Goal: Task Accomplishment & Management: Manage account settings

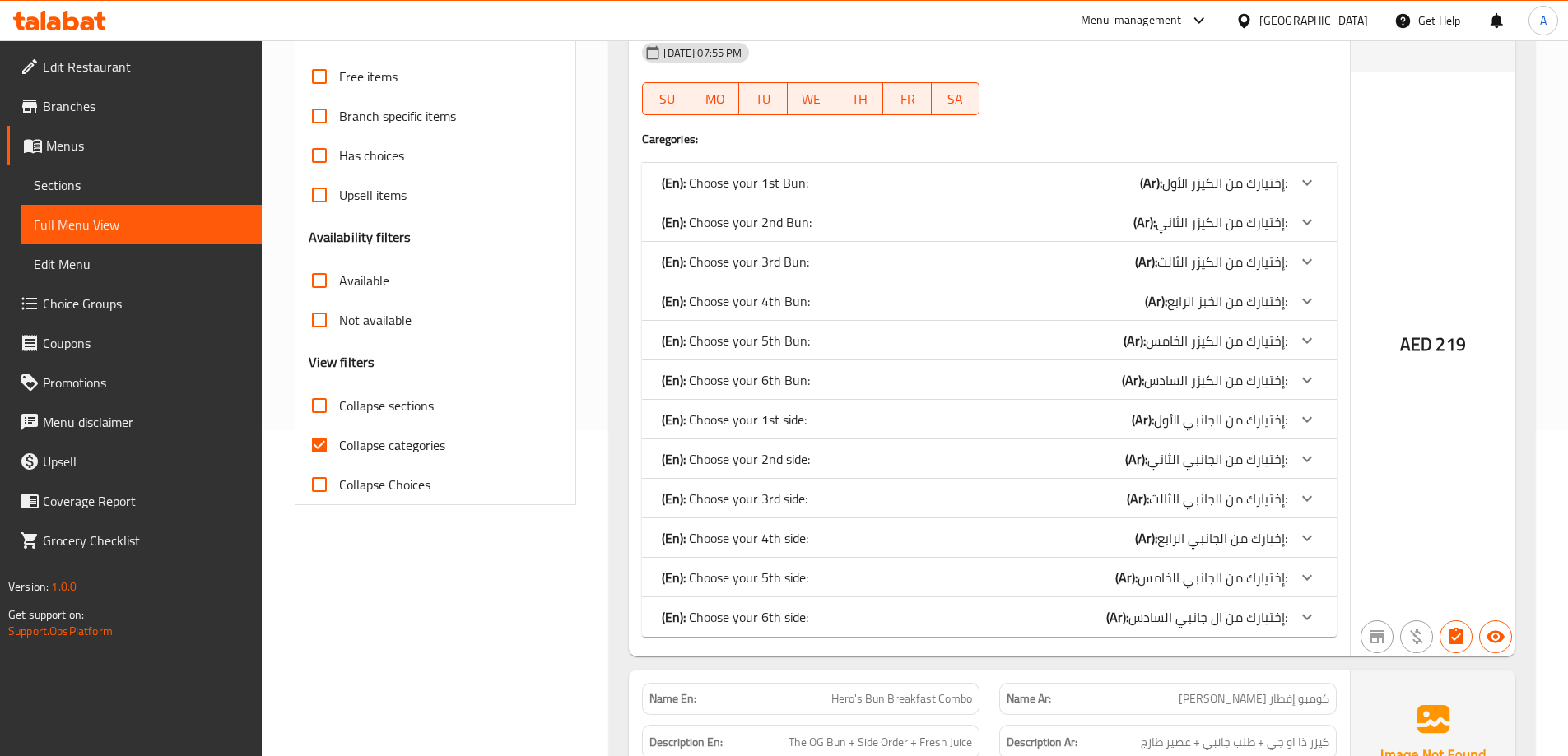
scroll to position [329, 0]
click at [321, 443] on input "Collapse categories" at bounding box center [319, 441] width 39 height 39
checkbox input "false"
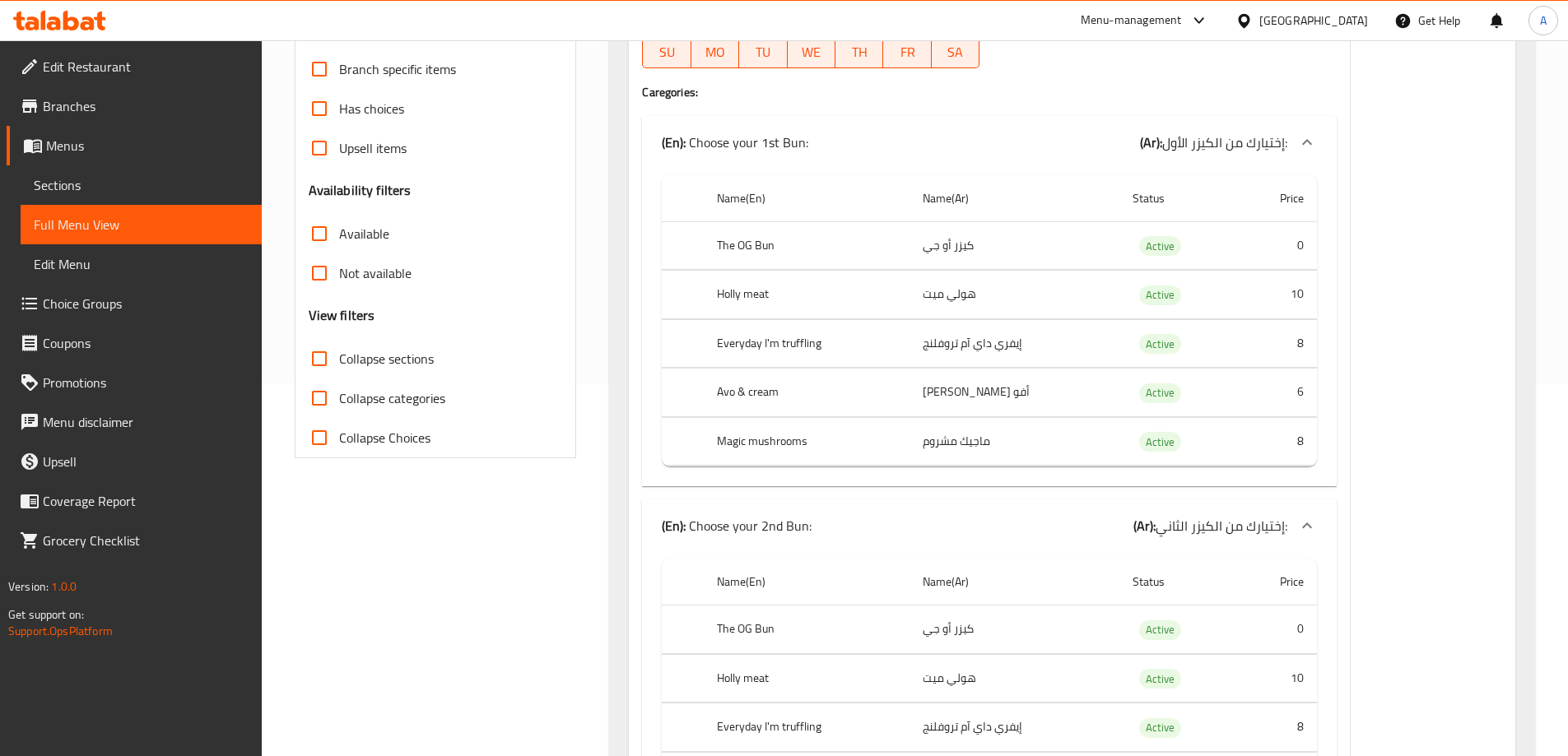
scroll to position [0, 0]
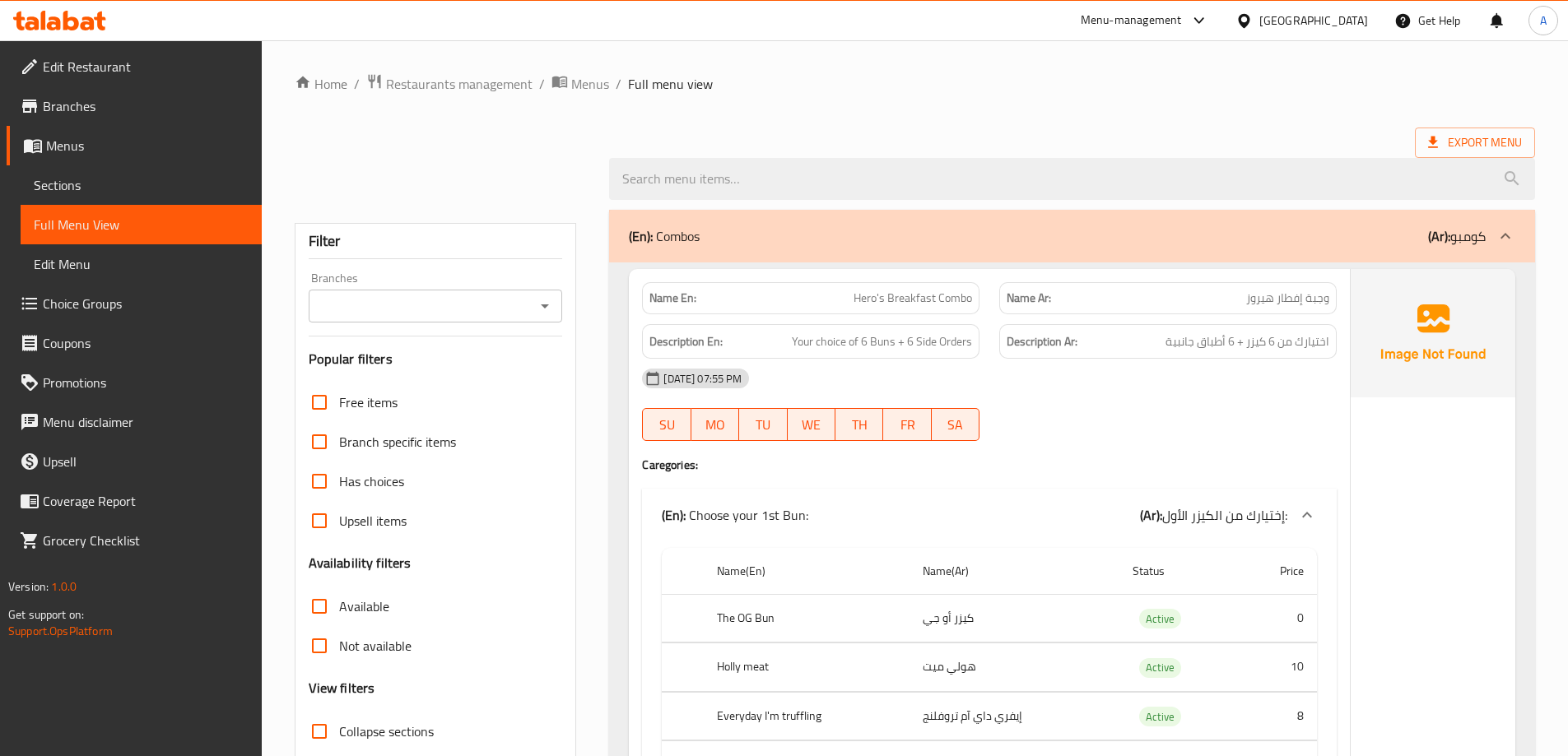
click at [120, 751] on div "Edit Restaurant Branches Menus Sections Full Menu View Edit Menu Choice Groups …" at bounding box center [130, 418] width 262 height 756
click at [1300, 12] on div "United Arab Emirates" at bounding box center [1313, 20] width 108 height 18
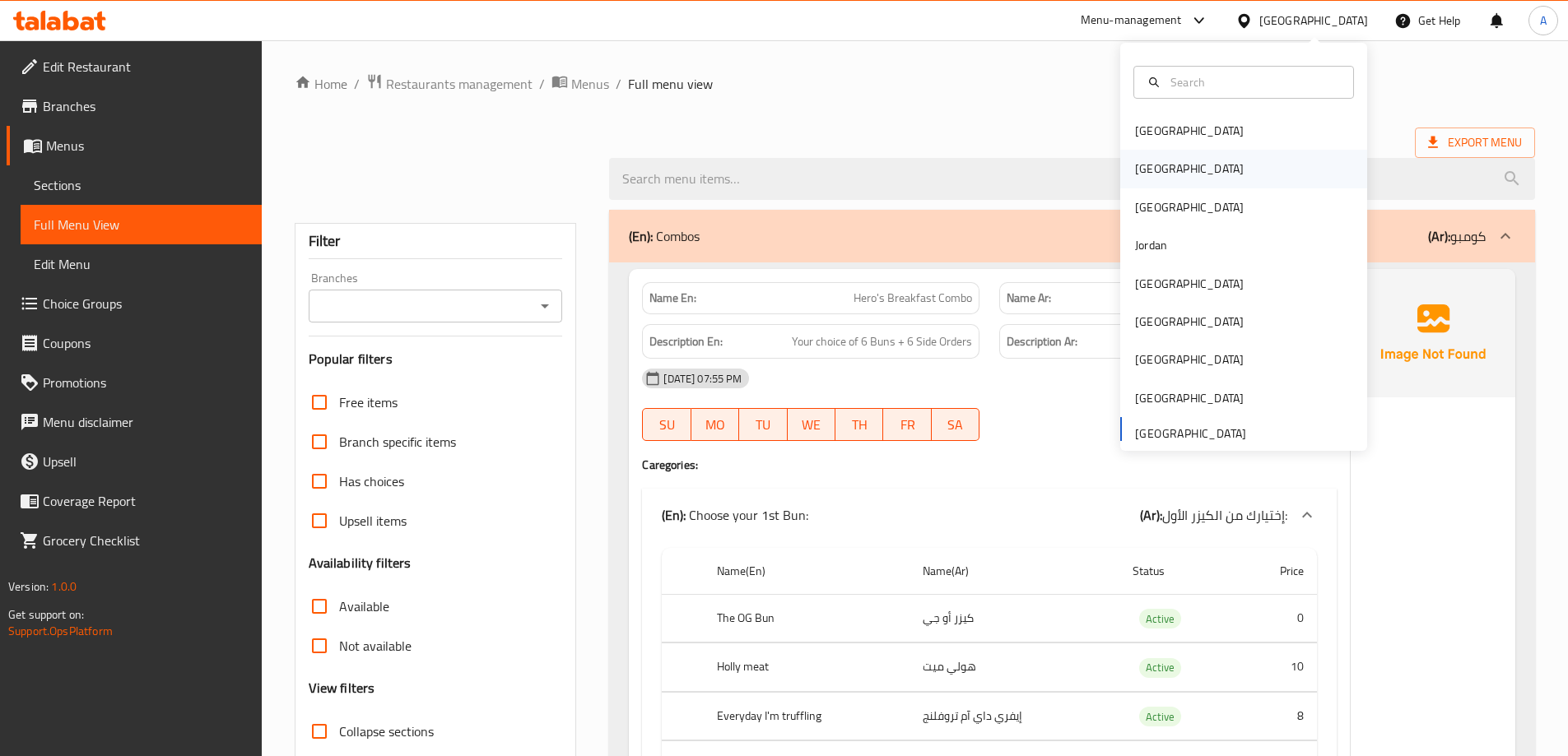
click at [1151, 173] on div "[GEOGRAPHIC_DATA]" at bounding box center [1189, 168] width 108 height 18
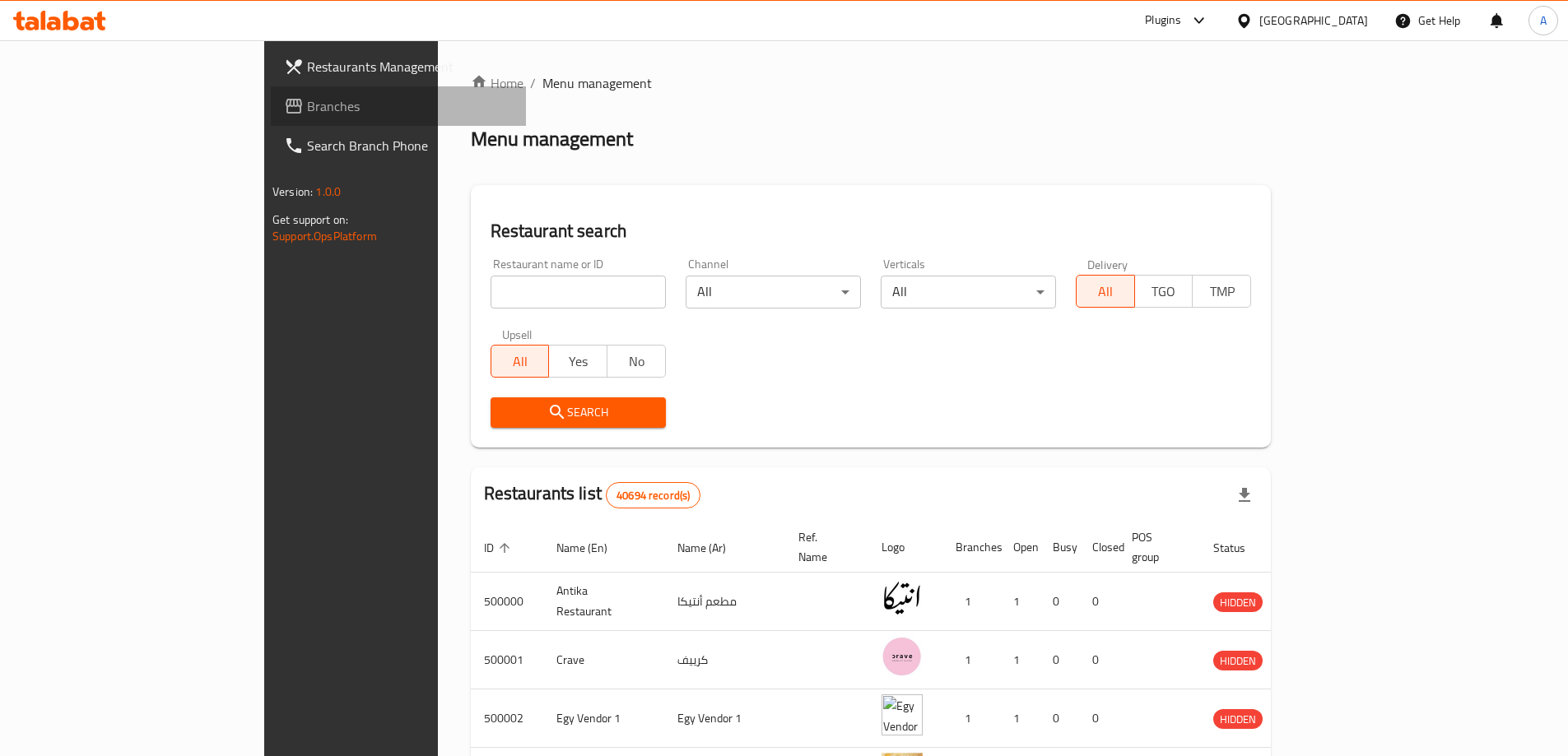
click at [307, 110] on span "Branches" at bounding box center [409, 106] width 205 height 20
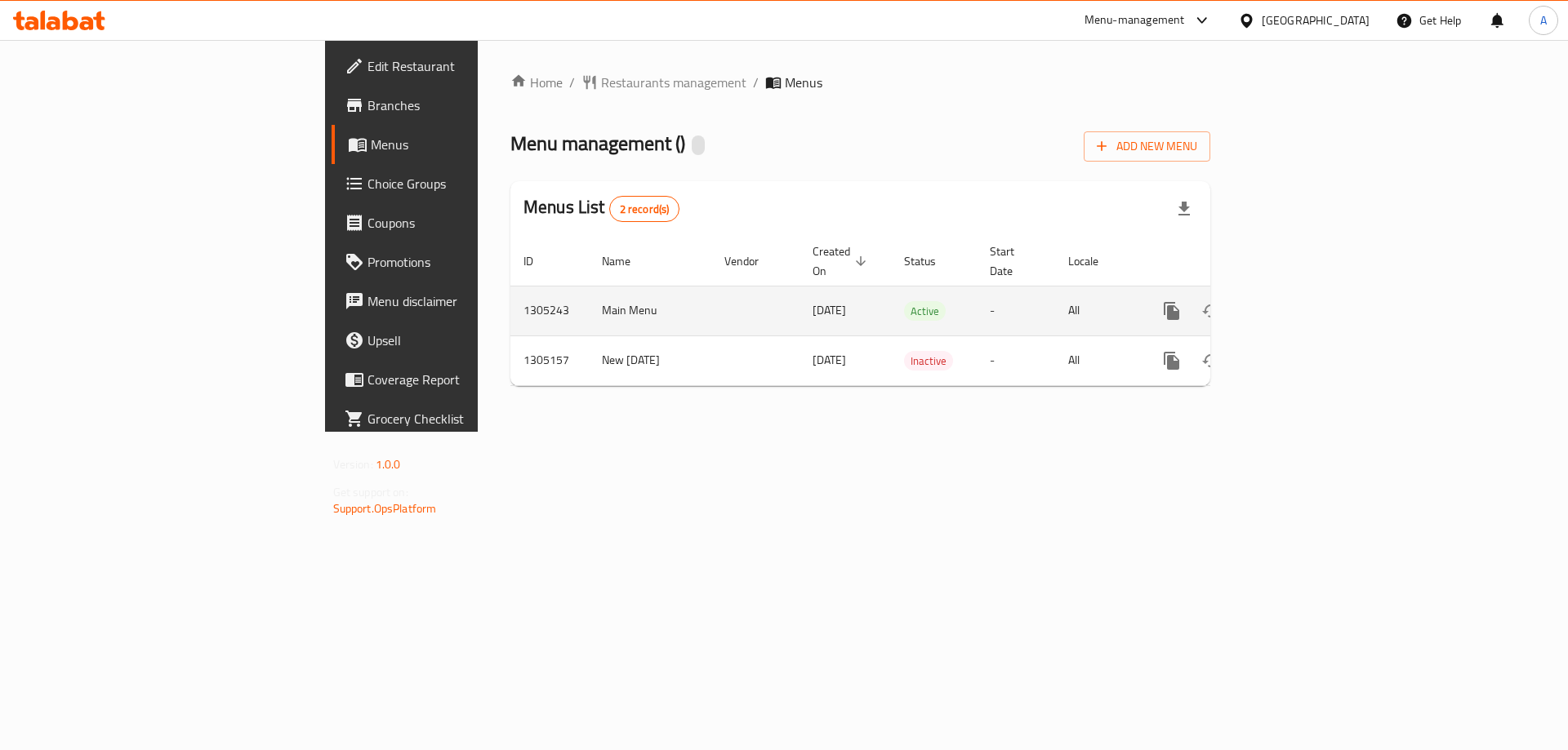
click at [1299, 301] on icon "enhanced table" at bounding box center [1289, 310] width 19 height 19
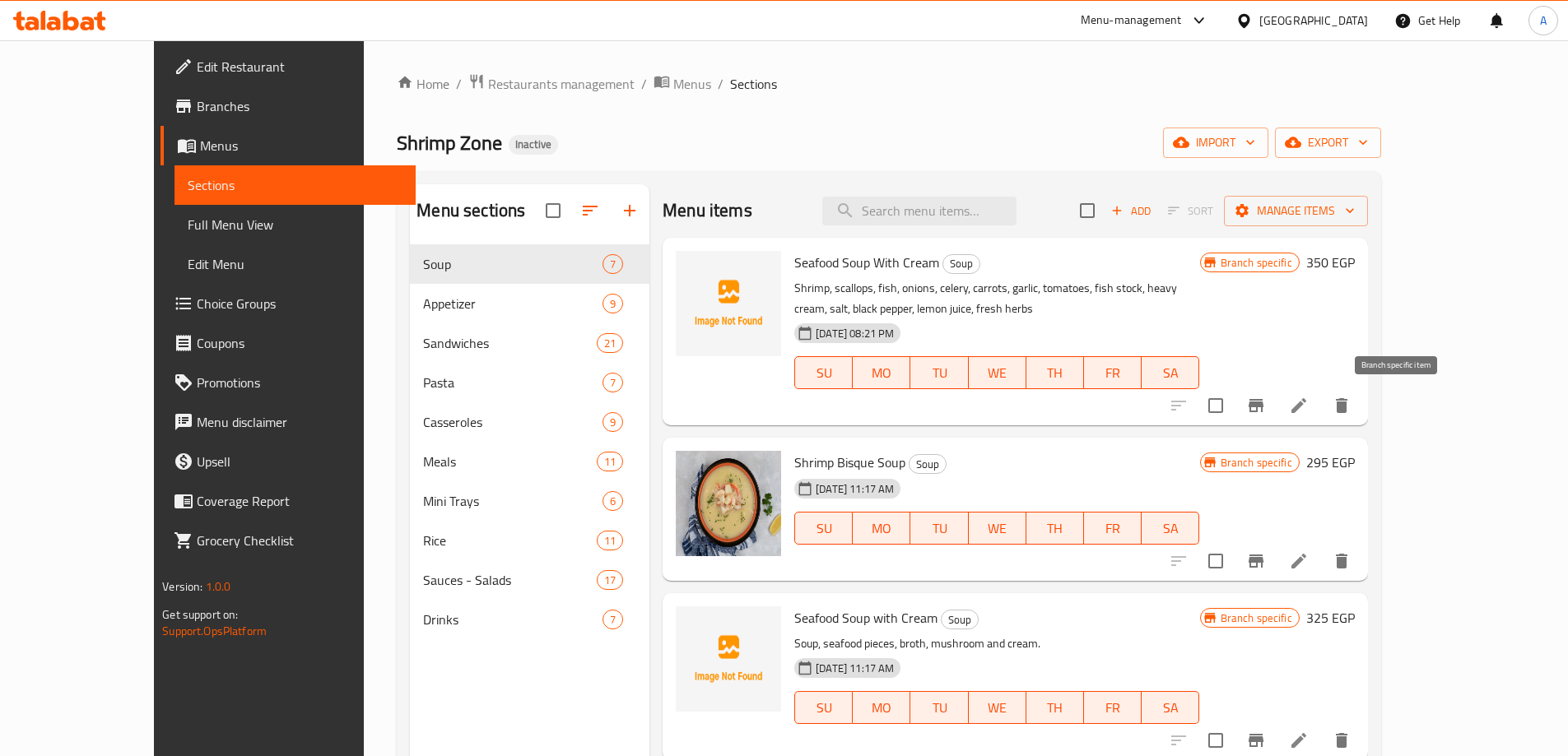
click at [1266, 407] on icon "Branch-specific-item" at bounding box center [1256, 405] width 20 height 20
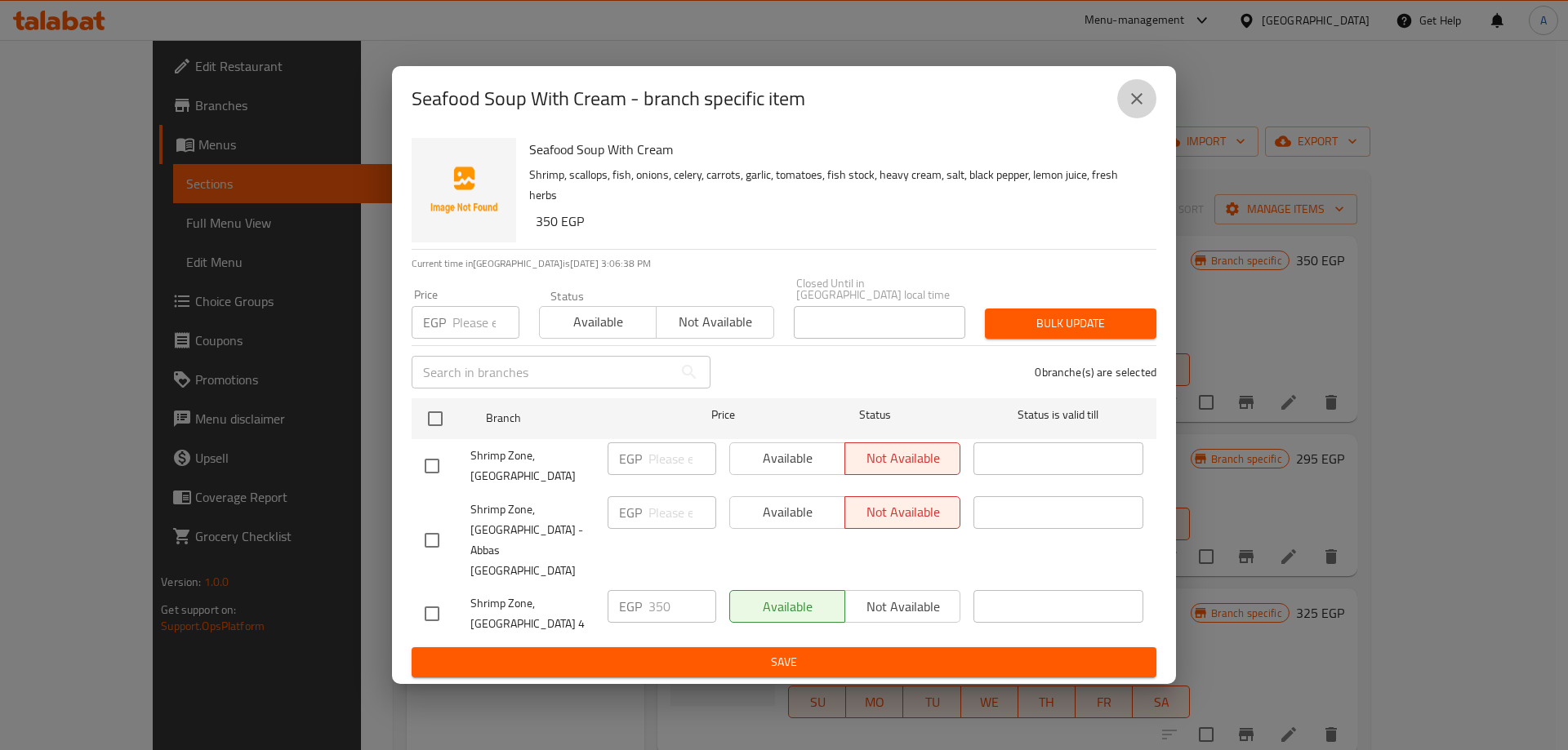
click at [1132, 108] on icon "close" at bounding box center [1136, 98] width 19 height 19
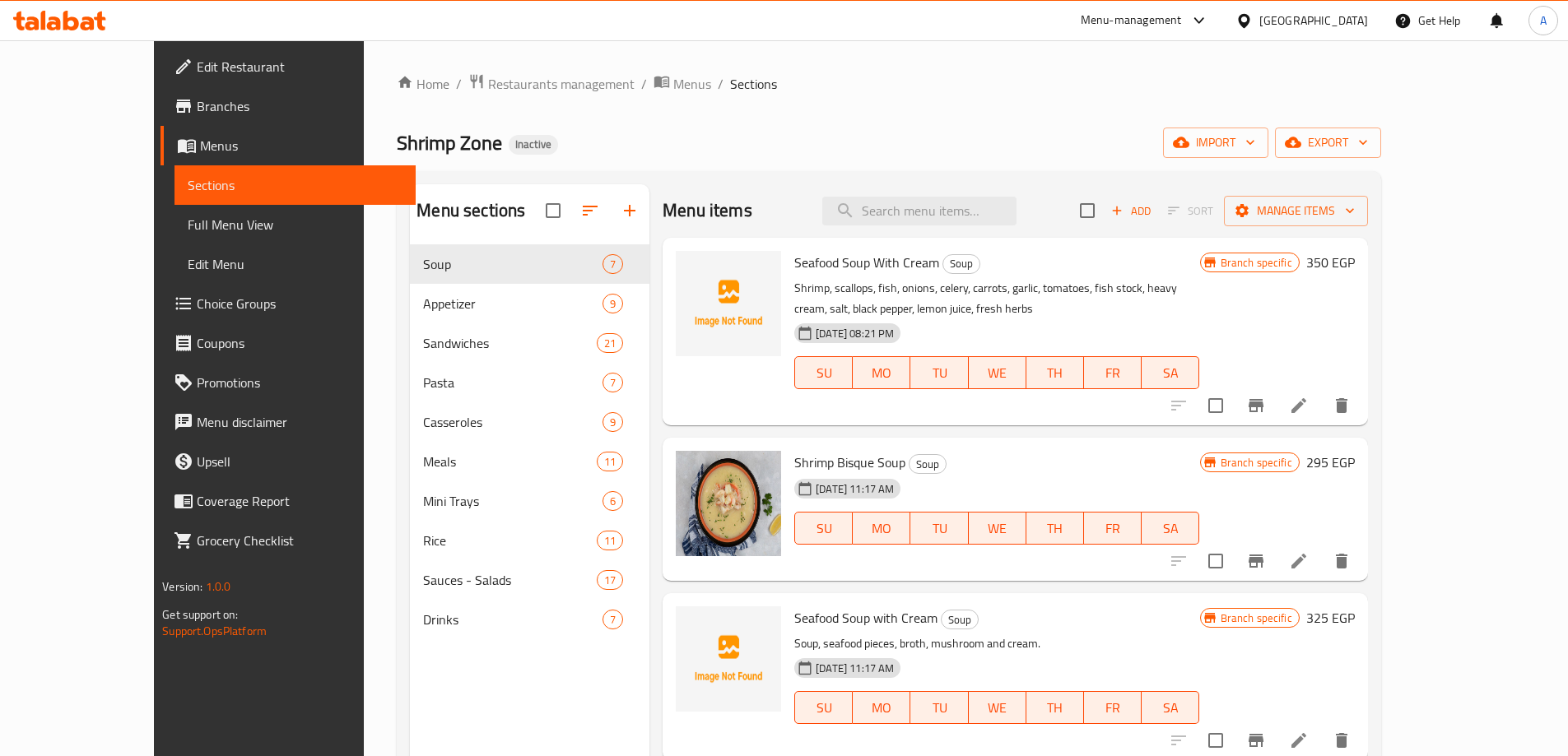
click at [175, 209] on link "Full Menu View" at bounding box center [295, 224] width 241 height 39
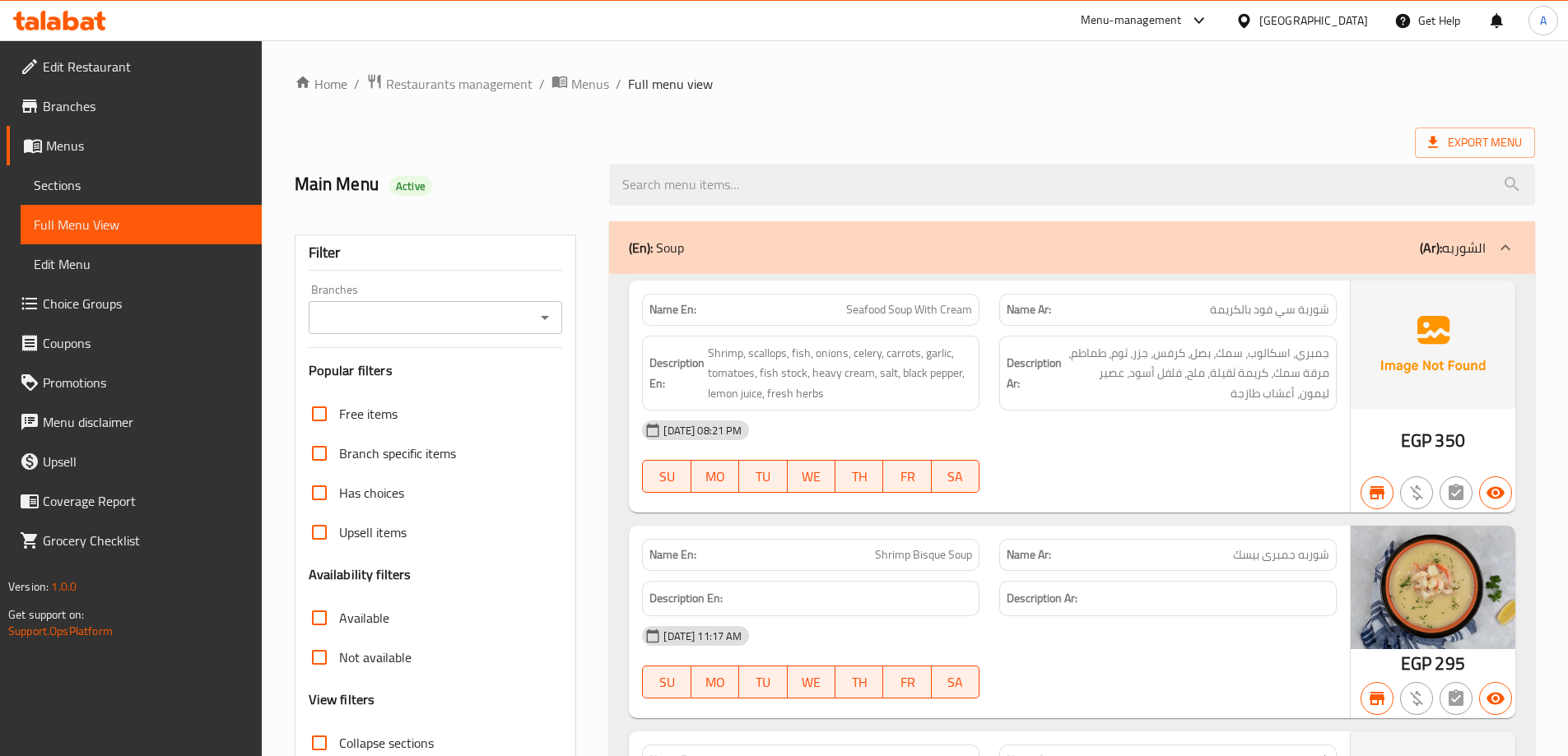
click at [543, 320] on icon "Open" at bounding box center [545, 317] width 20 height 20
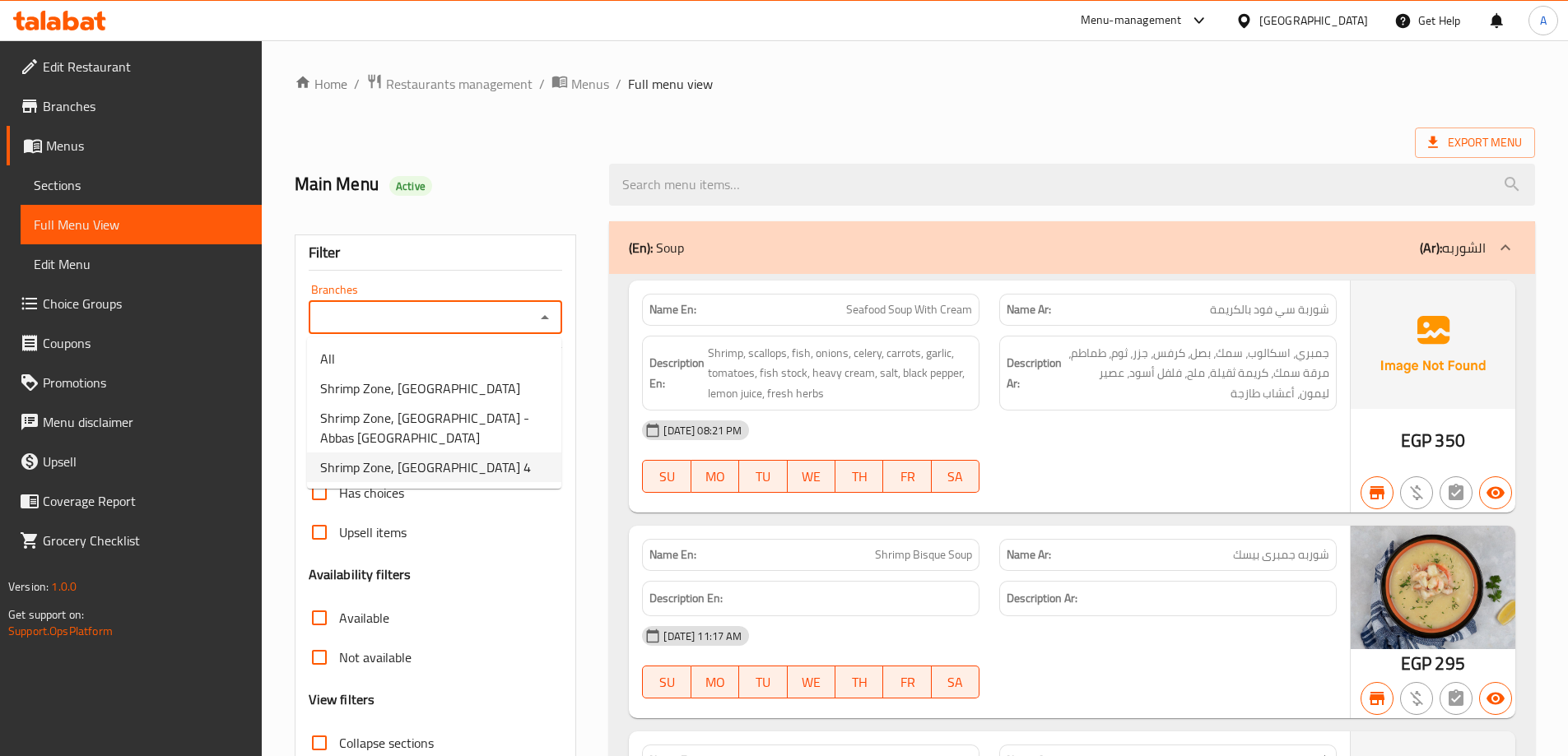
click at [502, 453] on li "Shrimp Zone, [GEOGRAPHIC_DATA] 4" at bounding box center [434, 467] width 254 height 30
type input "Shrimp Zone, [GEOGRAPHIC_DATA] 4"
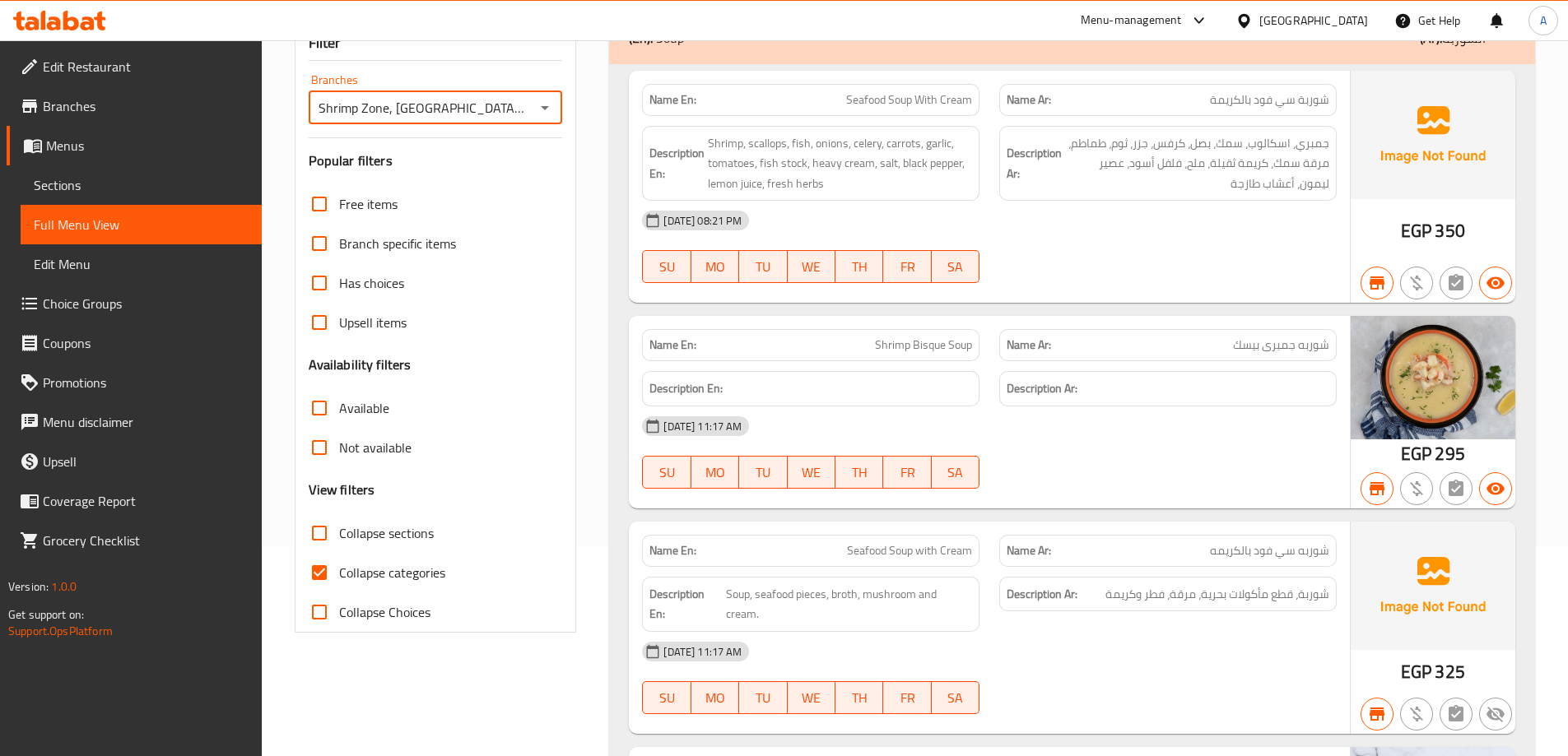
scroll to position [247, 0]
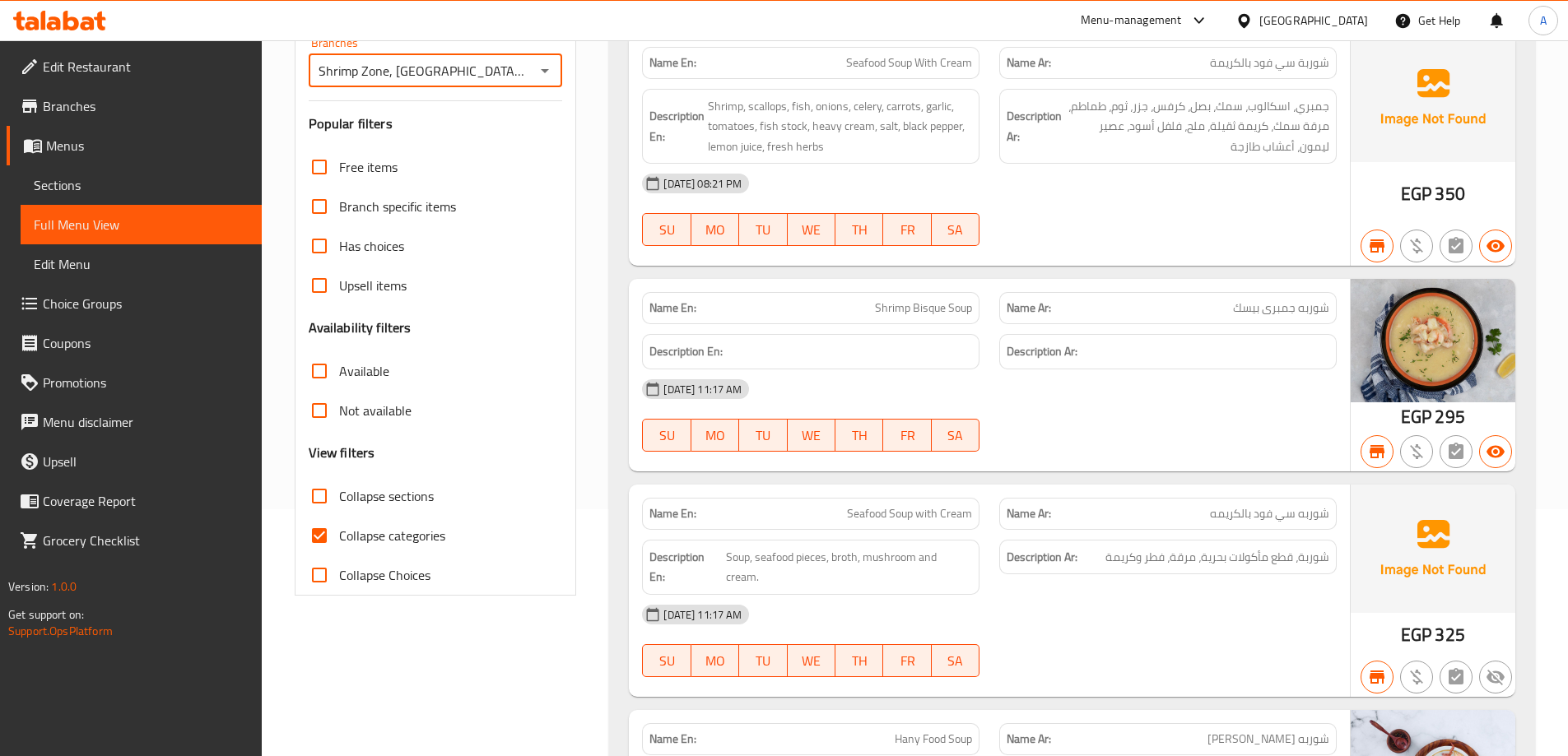
click at [361, 531] on span "Collapse categories" at bounding box center [392, 535] width 107 height 20
click at [339, 531] on input "Collapse categories" at bounding box center [319, 535] width 39 height 39
checkbox input "false"
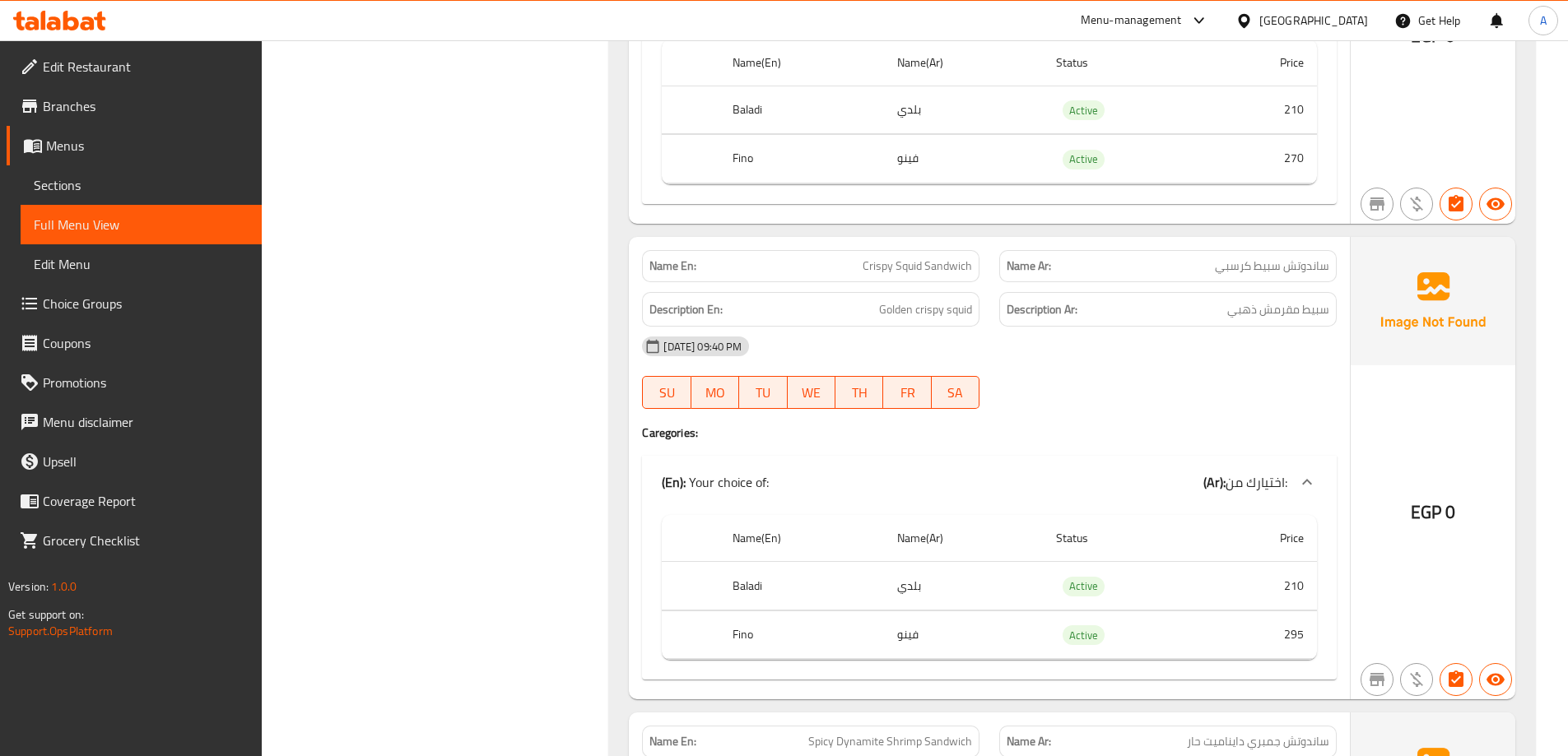
scroll to position [8064, 0]
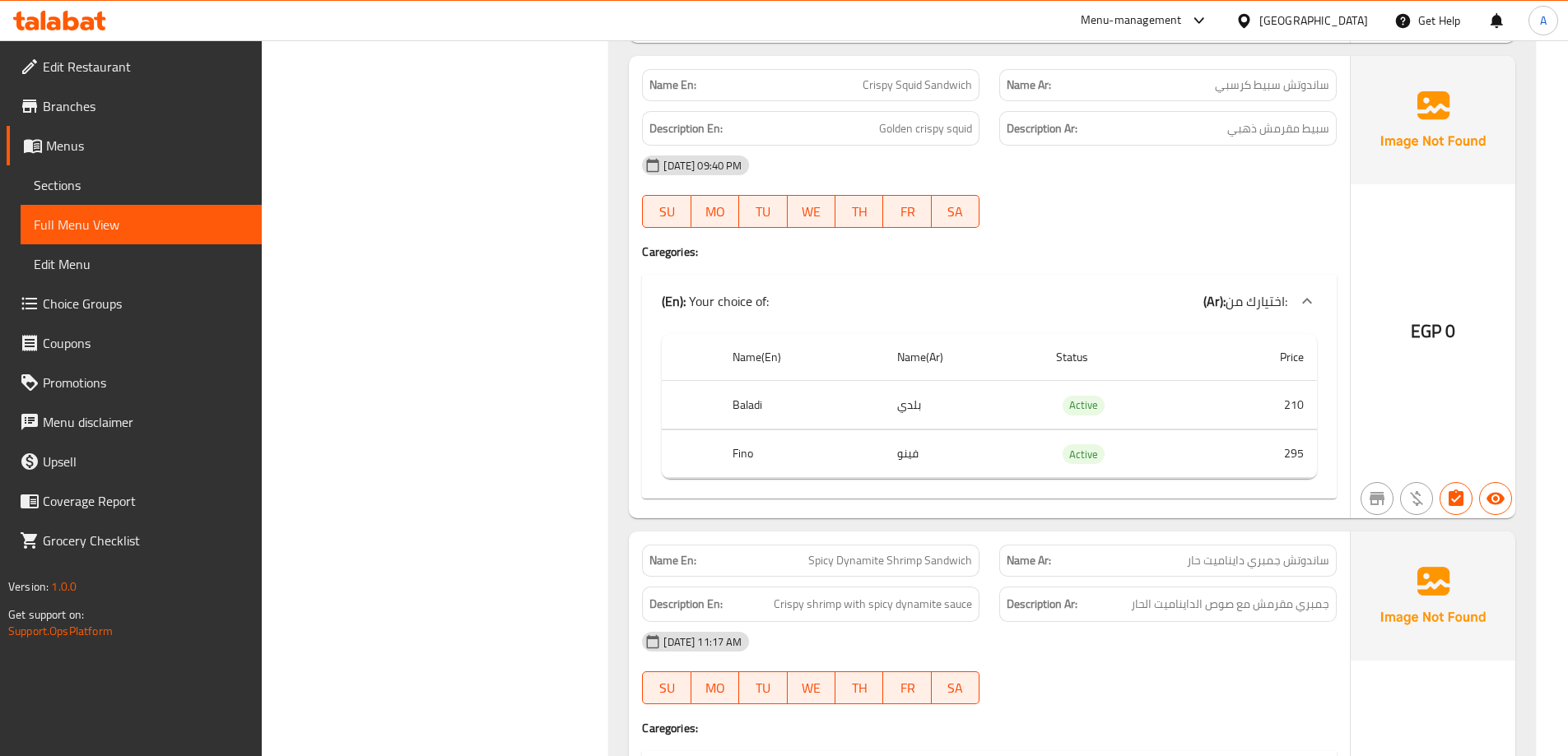
click at [1235, 545] on div "Name Ar: ساندوتش جمبري دايناميت حار" at bounding box center [1168, 561] width 338 height 32
click at [1243, 552] on span "ساندوتش جمبري دايناميت حار" at bounding box center [1258, 561] width 142 height 17
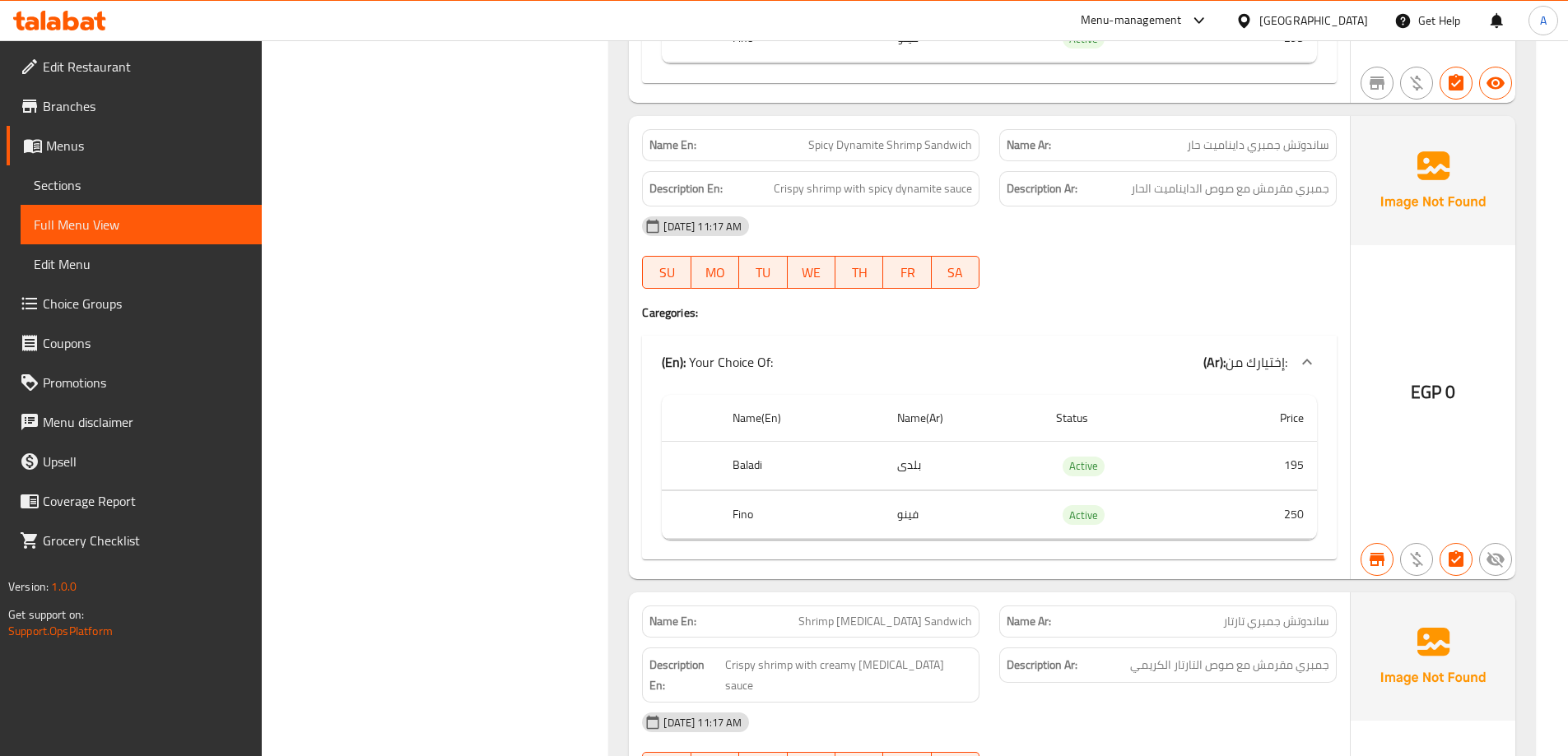
scroll to position [8453, 0]
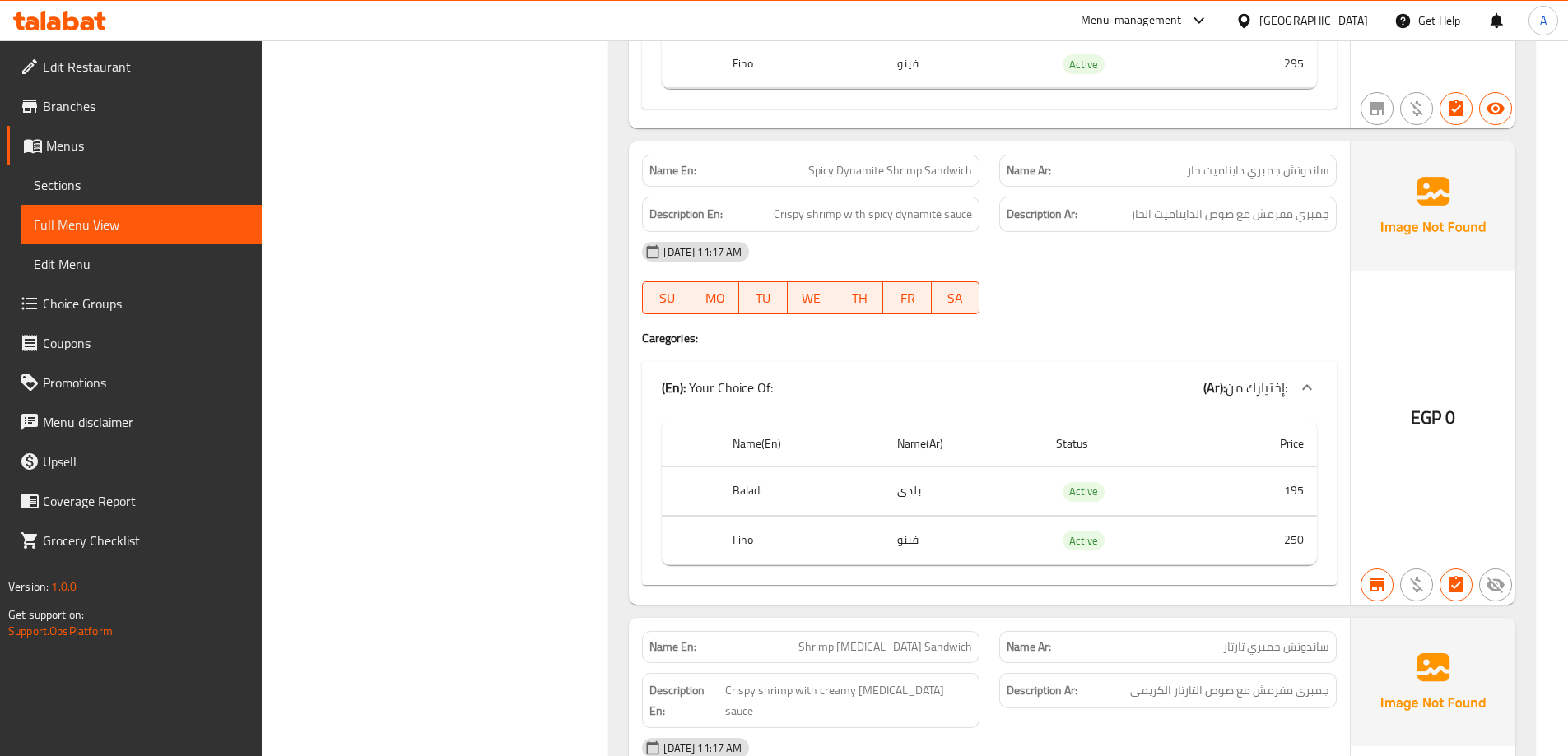
click at [858, 162] on span "Spicy Dynamite Shrimp Sandwich" at bounding box center [890, 170] width 164 height 17
copy span "Spicy Dynamite Shrimp Sandwich"
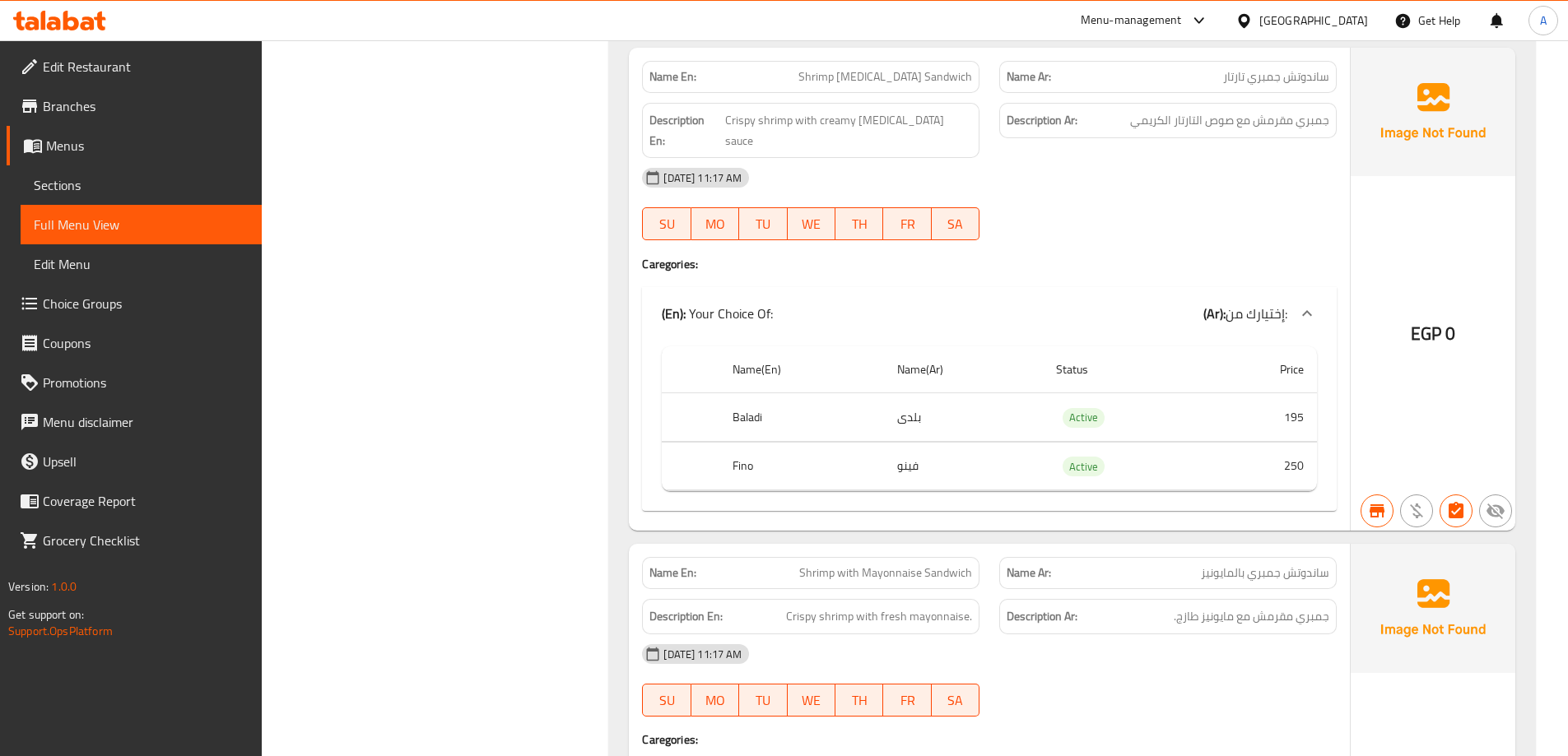
scroll to position [8865, 0]
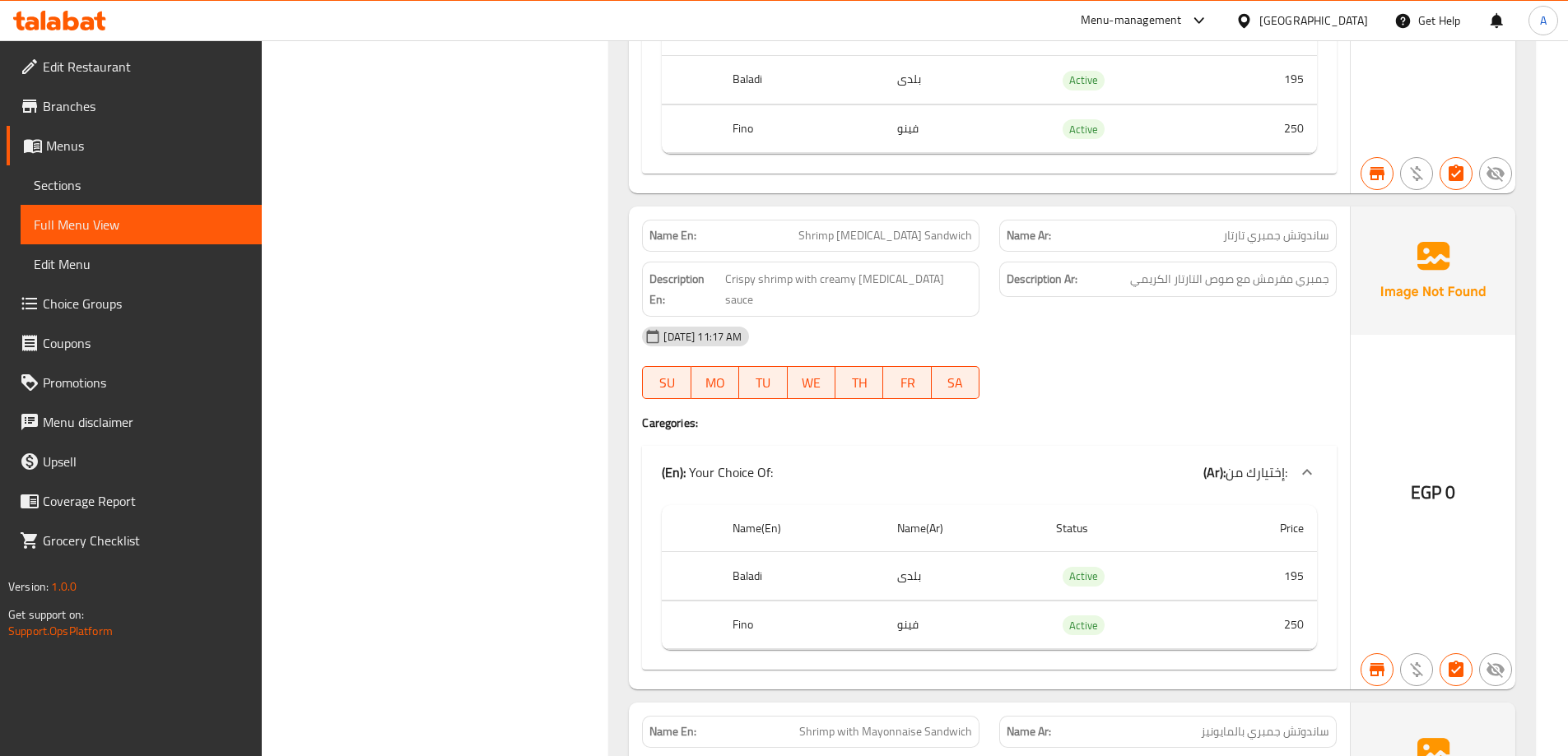
click at [1260, 227] on span "ساندوتش جمبري تارتار" at bounding box center [1276, 235] width 107 height 17
copy span "ساندوتش جمبري تارتار"
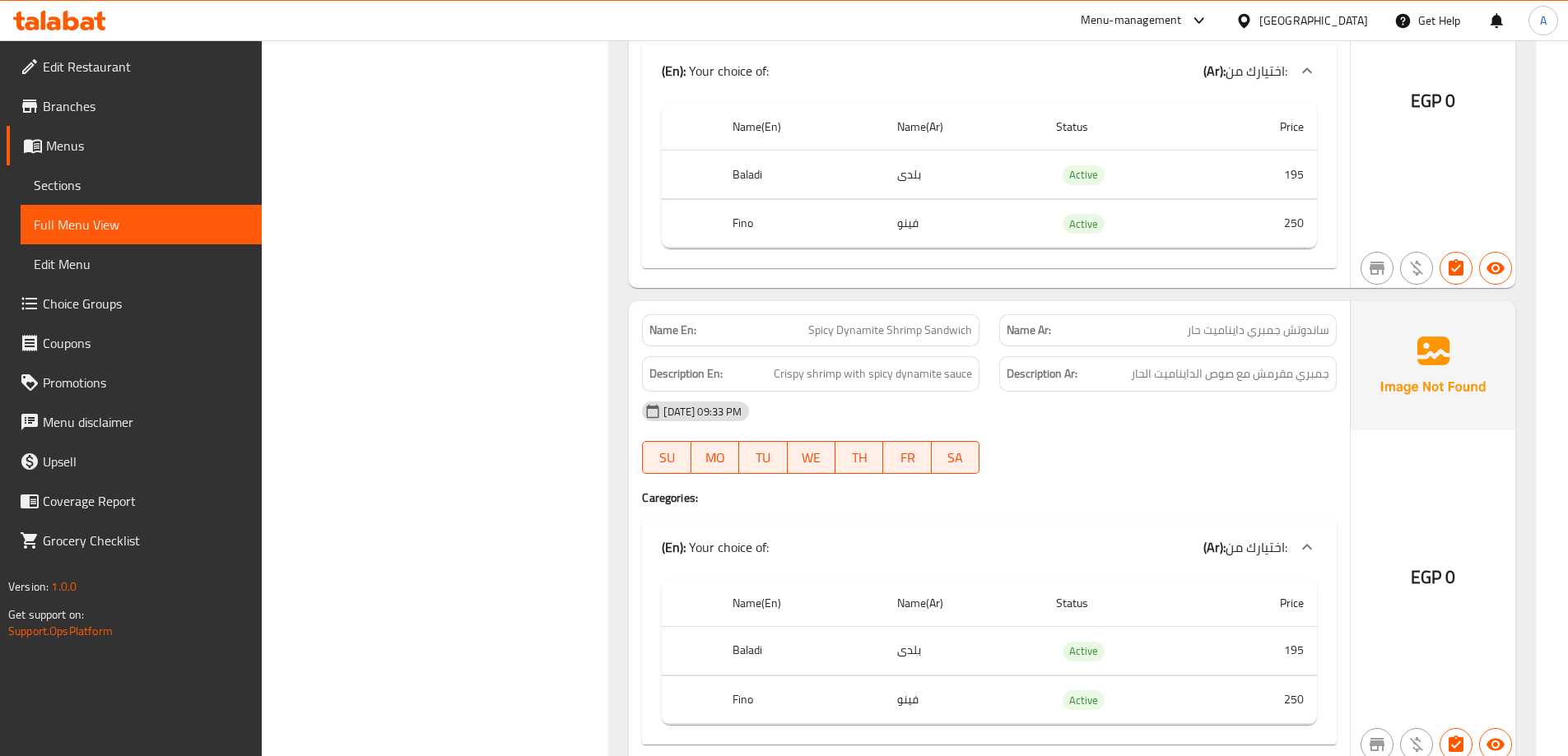
scroll to position [6472, 0]
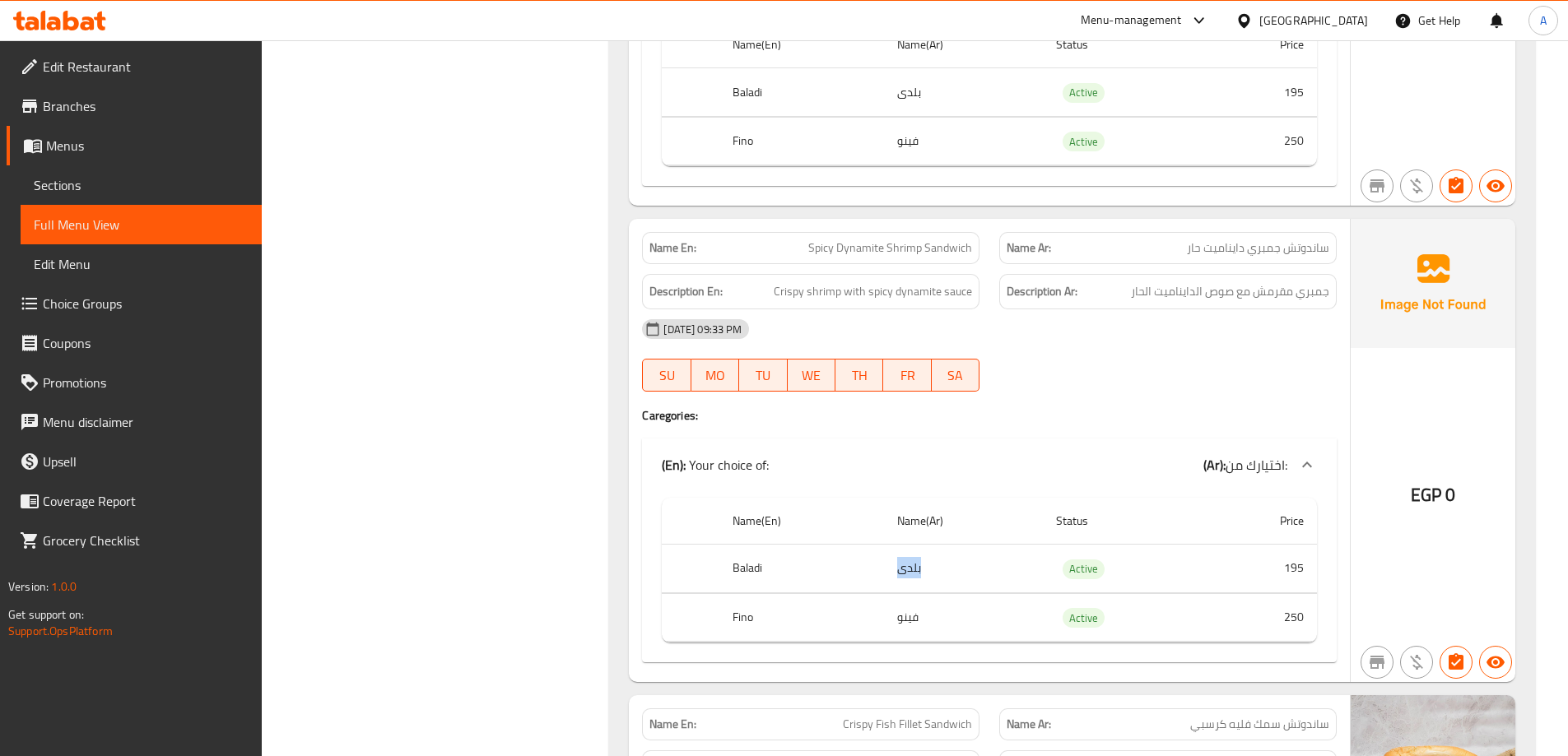
drag, startPoint x: 896, startPoint y: 529, endPoint x: 944, endPoint y: 529, distance: 48.0
drag, startPoint x: 1271, startPoint y: 526, endPoint x: 1313, endPoint y: 526, distance: 42.0
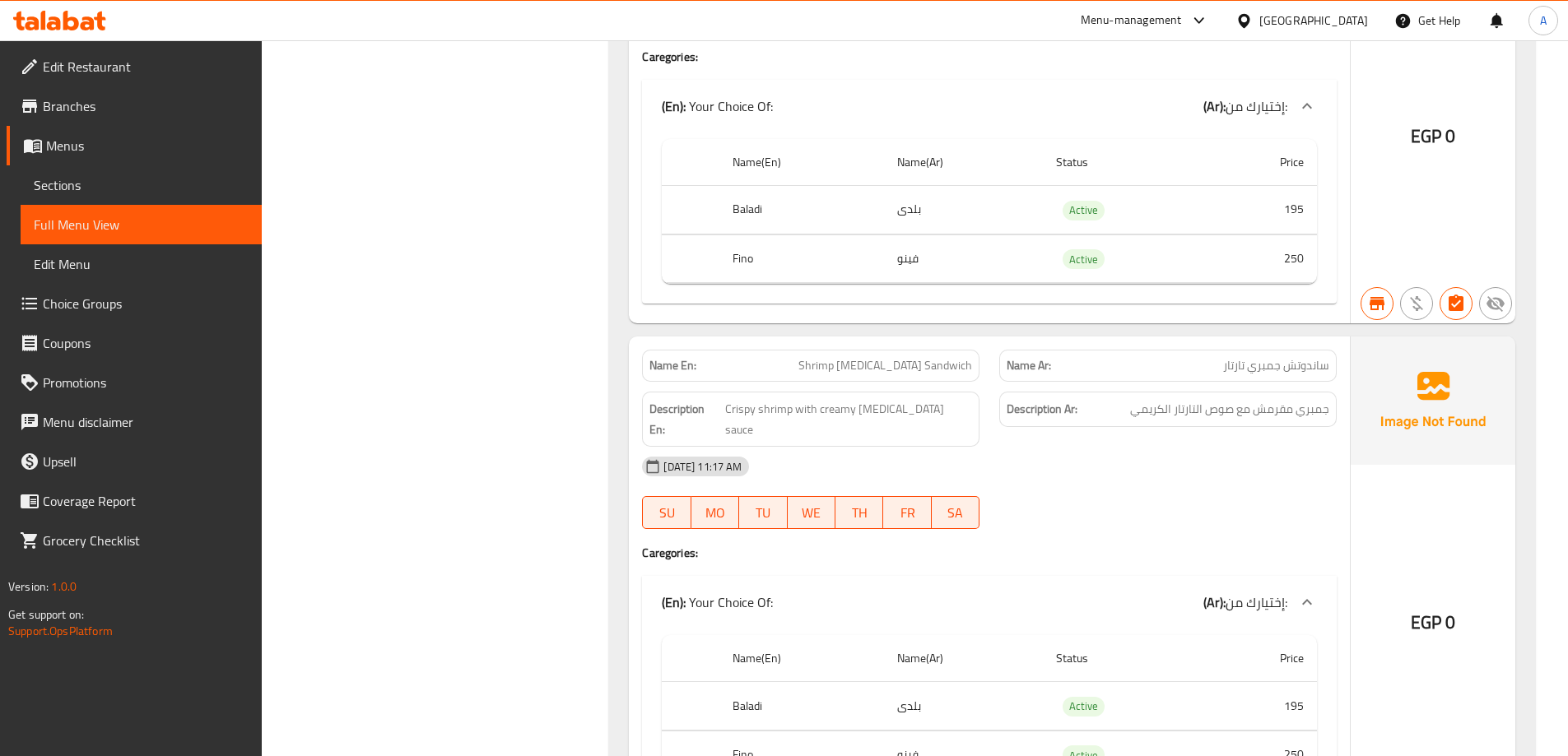
scroll to position [8764, 0]
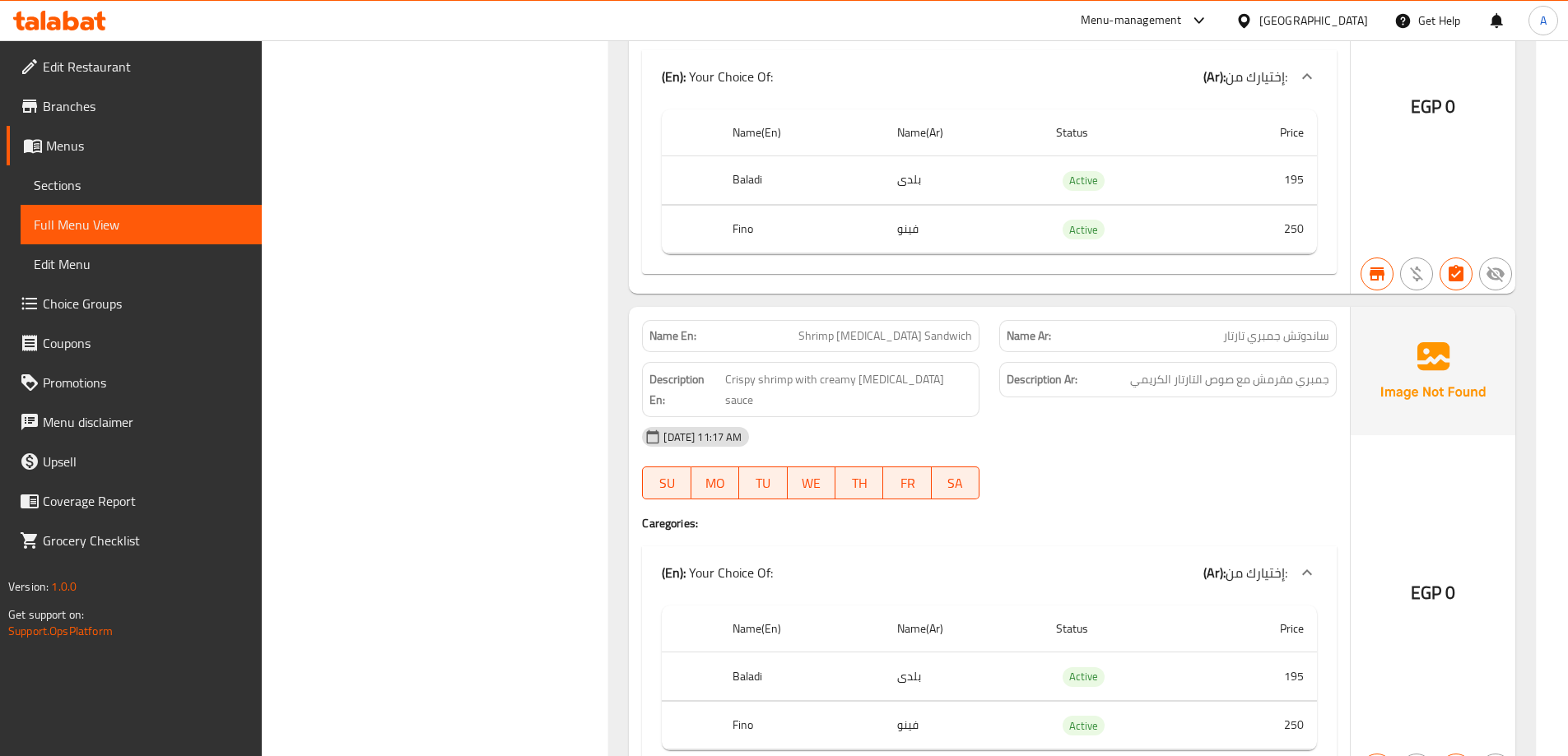
click at [118, 181] on span "Sections" at bounding box center [142, 185] width 215 height 20
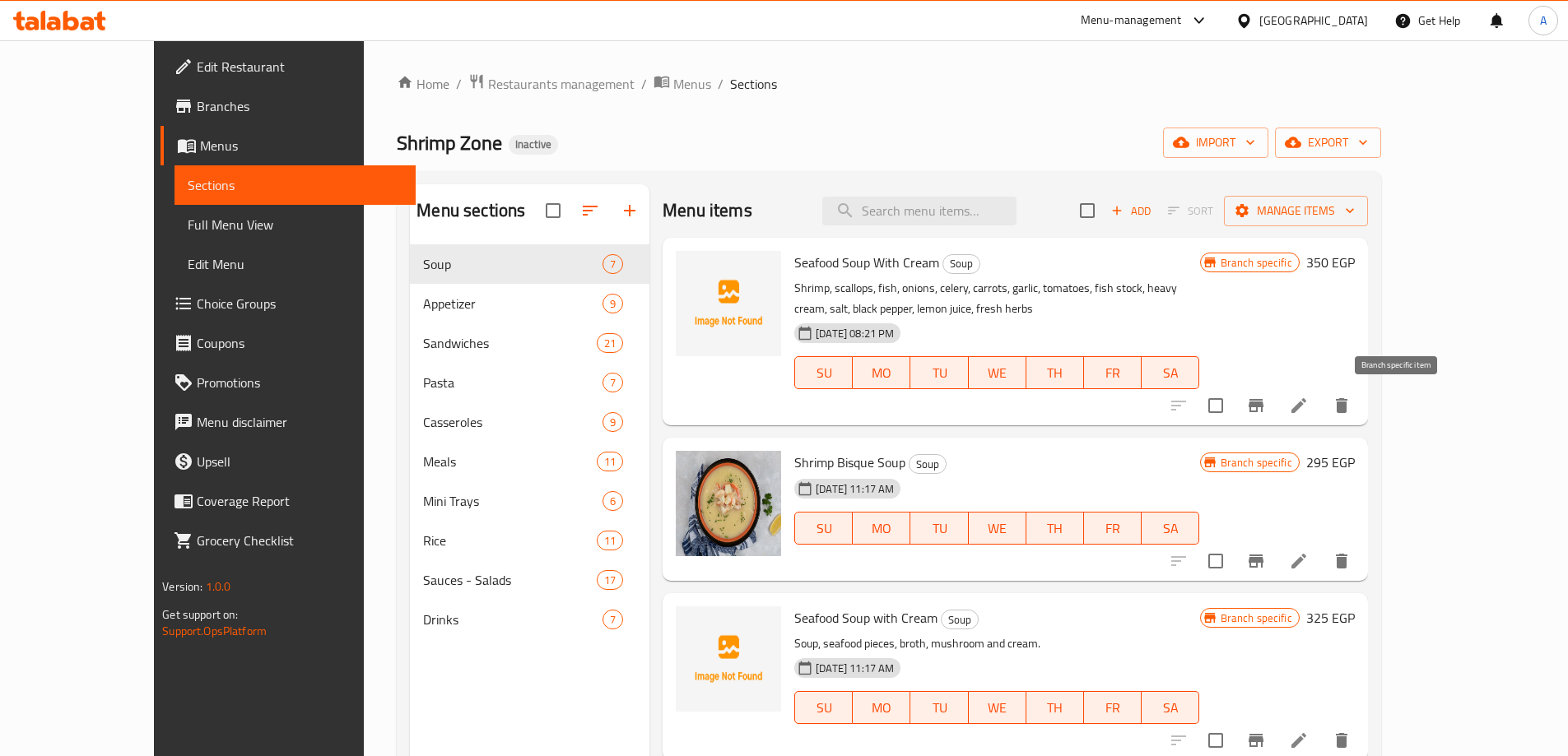
click at [1266, 410] on icon "Branch-specific-item" at bounding box center [1256, 405] width 20 height 20
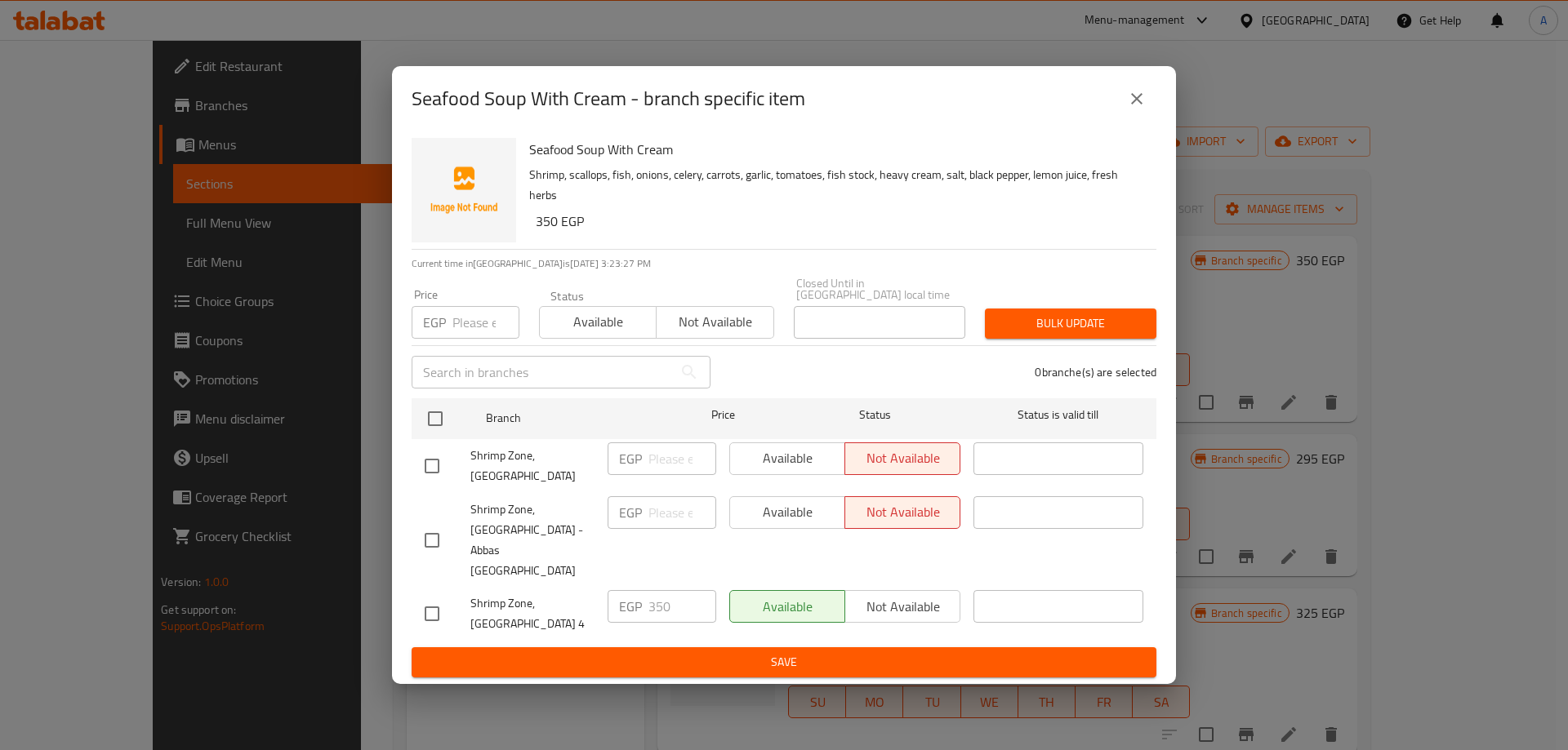
drag, startPoint x: 792, startPoint y: 586, endPoint x: 711, endPoint y: 581, distance: 81.2
click at [791, 590] on div "Available Not available" at bounding box center [844, 606] width 231 height 33
click at [644, 590] on div "EGP 350 ​" at bounding box center [661, 606] width 108 height 33
click at [1136, 108] on icon "close" at bounding box center [1136, 98] width 19 height 19
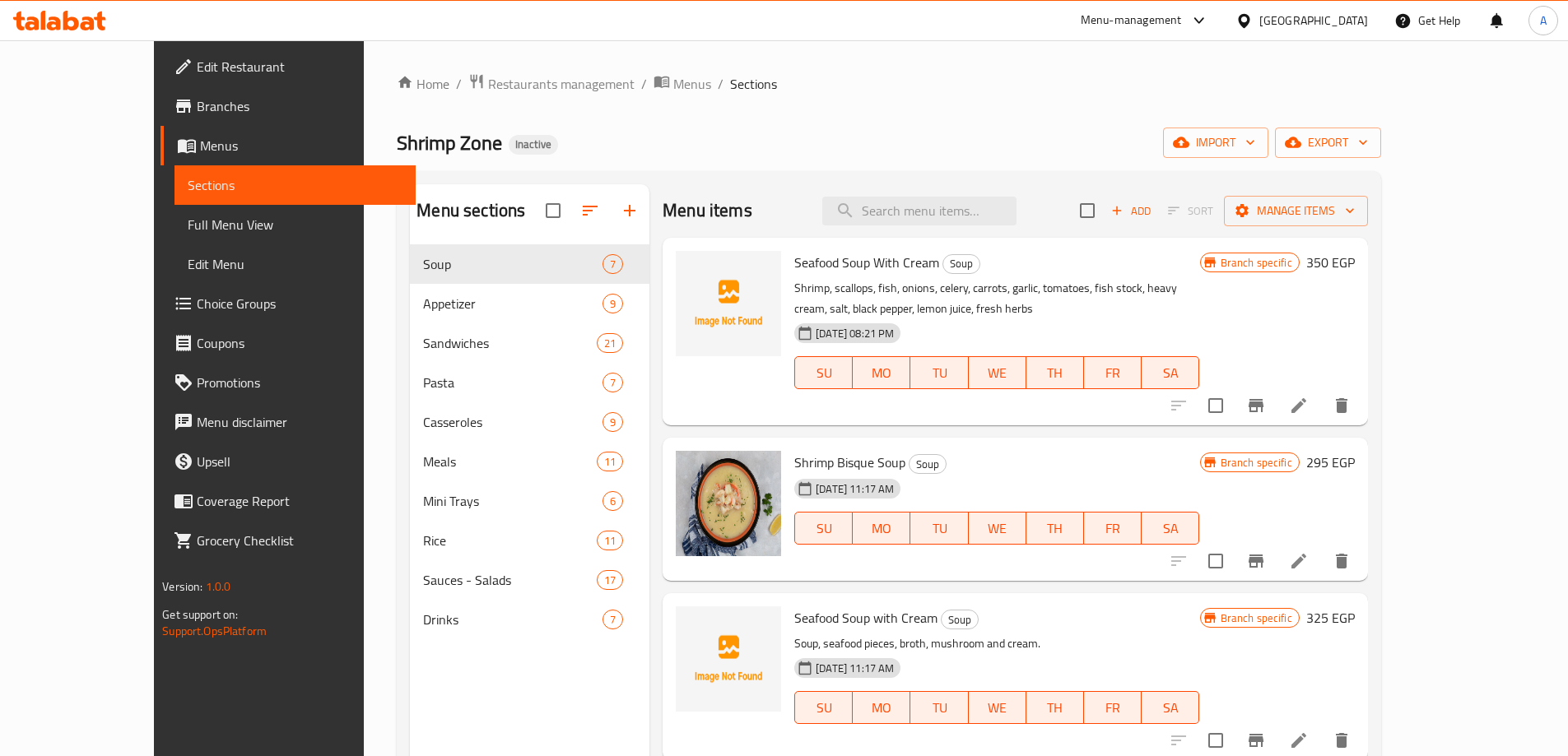
click at [188, 219] on span "Full Menu View" at bounding box center [295, 224] width 215 height 20
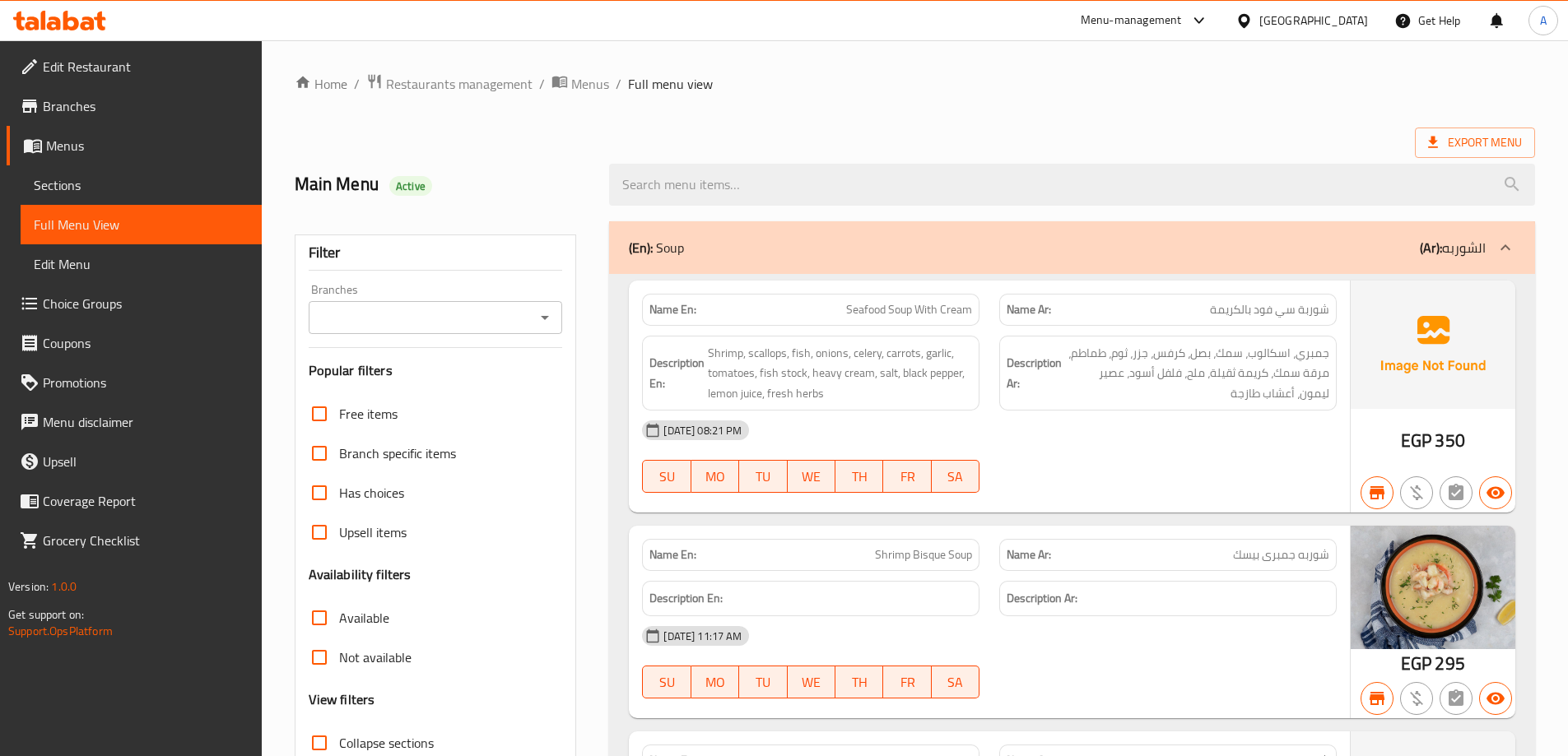
click at [1311, 488] on div at bounding box center [1167, 493] width 357 height 20
click at [545, 326] on icon "Open" at bounding box center [545, 317] width 20 height 20
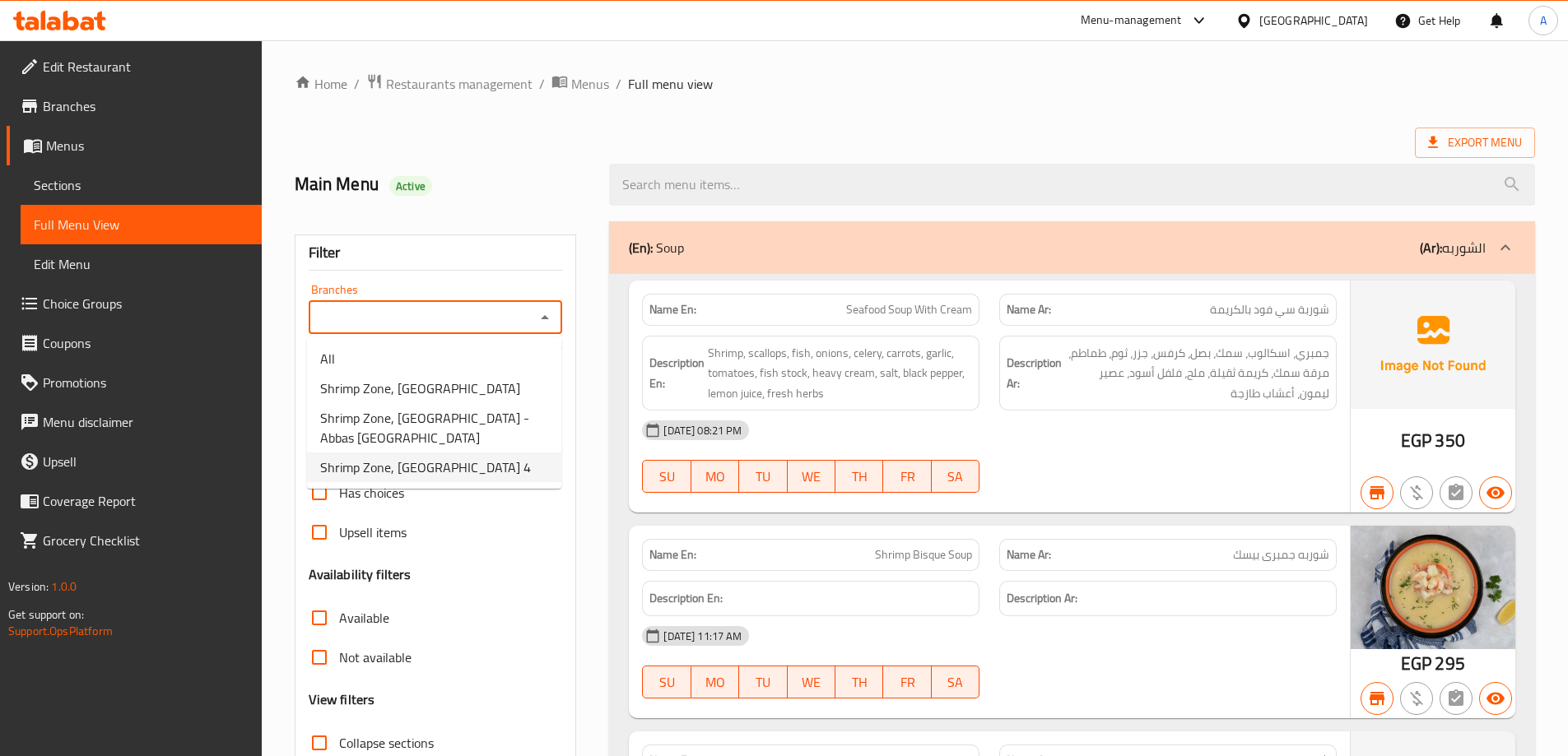
click at [412, 458] on span "Shrimp Zone, [GEOGRAPHIC_DATA] 4" at bounding box center [425, 467] width 211 height 20
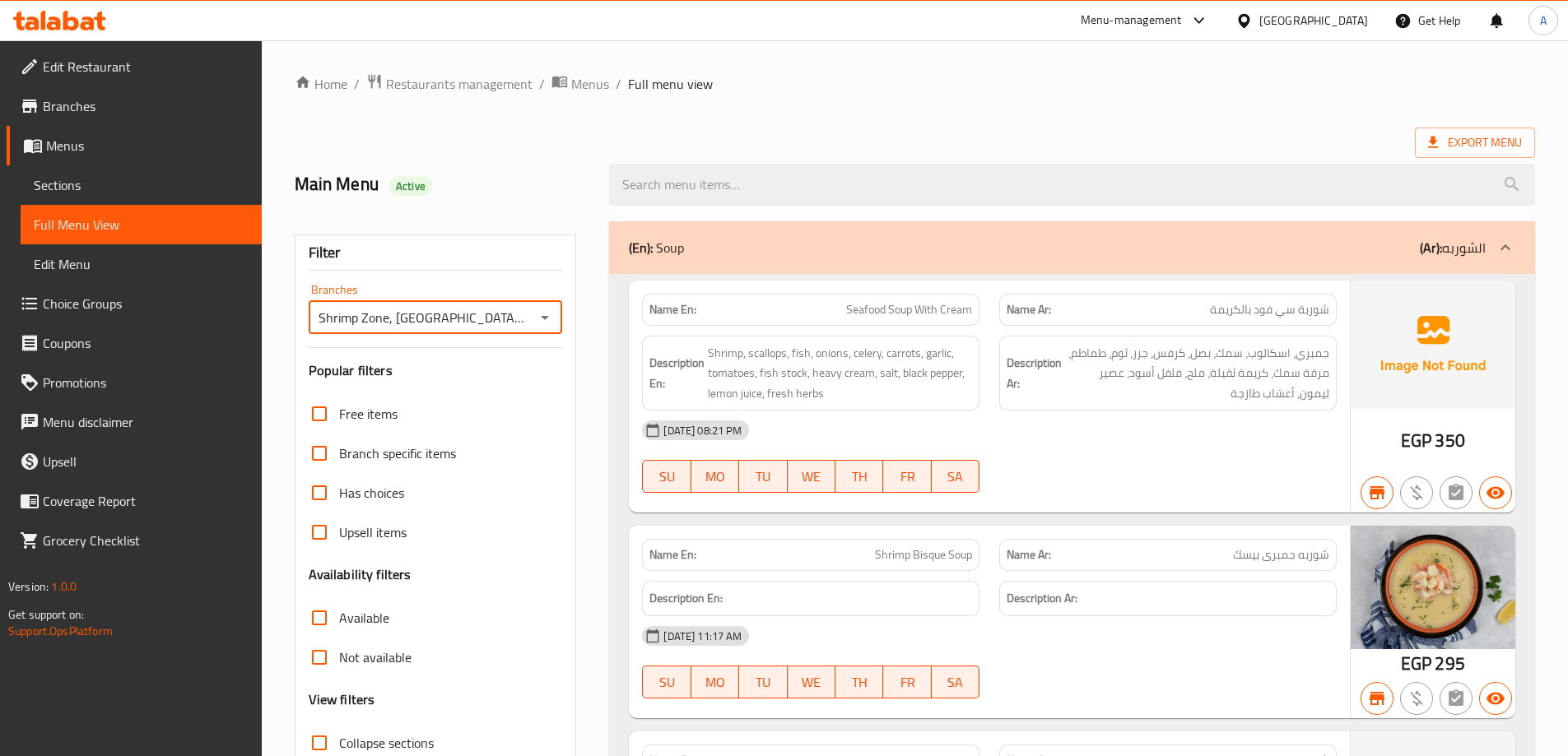
type input "Shrimp Zone, [GEOGRAPHIC_DATA] 4"
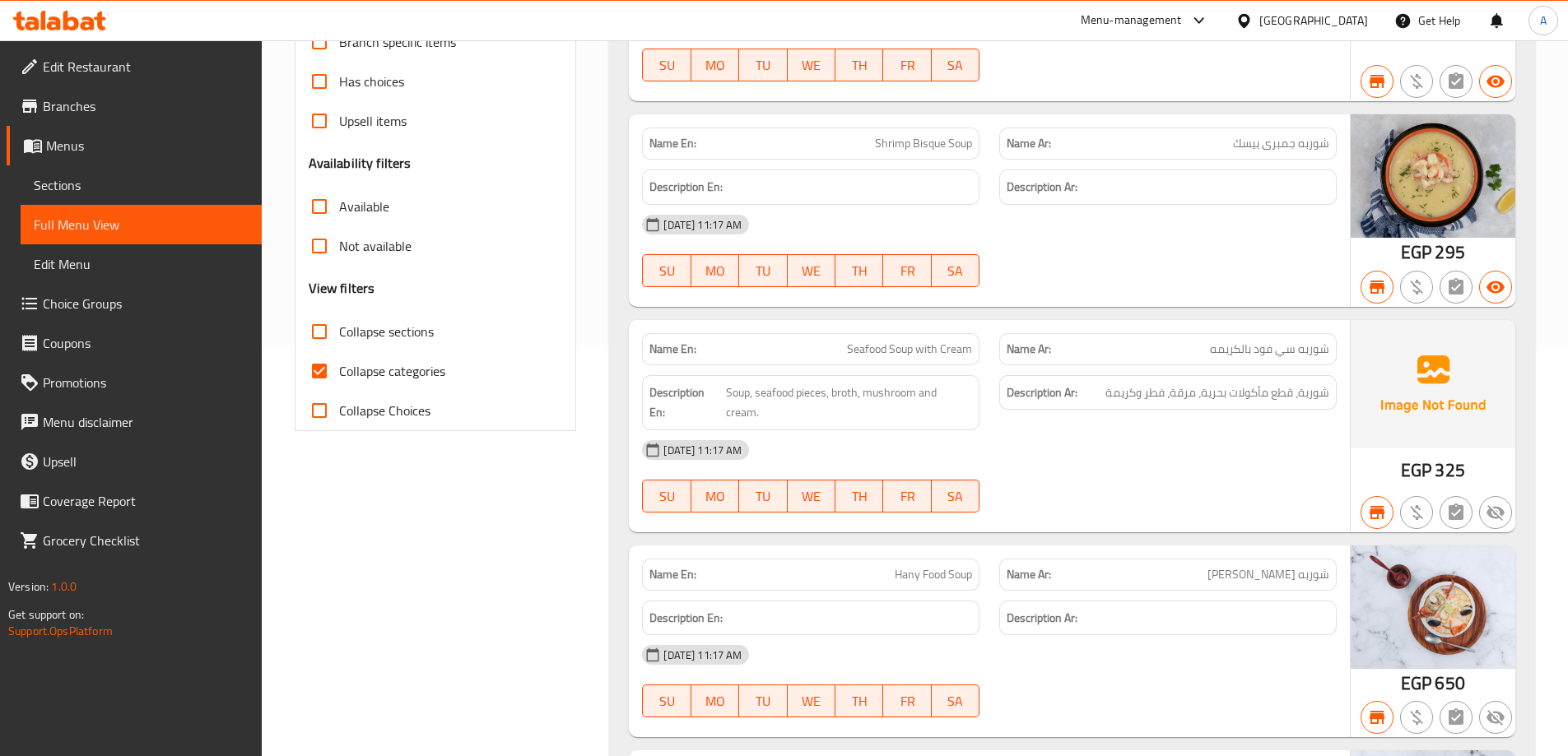
click at [319, 368] on input "Collapse categories" at bounding box center [319, 371] width 39 height 39
checkbox input "false"
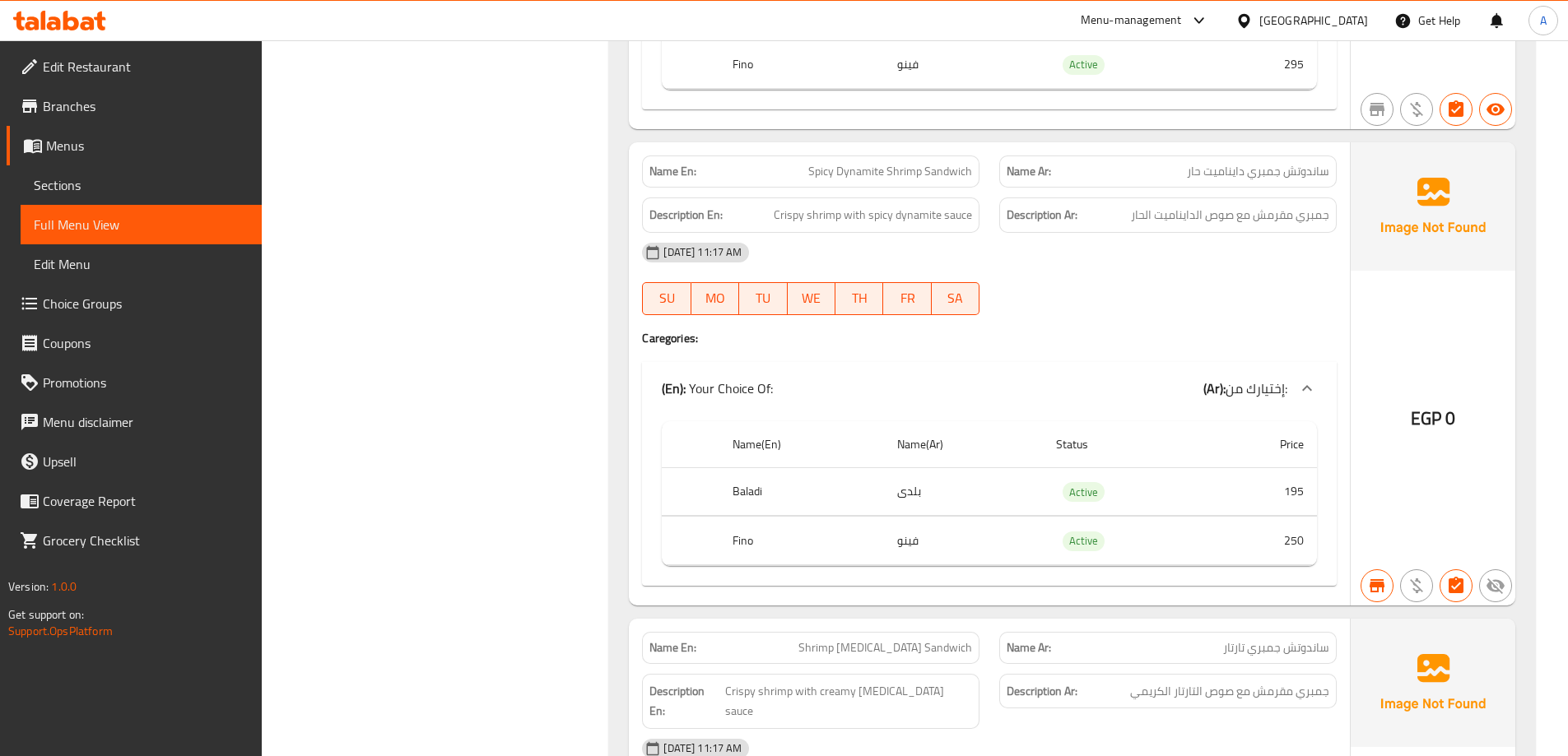
scroll to position [3442, 0]
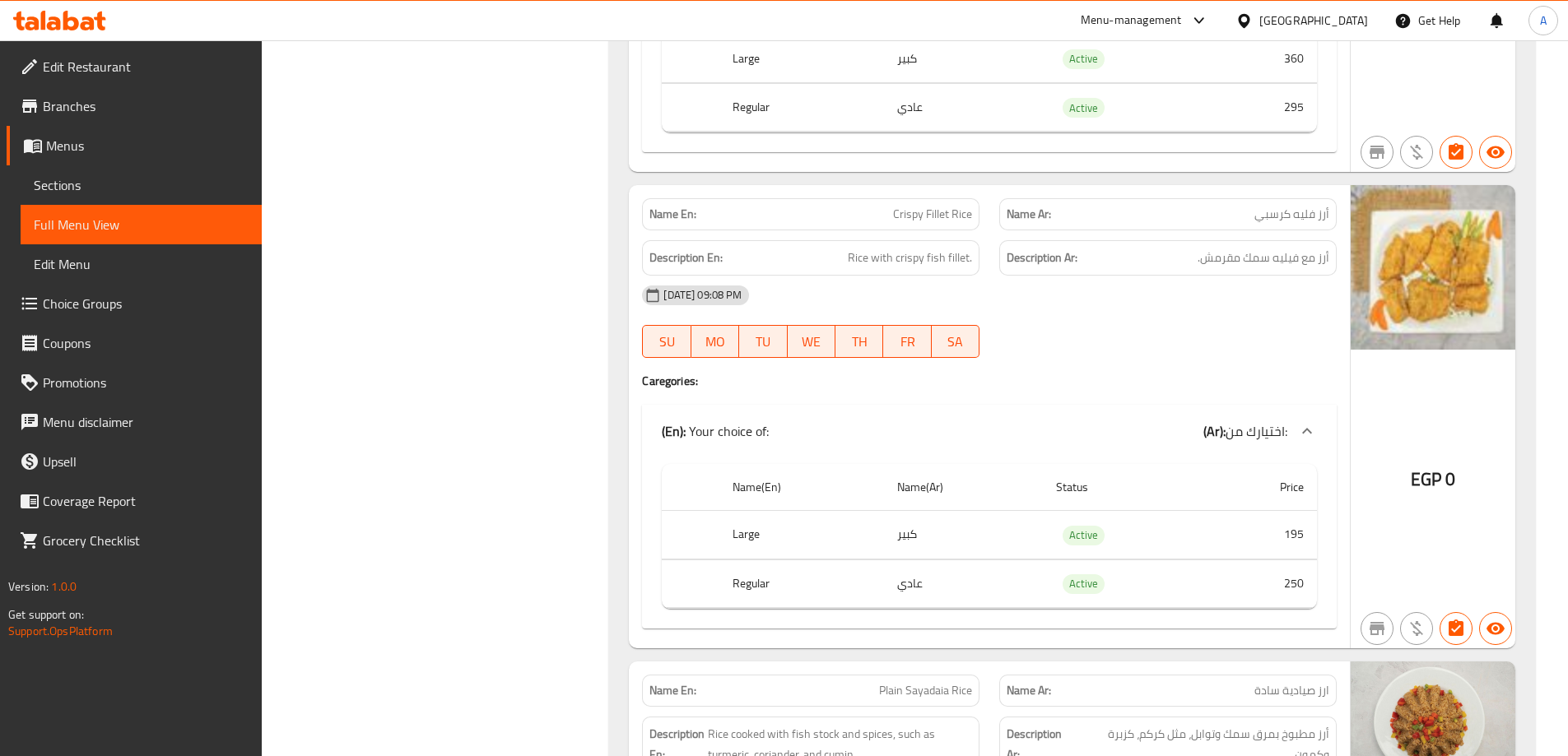
scroll to position [23436, 0]
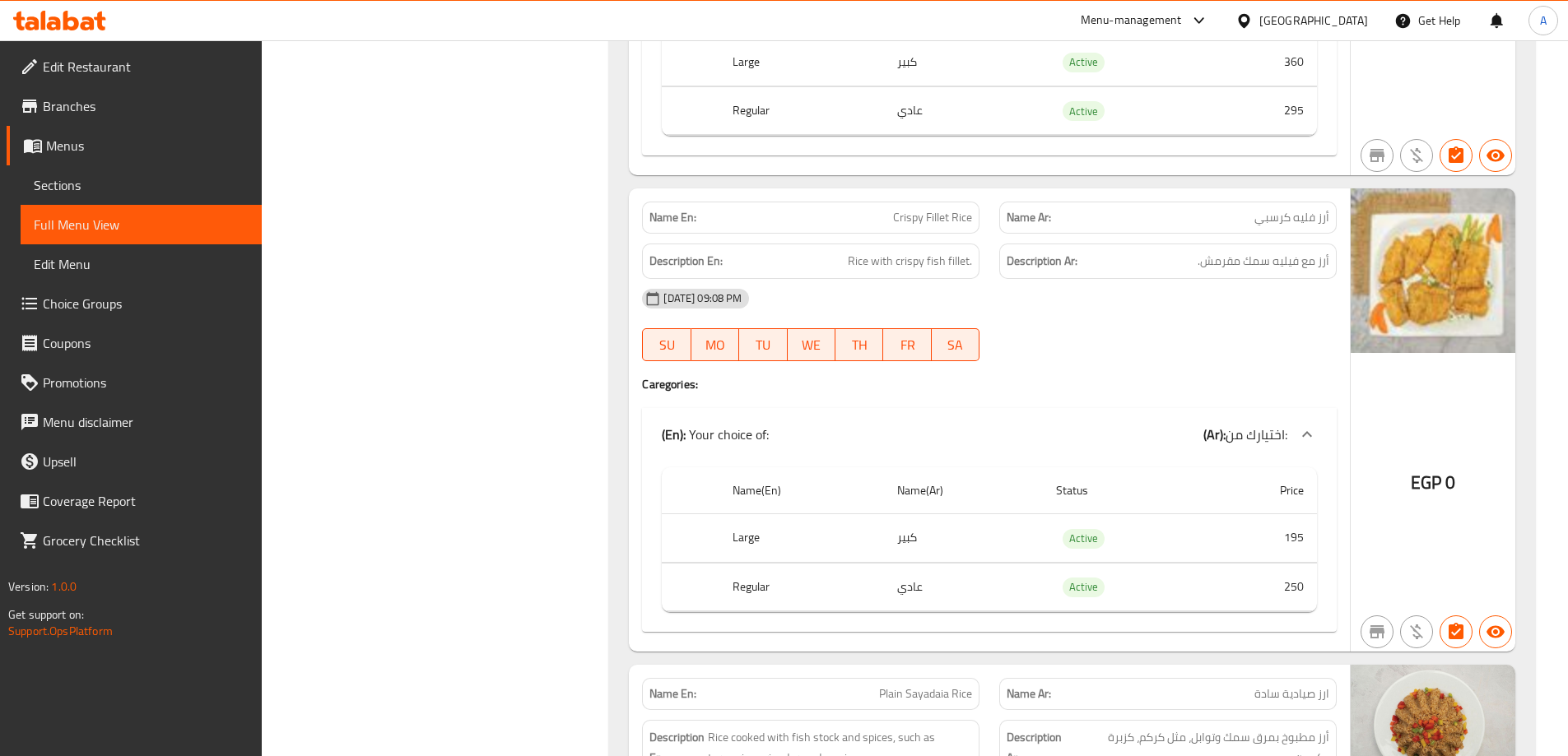
copy span "Crispy Fillet Rice"
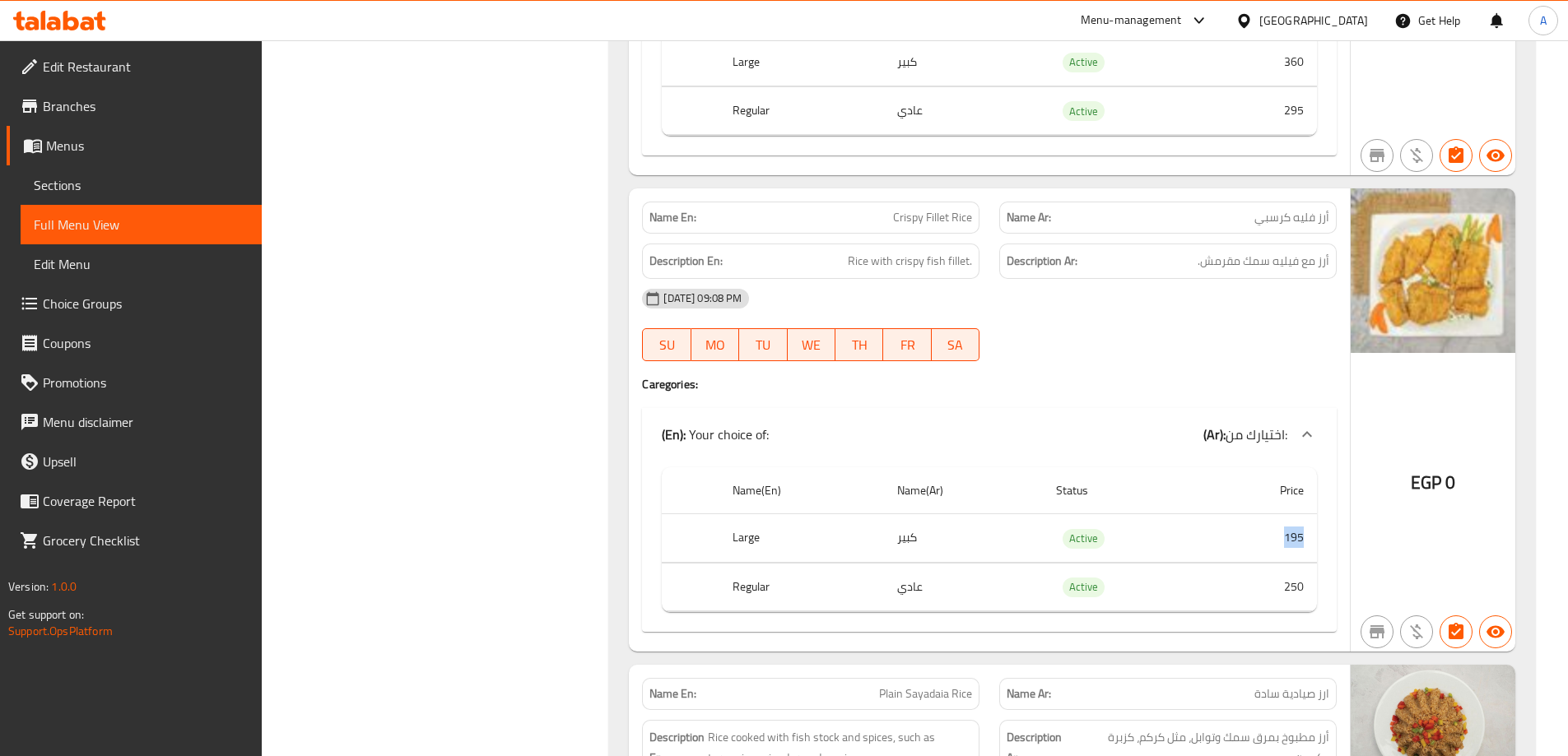
drag, startPoint x: 1281, startPoint y: 452, endPoint x: 1315, endPoint y: 459, distance: 34.7
copy td "195"
drag, startPoint x: 1269, startPoint y: 504, endPoint x: 1316, endPoint y: 504, distance: 47.0
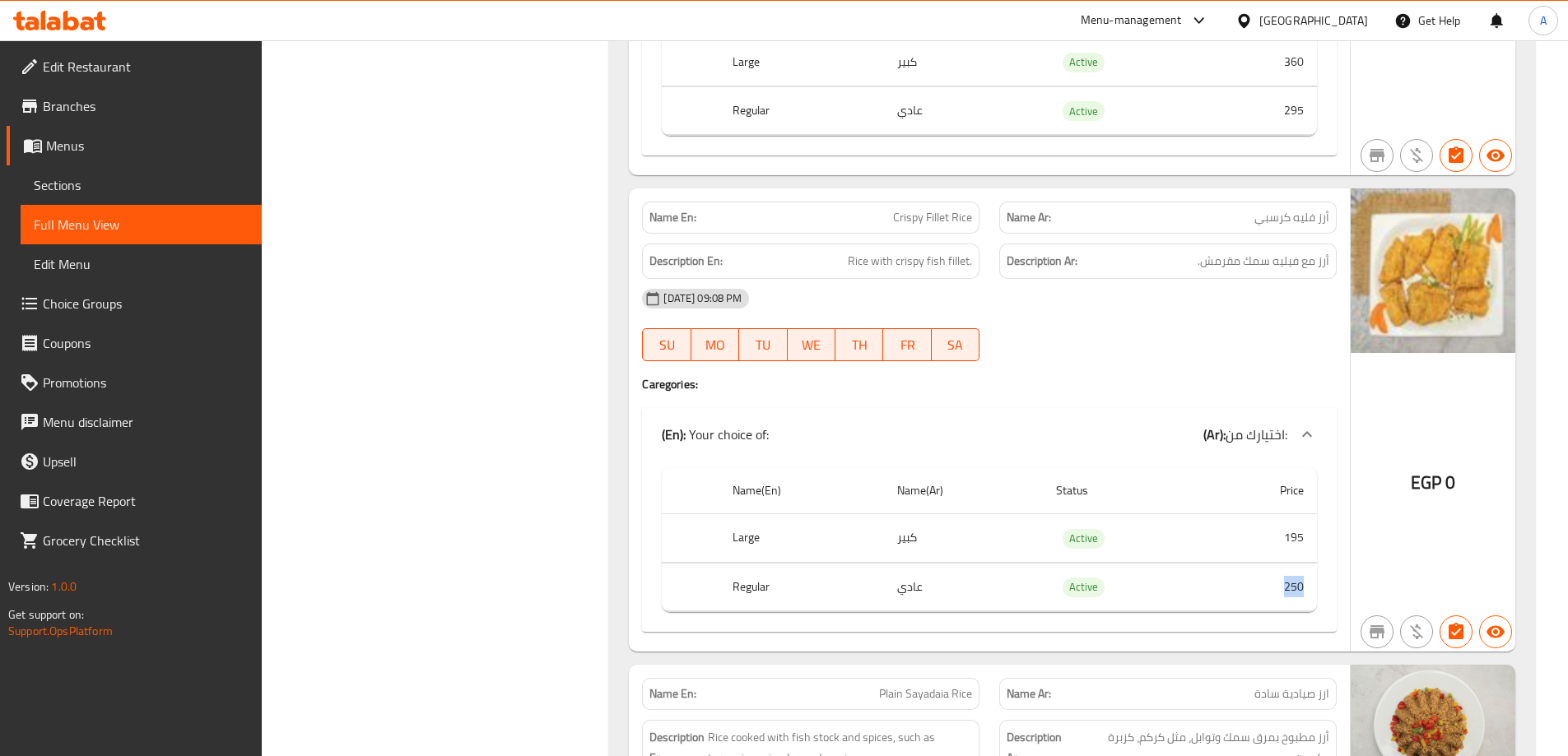
copy td "250"
drag, startPoint x: 1058, startPoint y: 466, endPoint x: 1048, endPoint y: 466, distance: 10.0
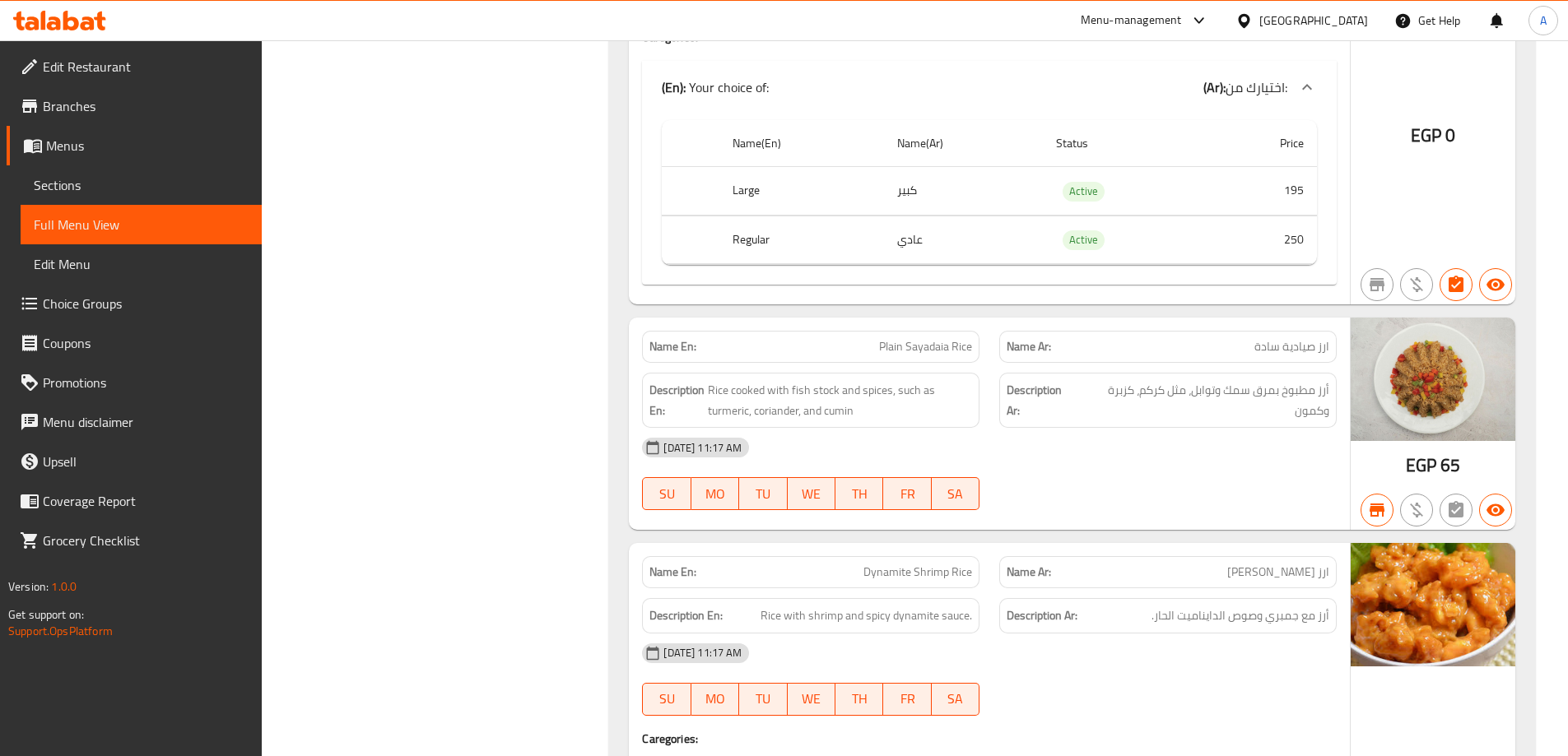
scroll to position [23929, 0]
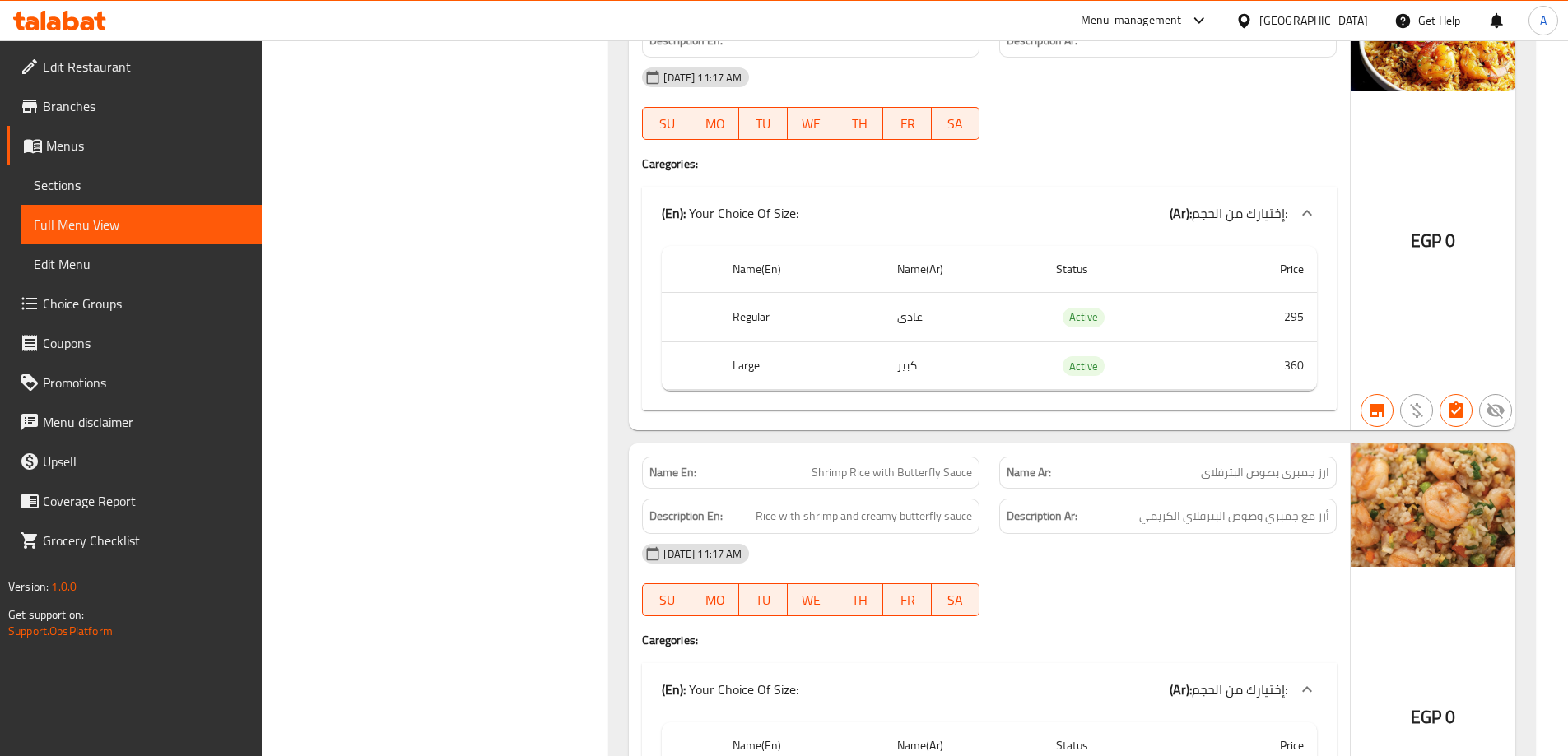
drag, startPoint x: 1058, startPoint y: 466, endPoint x: 944, endPoint y: 469, distance: 114.0
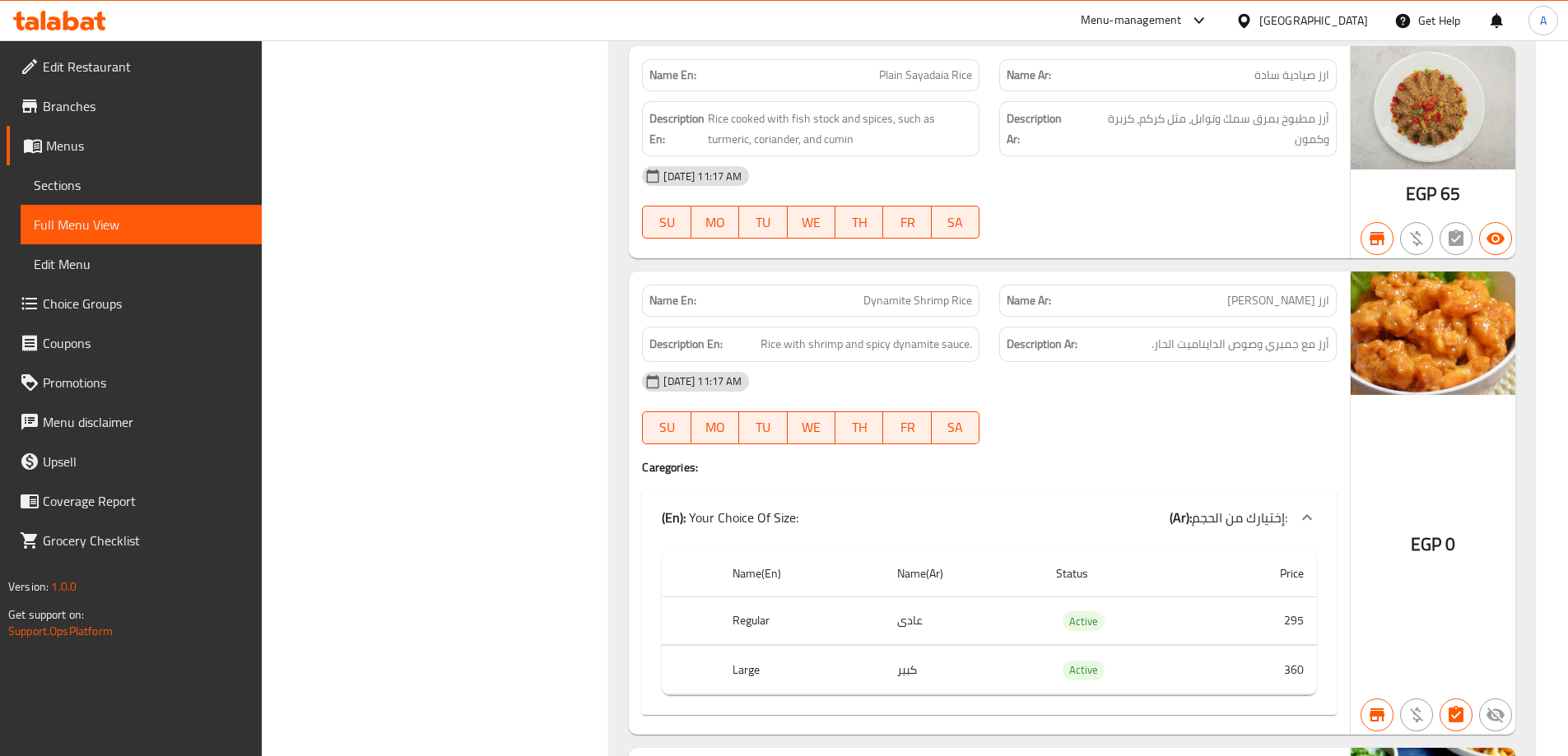
scroll to position [24012, 0]
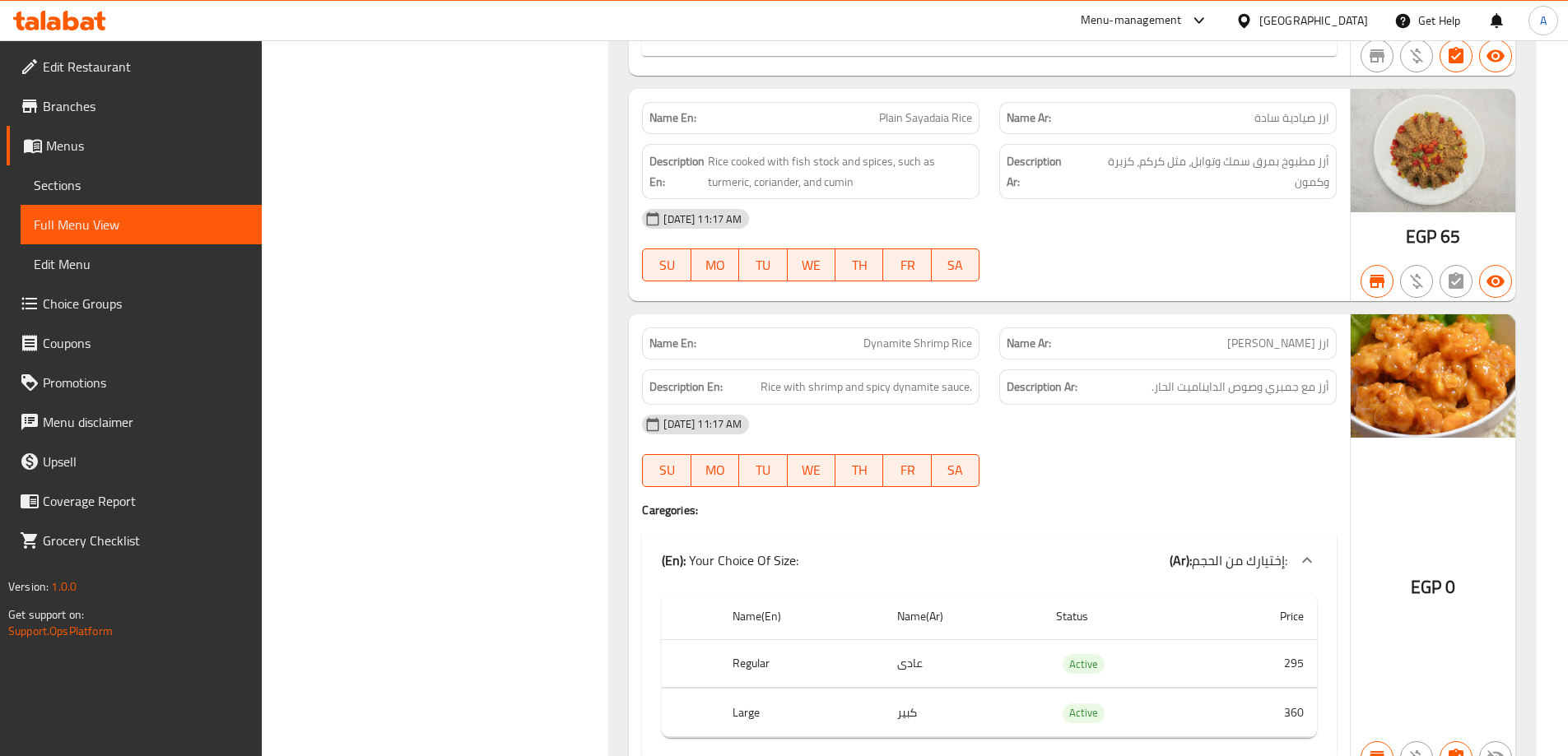
copy span "Dynamite Shrimp Rice"
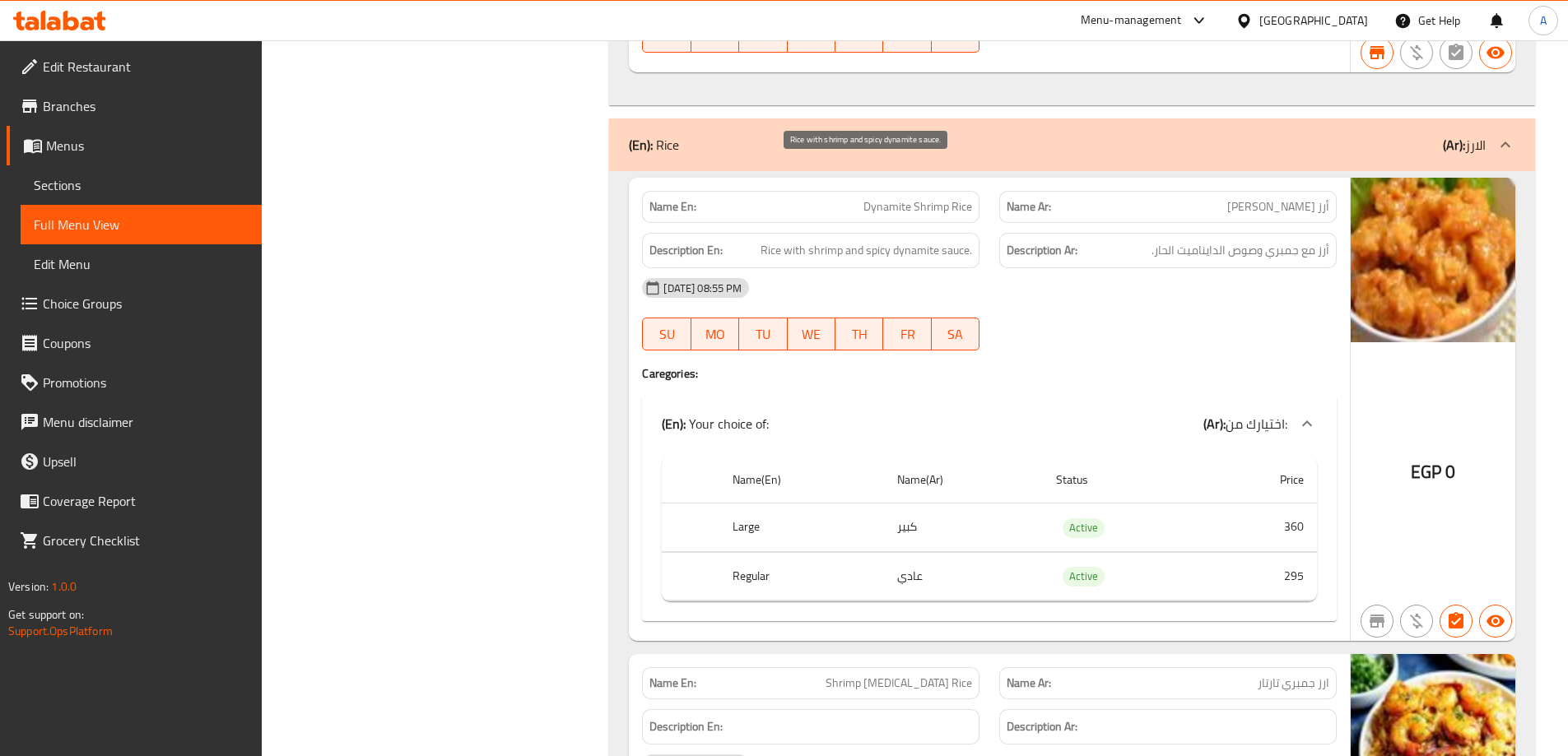
scroll to position [21538, 0]
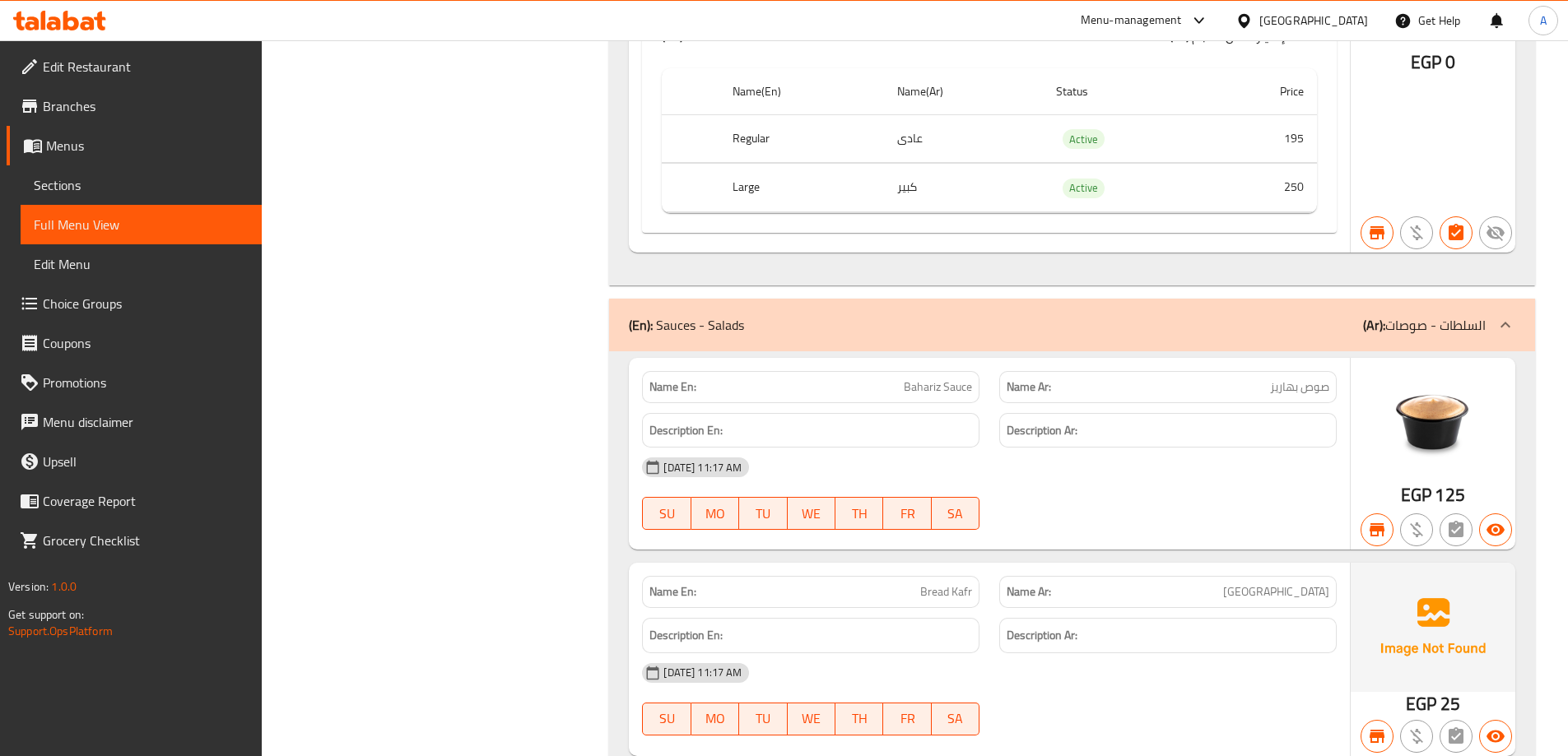
scroll to position [26557, 0]
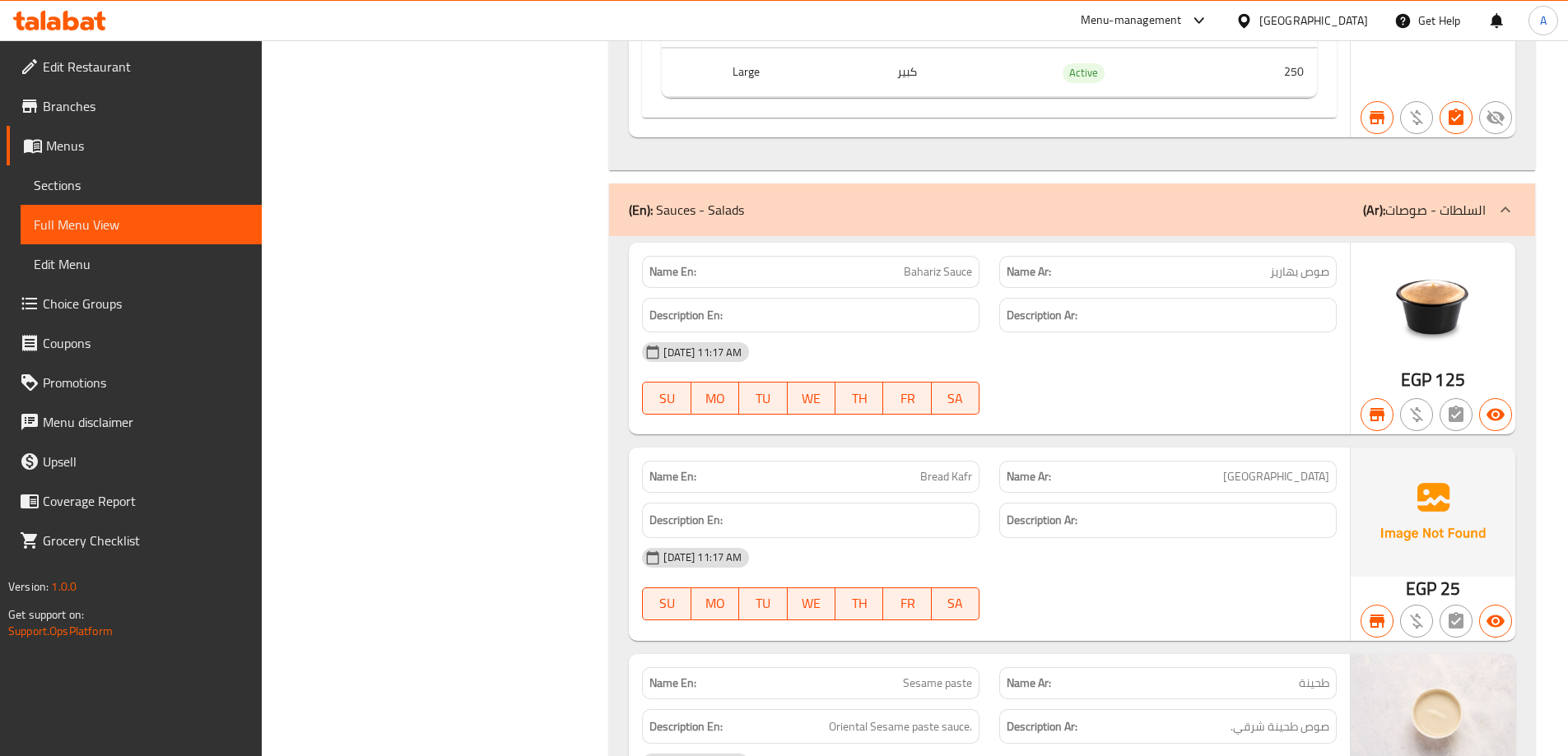
copy span "Kafr"
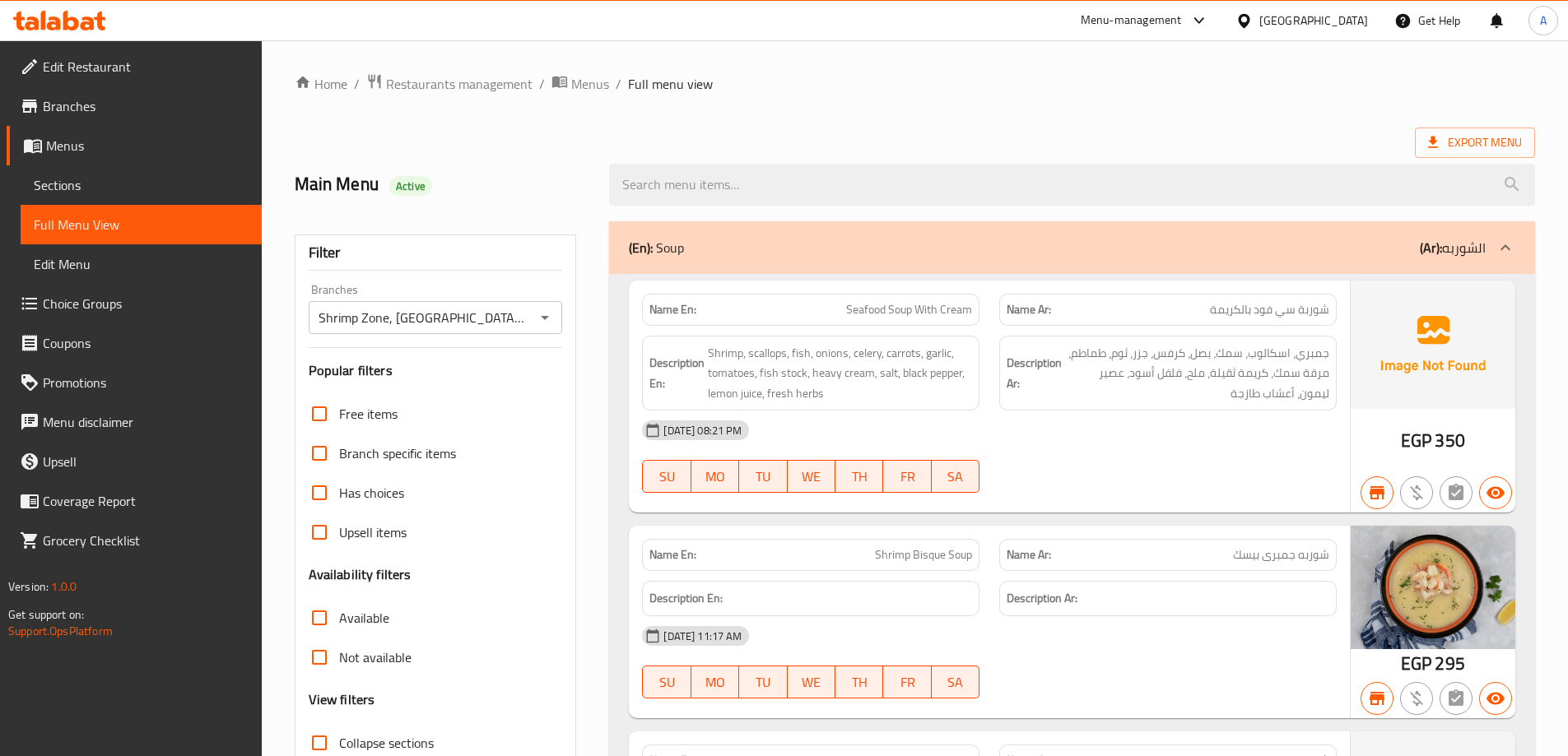
scroll to position [31038, 0]
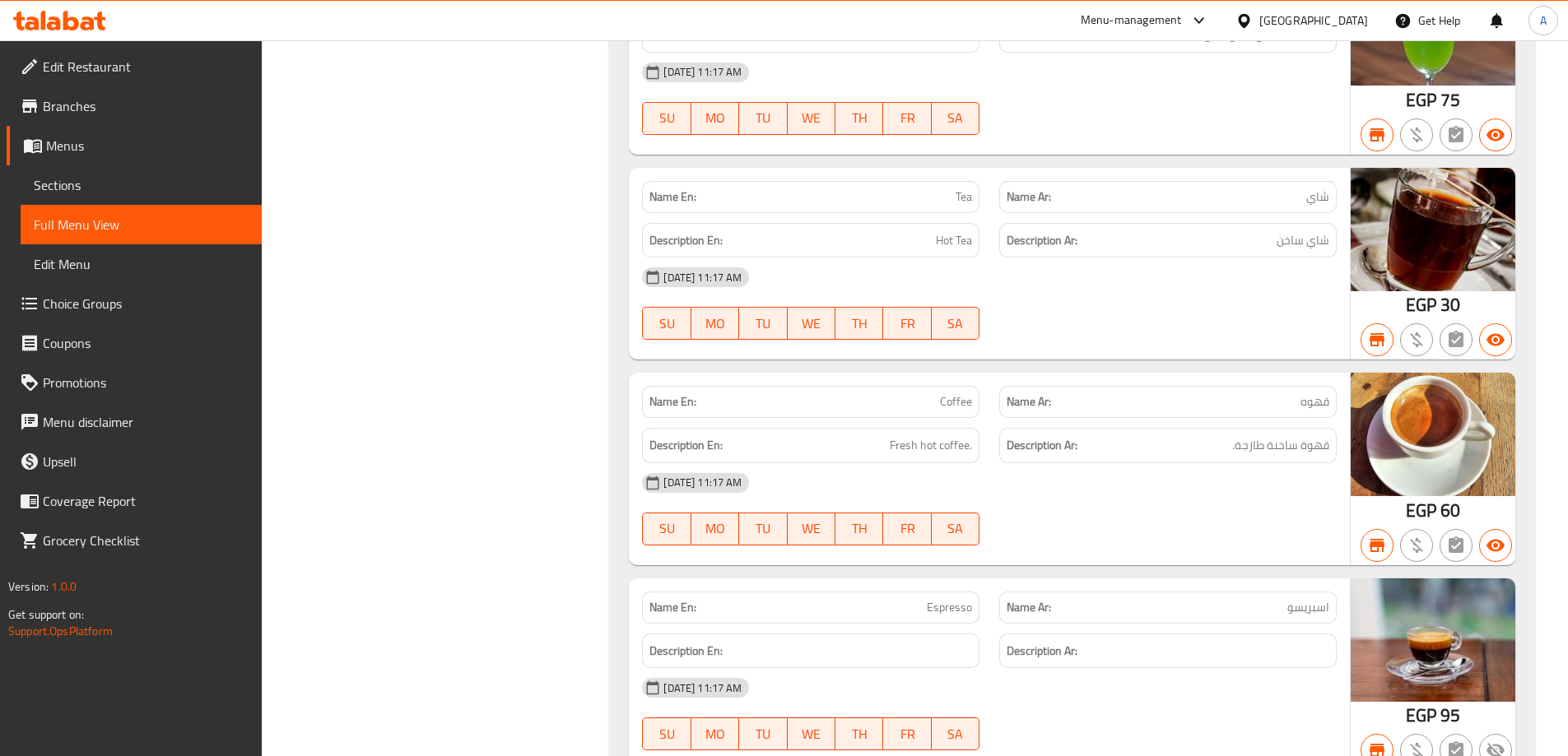
copy span "Espresso"
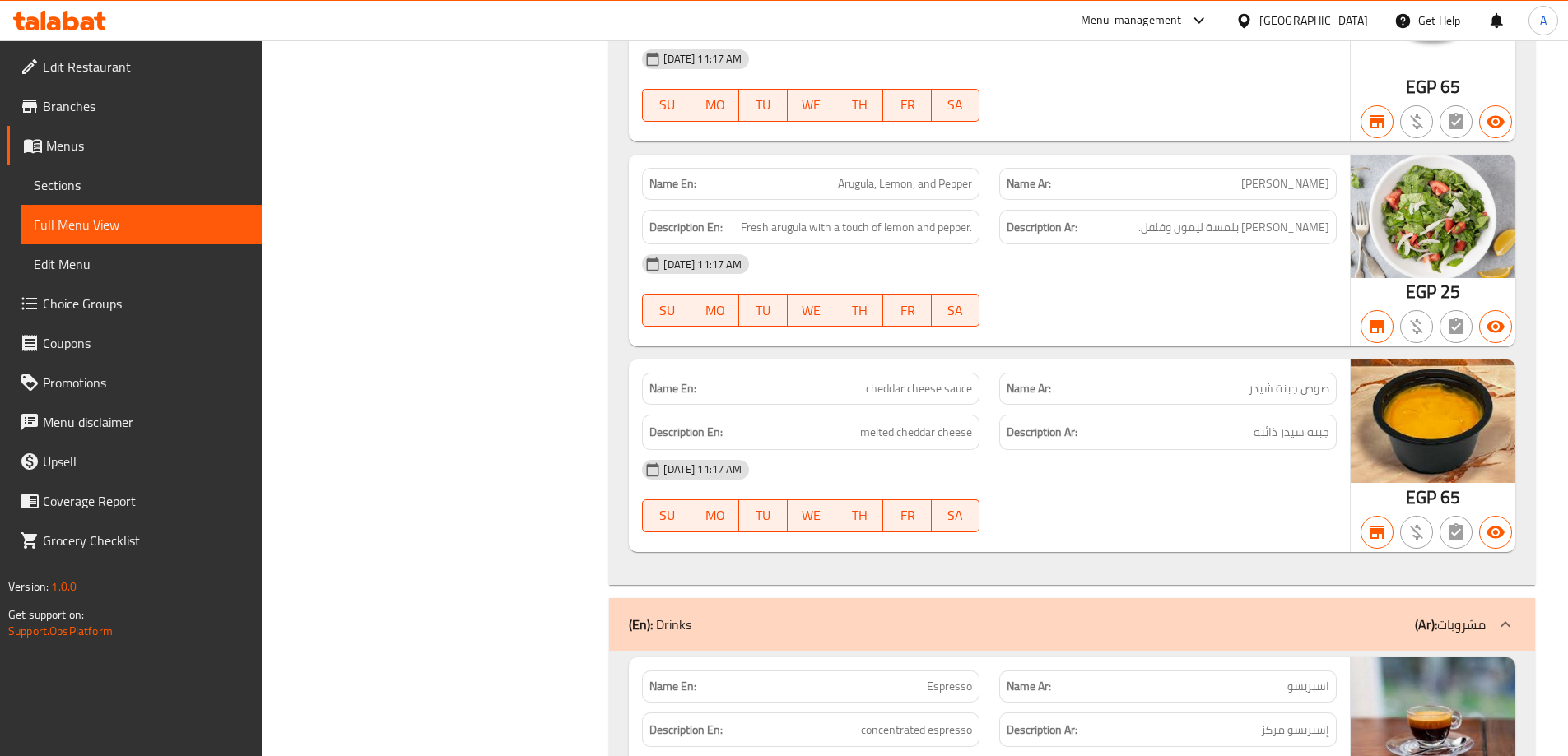
scroll to position [29721, 0]
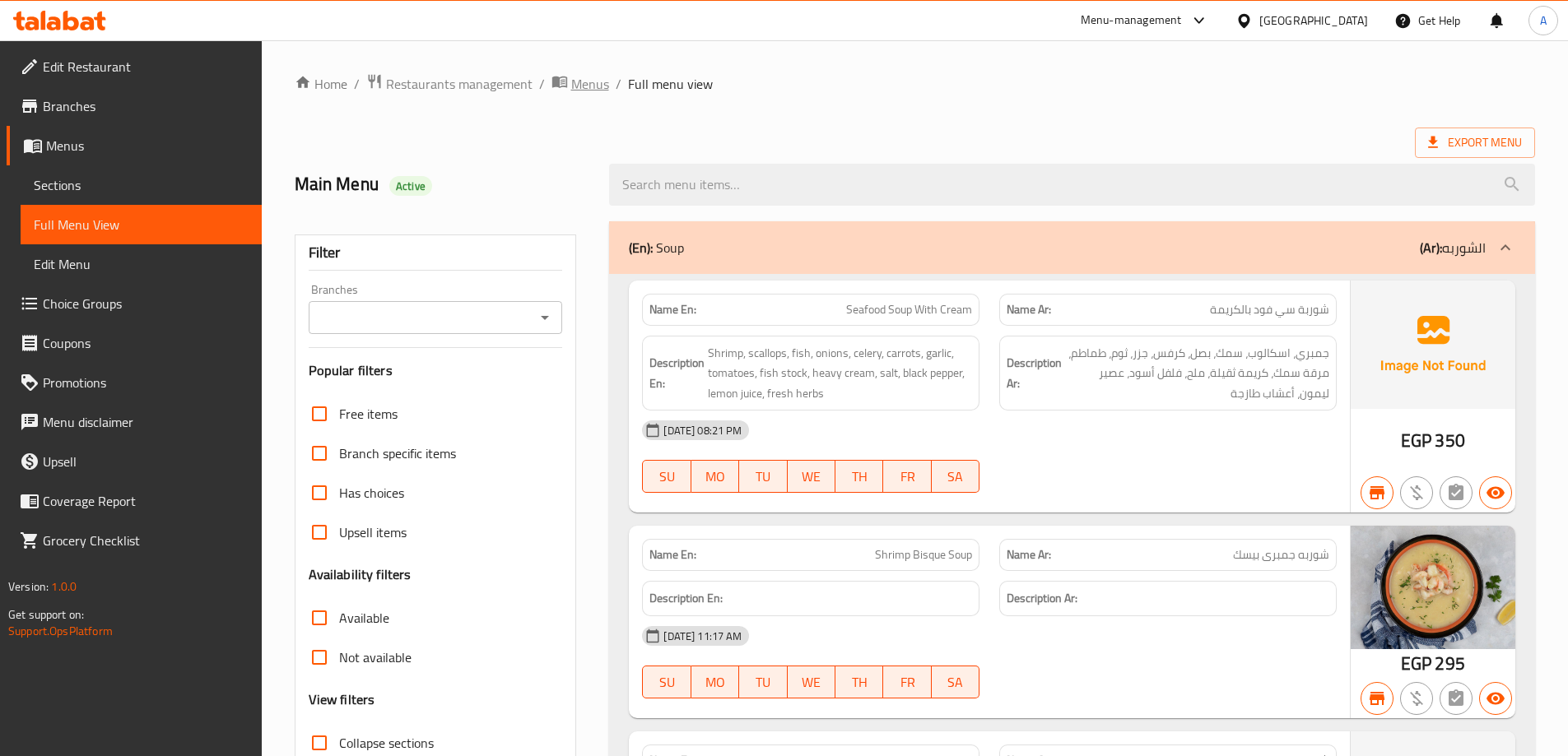
click at [571, 81] on span "Menus" at bounding box center [590, 84] width 38 height 20
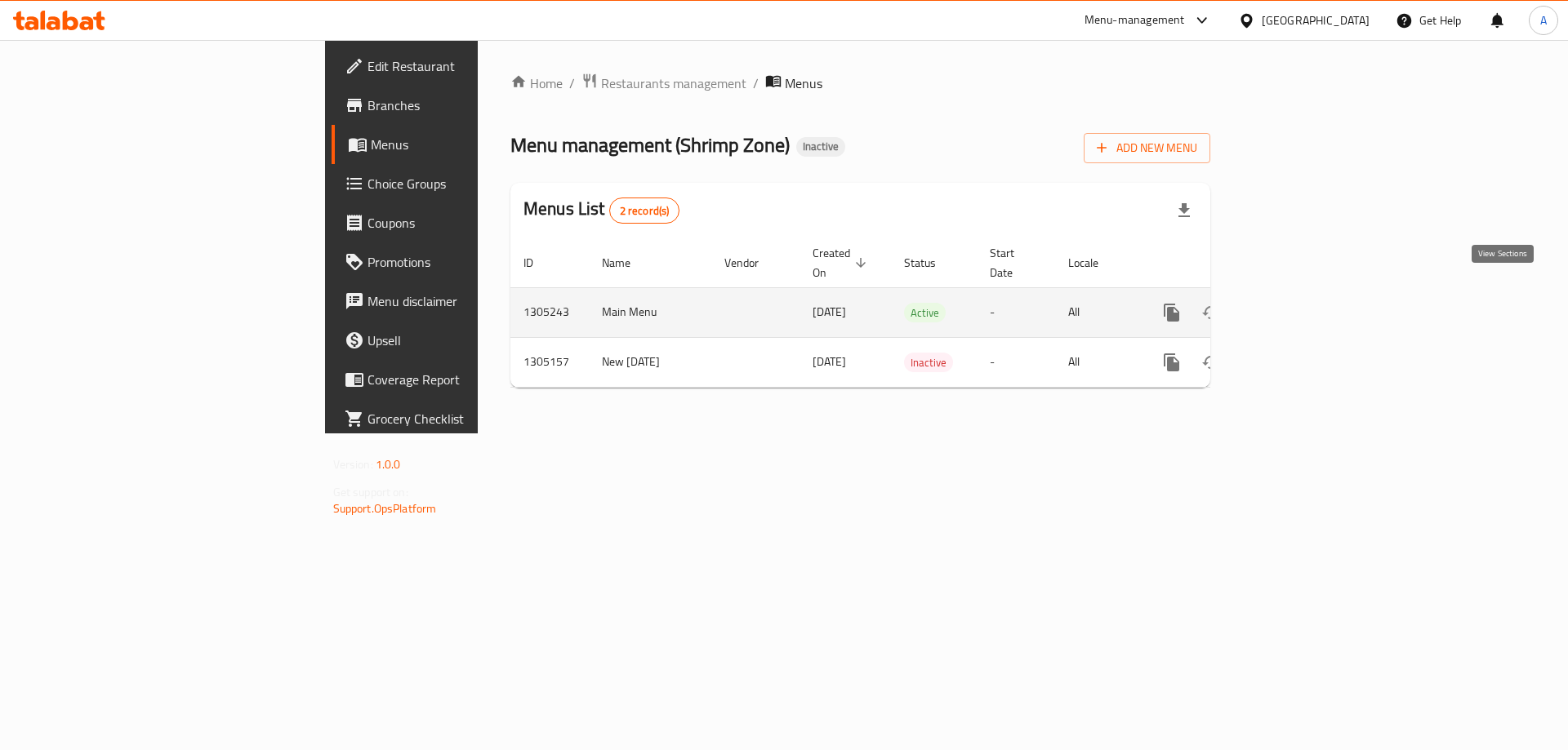
click at [1297, 305] on icon "enhanced table" at bounding box center [1289, 312] width 14 height 14
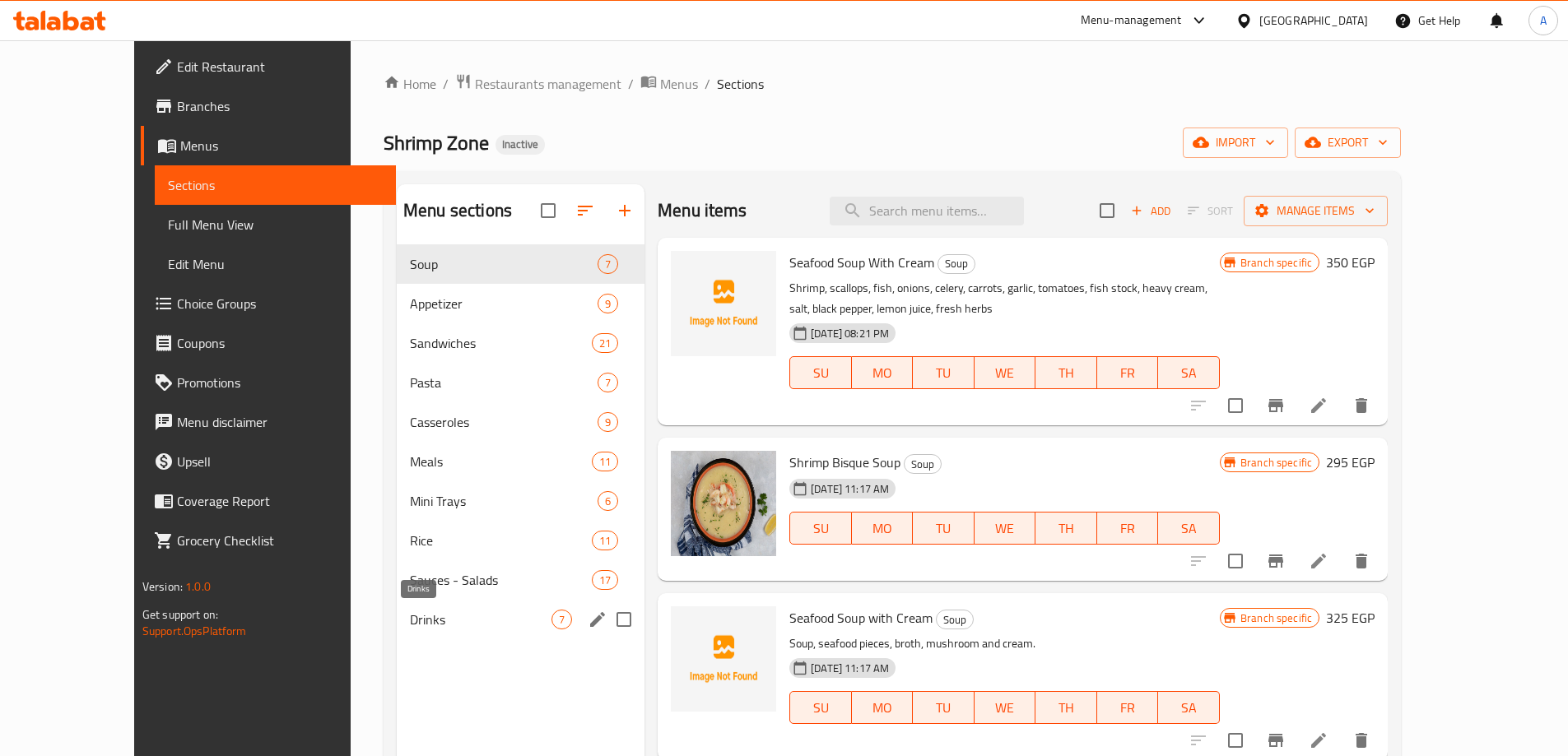
click at [410, 626] on span "Drinks" at bounding box center [481, 619] width 142 height 20
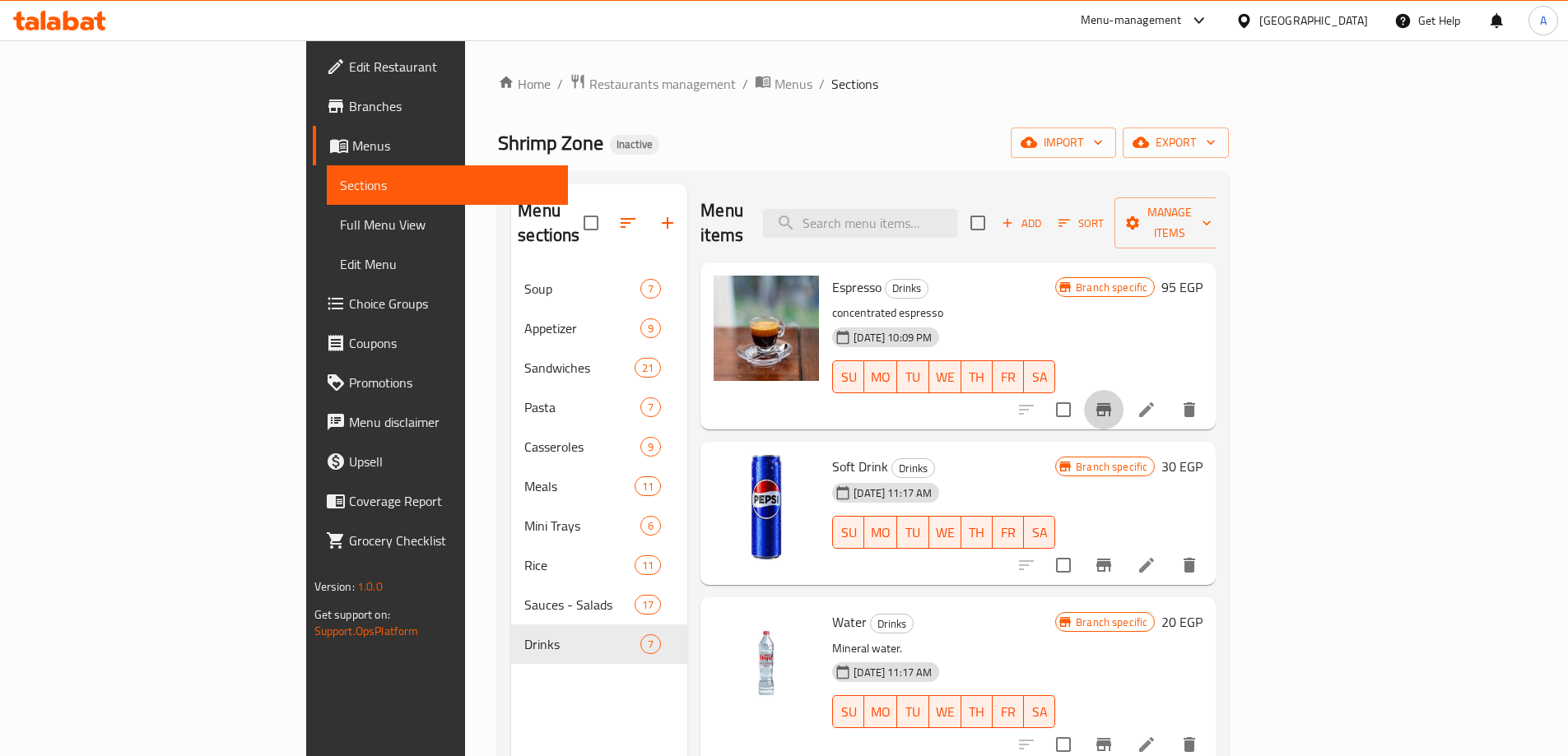
click at [1114, 400] on icon "Branch-specific-item" at bounding box center [1103, 409] width 20 height 20
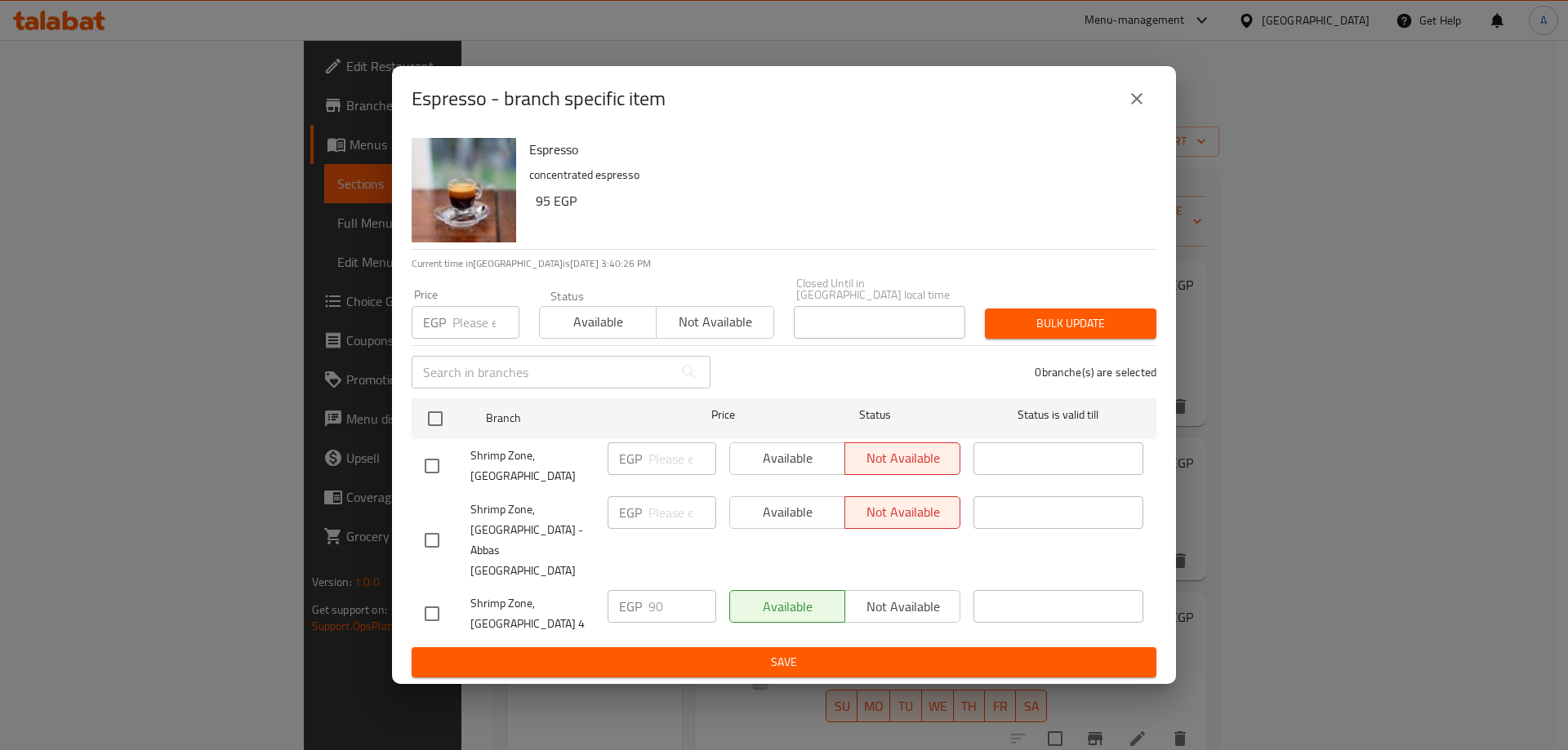
click at [436, 597] on input "checkbox" at bounding box center [431, 614] width 35 height 35
checkbox input "true"
click at [878, 595] on span "Not available" at bounding box center [902, 607] width 102 height 24
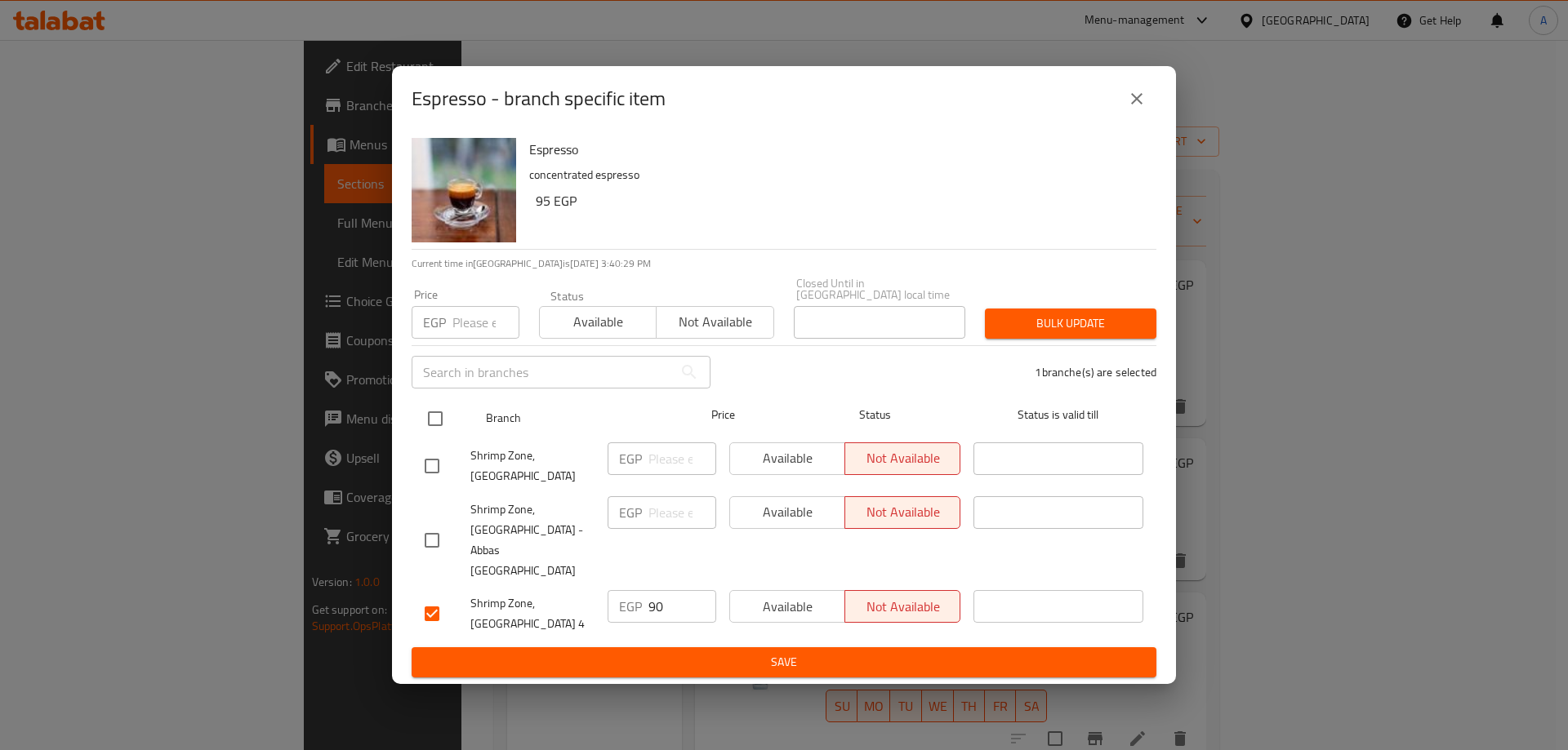
click at [435, 436] on input "checkbox" at bounding box center [435, 419] width 35 height 35
checkbox input "true"
click at [696, 468] on input "1" at bounding box center [683, 458] width 68 height 33
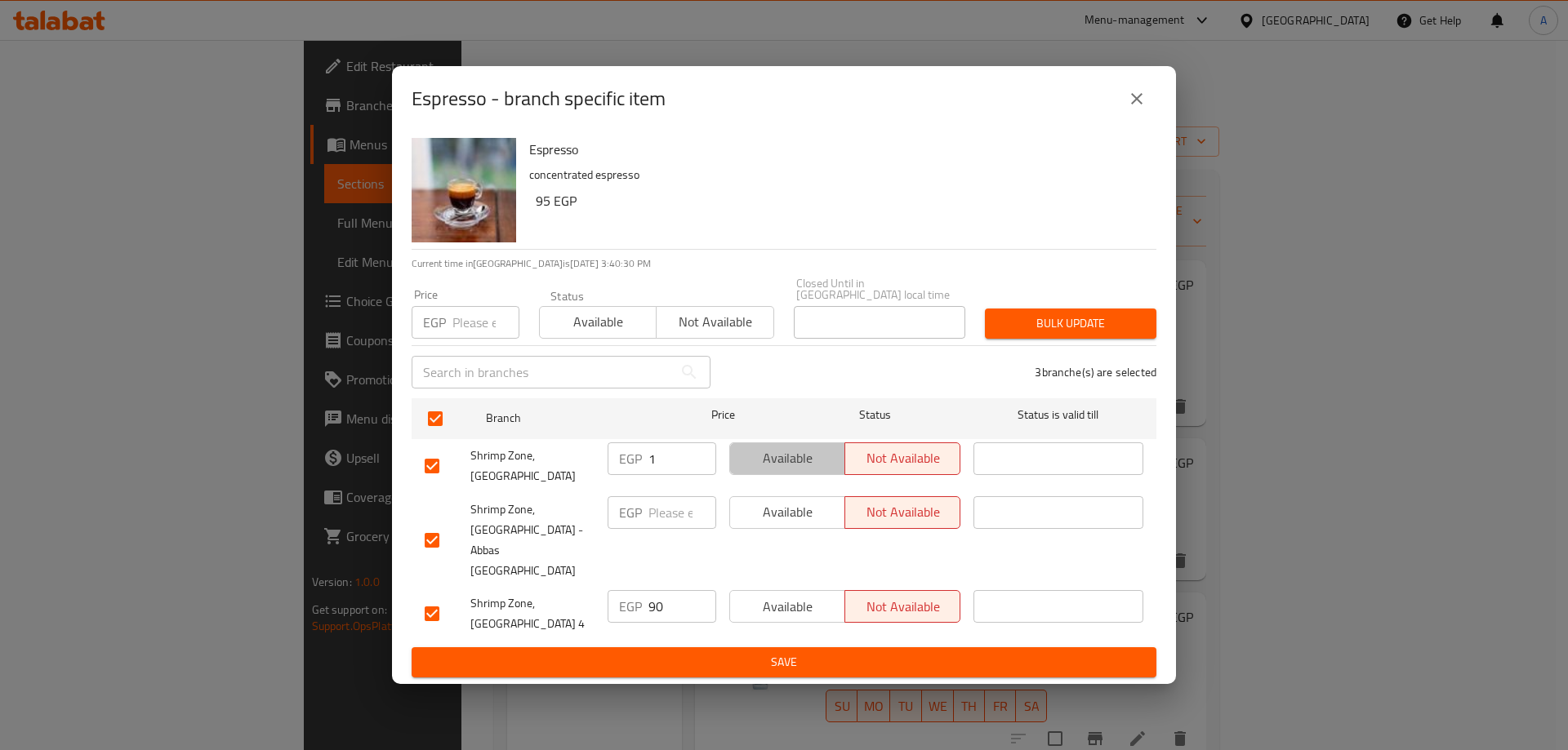
click at [787, 470] on span "Available" at bounding box center [787, 458] width 102 height 24
click at [773, 521] on span "Available" at bounding box center [787, 512] width 102 height 24
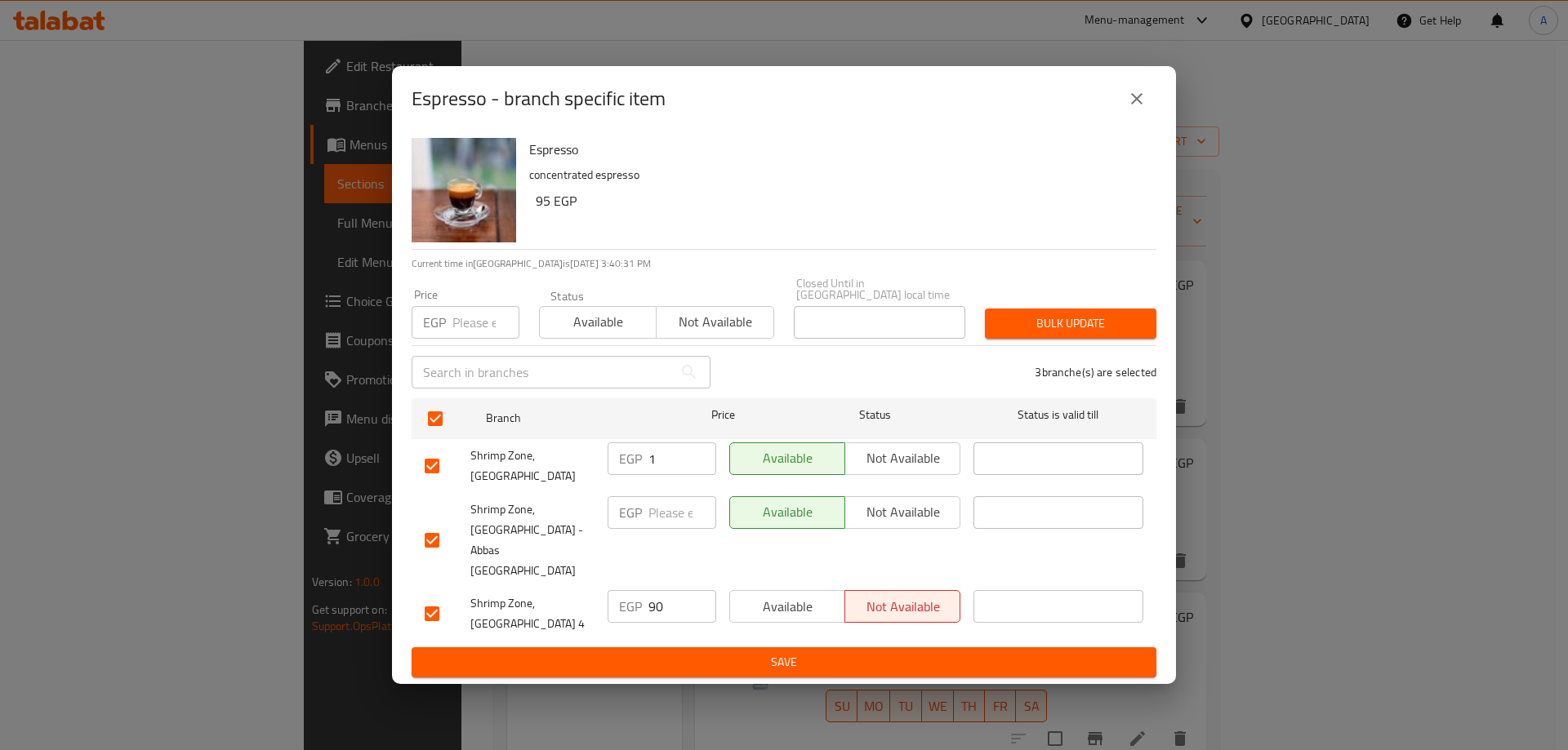
click at [684, 475] on input "1" at bounding box center [683, 458] width 68 height 33
type input "0"
click at [697, 475] on input "0" at bounding box center [683, 458] width 68 height 33
click at [879, 652] on span "Save" at bounding box center [784, 662] width 719 height 20
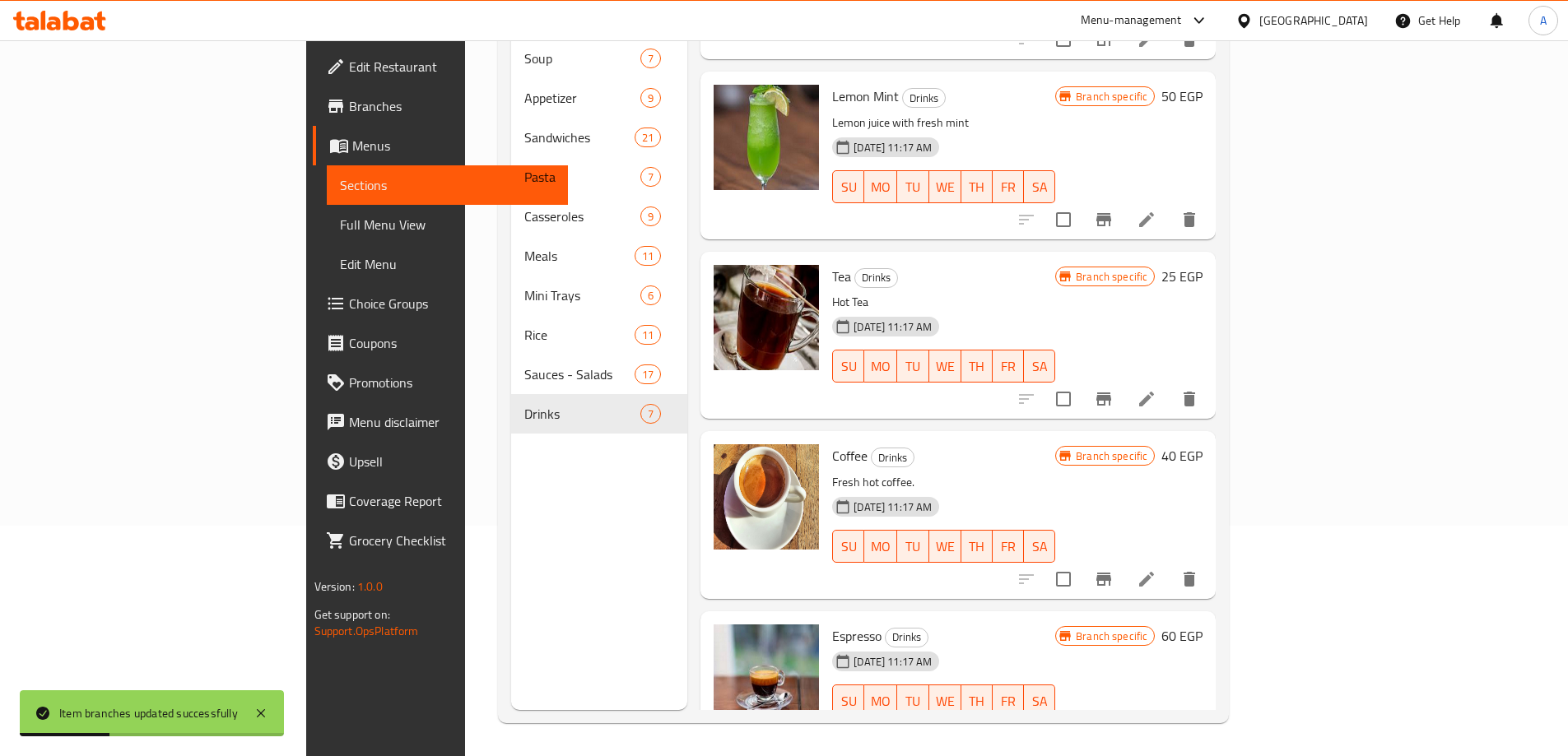
scroll to position [493, 0]
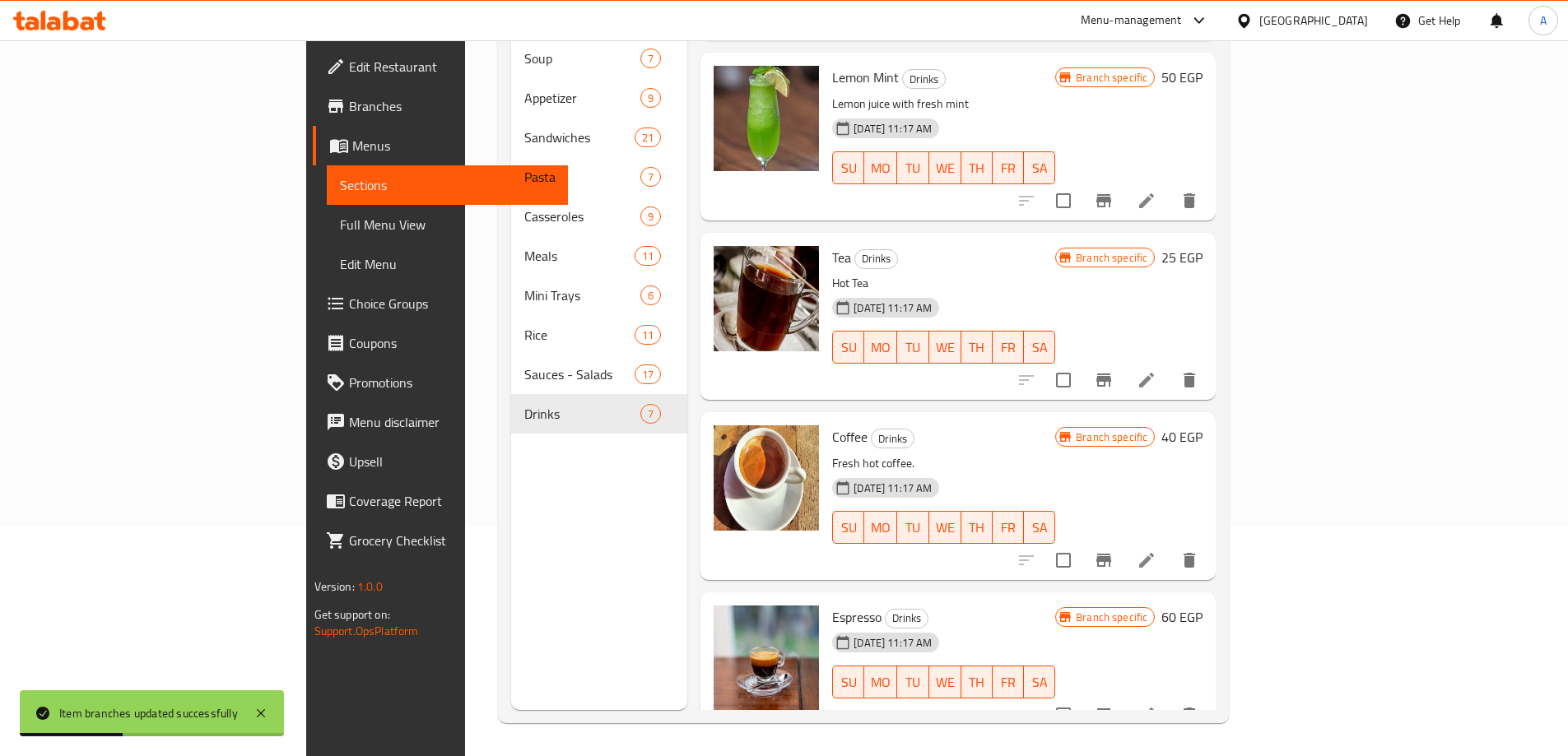
click at [1114, 705] on icon "Branch-specific-item" at bounding box center [1103, 714] width 20 height 20
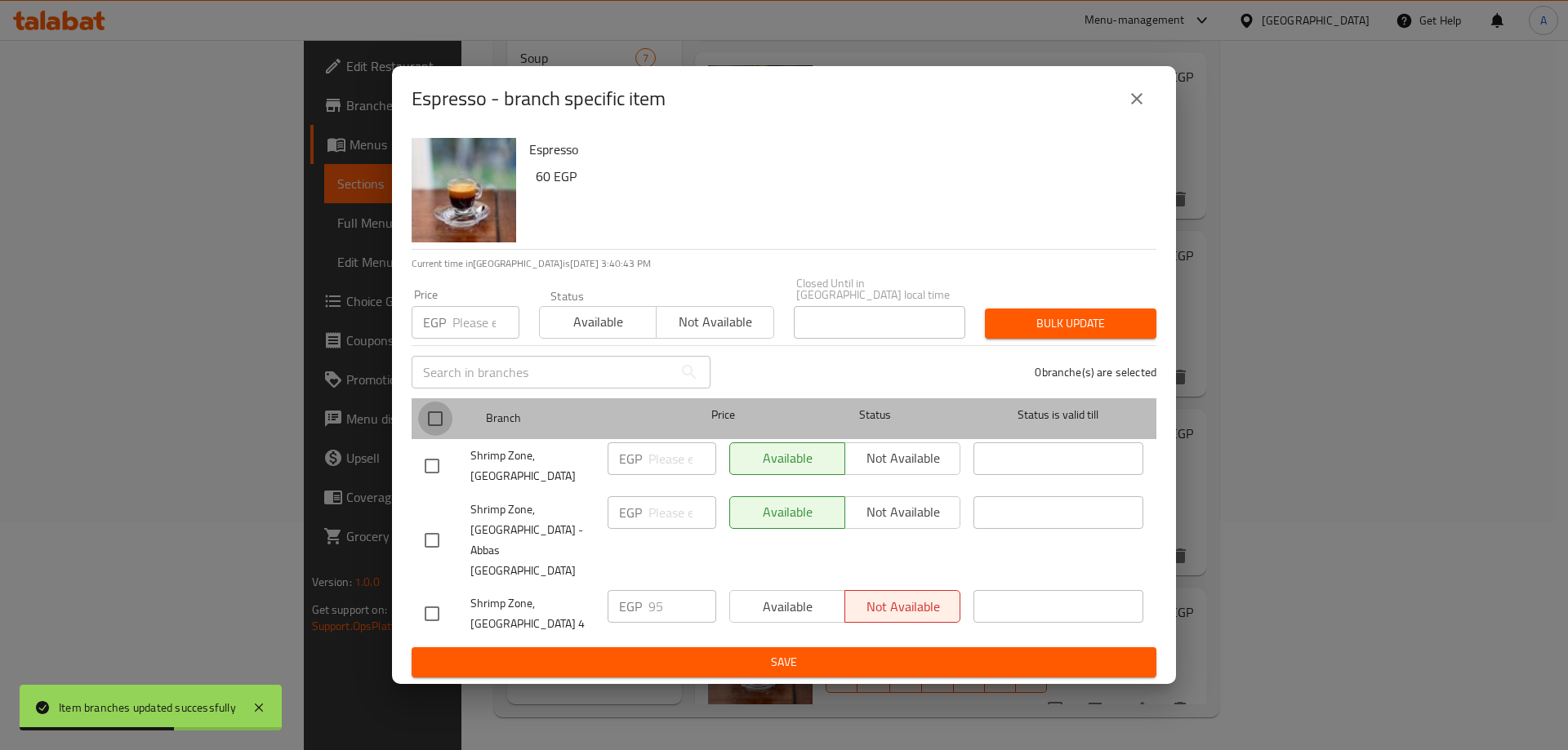
click at [436, 434] on input "checkbox" at bounding box center [435, 419] width 35 height 35
checkbox input "true"
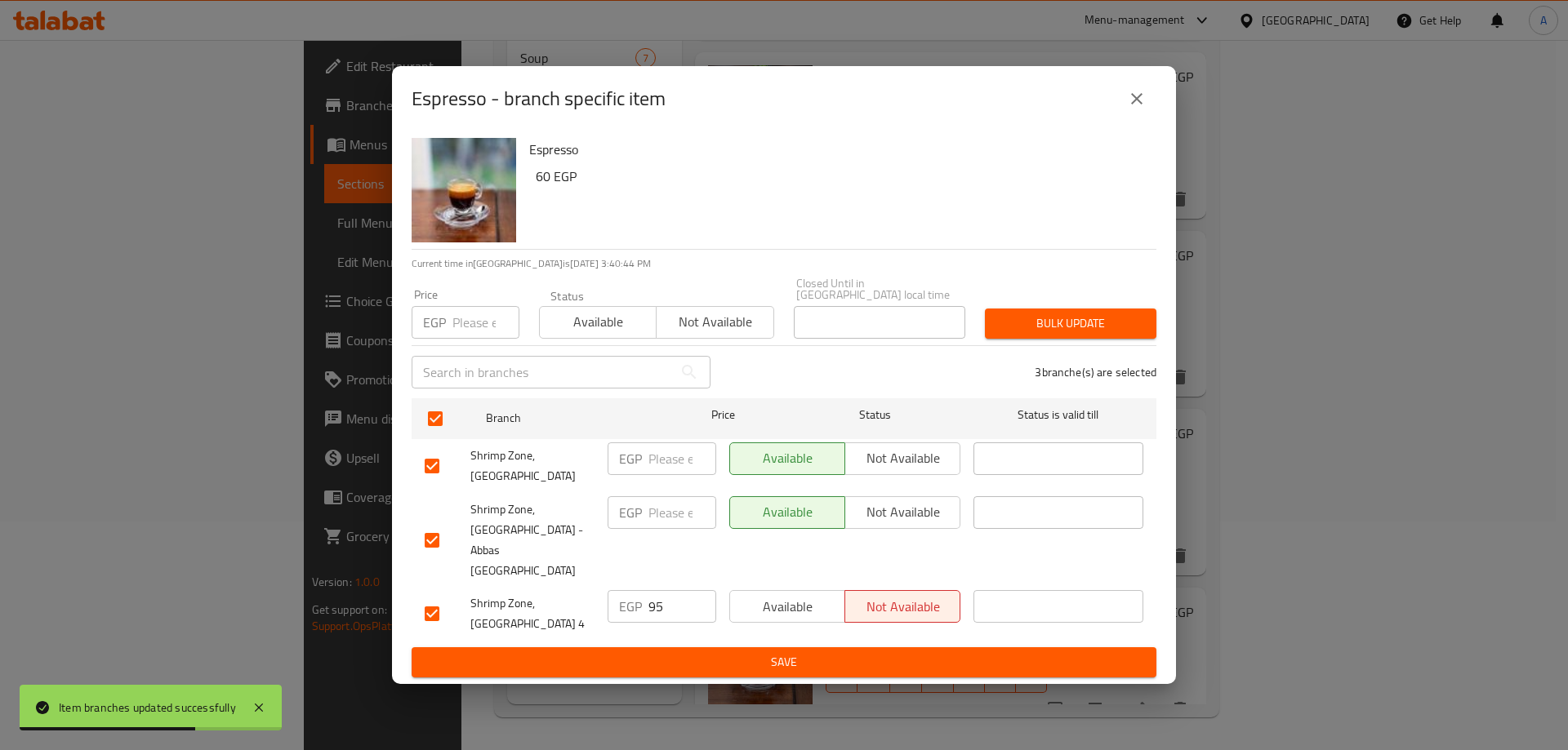
click at [880, 470] on span "Not available" at bounding box center [902, 458] width 102 height 24
click at [895, 519] on span "Not available" at bounding box center [902, 512] width 102 height 24
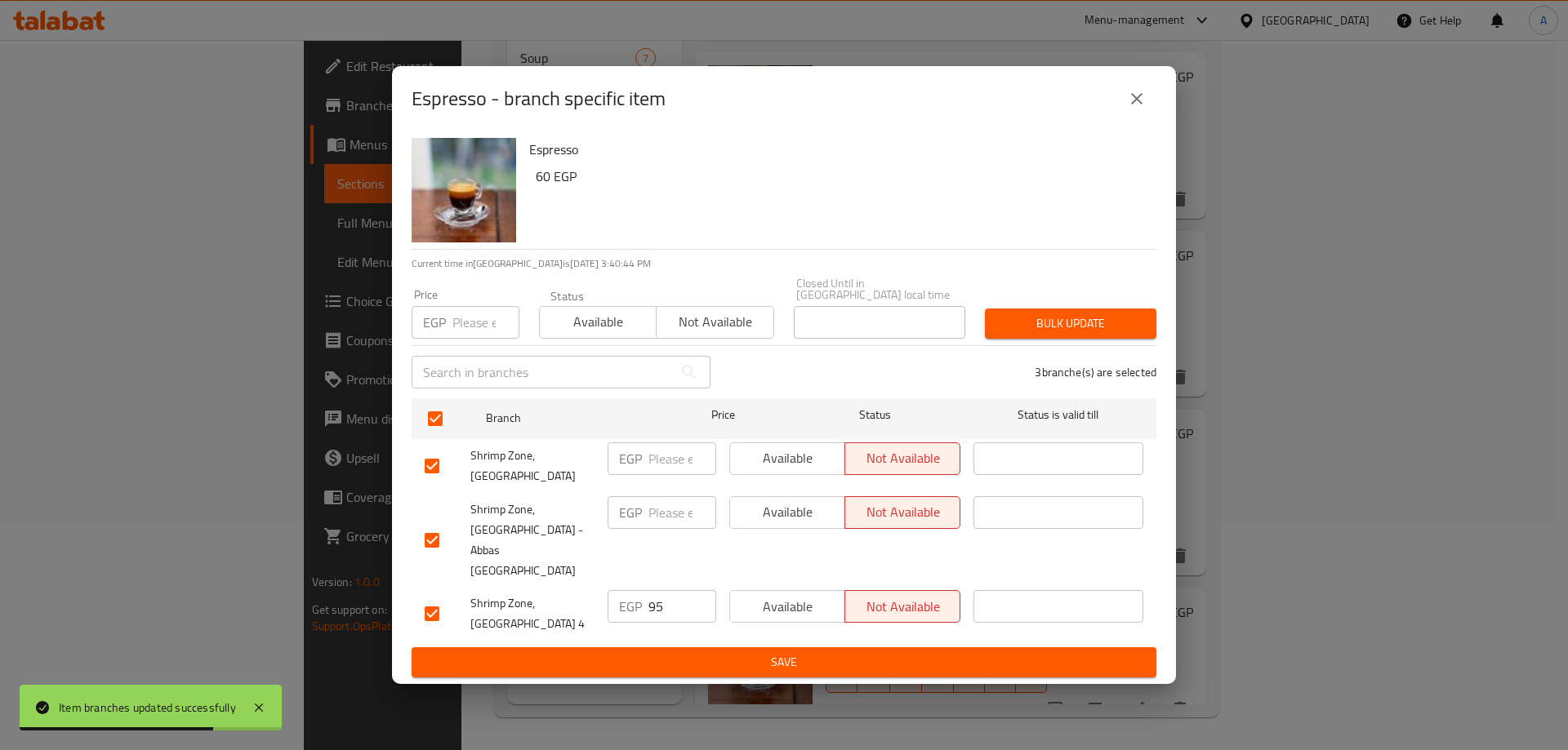
click at [796, 595] on span "Available" at bounding box center [787, 607] width 102 height 24
click at [797, 652] on span "Save" at bounding box center [784, 662] width 719 height 20
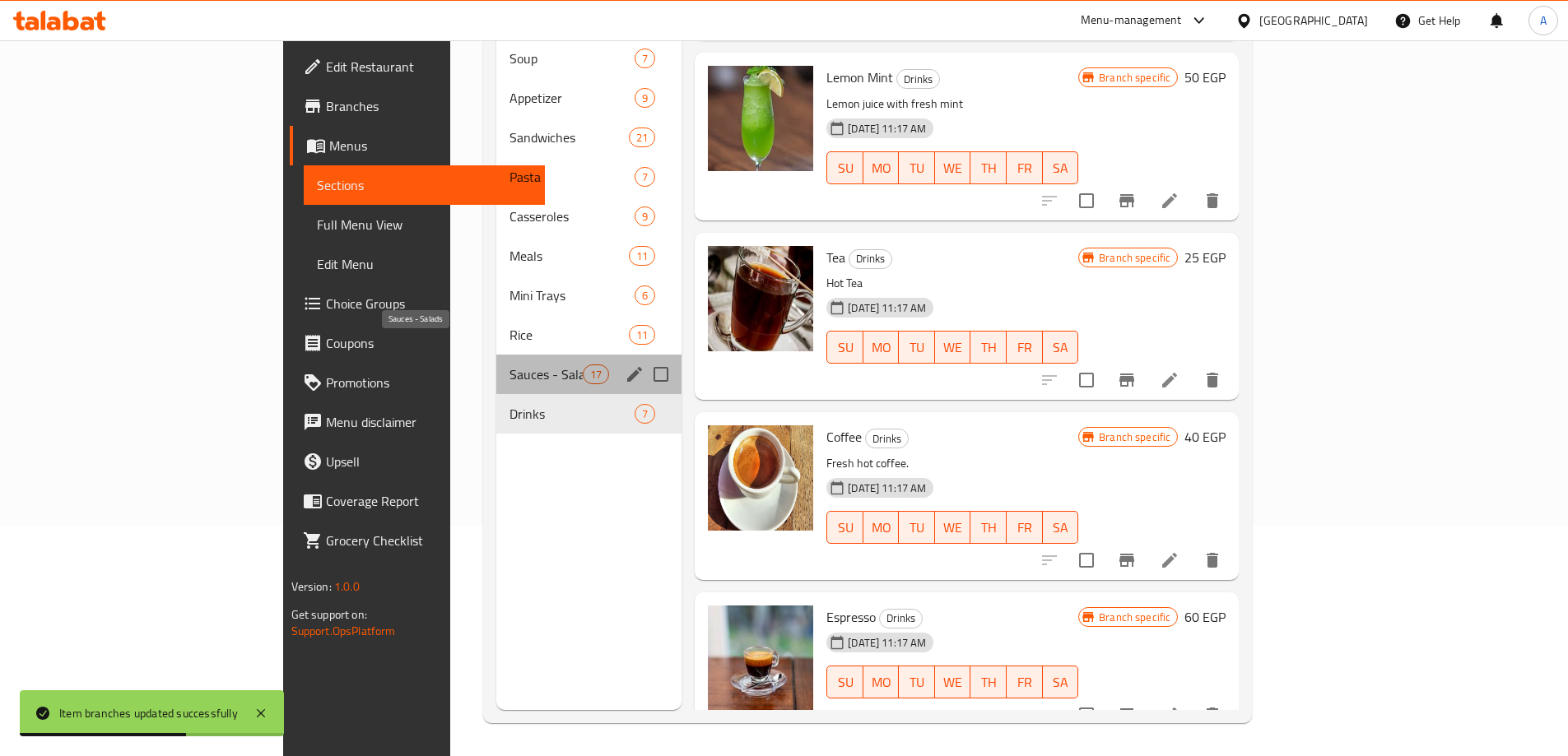
click at [510, 365] on span "Sauces - Salads" at bounding box center [547, 374] width 73 height 20
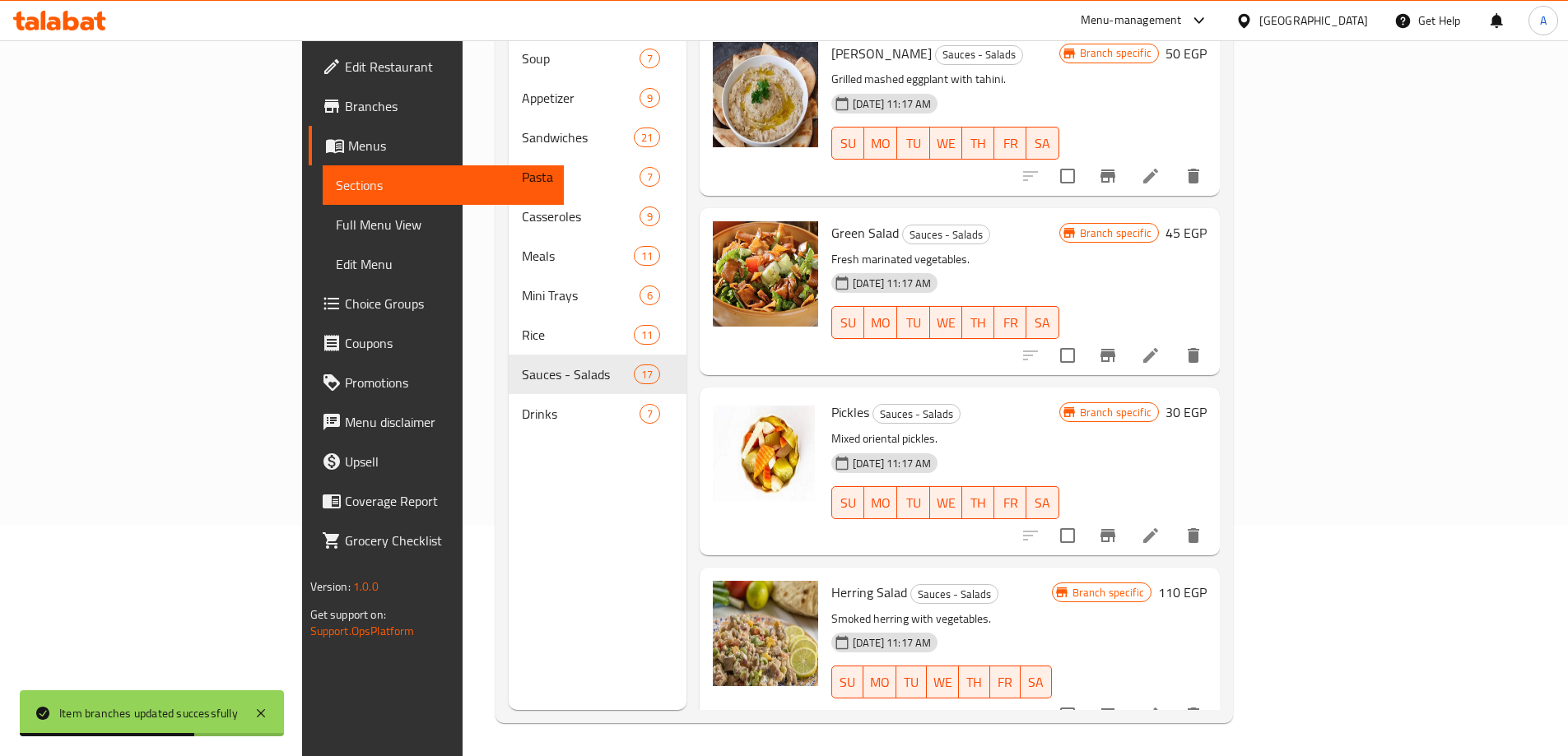
click at [1066, 394] on div "Pickles Sauces - Salads Mixed oriental pickles. 12-08-2025 11:17 AM SU MO TU WE…" at bounding box center [945, 470] width 241 height 154
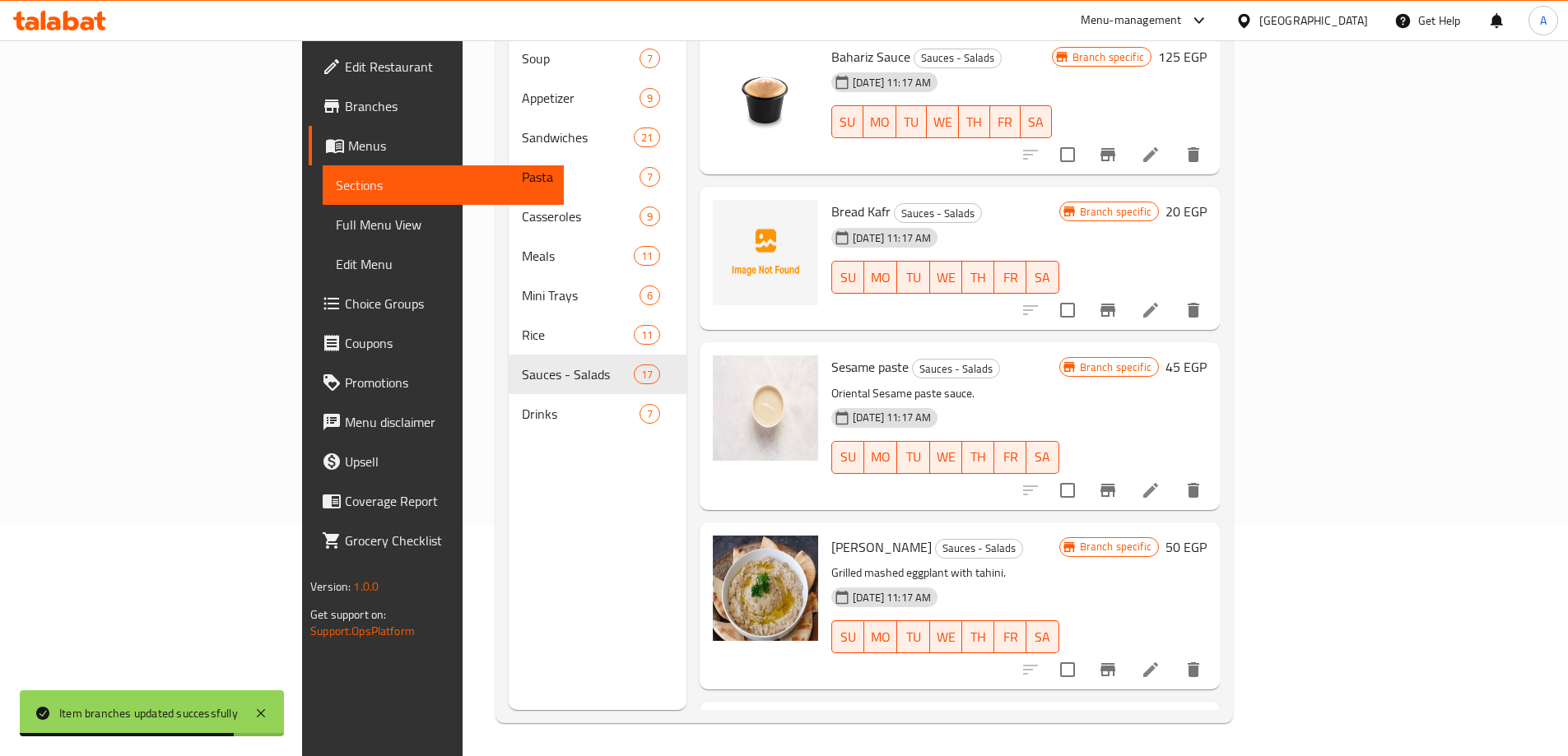
click at [1174, 296] on li at bounding box center [1151, 310] width 46 height 30
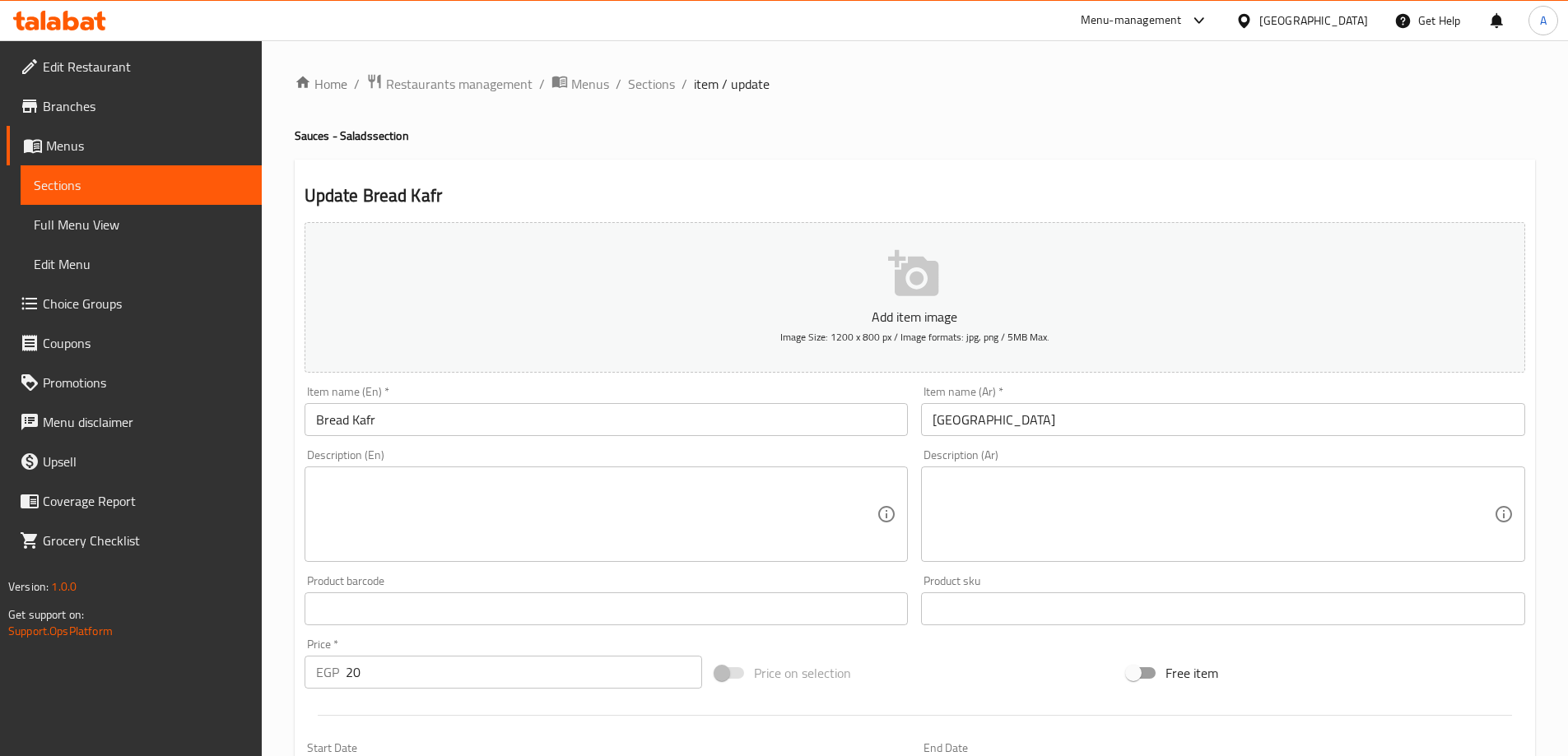
click at [363, 417] on input "Bread Kafr" at bounding box center [606, 419] width 605 height 33
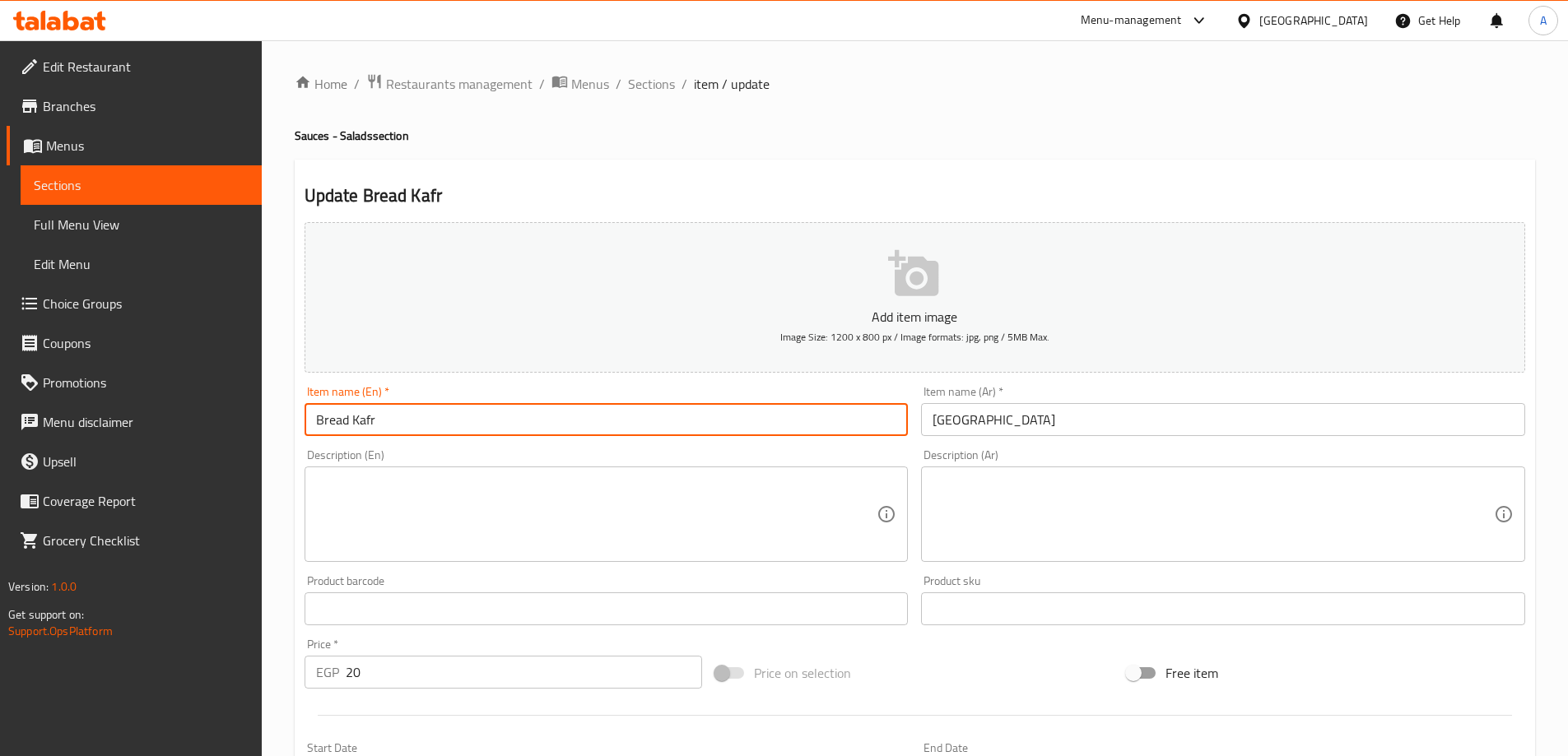
click at [363, 417] on input "Bread Kafr" at bounding box center [606, 419] width 605 height 33
type input "Bread cover"
click at [637, 85] on span "Sections" at bounding box center [651, 84] width 47 height 20
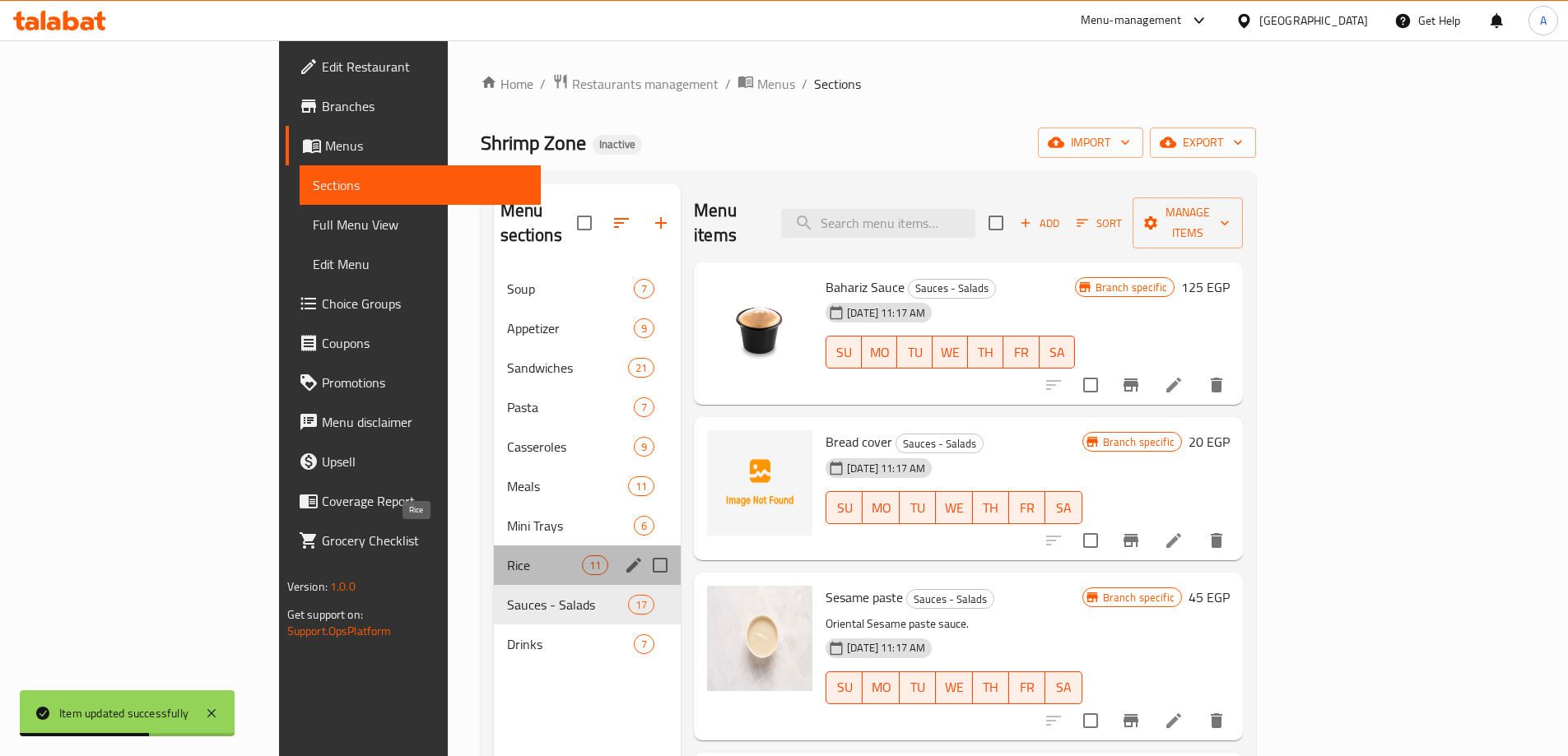
click at [507, 556] on span "Rice" at bounding box center [545, 565] width 75 height 20
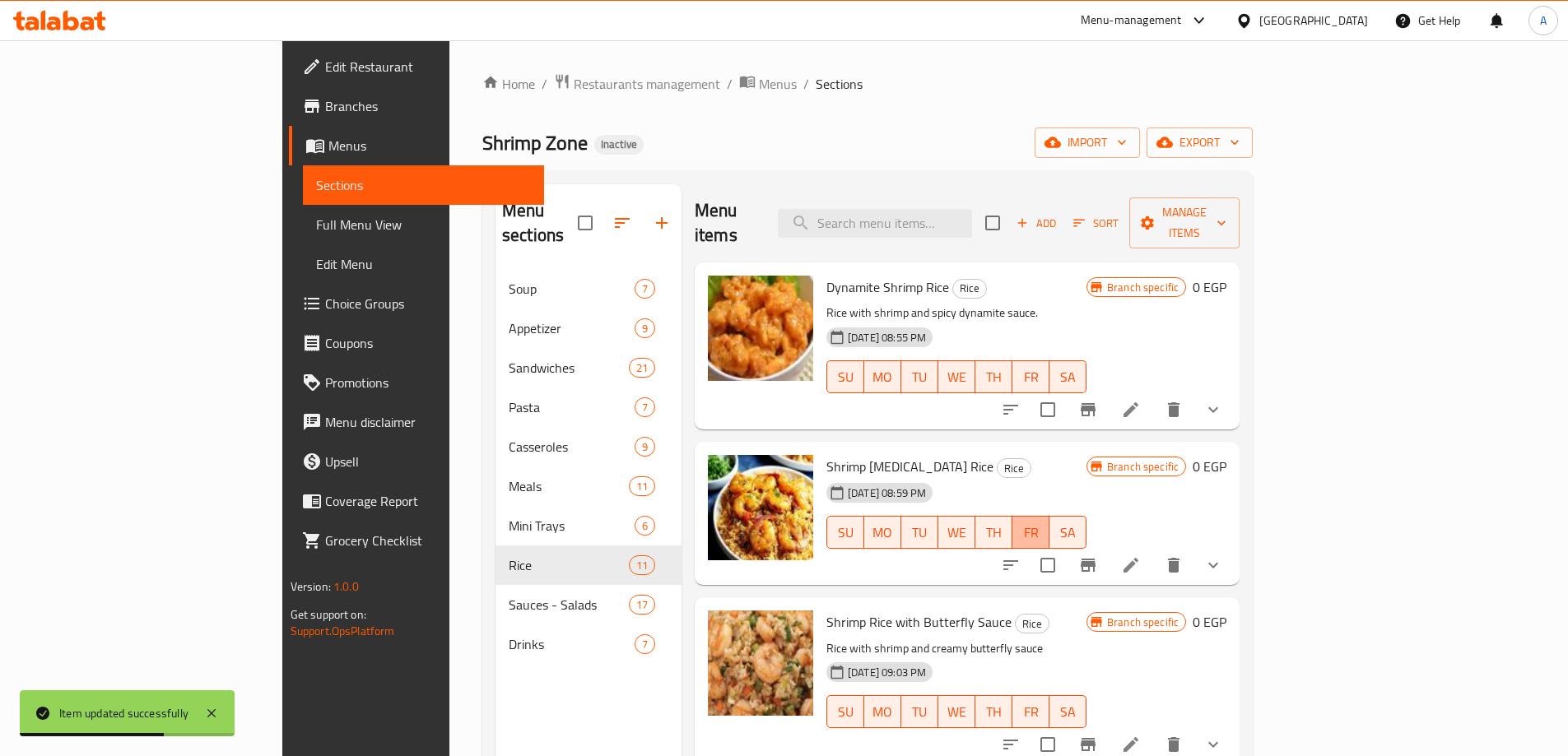
click at [1050, 522] on button "FR" at bounding box center [1030, 532] width 37 height 33
type button "5"
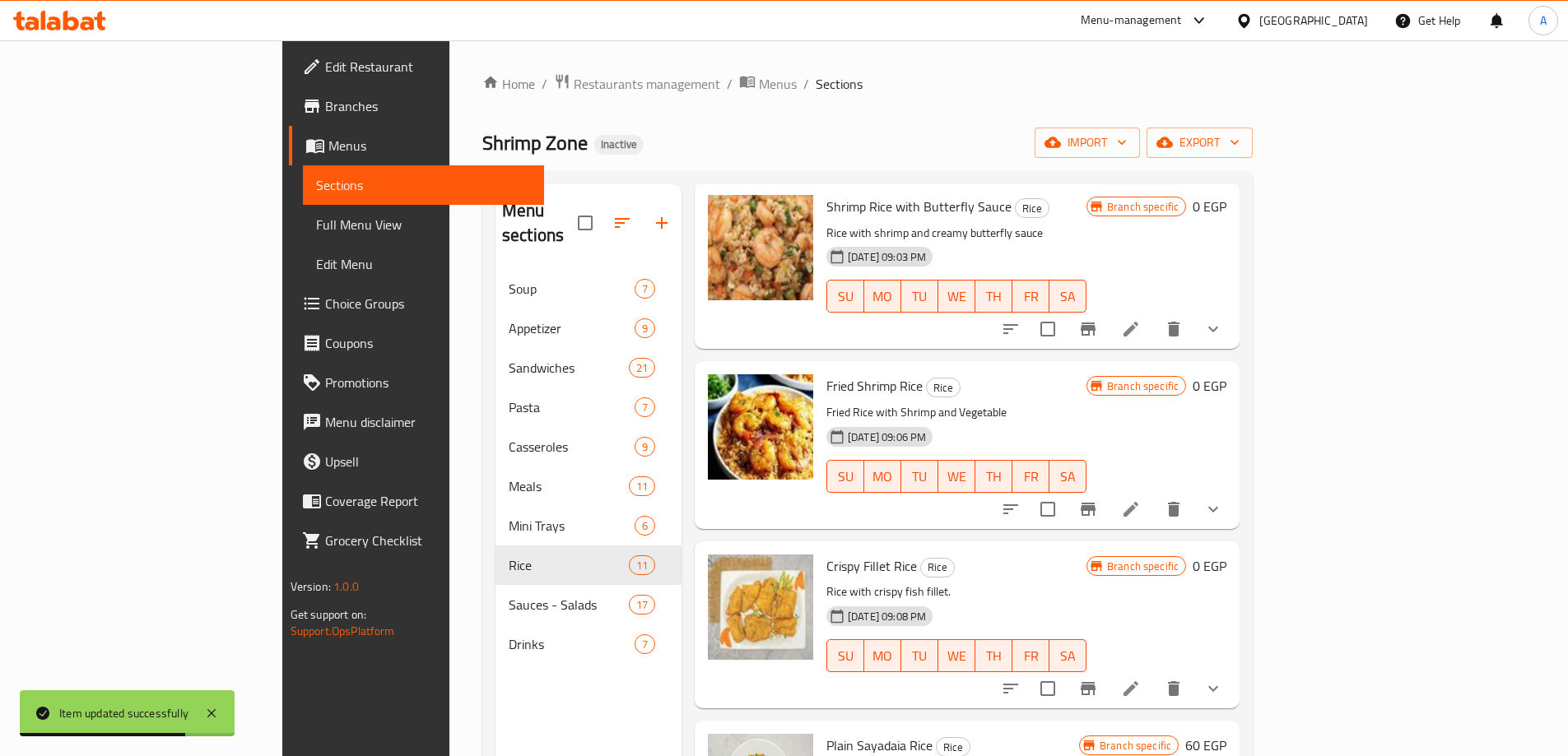
scroll to position [394, 0]
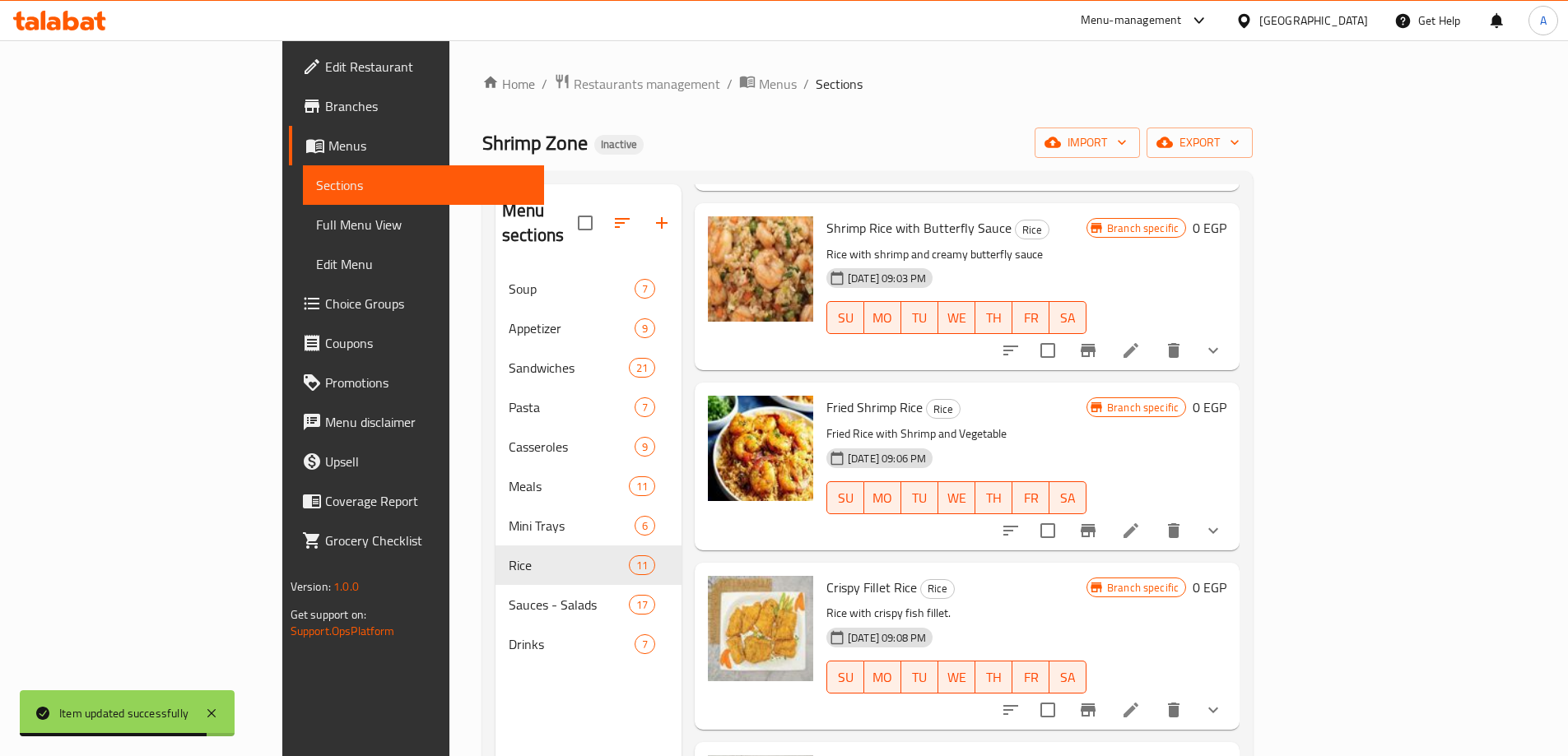
click at [1138, 702] on icon at bounding box center [1131, 709] width 14 height 14
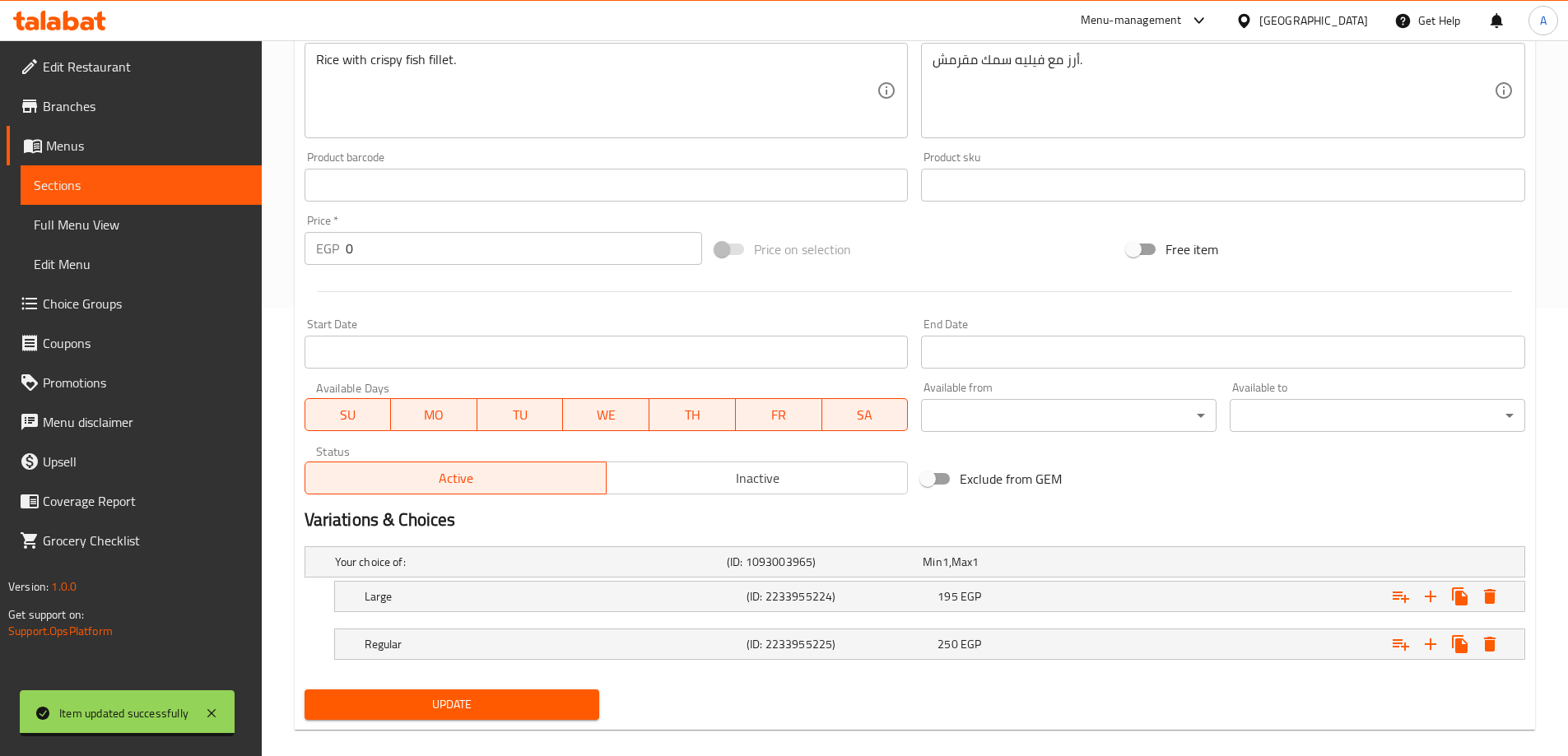
scroll to position [467, 0]
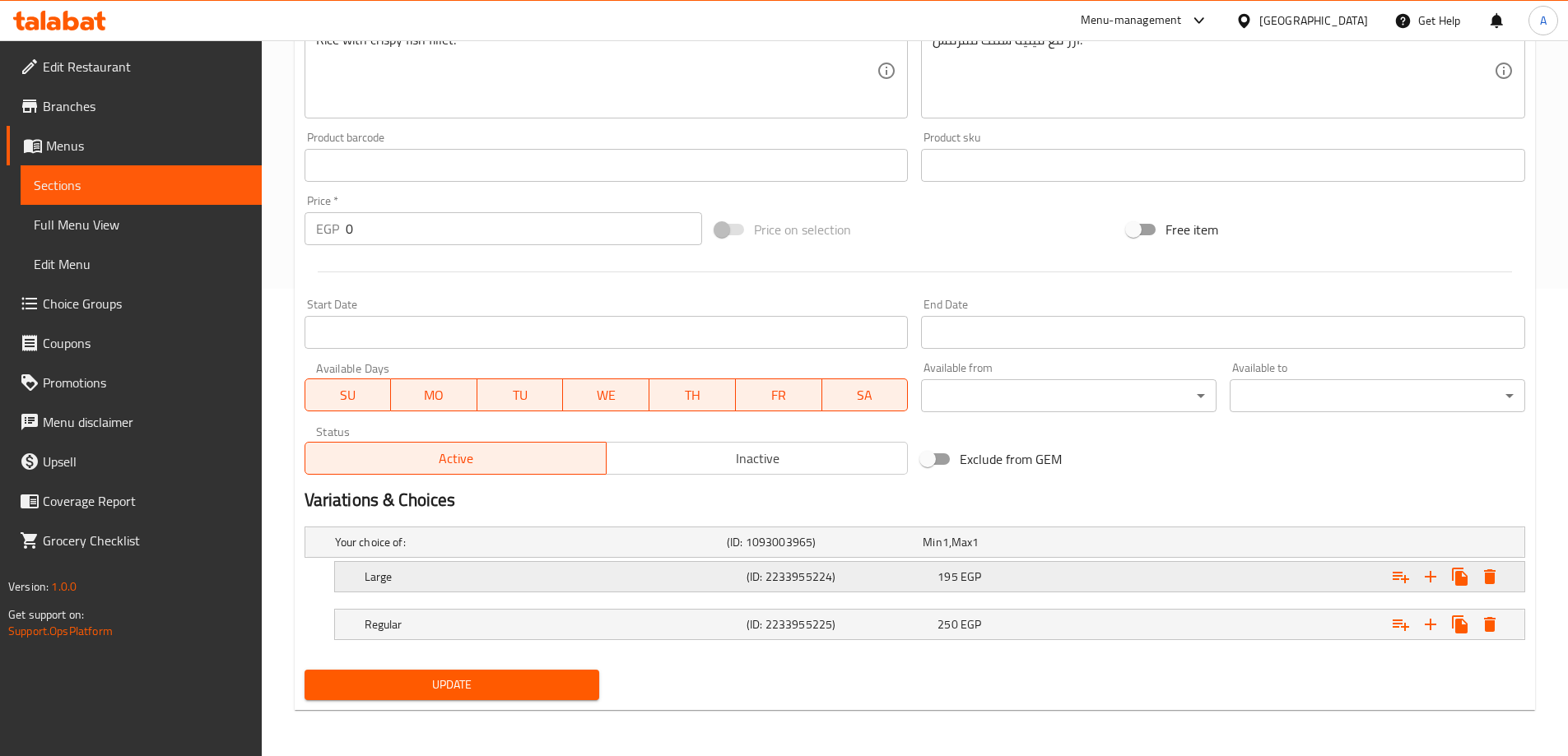
click at [1058, 551] on div "195 EGP" at bounding box center [1017, 542] width 189 height 16
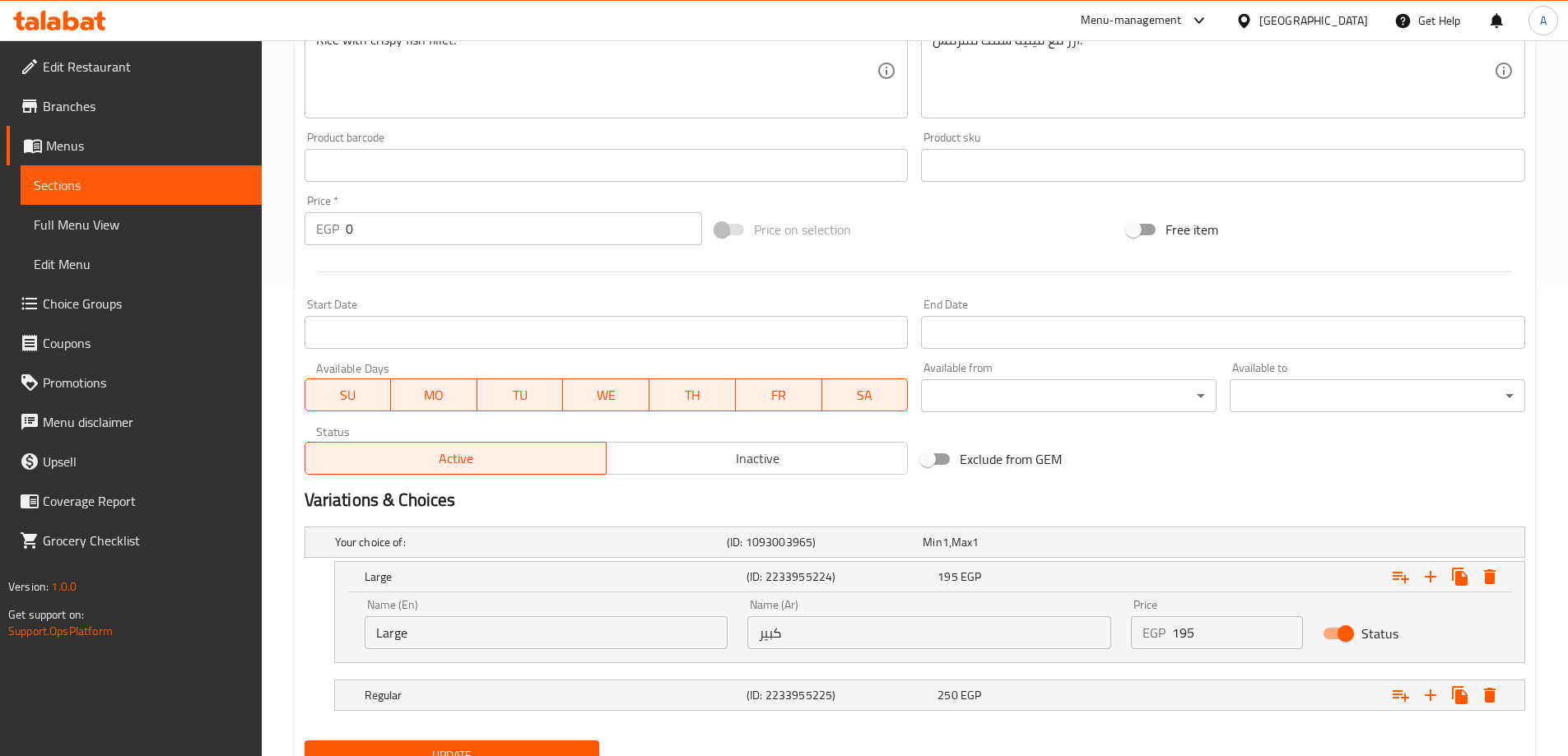
scroll to position [538, 0]
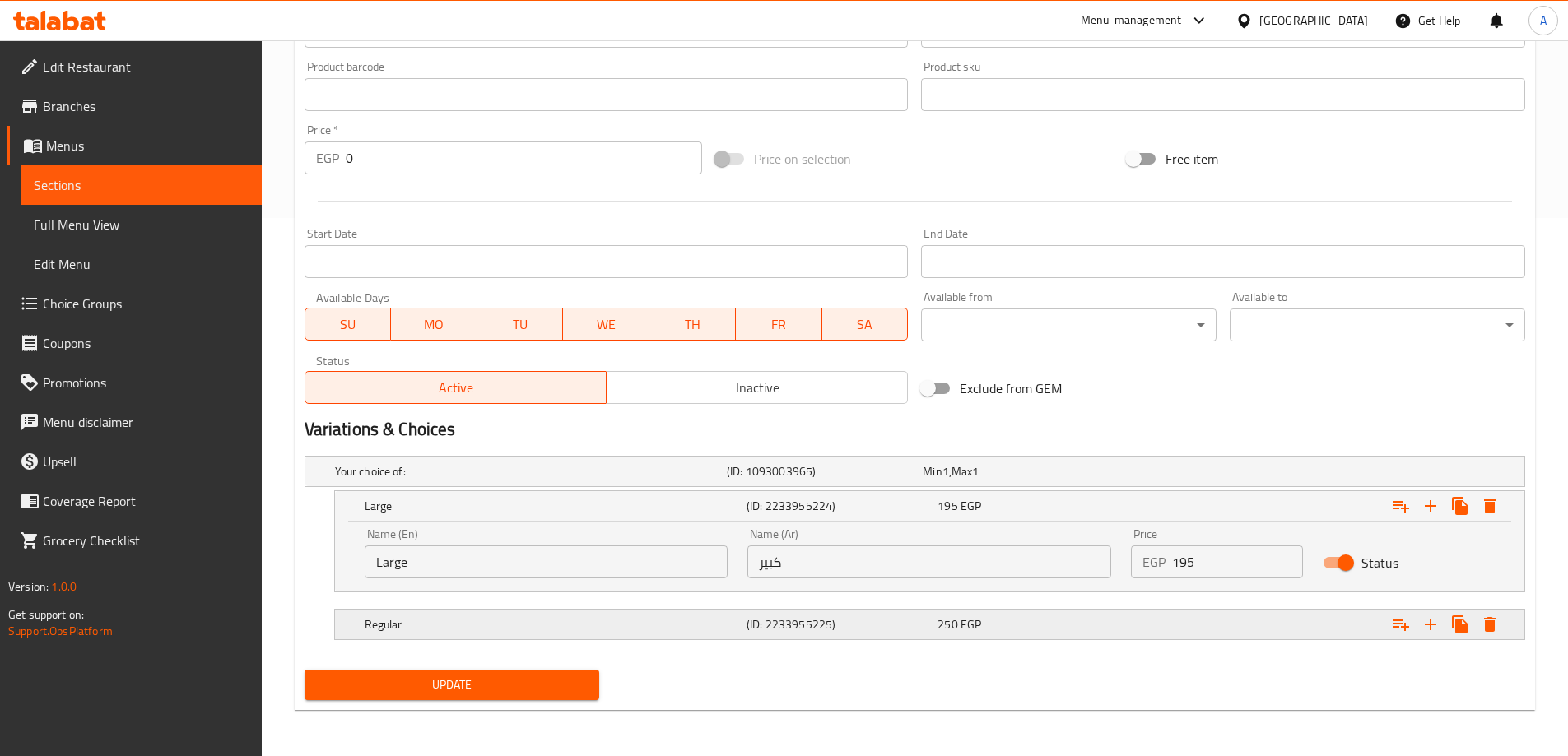
click at [1063, 489] on div "Regular (ID: 2233955225) 250 EGP" at bounding box center [920, 471] width 1177 height 36
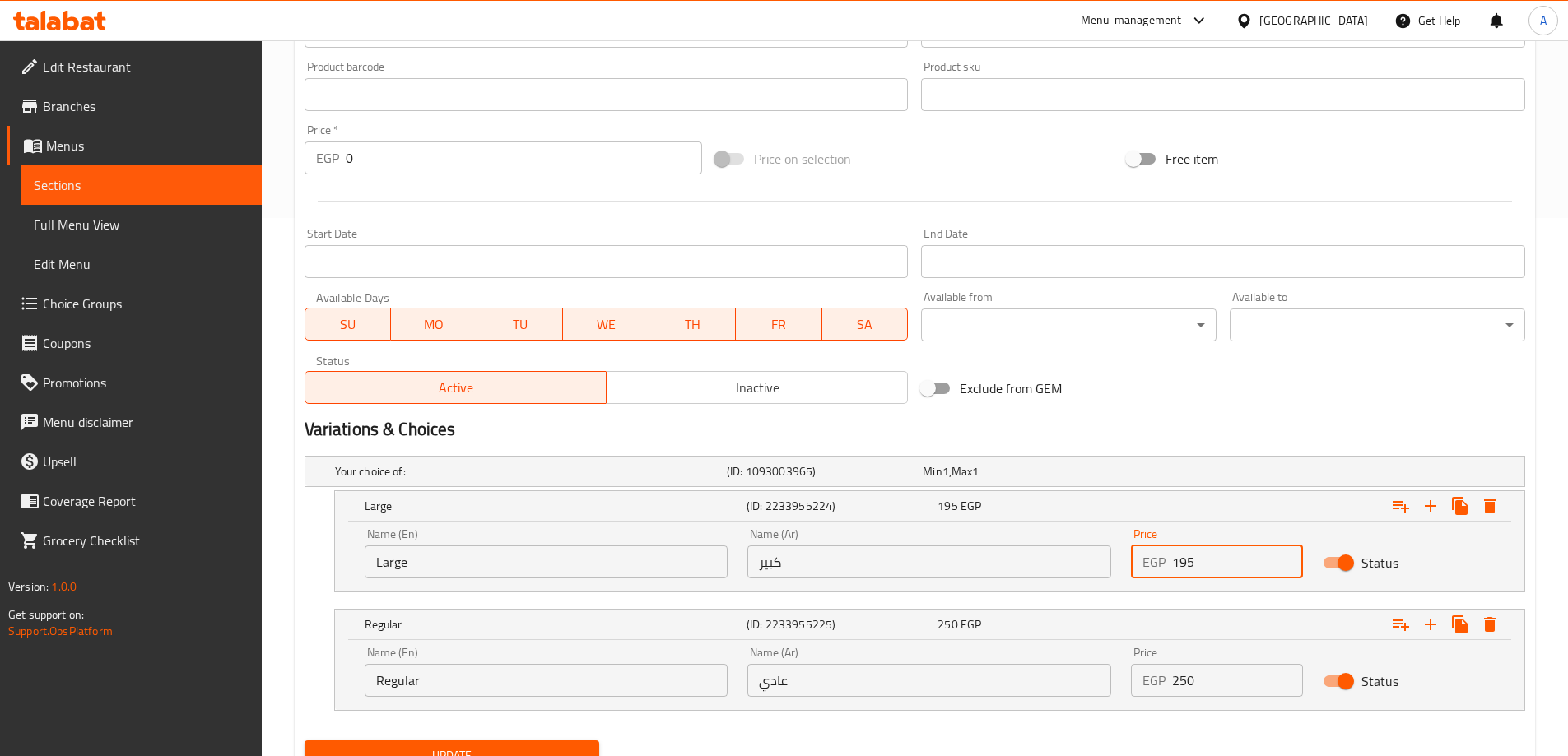
drag, startPoint x: 1231, startPoint y: 559, endPoint x: 1144, endPoint y: 566, distance: 87.3
click at [1144, 565] on div "EGP 195 Price" at bounding box center [1217, 562] width 172 height 33
type input "250"
drag, startPoint x: 1229, startPoint y: 684, endPoint x: 1140, endPoint y: 685, distance: 89.0
click at [1144, 685] on div "EGP 250 Price" at bounding box center [1217, 680] width 172 height 33
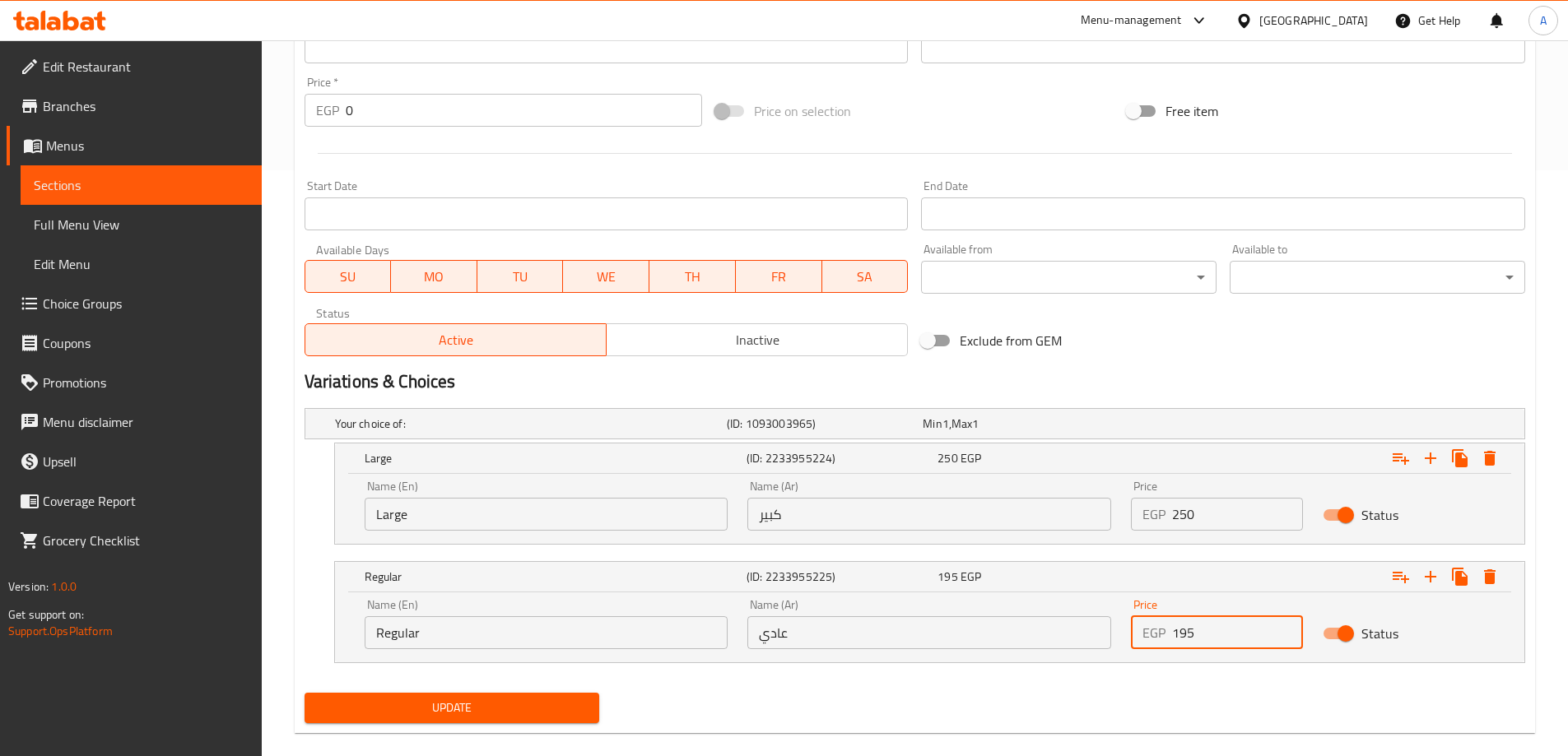
scroll to position [609, 0]
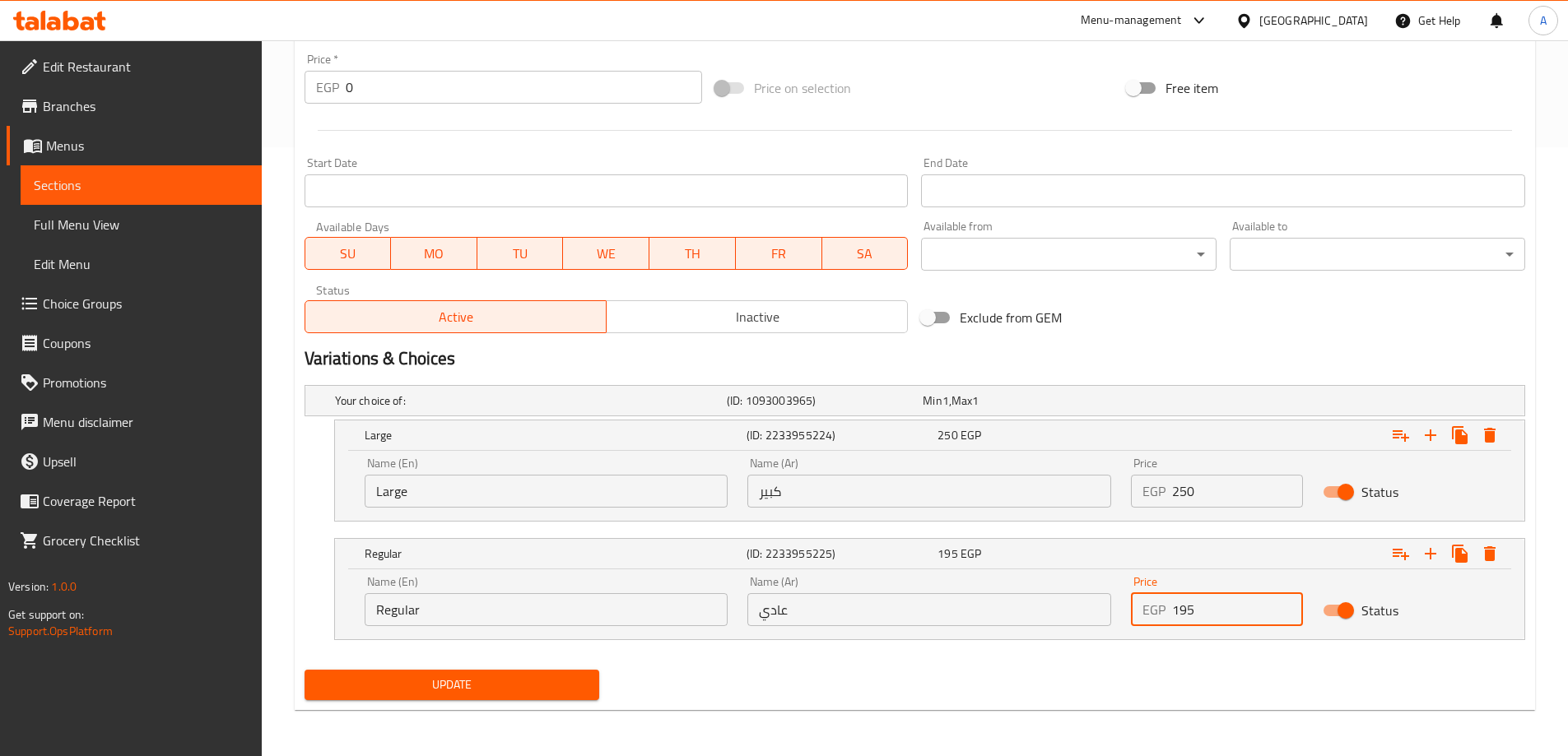
type input "195"
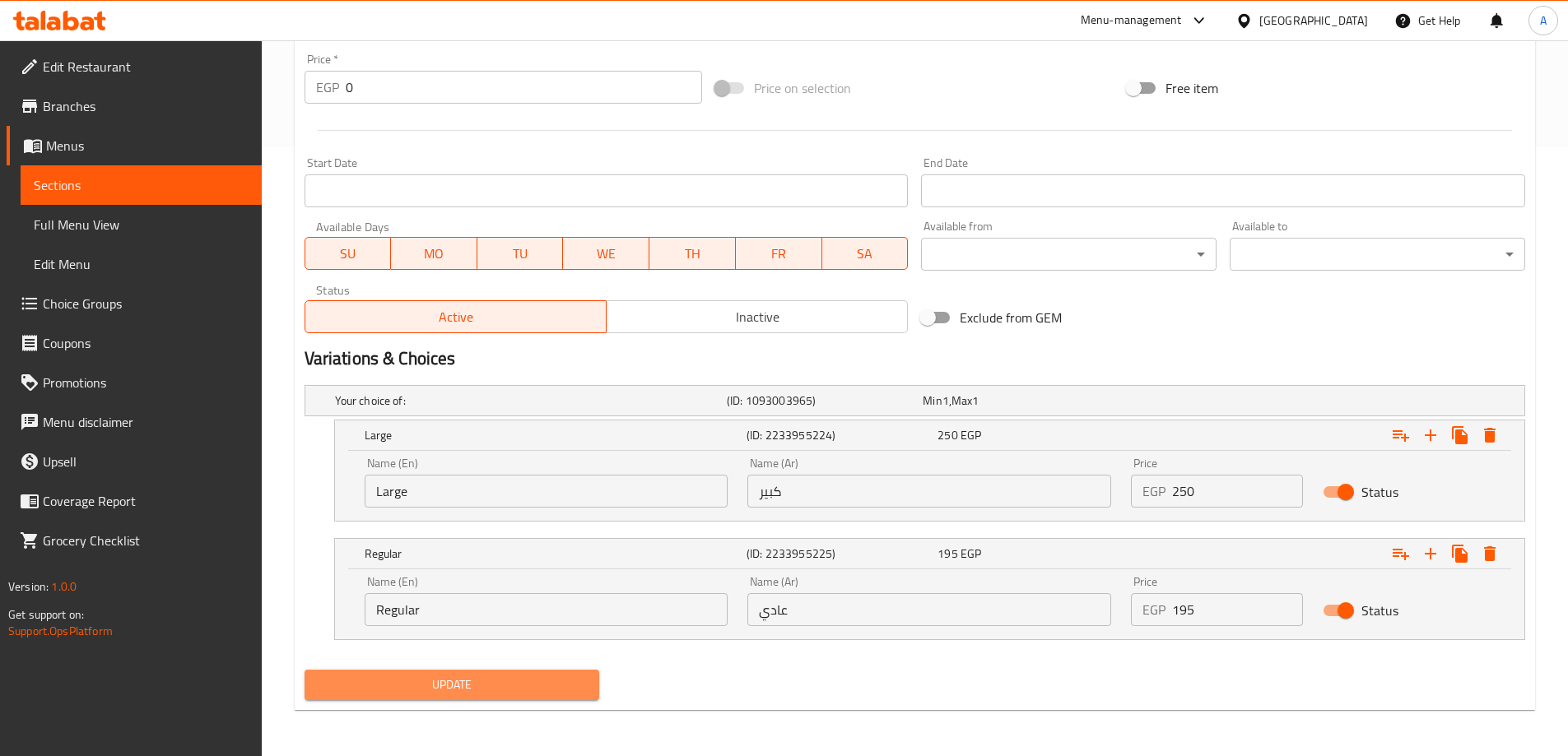
click at [422, 673] on button "Update" at bounding box center [452, 685] width 296 height 31
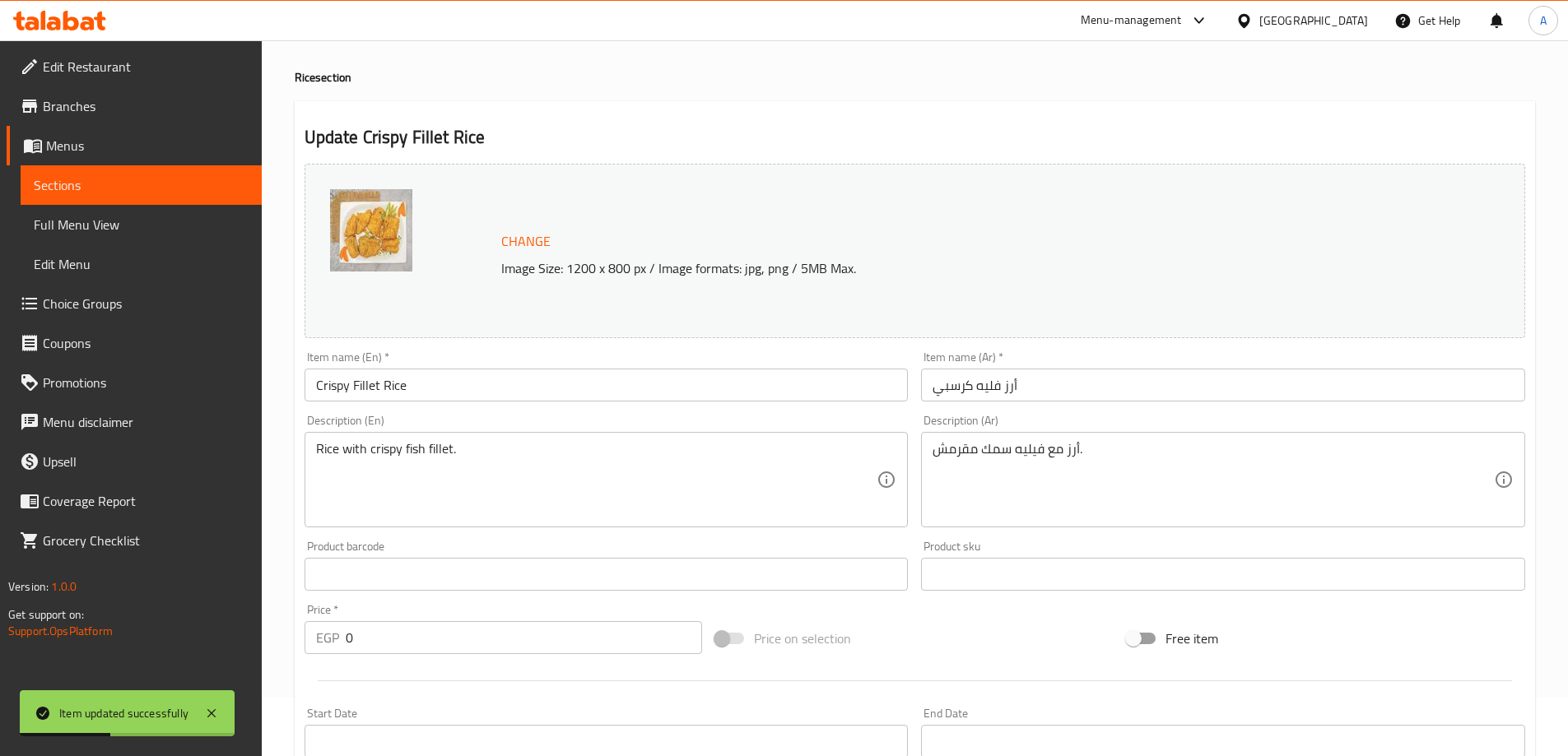
scroll to position [0, 0]
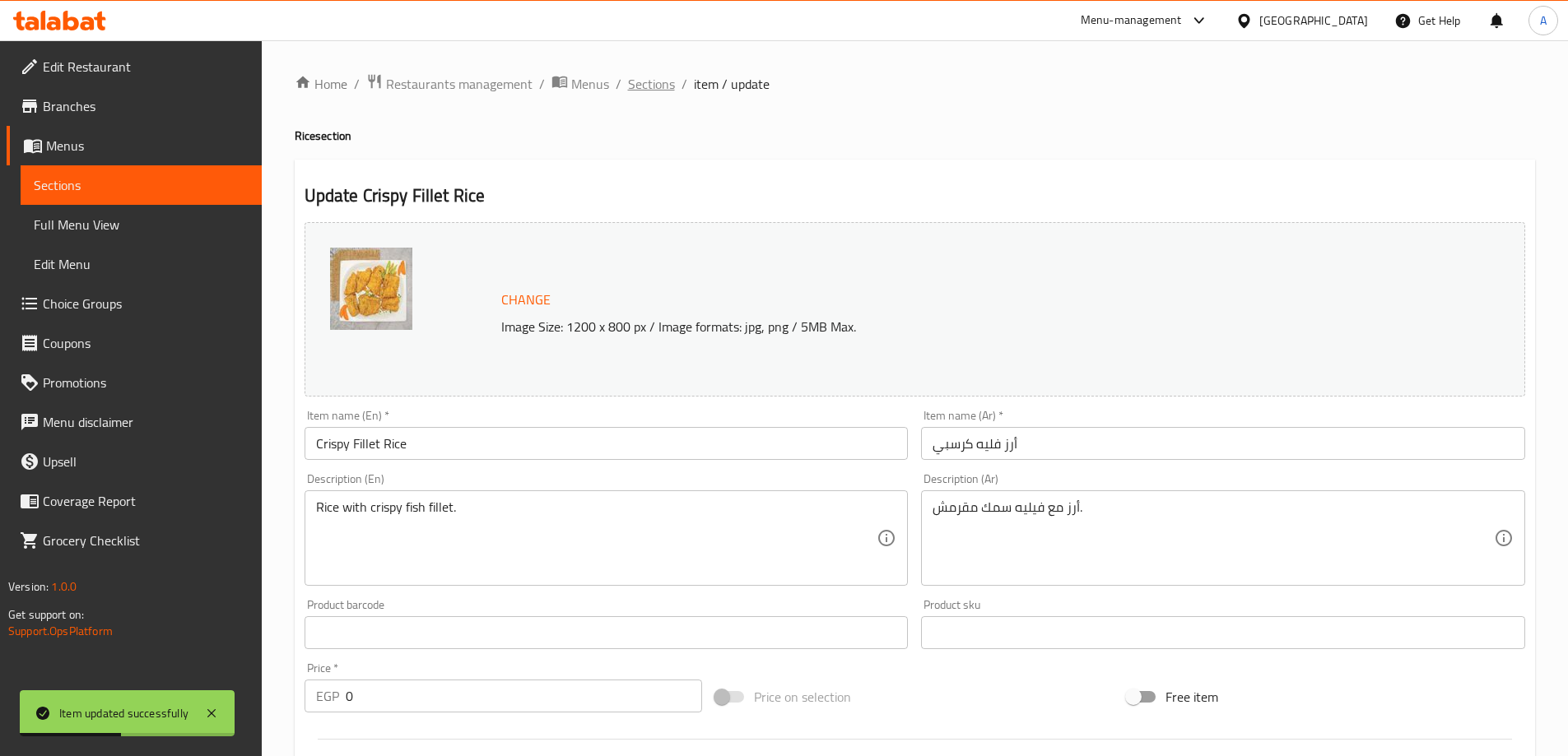
click at [648, 85] on span "Sections" at bounding box center [651, 84] width 47 height 20
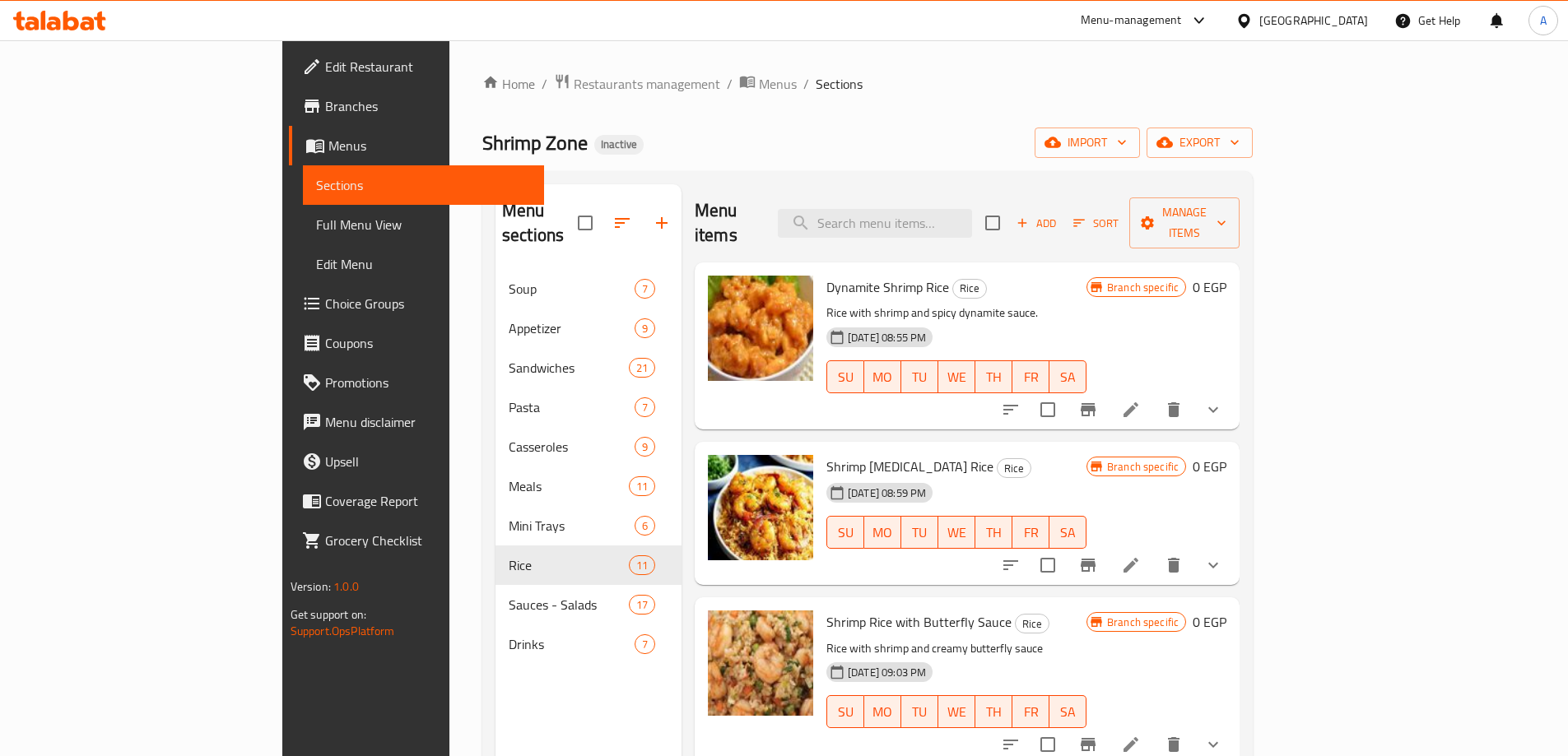
click at [1093, 321] on div "14-08-2025 08:55 PM SU MO TU WE TH FR SA" at bounding box center [957, 366] width 274 height 89
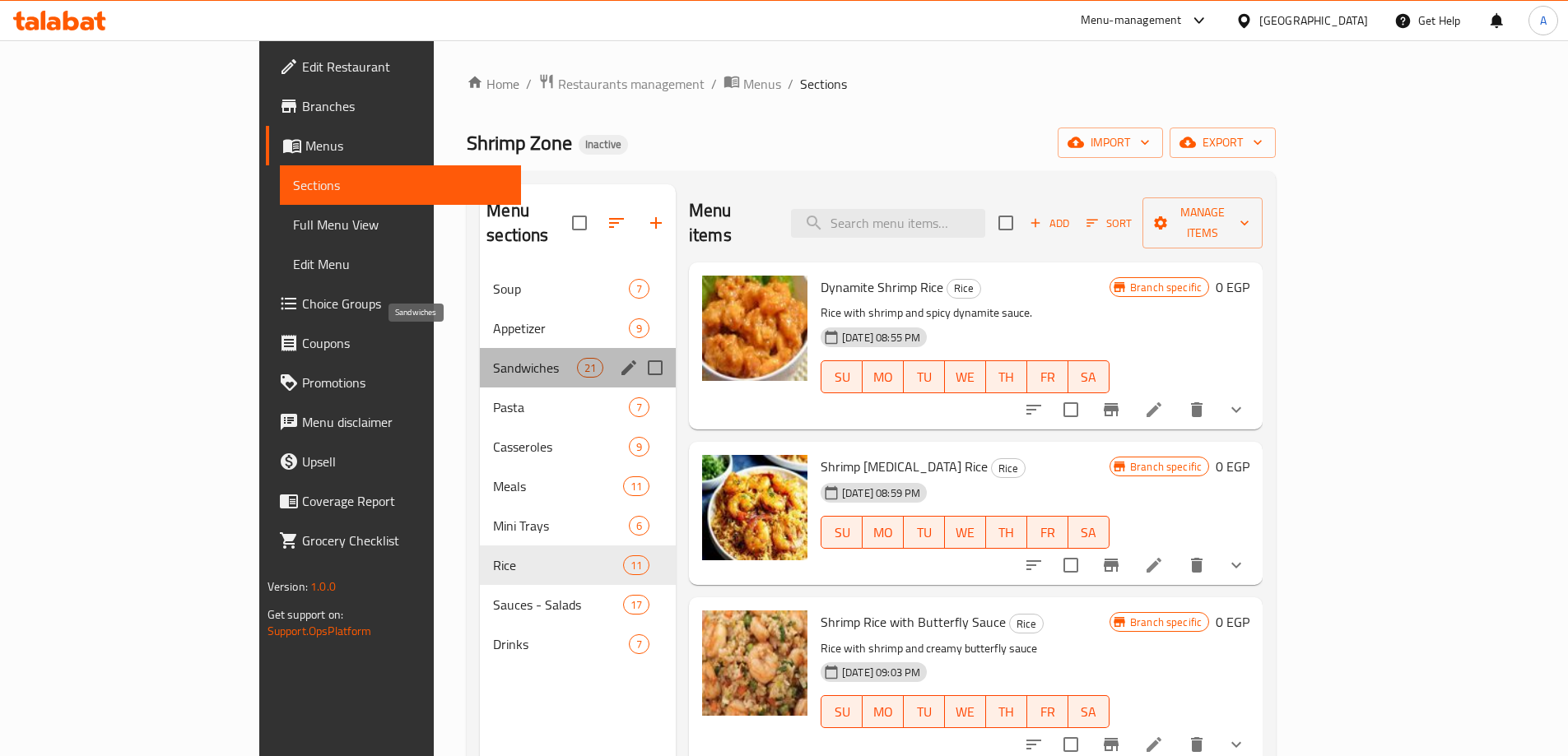
click at [493, 358] on span "Sandwiches" at bounding box center [535, 367] width 84 height 20
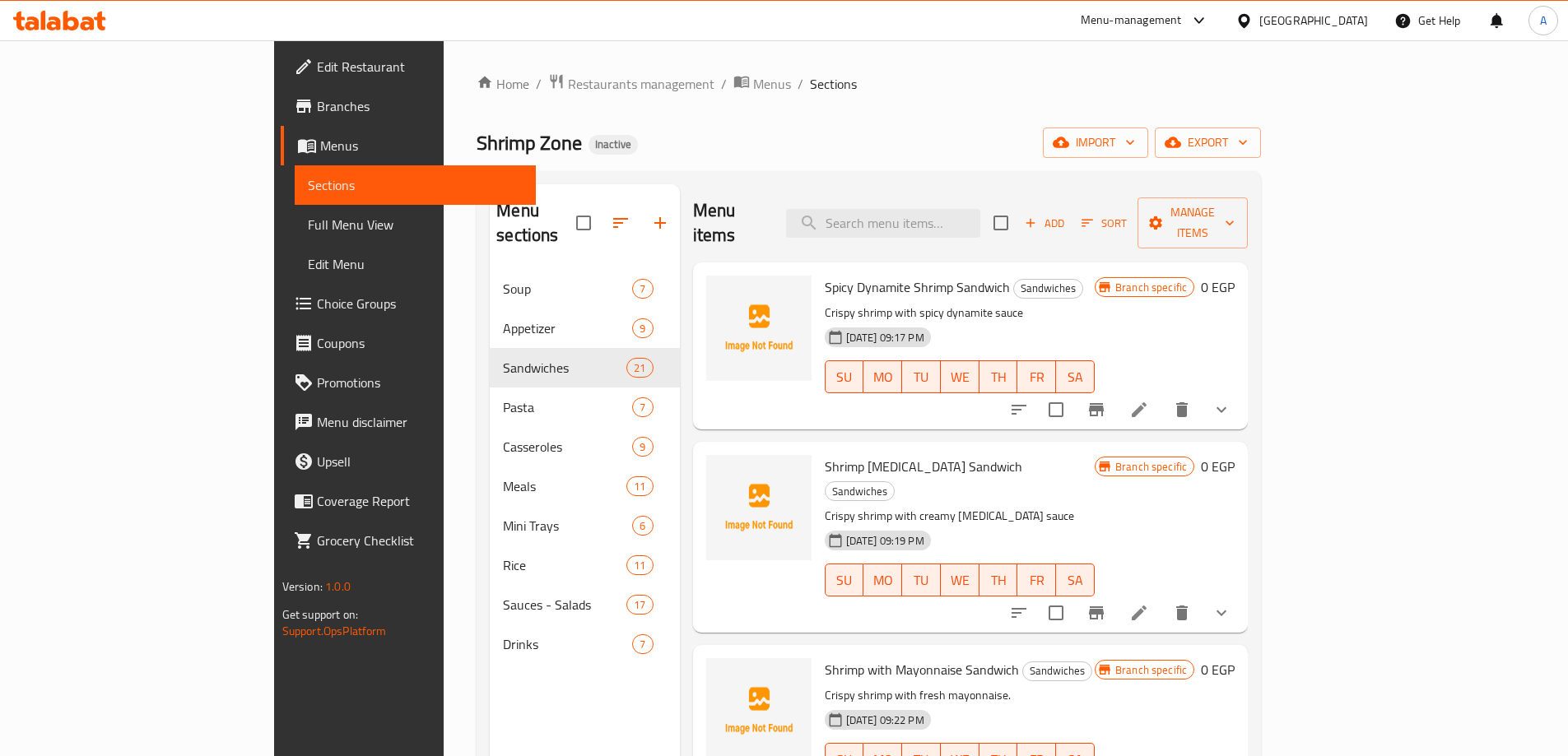
click at [1074, 441] on div "Shrimp Tartar Sandwich Sandwiches Crispy shrimp with creamy tartar sauce 14-08-…" at bounding box center [971, 536] width 556 height 190
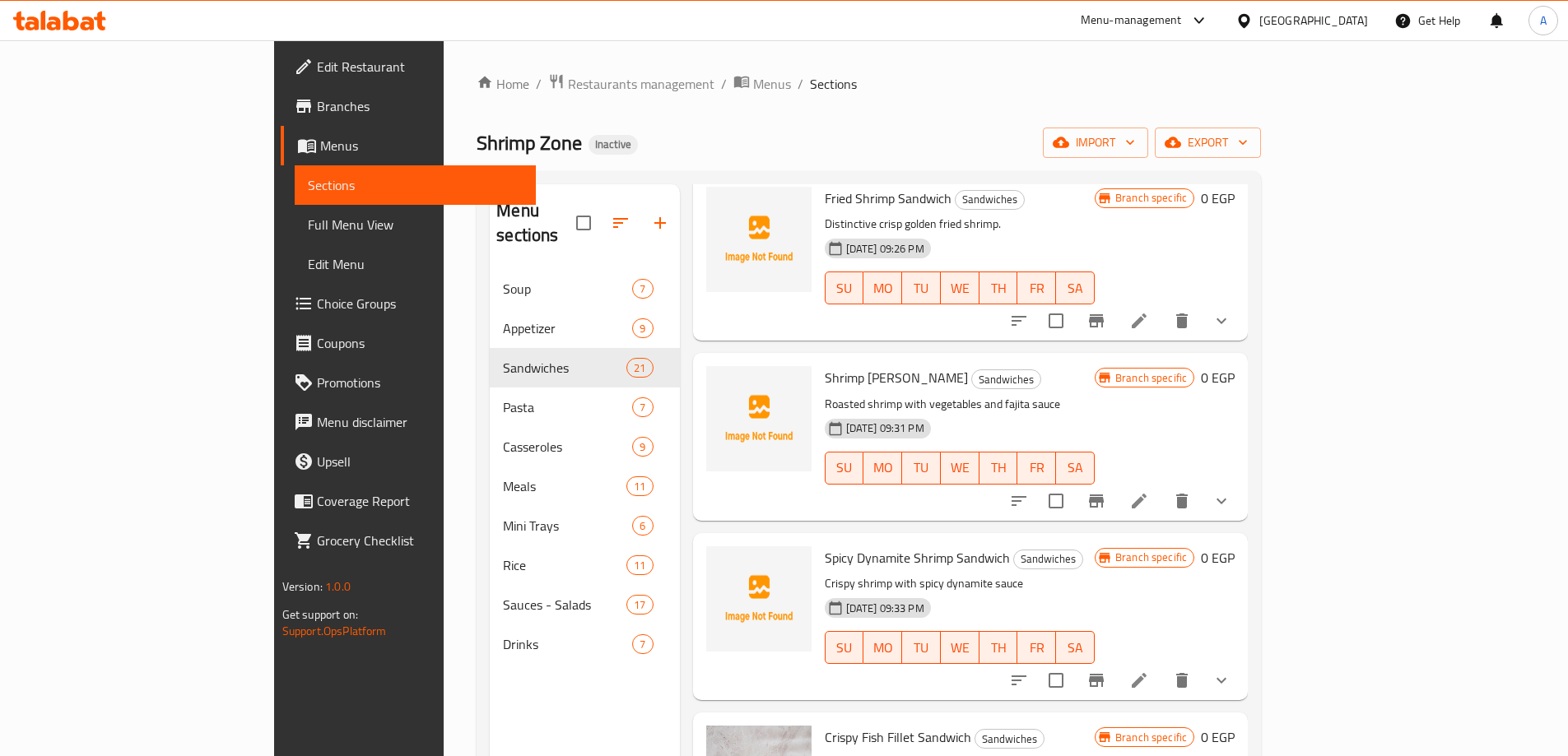
scroll to position [943, 0]
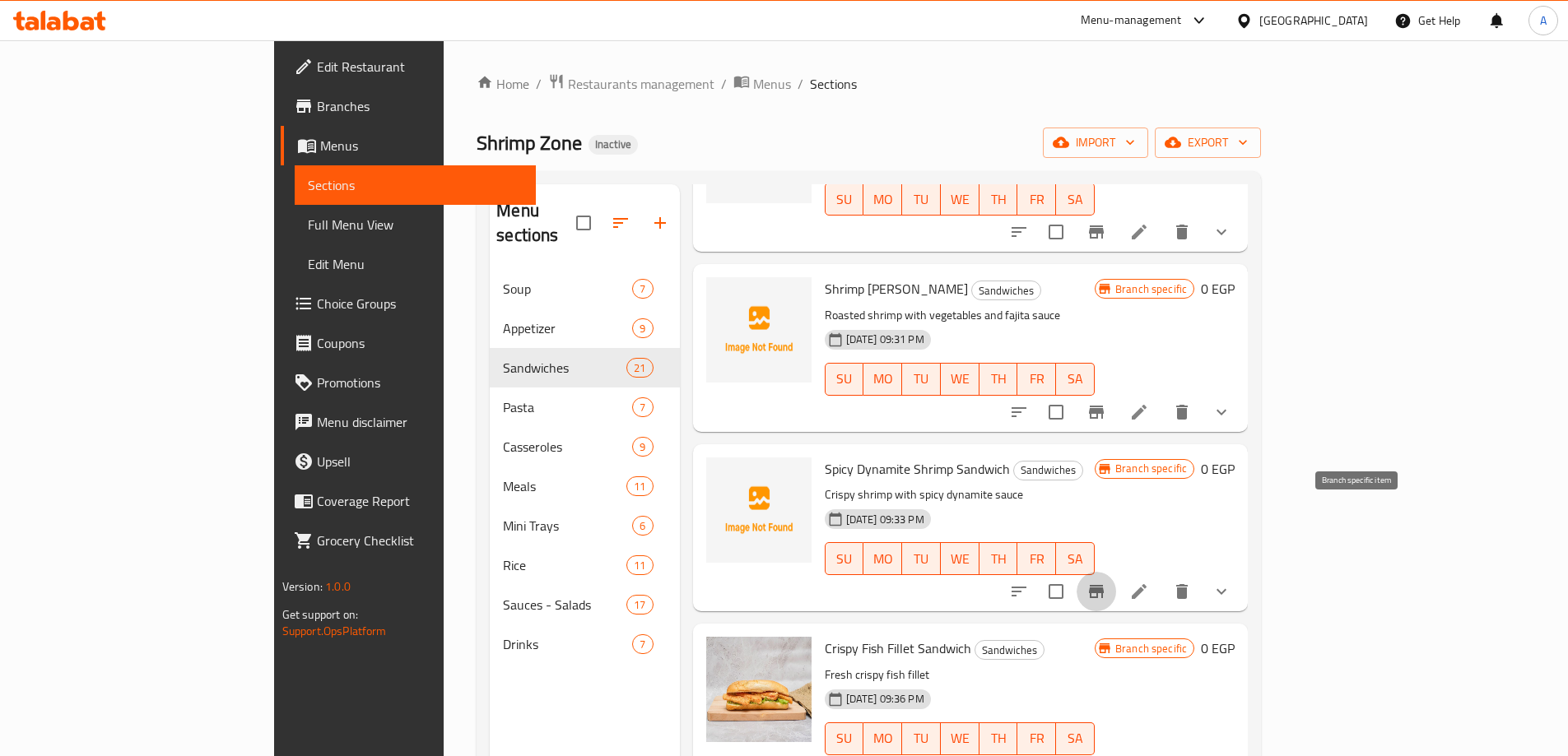
click at [1106, 582] on icon "Branch-specific-item" at bounding box center [1096, 592] width 20 height 20
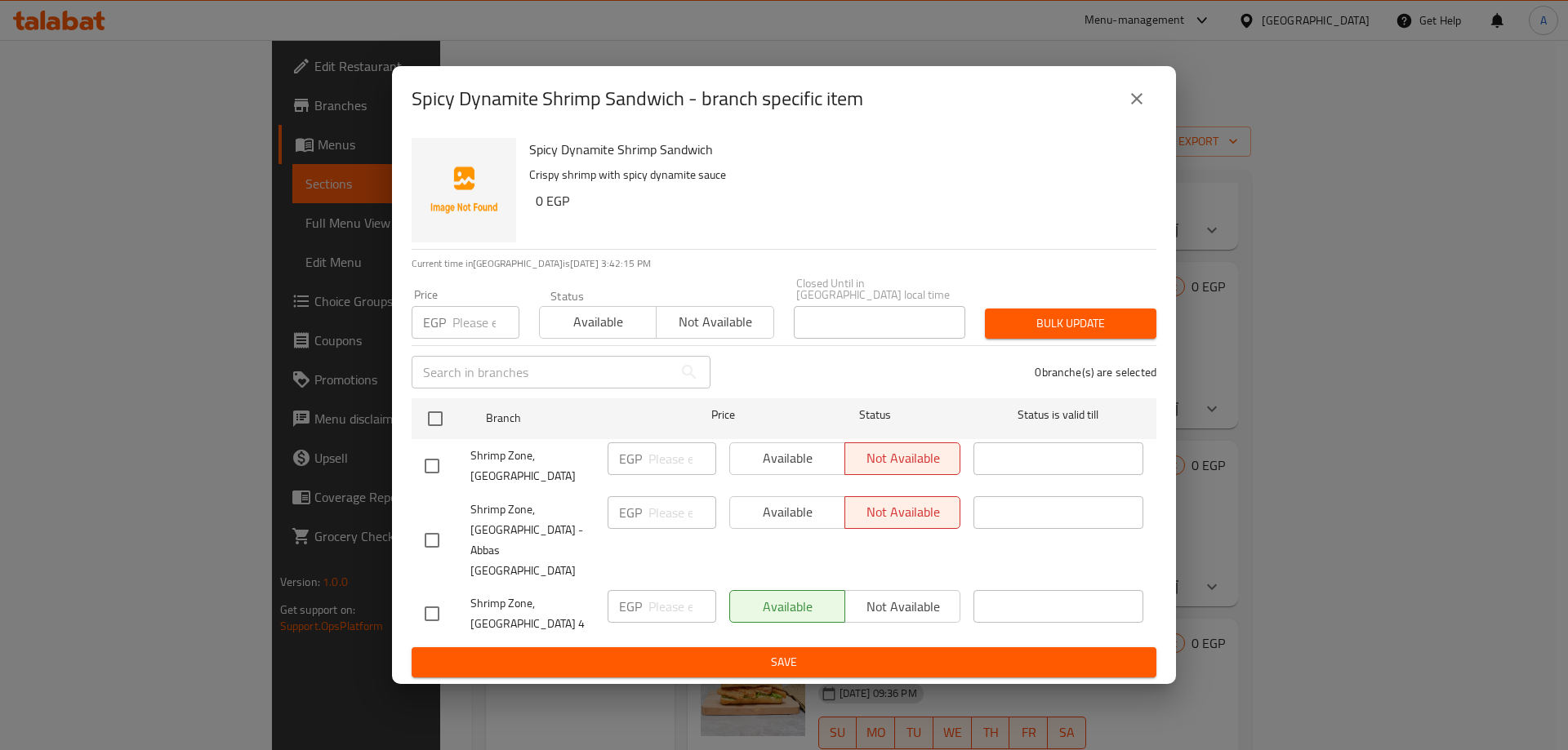
click at [1127, 108] on icon "close" at bounding box center [1136, 98] width 19 height 19
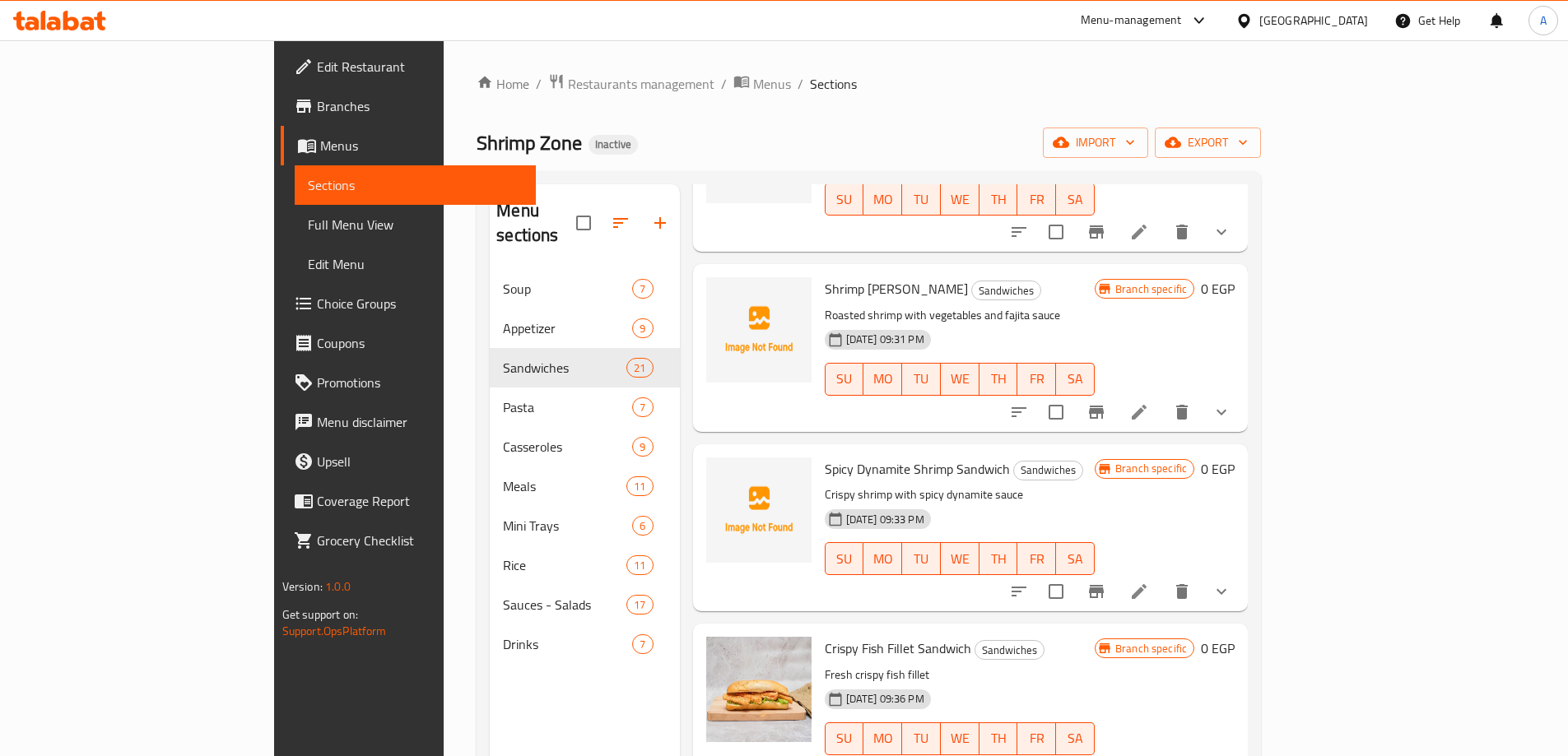
click at [1192, 582] on icon "delete" at bounding box center [1182, 592] width 20 height 20
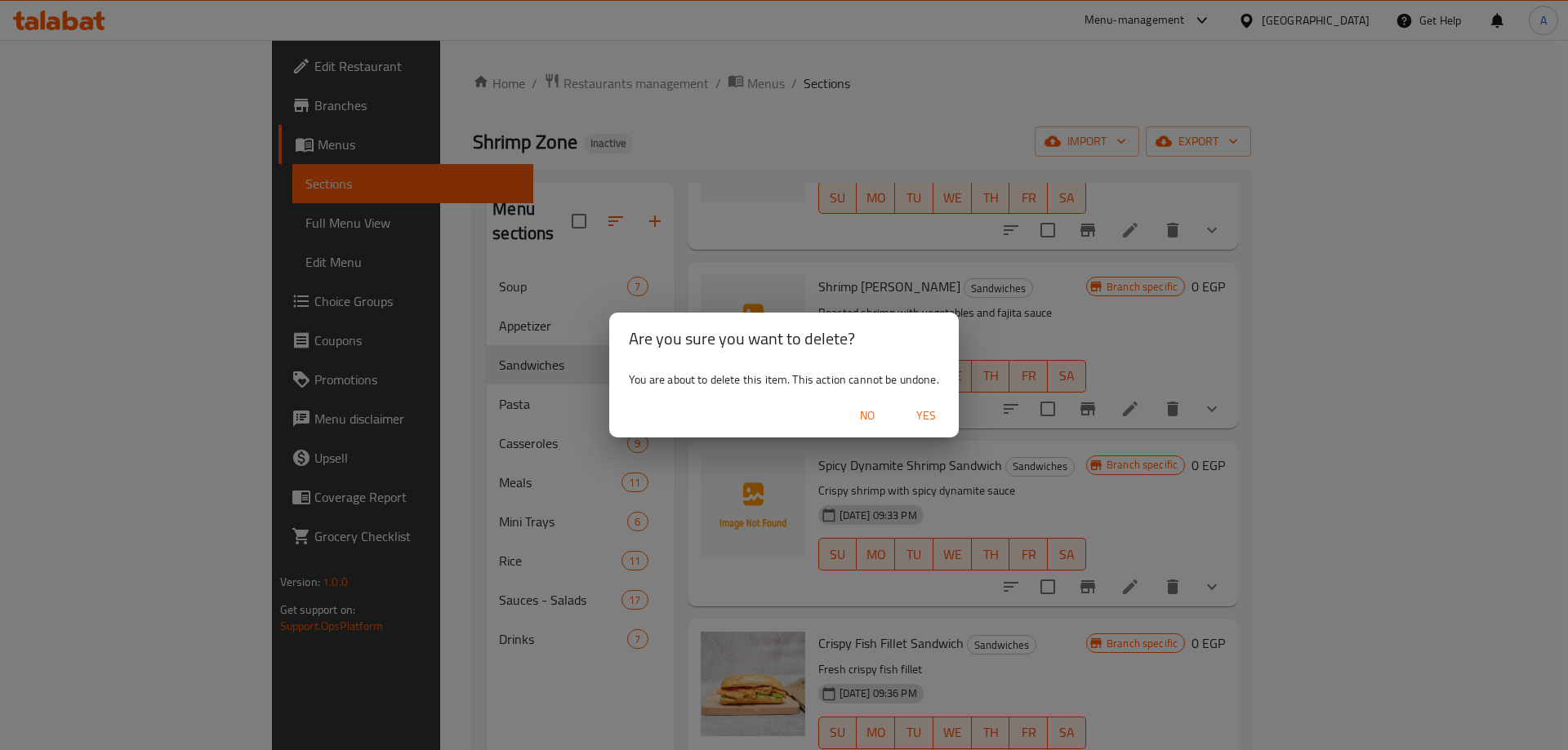
click at [918, 412] on span "Yes" at bounding box center [926, 416] width 39 height 20
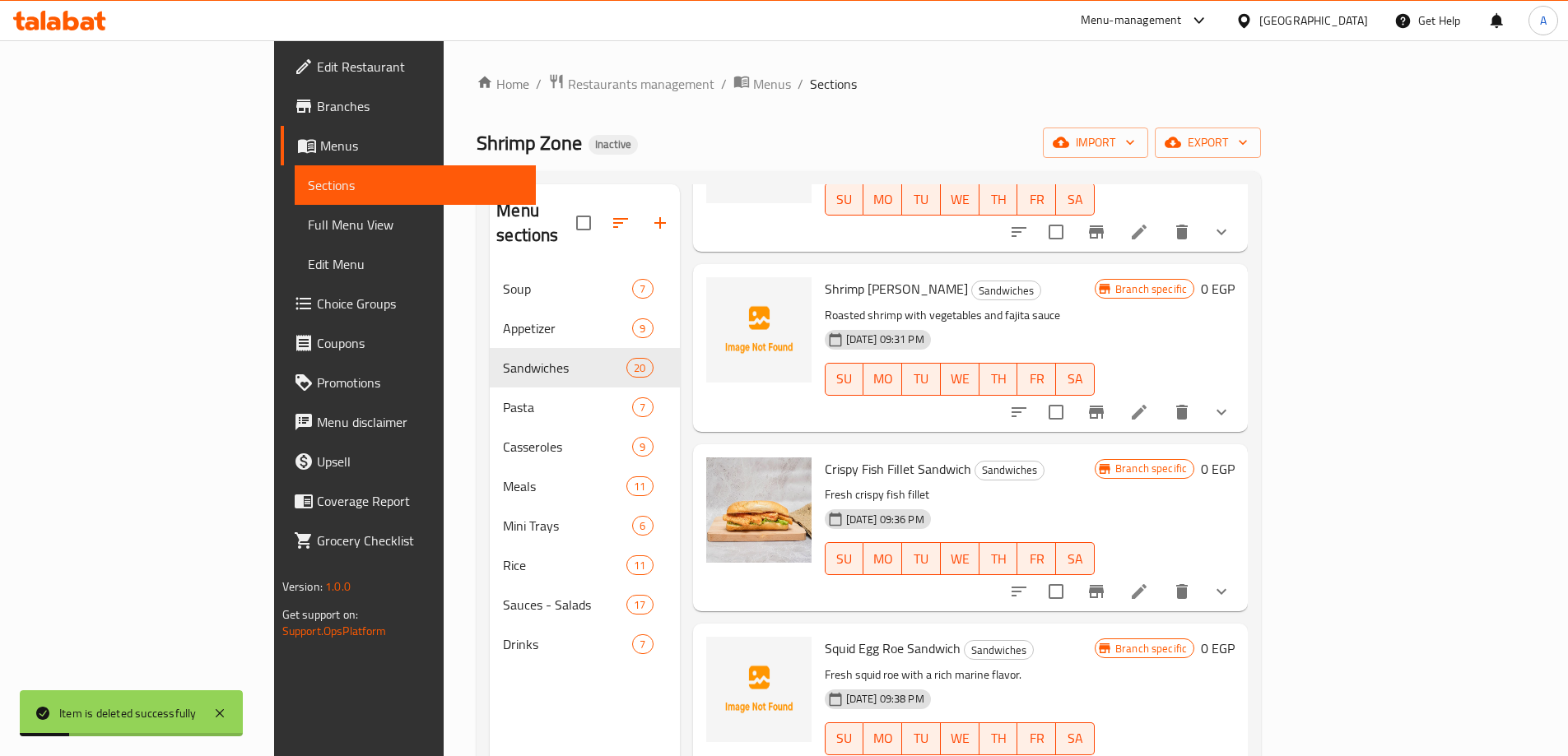
click at [1095, 458] on h6 "Crispy Fish Fillet Sandwich Sandwiches" at bounding box center [959, 469] width 270 height 23
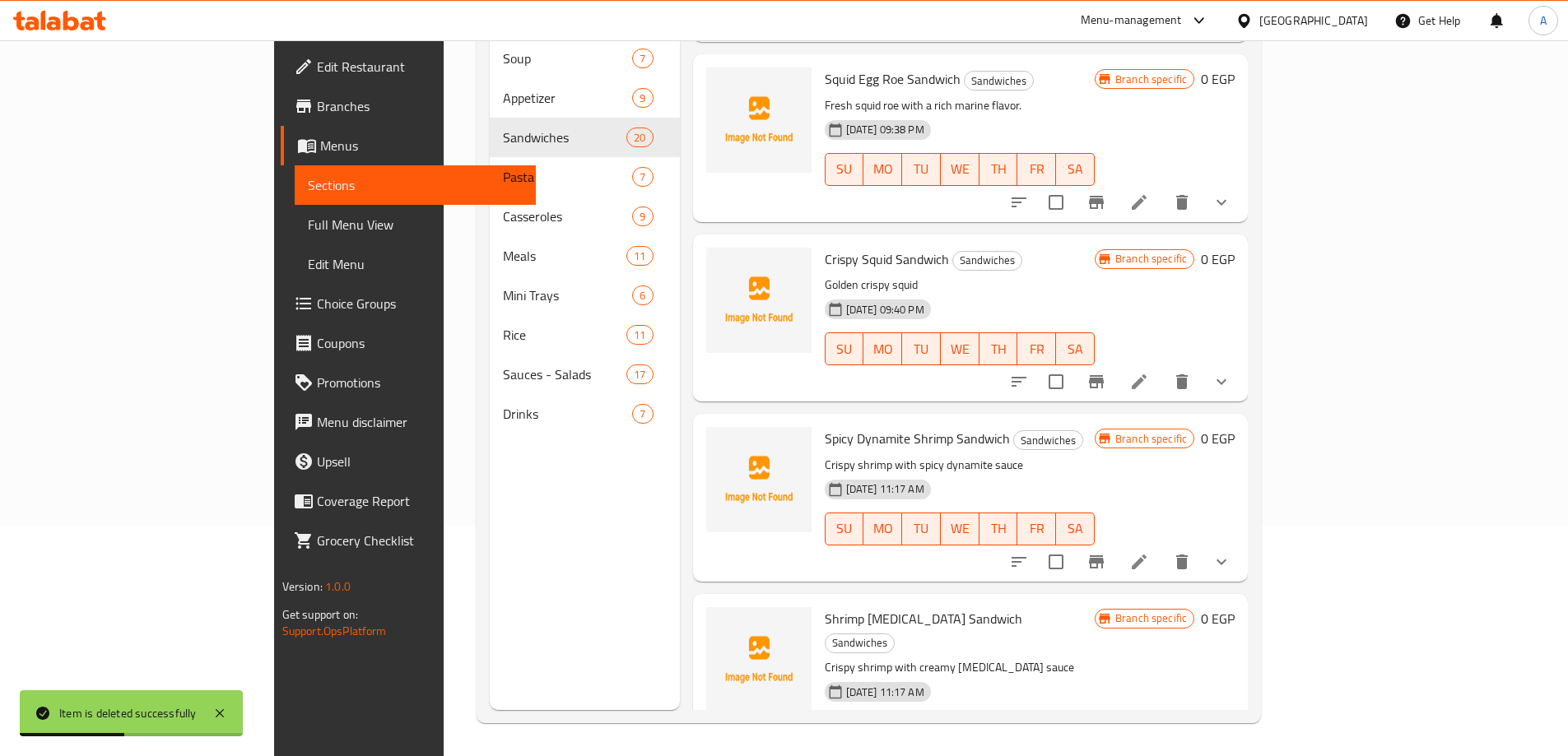
scroll to position [1365, 0]
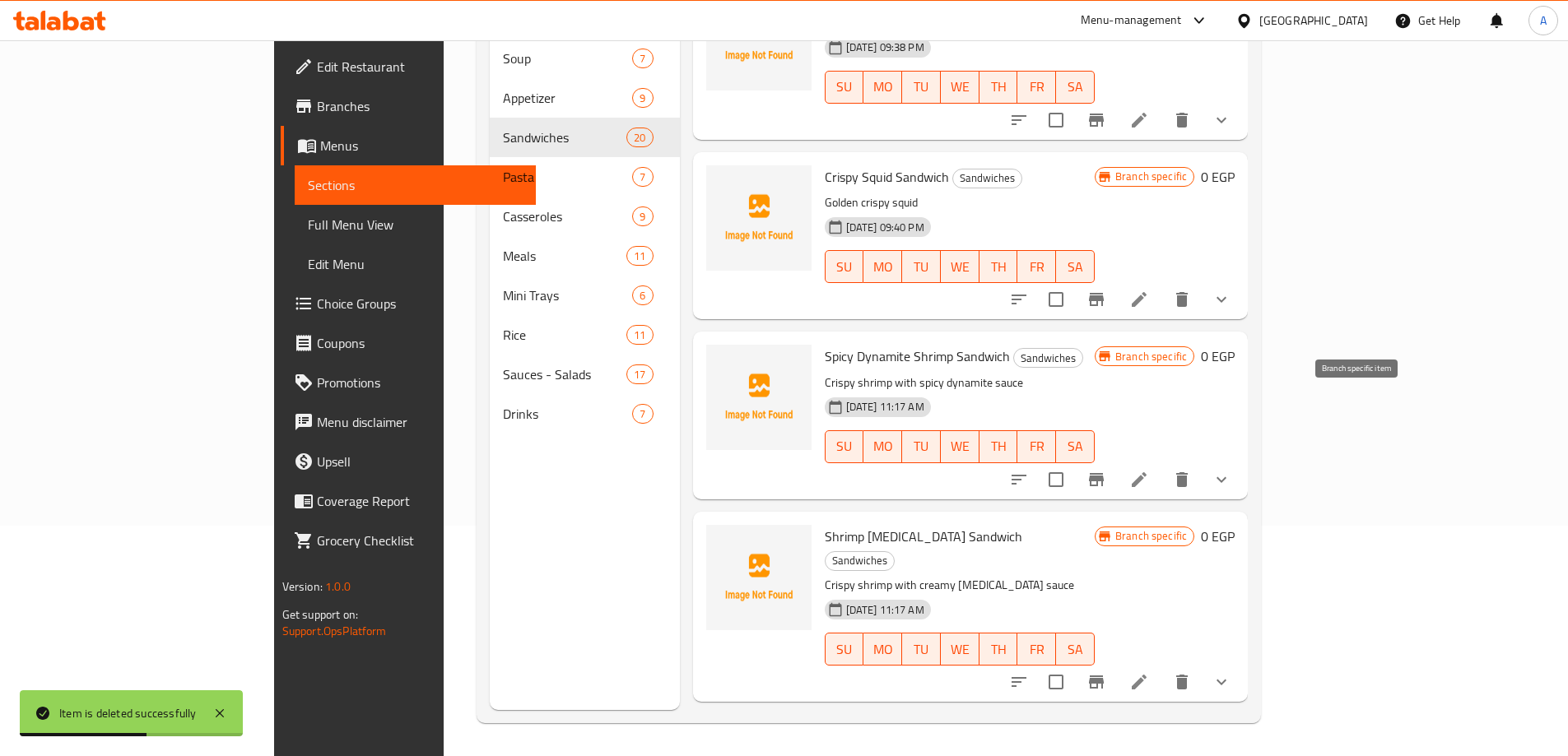
click at [1106, 470] on icon "Branch-specific-item" at bounding box center [1096, 479] width 20 height 20
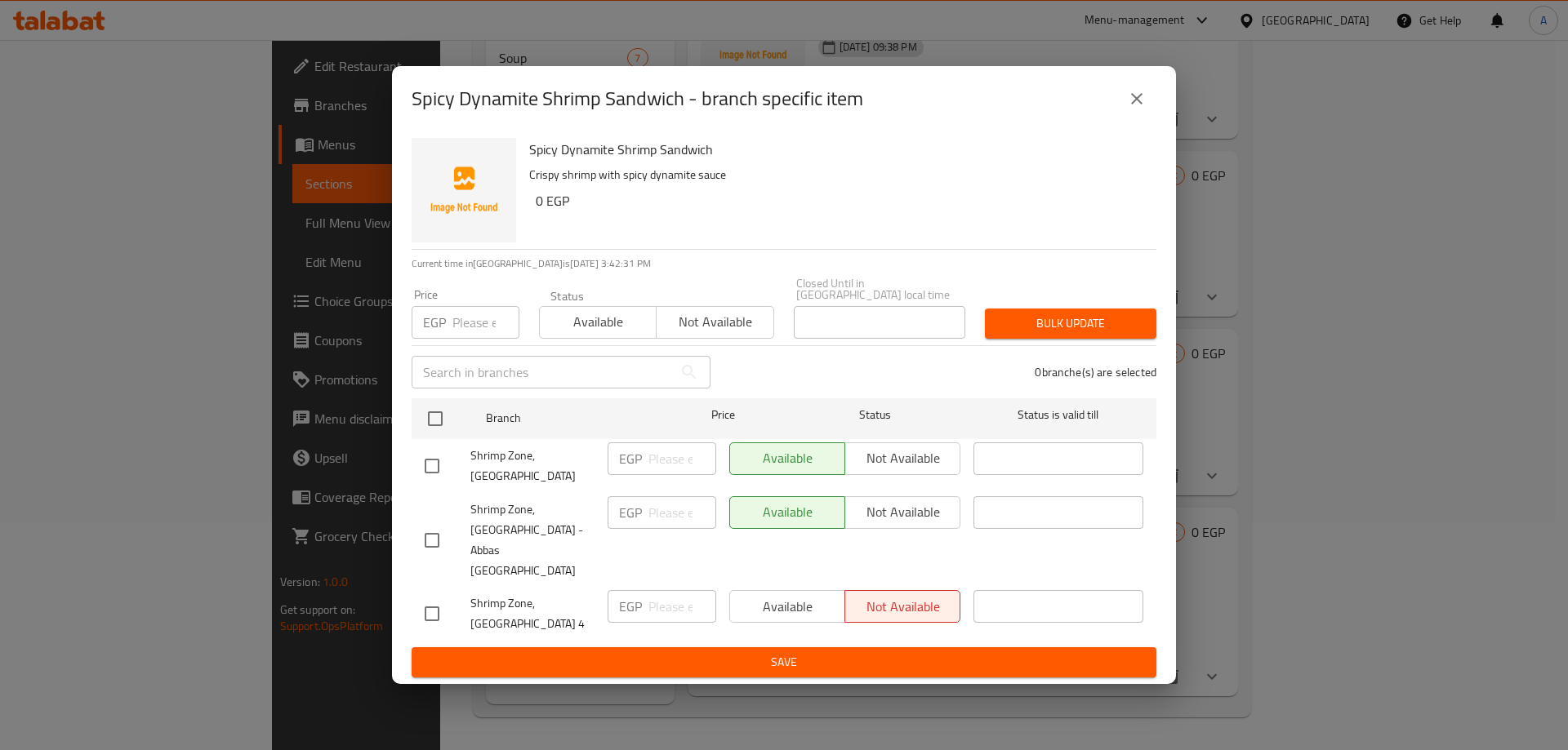
click at [1134, 108] on icon "close" at bounding box center [1136, 98] width 19 height 19
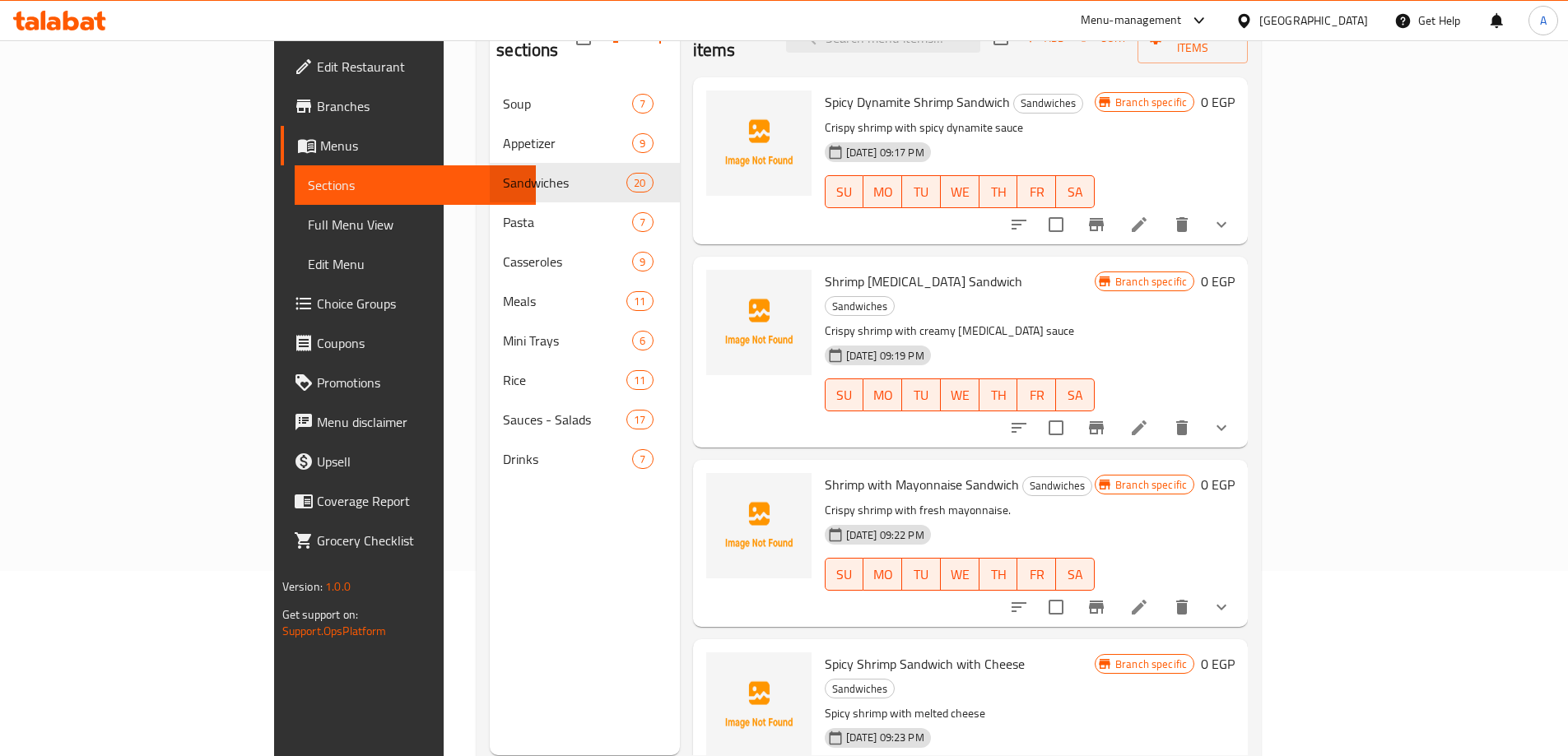
scroll to position [148, 0]
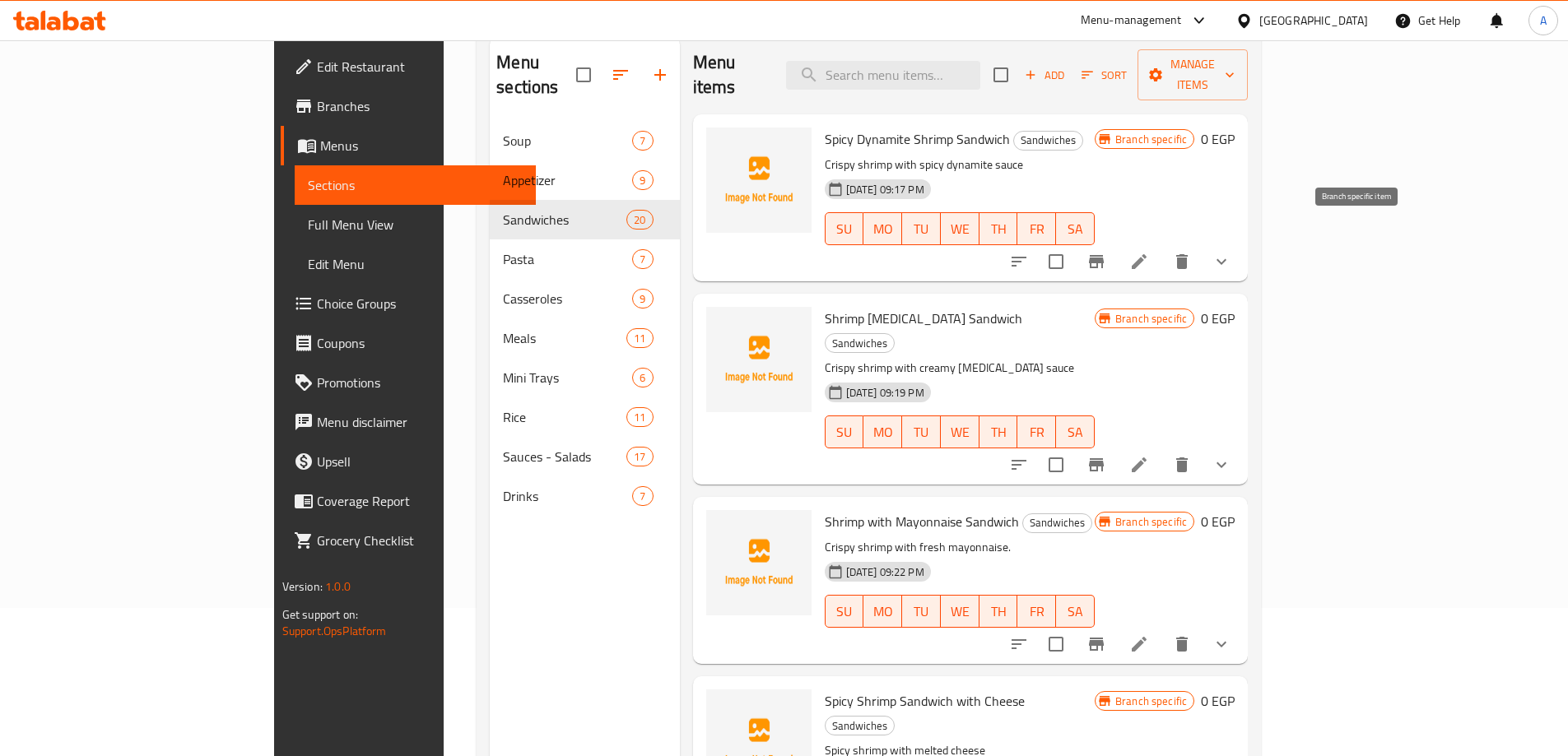
click at [1116, 242] on button "Branch-specific-item" at bounding box center [1096, 262] width 39 height 39
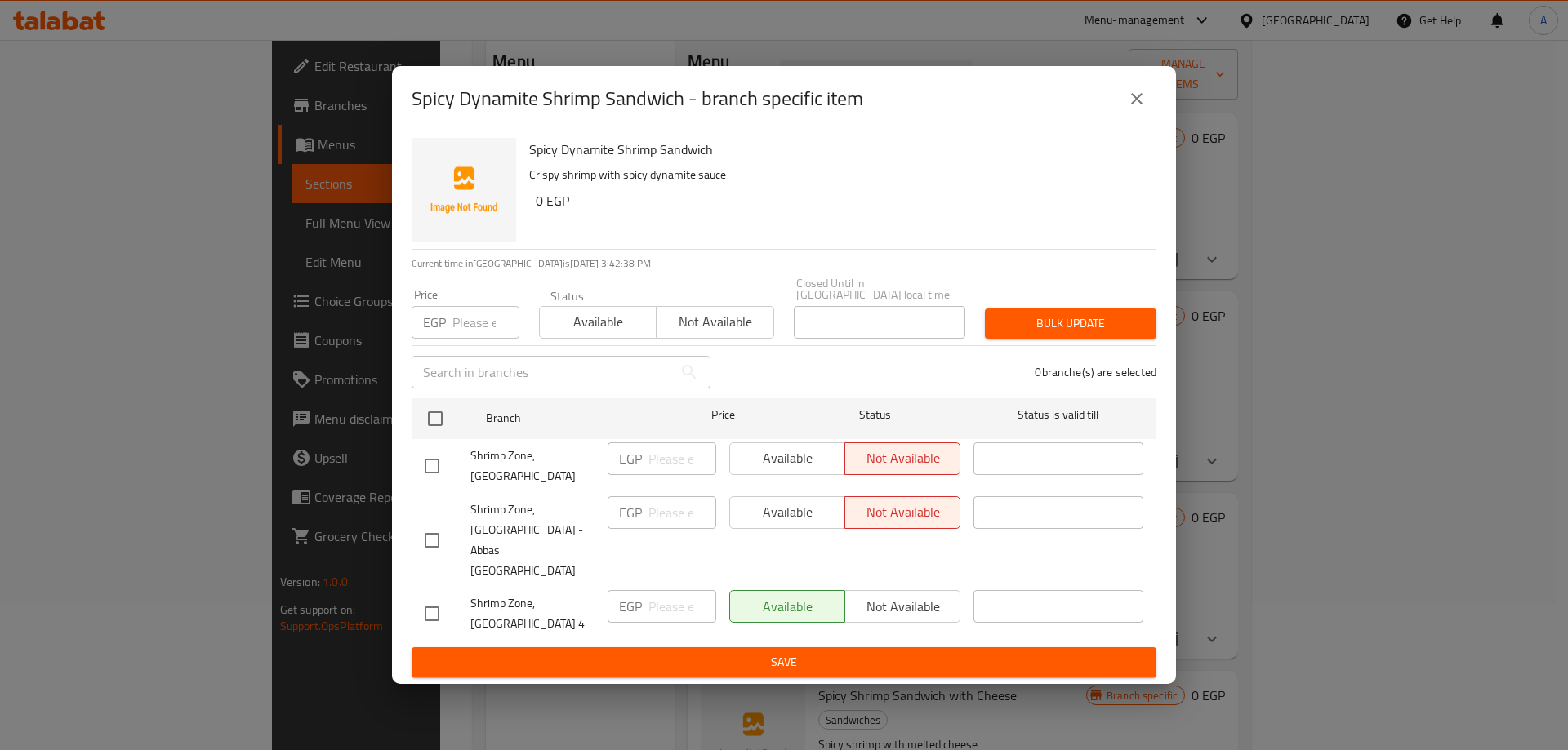
click at [1137, 108] on icon "close" at bounding box center [1136, 98] width 19 height 19
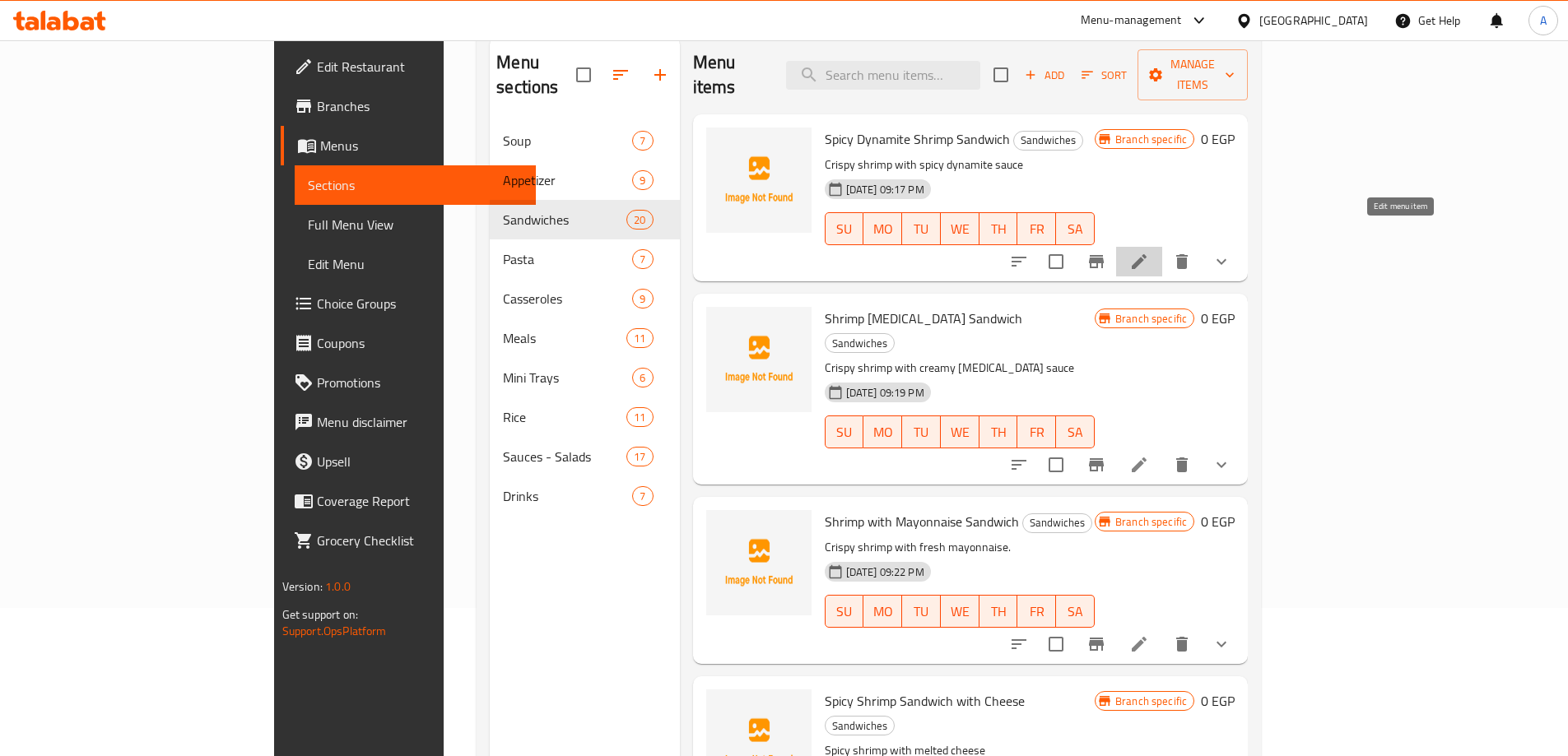
click at [1147, 254] on icon at bounding box center [1138, 261] width 14 height 14
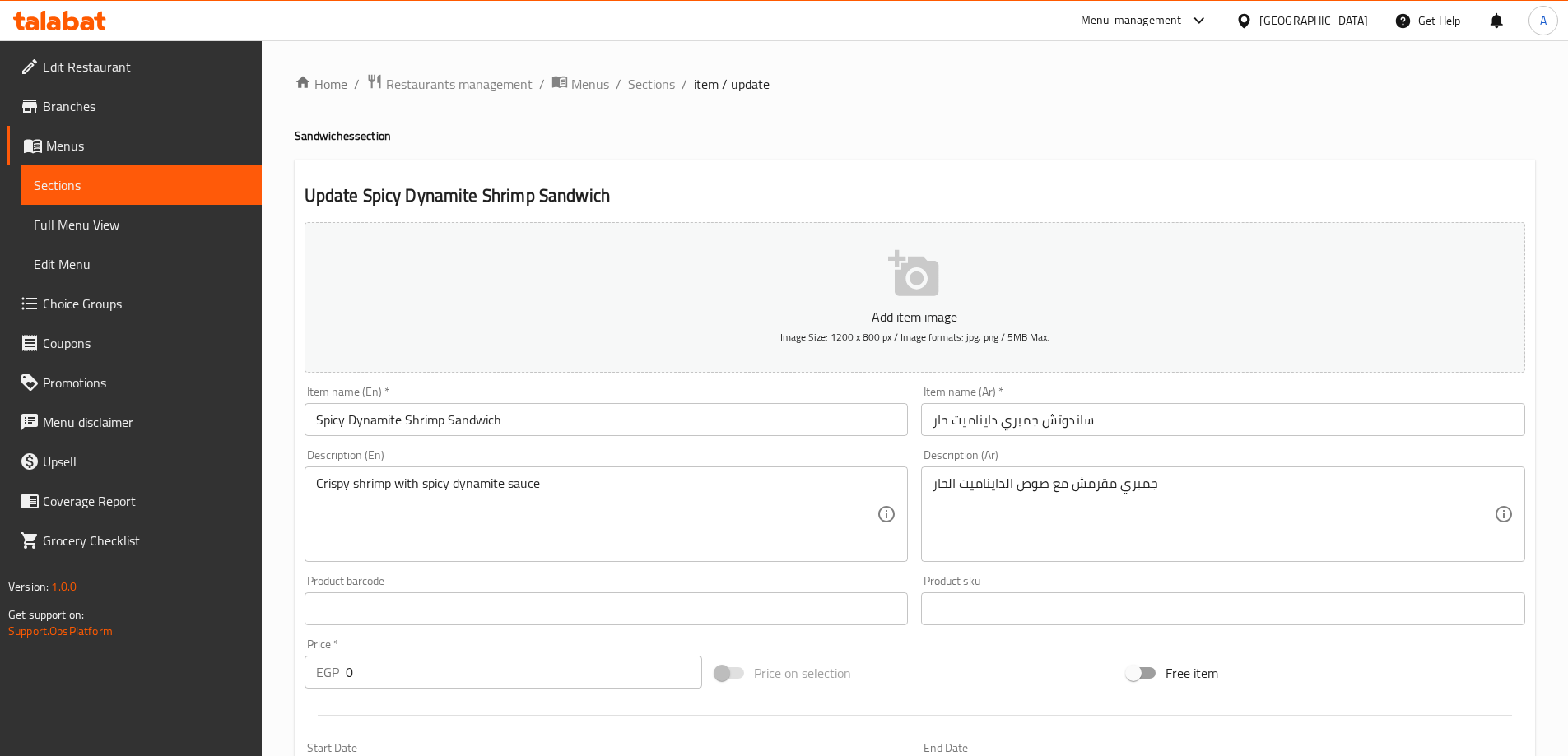
click at [657, 89] on span "Sections" at bounding box center [651, 84] width 47 height 20
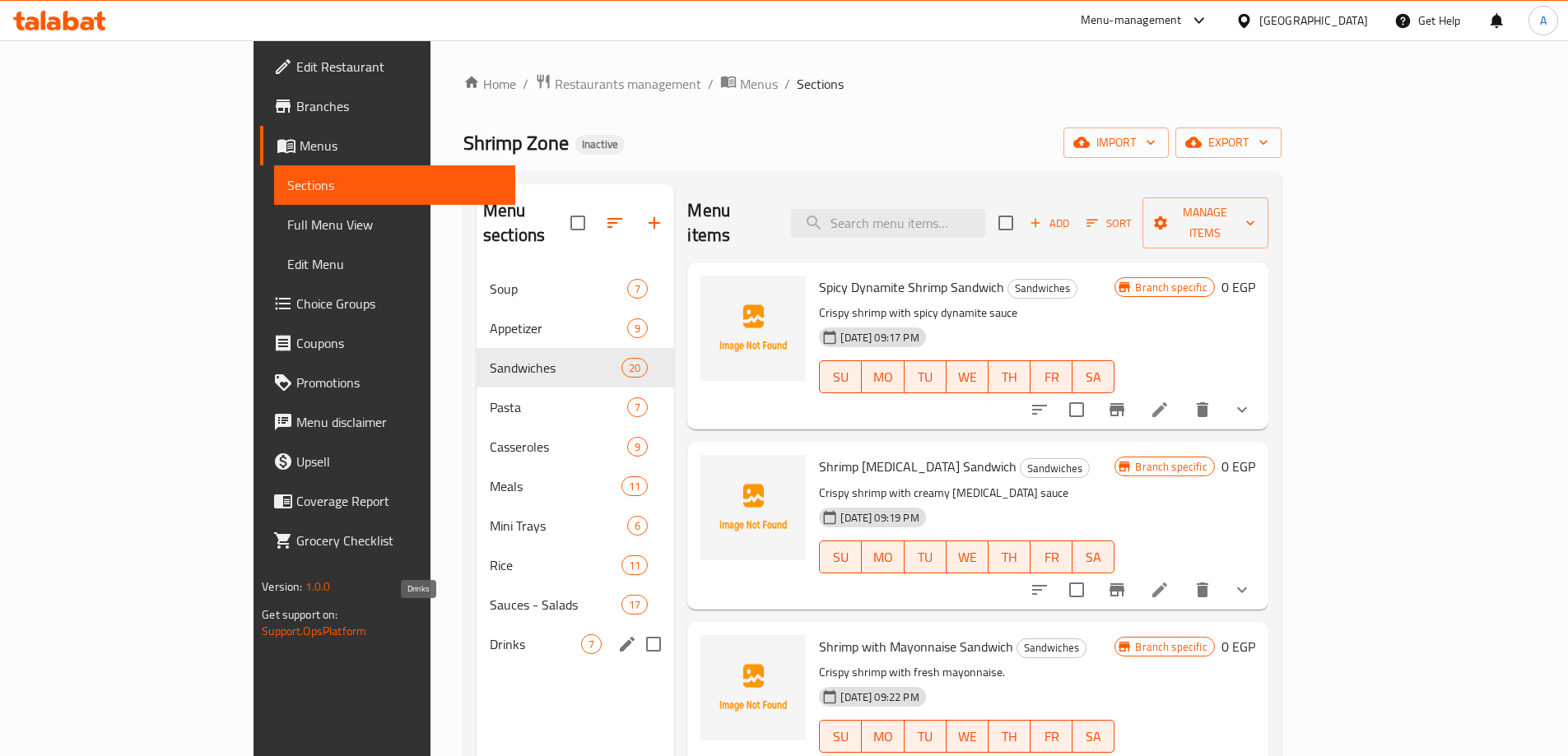
click at [489, 634] on span "Drinks" at bounding box center [535, 643] width 91 height 20
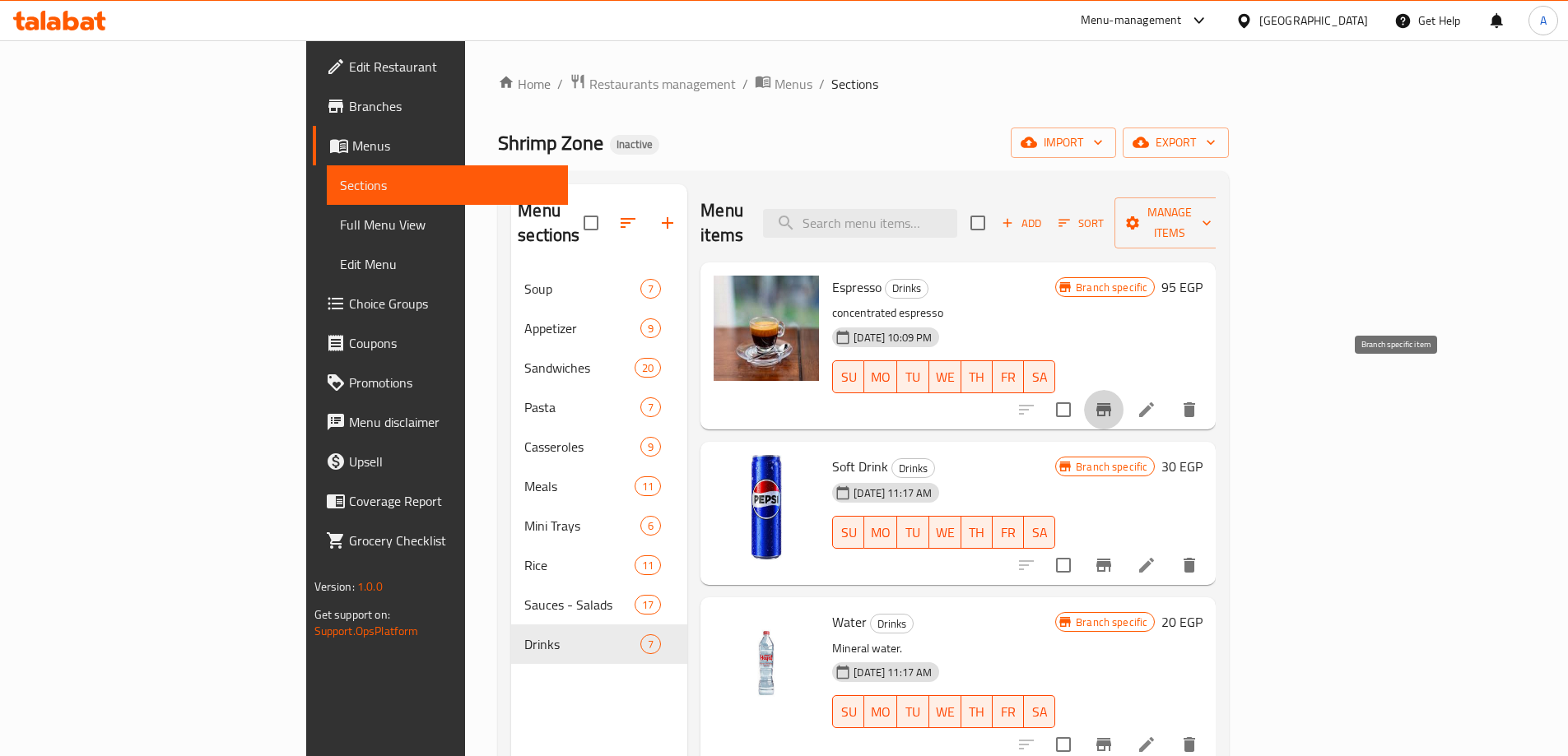
click at [1124, 391] on button "Branch-specific-item" at bounding box center [1103, 410] width 39 height 39
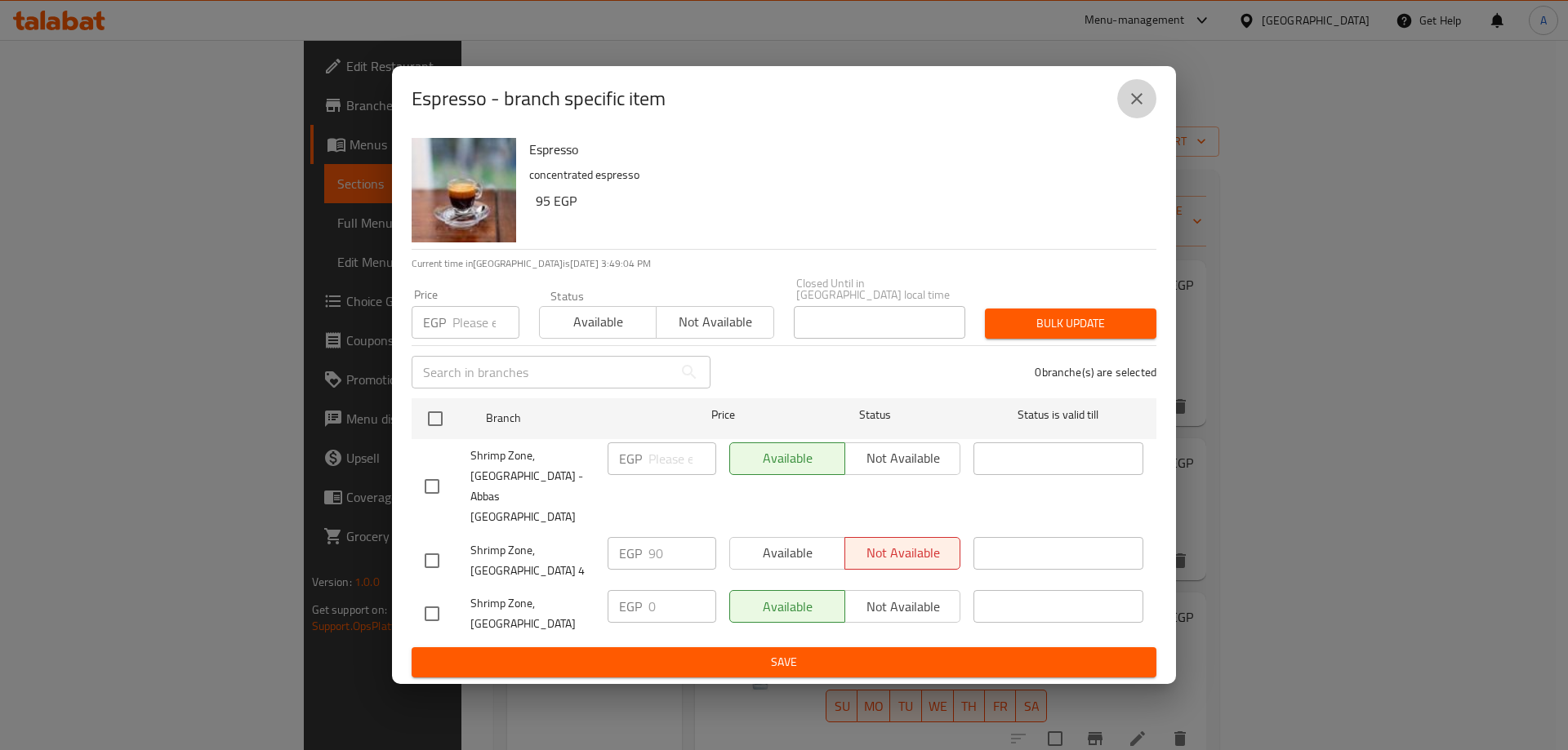
click at [1131, 108] on icon "close" at bounding box center [1136, 98] width 19 height 19
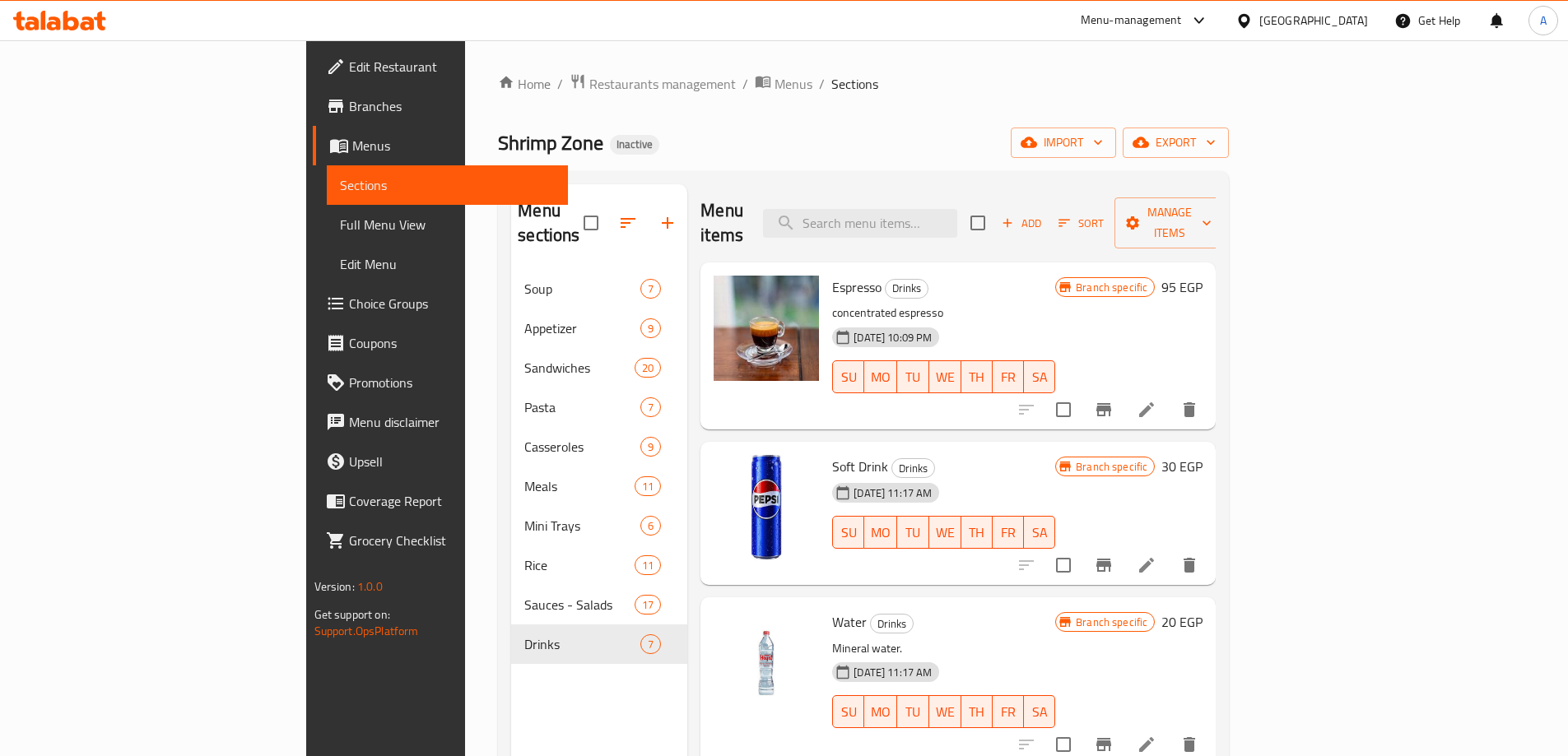
click at [832, 303] on p "concentrated espresso" at bounding box center [944, 313] width 223 height 20
copy div "concentrated espresso"
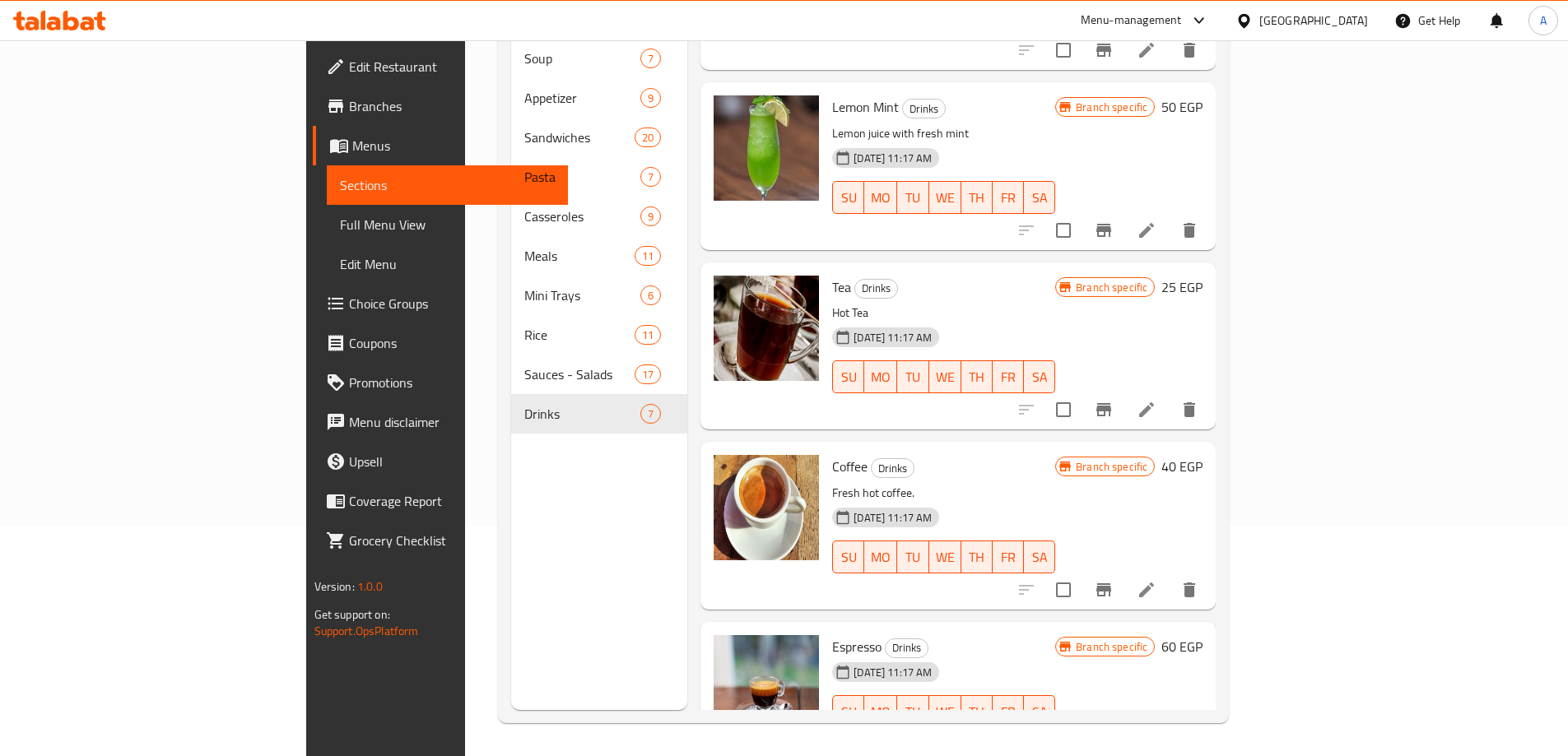
scroll to position [493, 0]
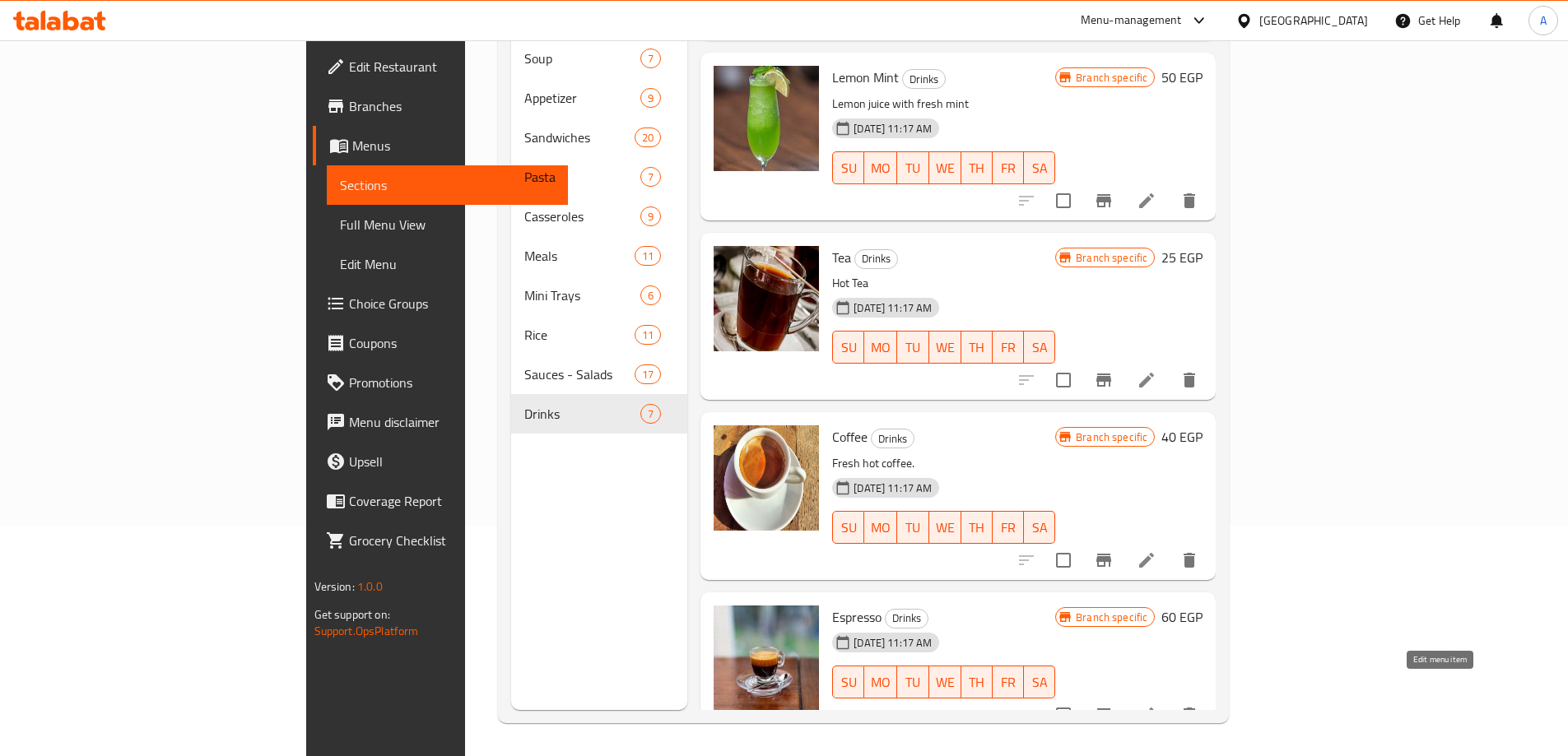
click at [1156, 705] on icon at bounding box center [1146, 714] width 20 height 20
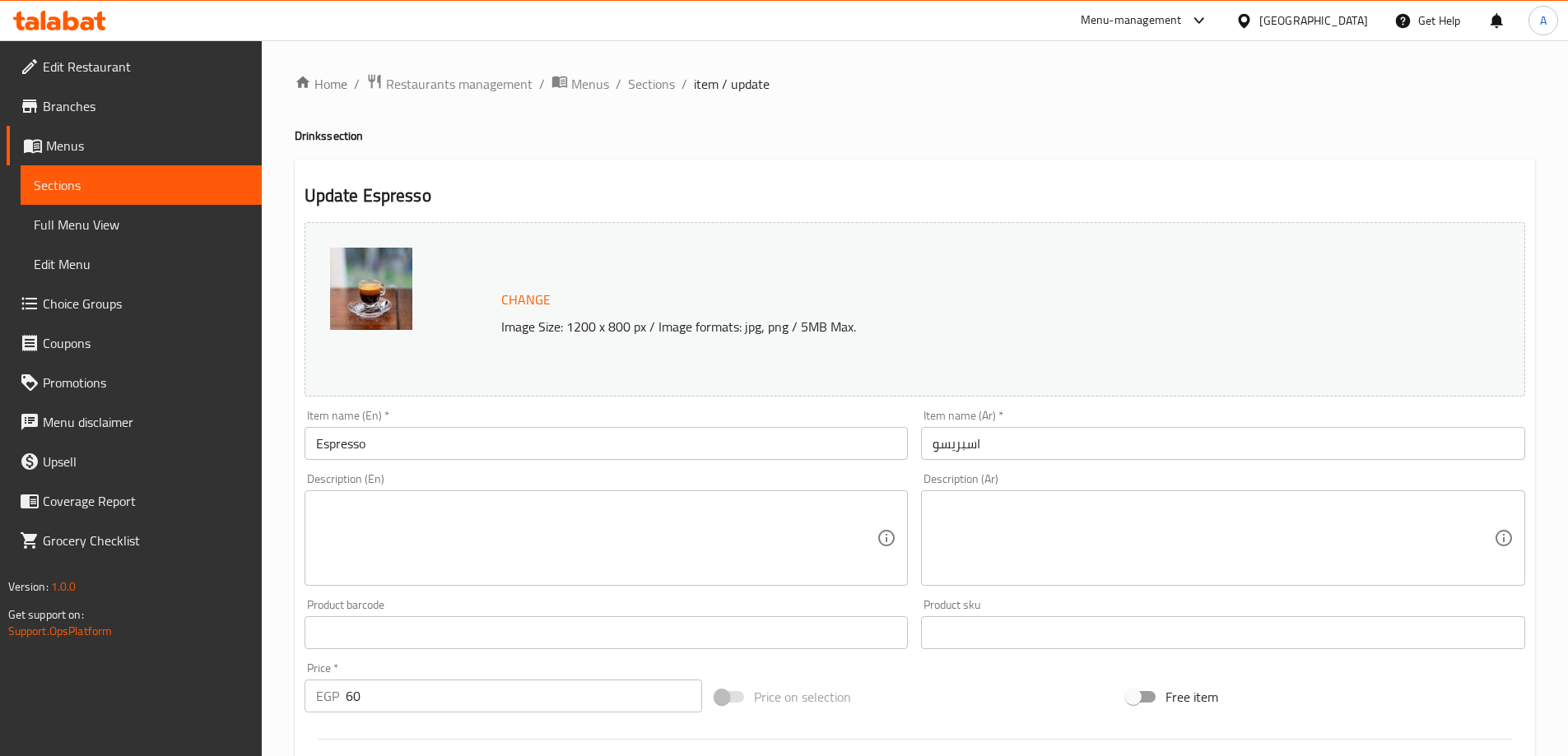
click at [583, 525] on textarea at bounding box center [597, 539] width 561 height 78
paste textarea "concentrated espresso"
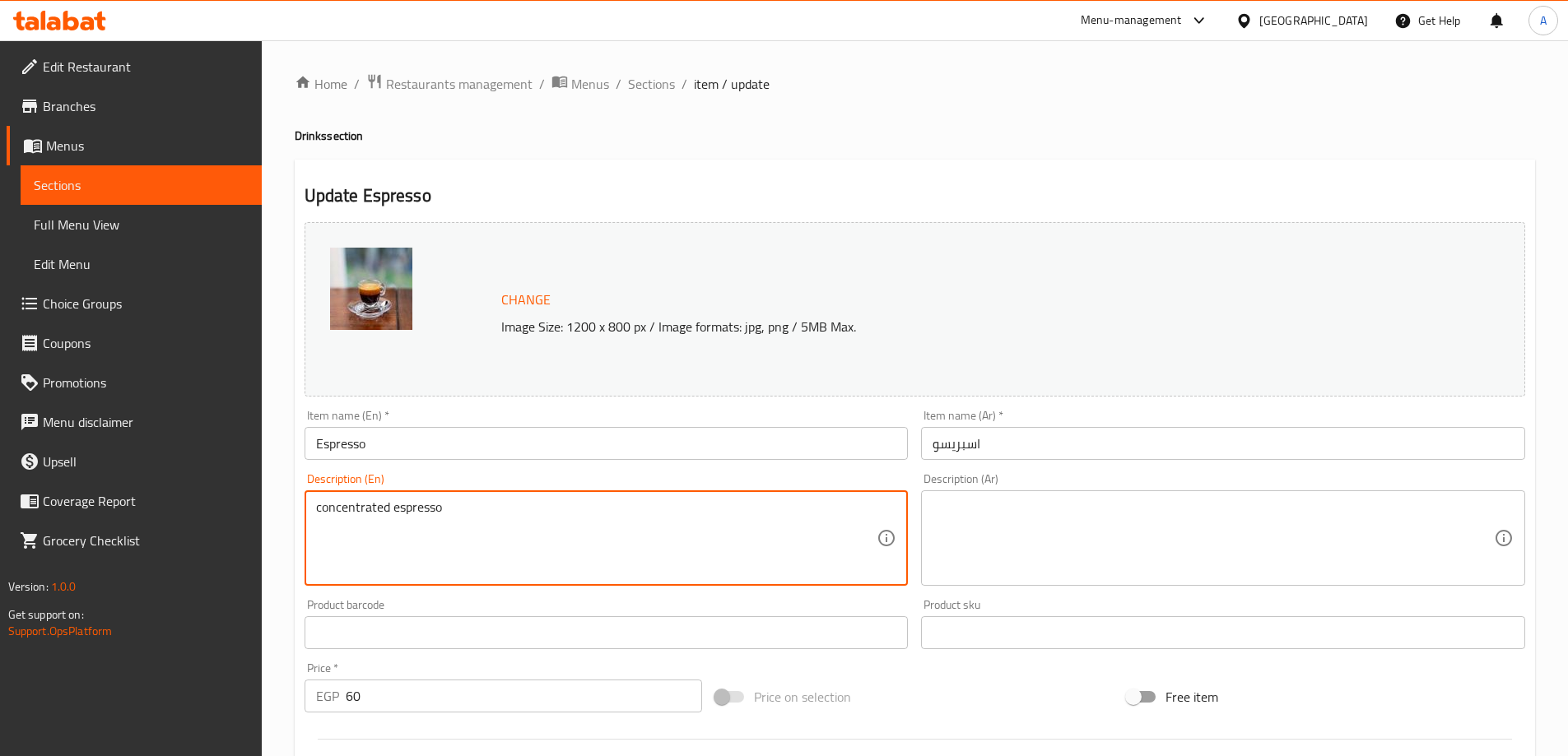
type textarea "concentrated espresso"
click at [1154, 532] on textarea at bounding box center [1213, 539] width 561 height 78
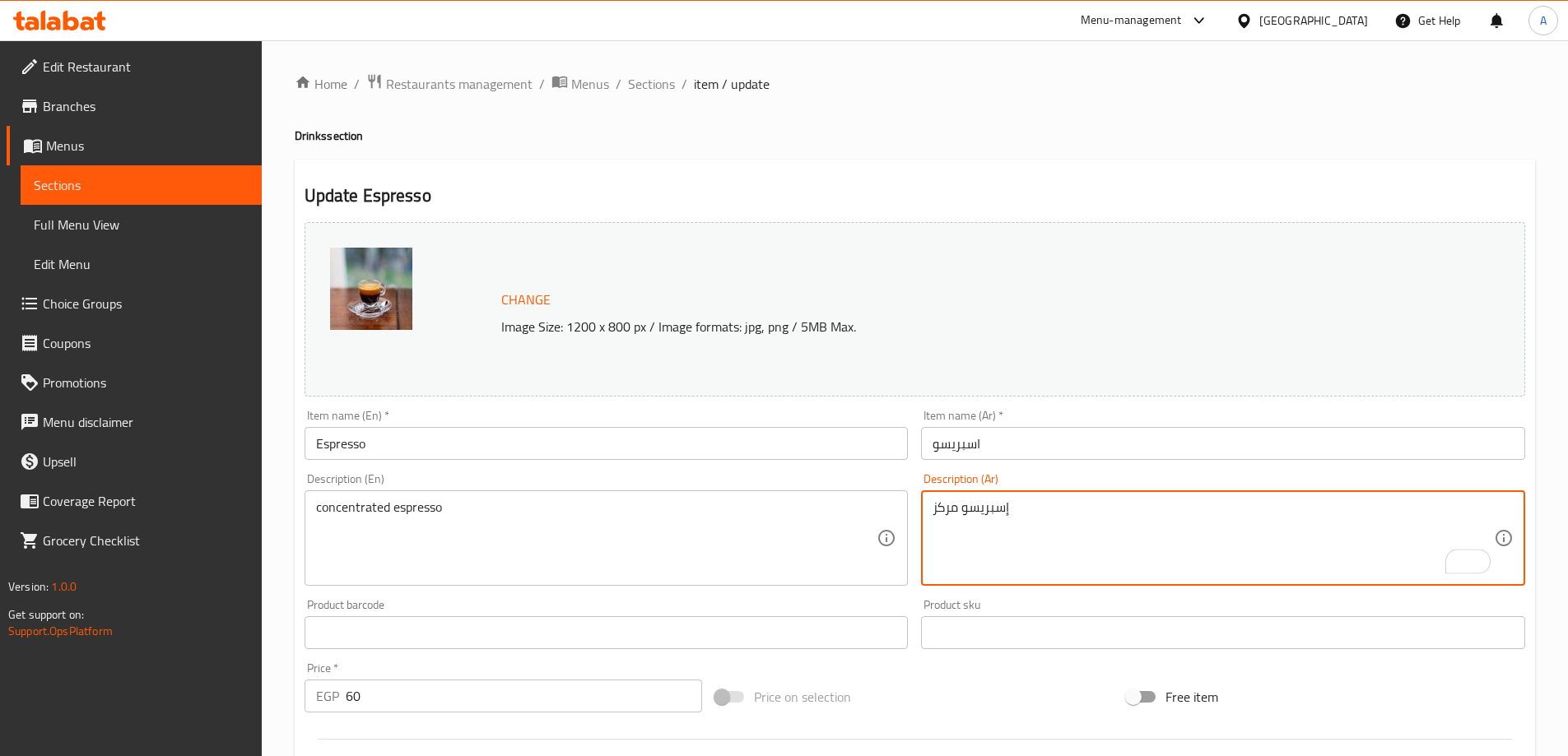
type textarea "إسبريسو مركز"
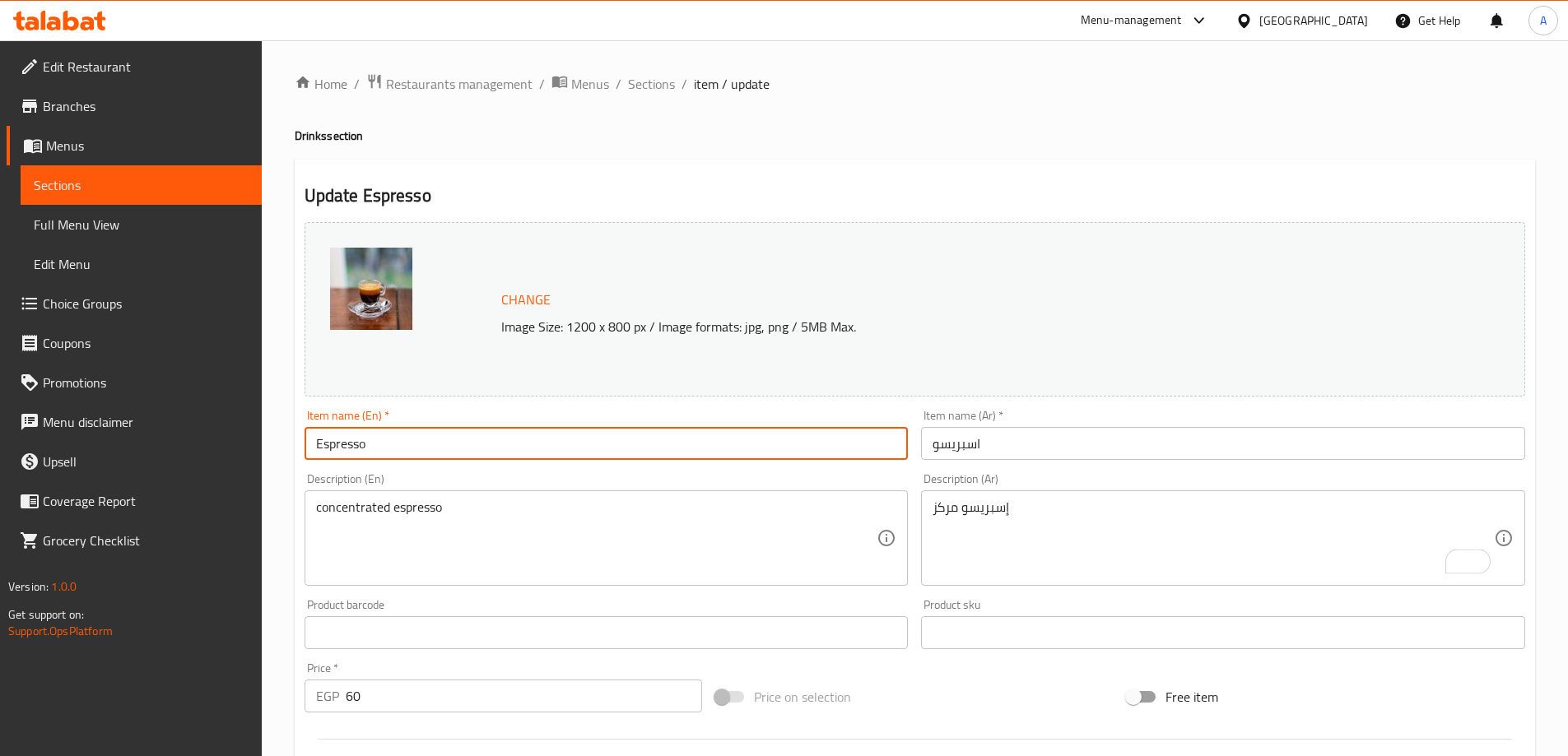
click at [570, 439] on input "Espresso" at bounding box center [606, 443] width 605 height 33
click at [658, 80] on span "Sections" at bounding box center [651, 84] width 47 height 20
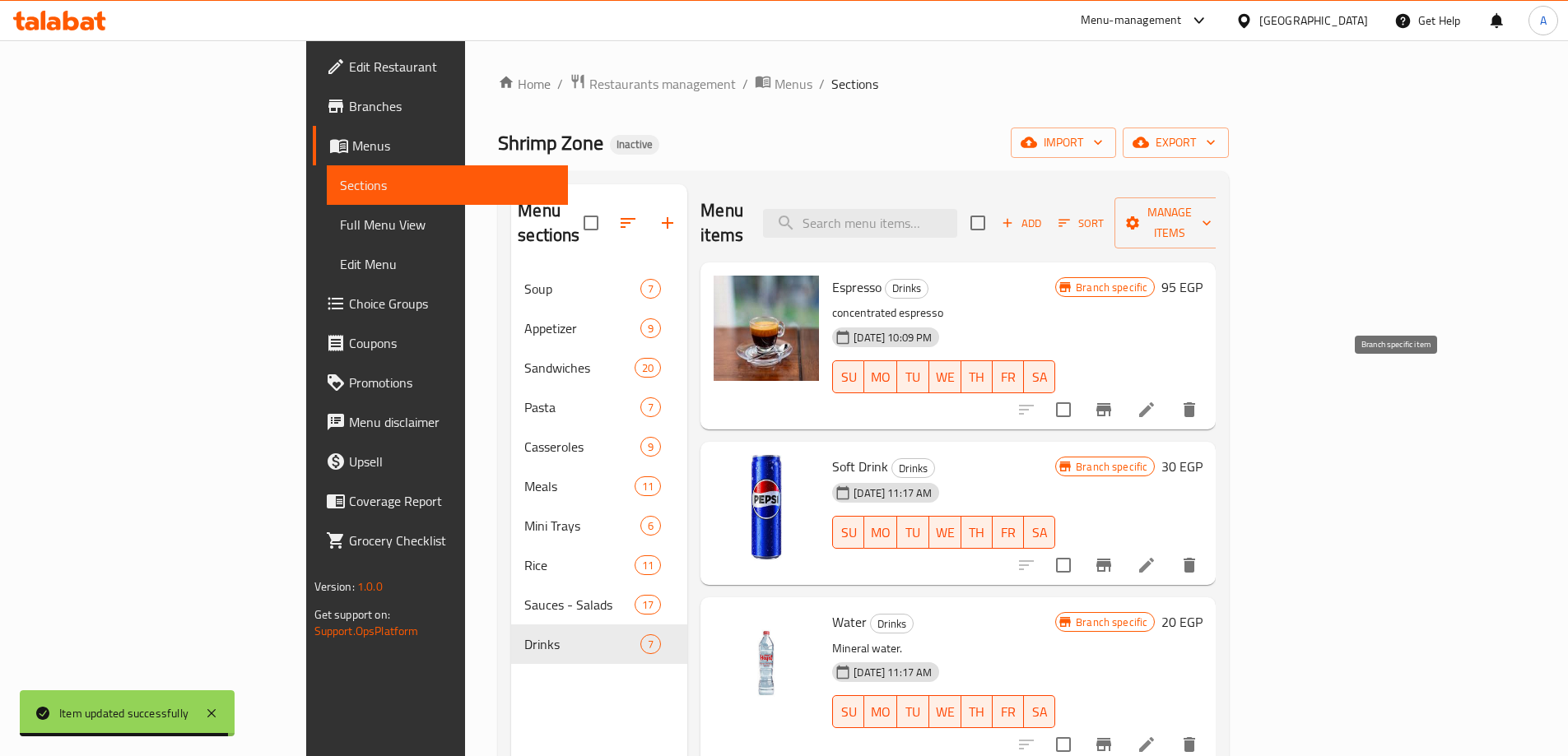
click at [1114, 400] on icon "Branch-specific-item" at bounding box center [1103, 409] width 20 height 20
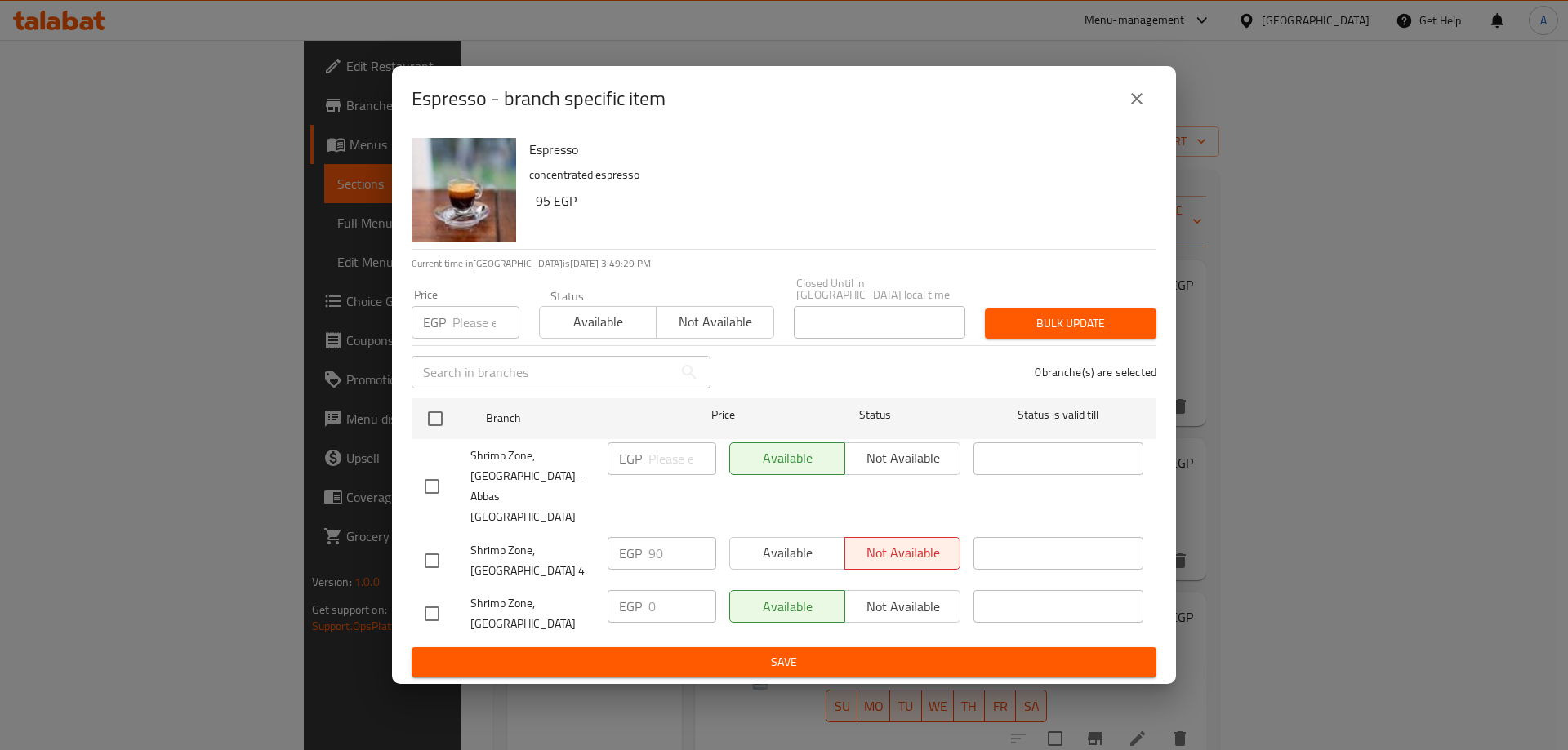
click at [420, 544] on input "checkbox" at bounding box center [431, 561] width 35 height 35
checkbox input "true"
click at [798, 541] on span "Available" at bounding box center [787, 553] width 102 height 24
type button "0"
drag, startPoint x: 670, startPoint y: 531, endPoint x: 630, endPoint y: 533, distance: 40.0
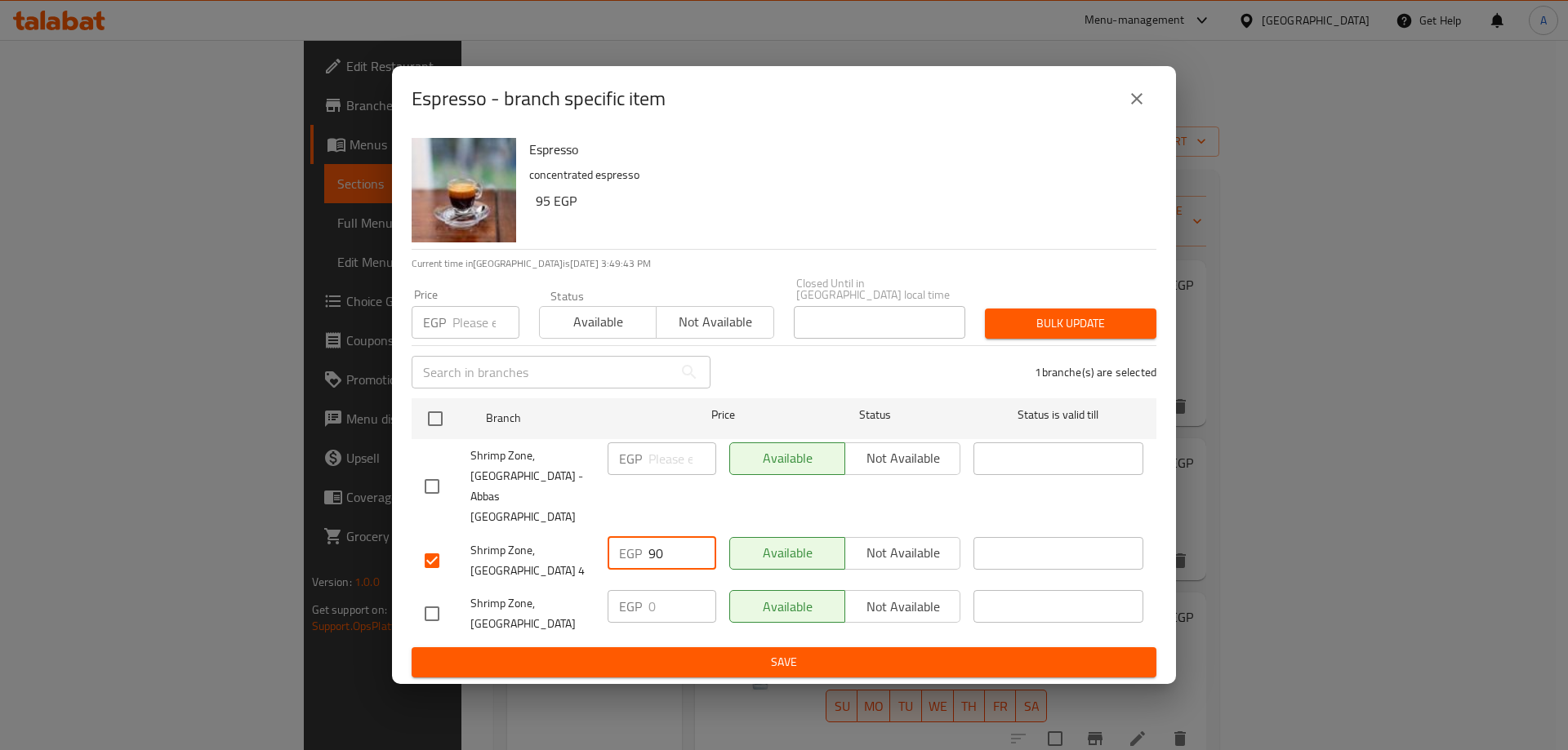
click at [631, 537] on div "EGP 90 ​" at bounding box center [661, 553] width 108 height 33
type input "95"
click at [430, 482] on input "checkbox" at bounding box center [431, 486] width 35 height 35
checkbox input "true"
click at [656, 475] on input "number" at bounding box center [683, 458] width 68 height 33
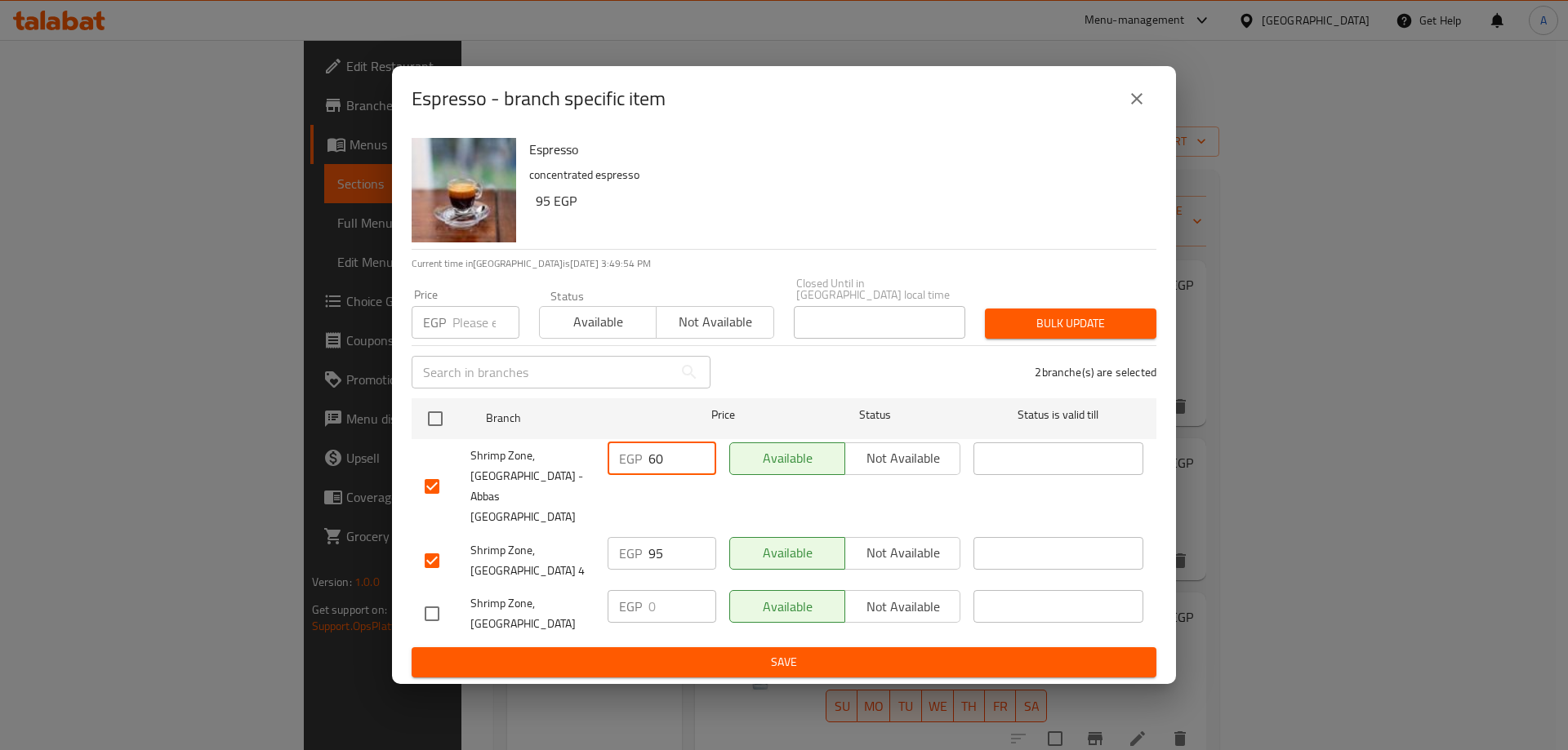
type input "60"
click at [432, 597] on input "checkbox" at bounding box center [431, 614] width 35 height 35
checkbox input "true"
click at [692, 590] on input "0" at bounding box center [683, 606] width 68 height 33
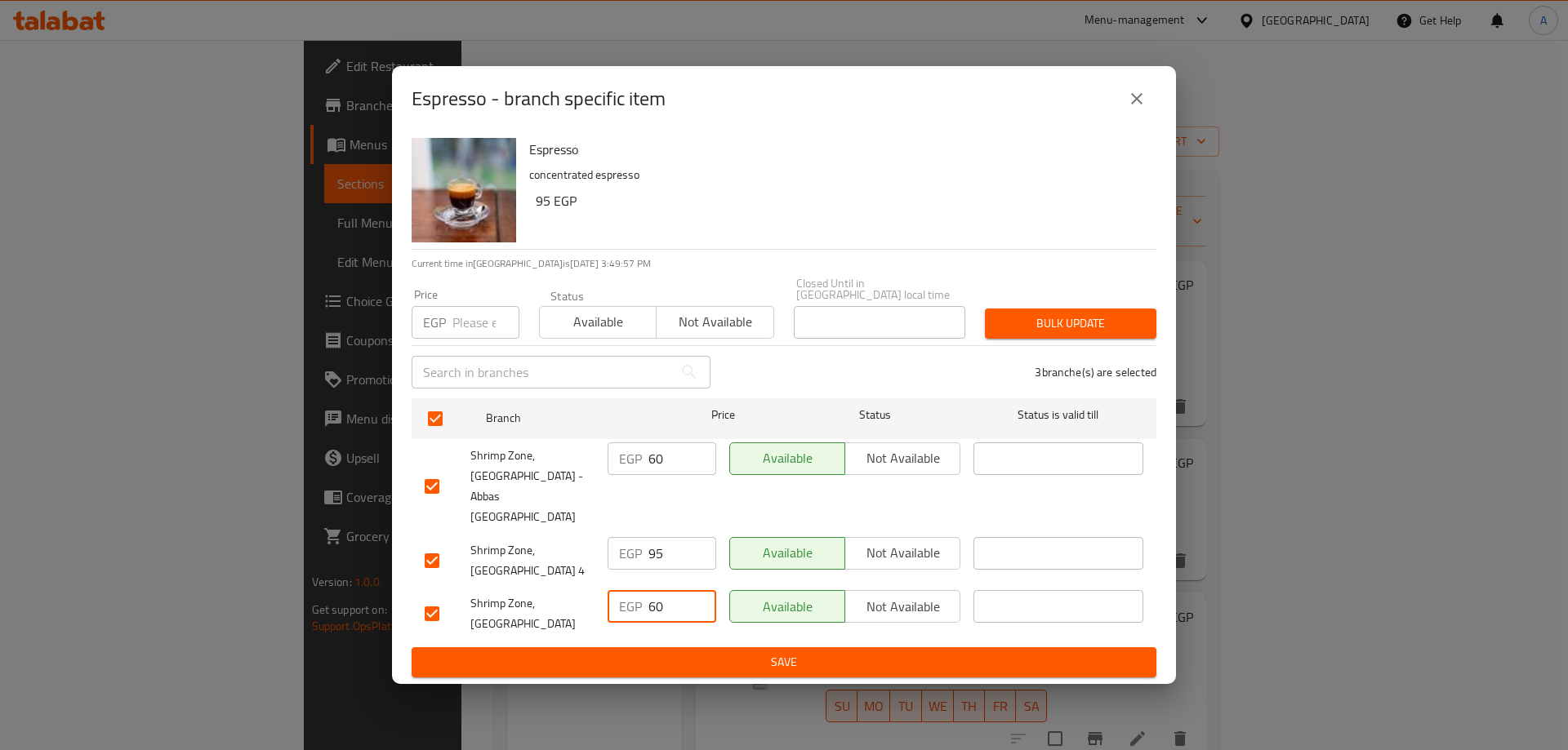
type input "60"
click at [720, 652] on span "Save" at bounding box center [784, 662] width 719 height 20
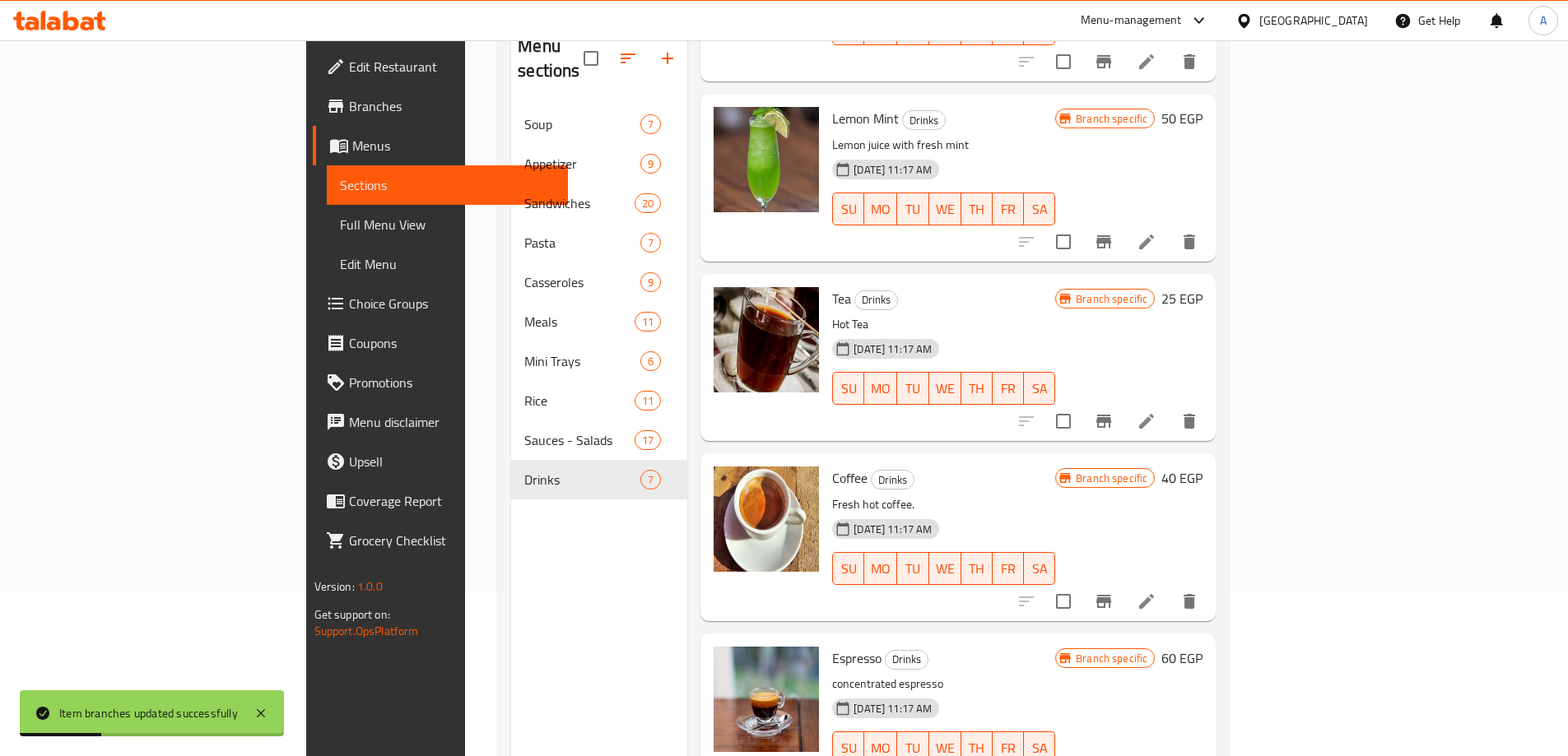
scroll to position [230, 0]
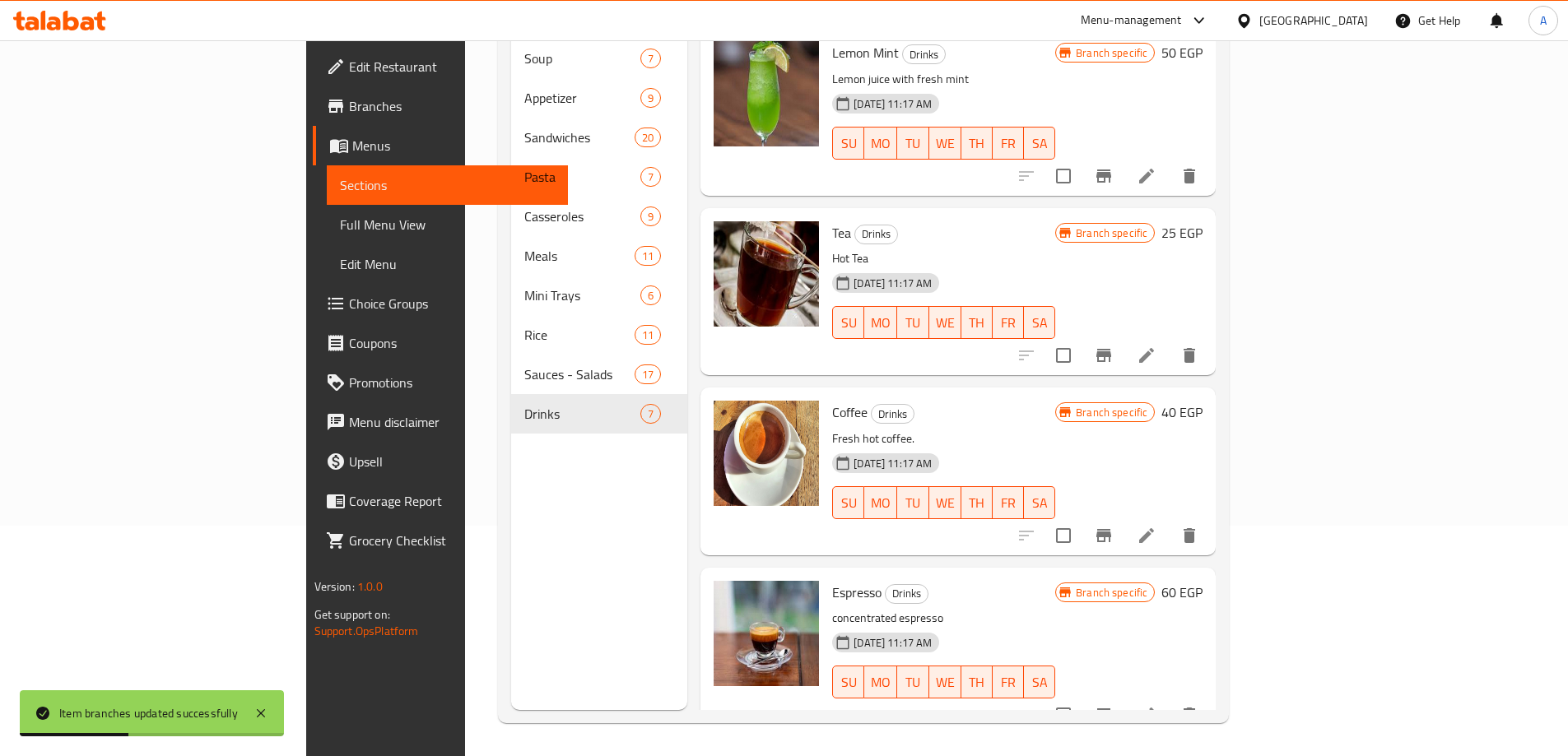
click at [1195, 707] on icon "delete" at bounding box center [1189, 714] width 12 height 14
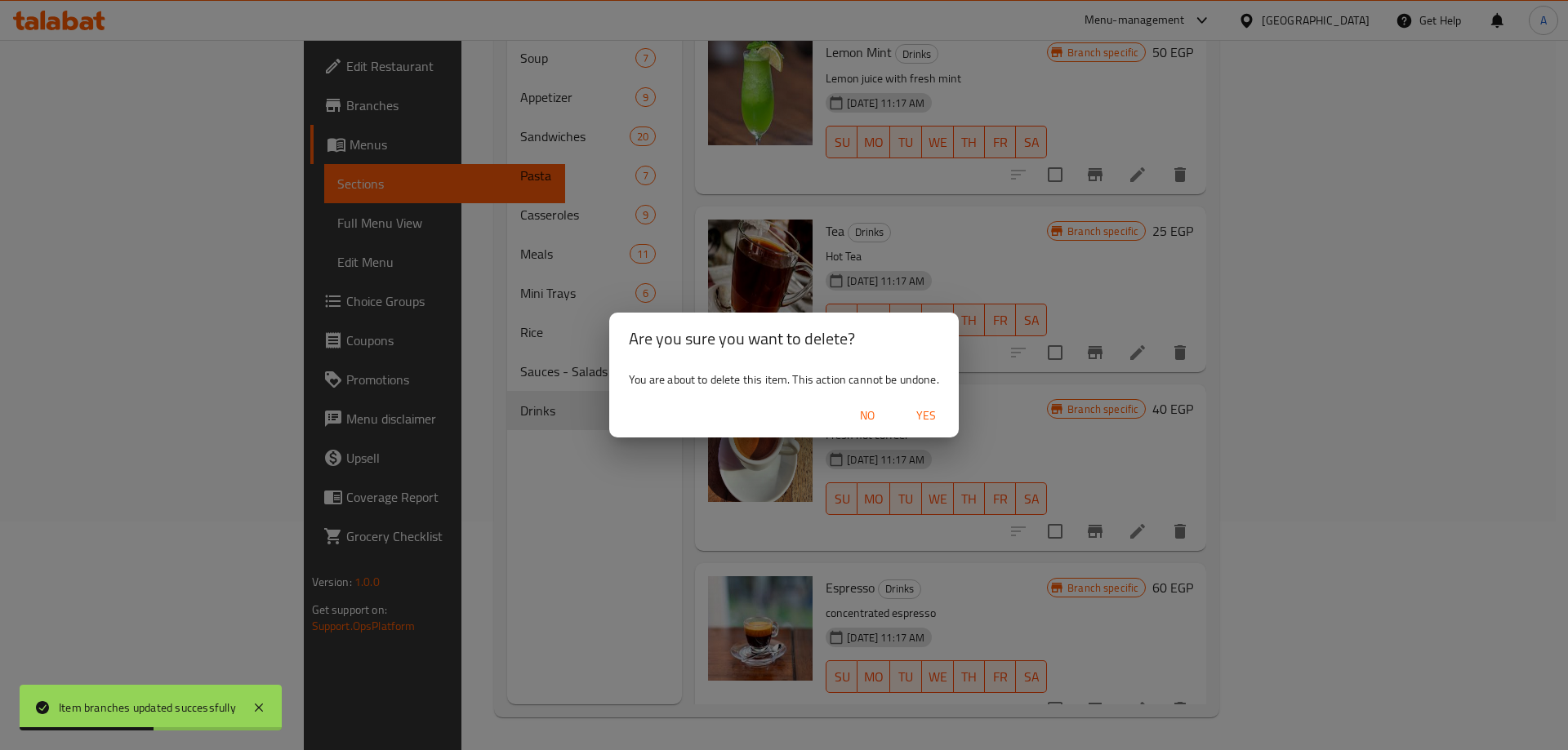
click at [918, 409] on span "Yes" at bounding box center [926, 416] width 39 height 20
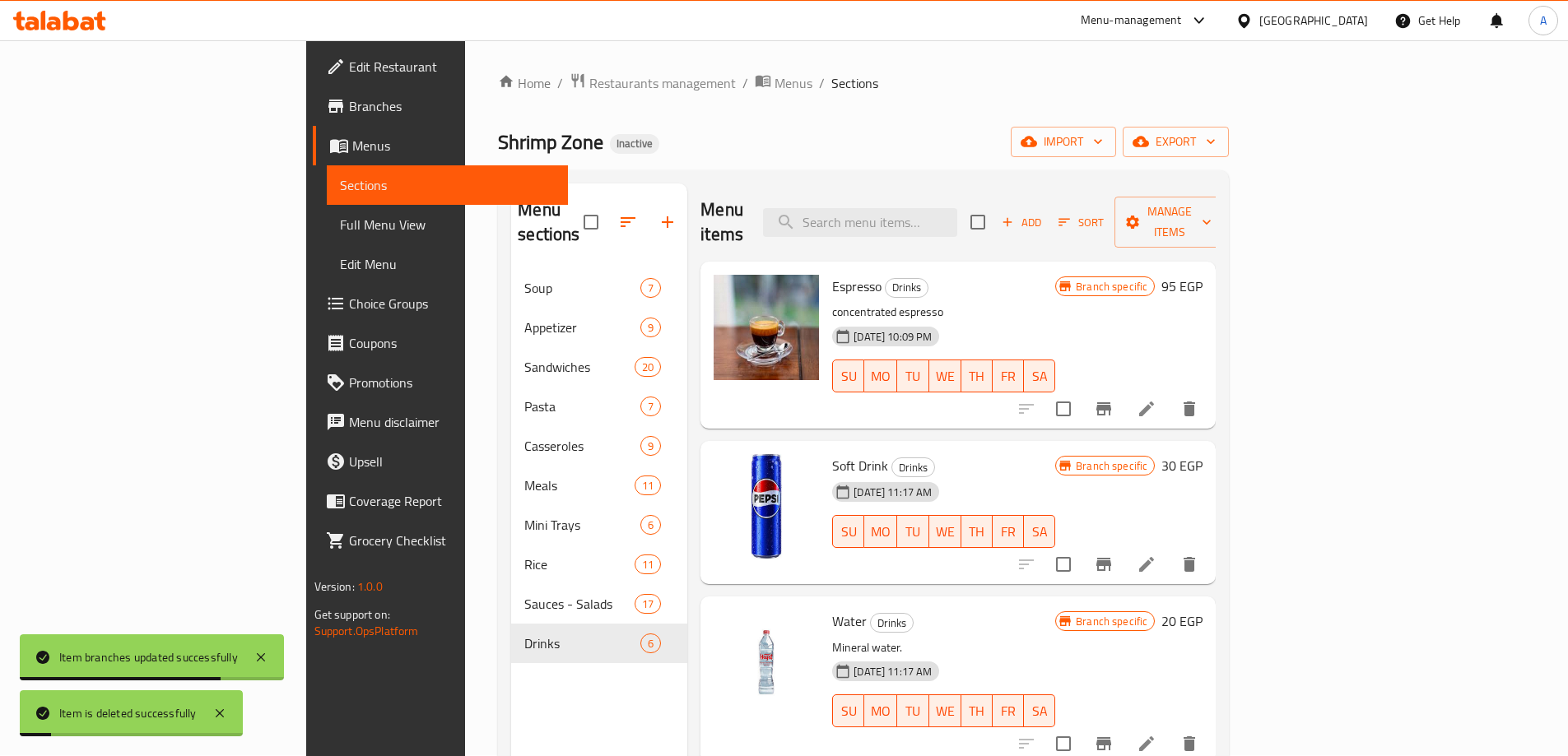
scroll to position [0, 0]
click at [1111, 403] on icon "Branch-specific-item" at bounding box center [1103, 409] width 14 height 13
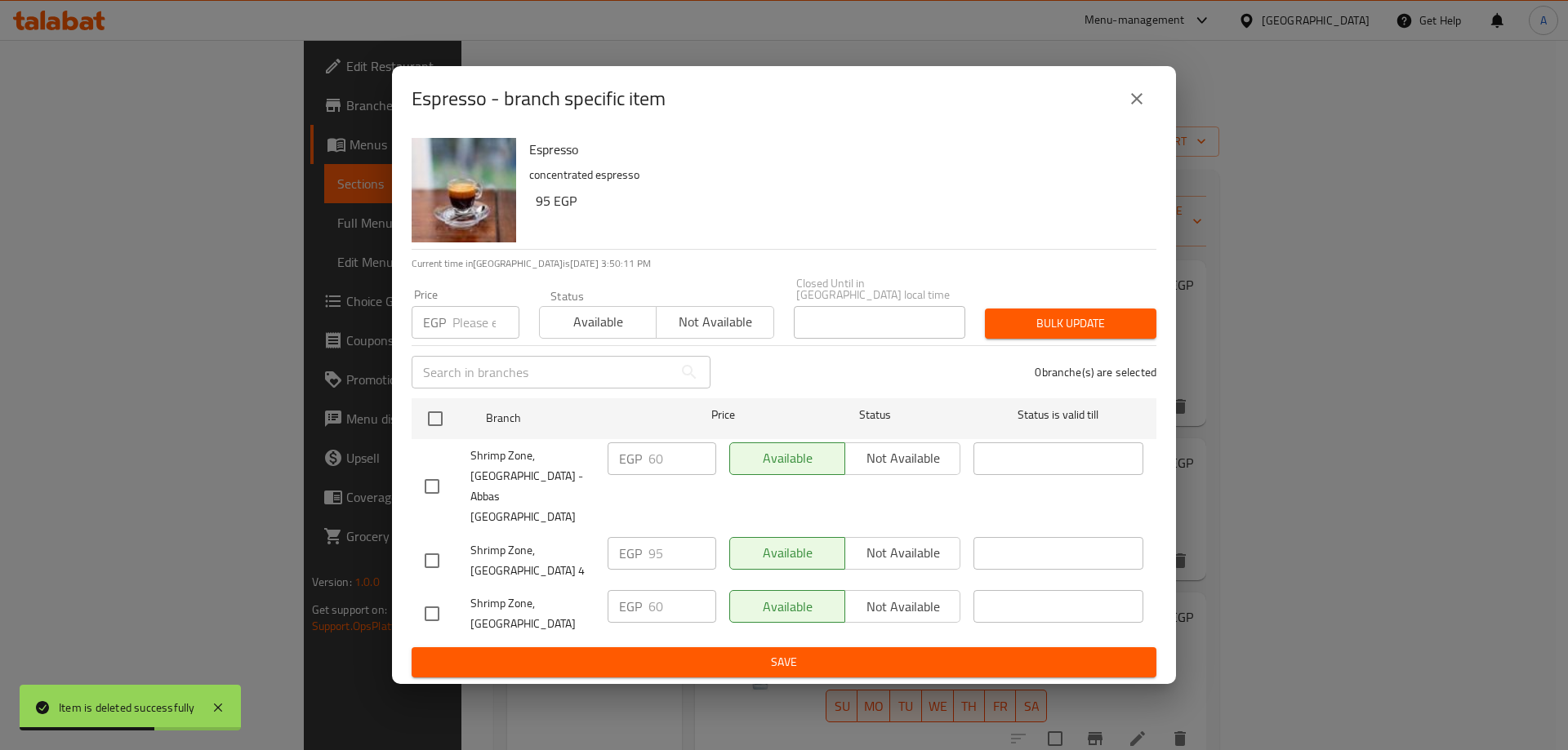
click at [1143, 108] on icon "close" at bounding box center [1136, 98] width 19 height 19
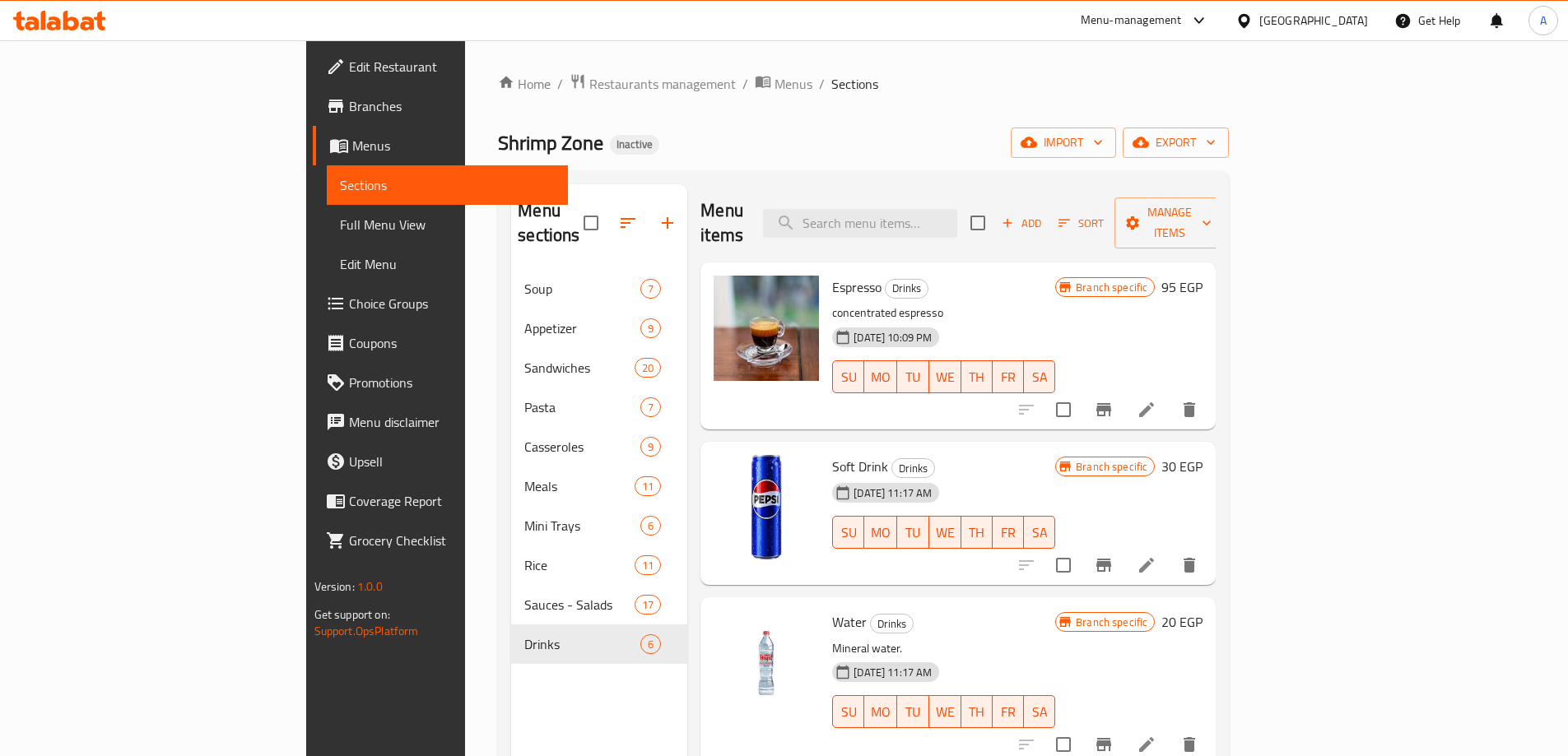
click at [349, 113] on span "Branches" at bounding box center [451, 106] width 205 height 20
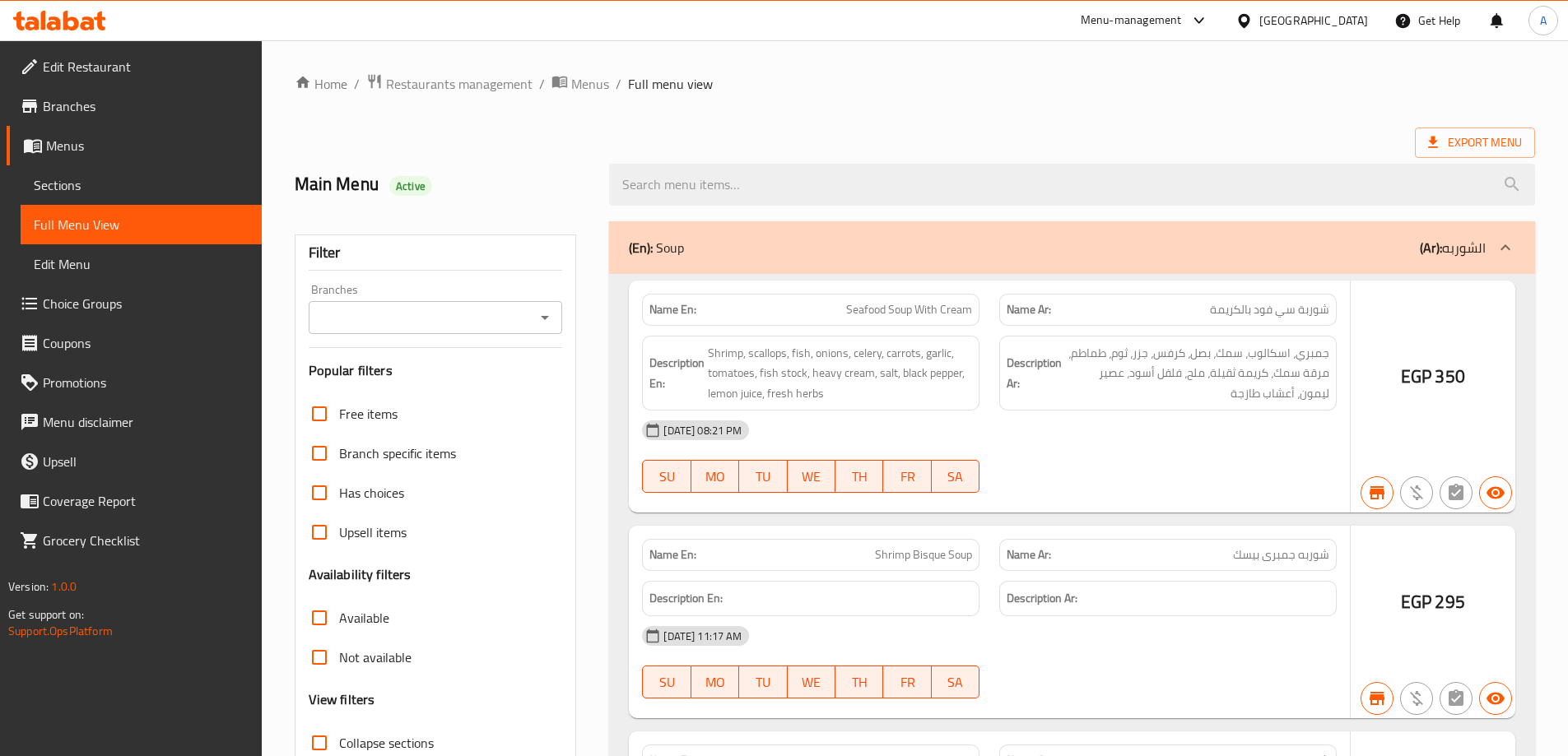
click at [316, 668] on div at bounding box center [784, 378] width 1568 height 756
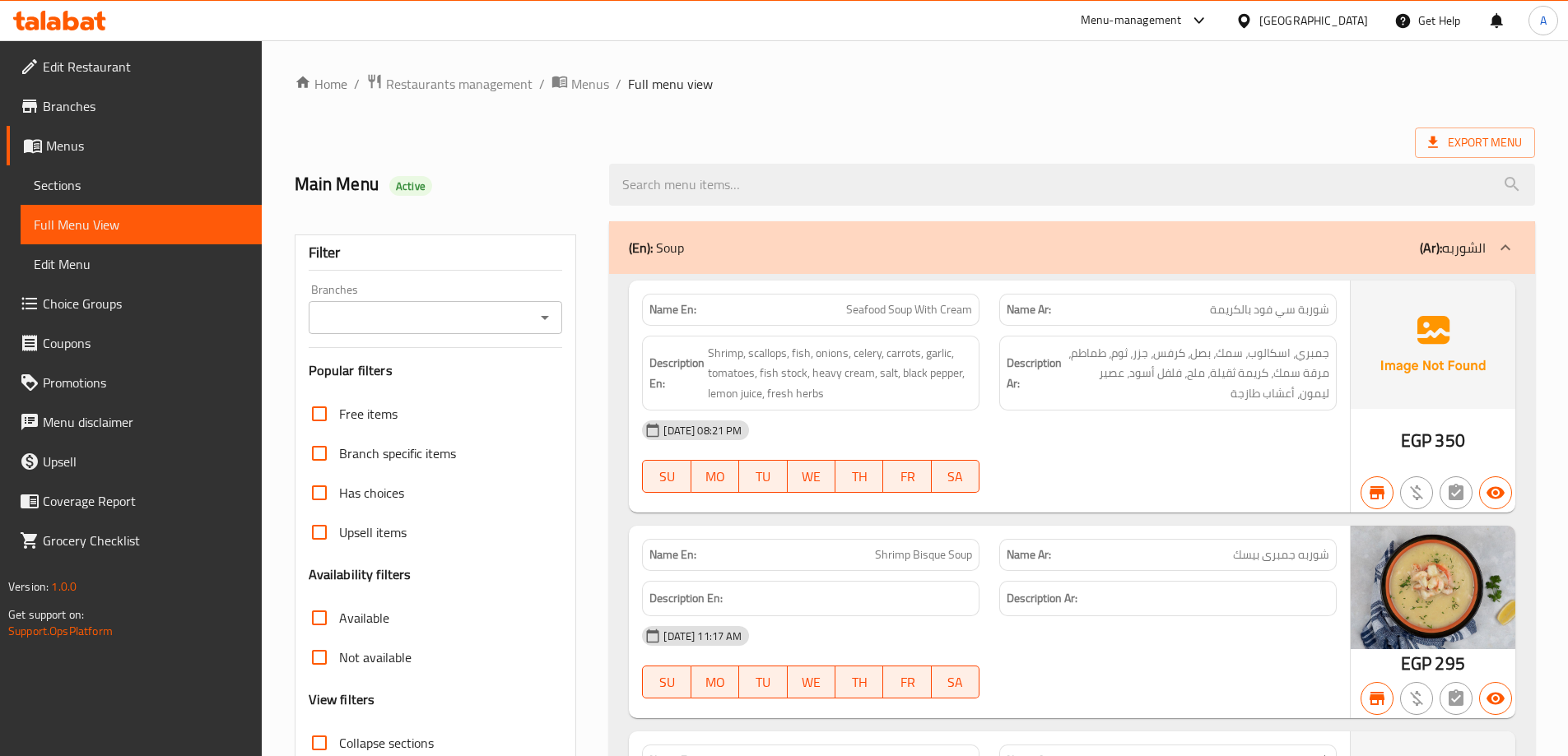
scroll to position [119, 0]
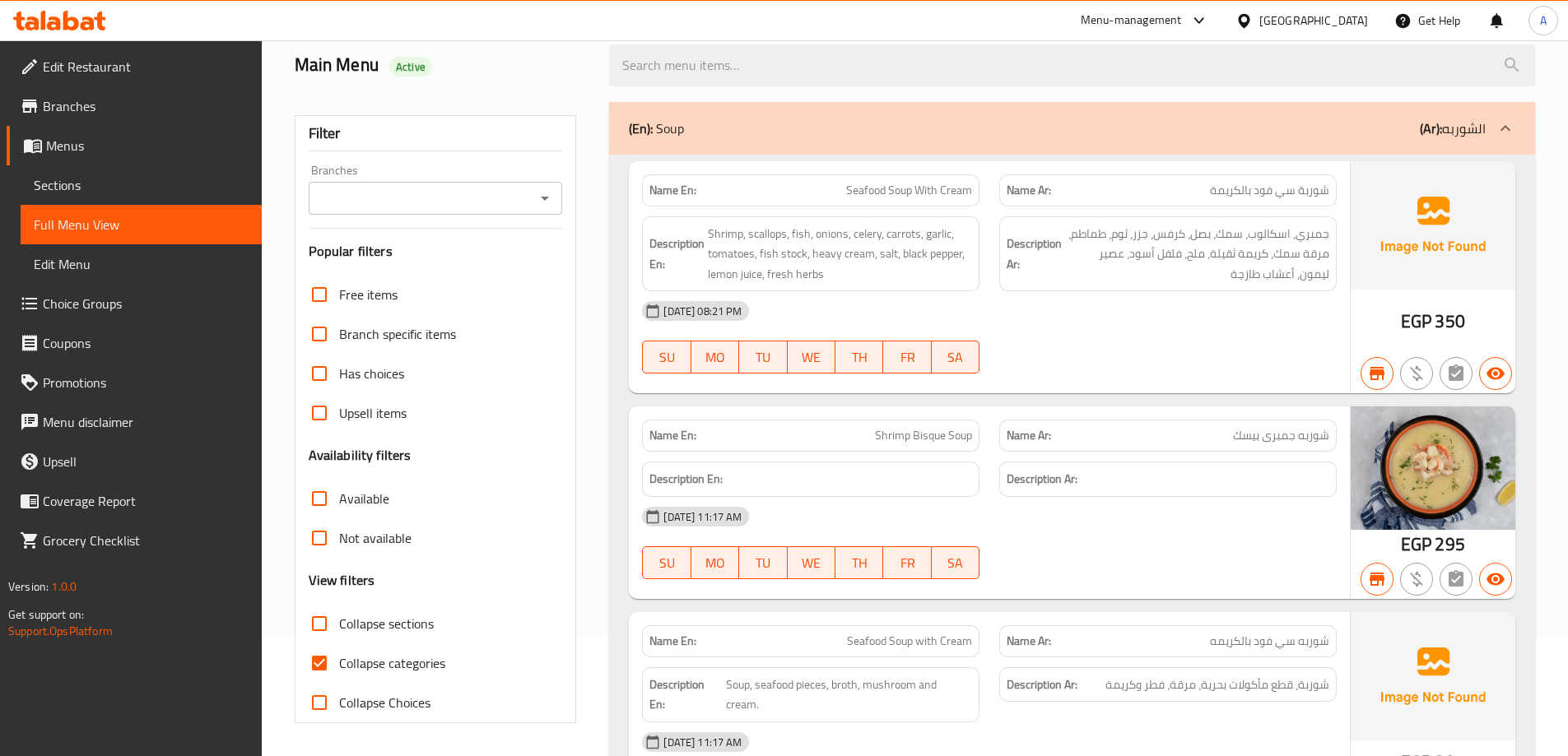
click at [315, 659] on input "Collapse categories" at bounding box center [319, 663] width 39 height 39
checkbox input "false"
click at [546, 200] on icon "Open" at bounding box center [545, 198] width 20 height 20
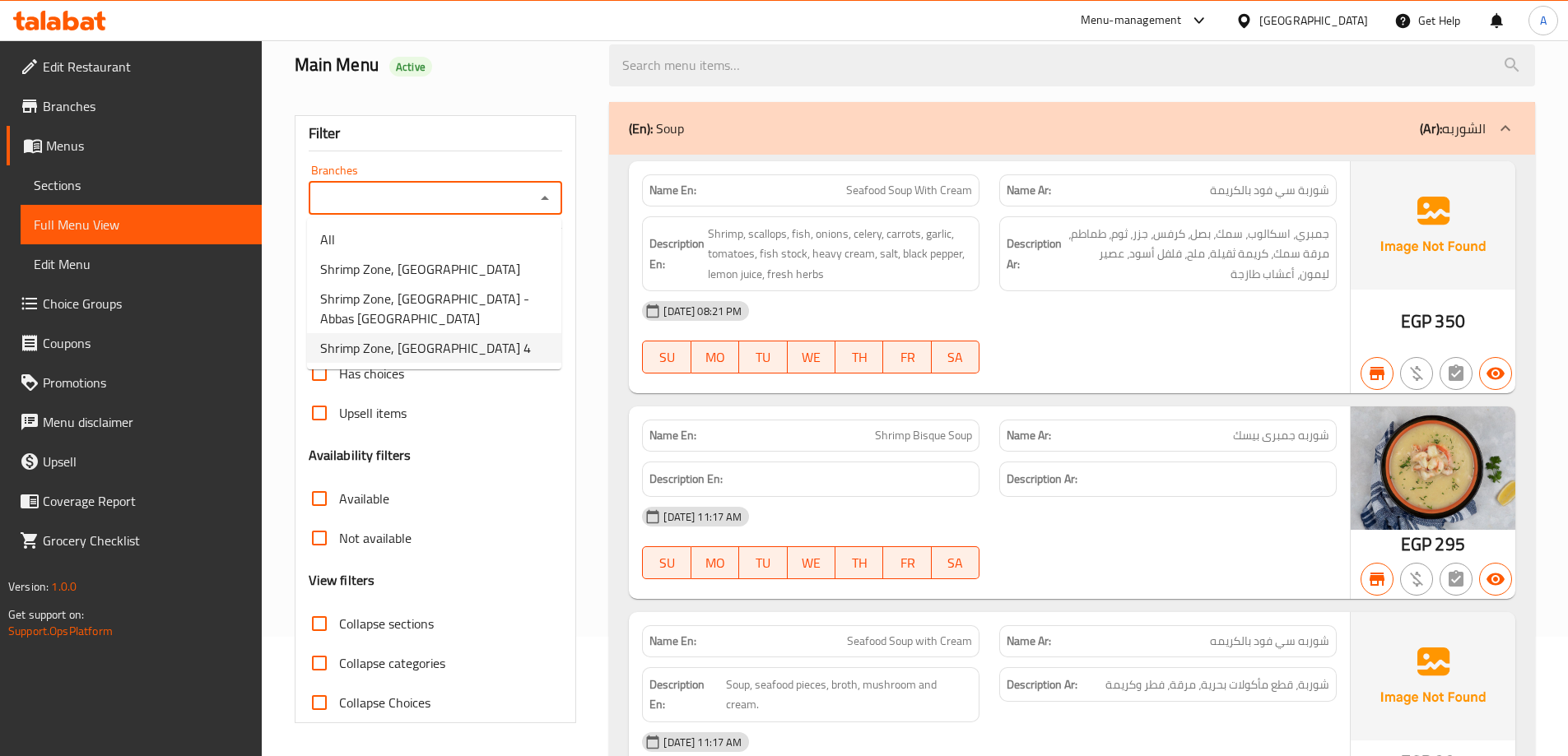
click at [477, 338] on span "Shrimp Zone, [GEOGRAPHIC_DATA] 4" at bounding box center [425, 348] width 211 height 20
type input "Shrimp Zone, Marseilia Beach 4"
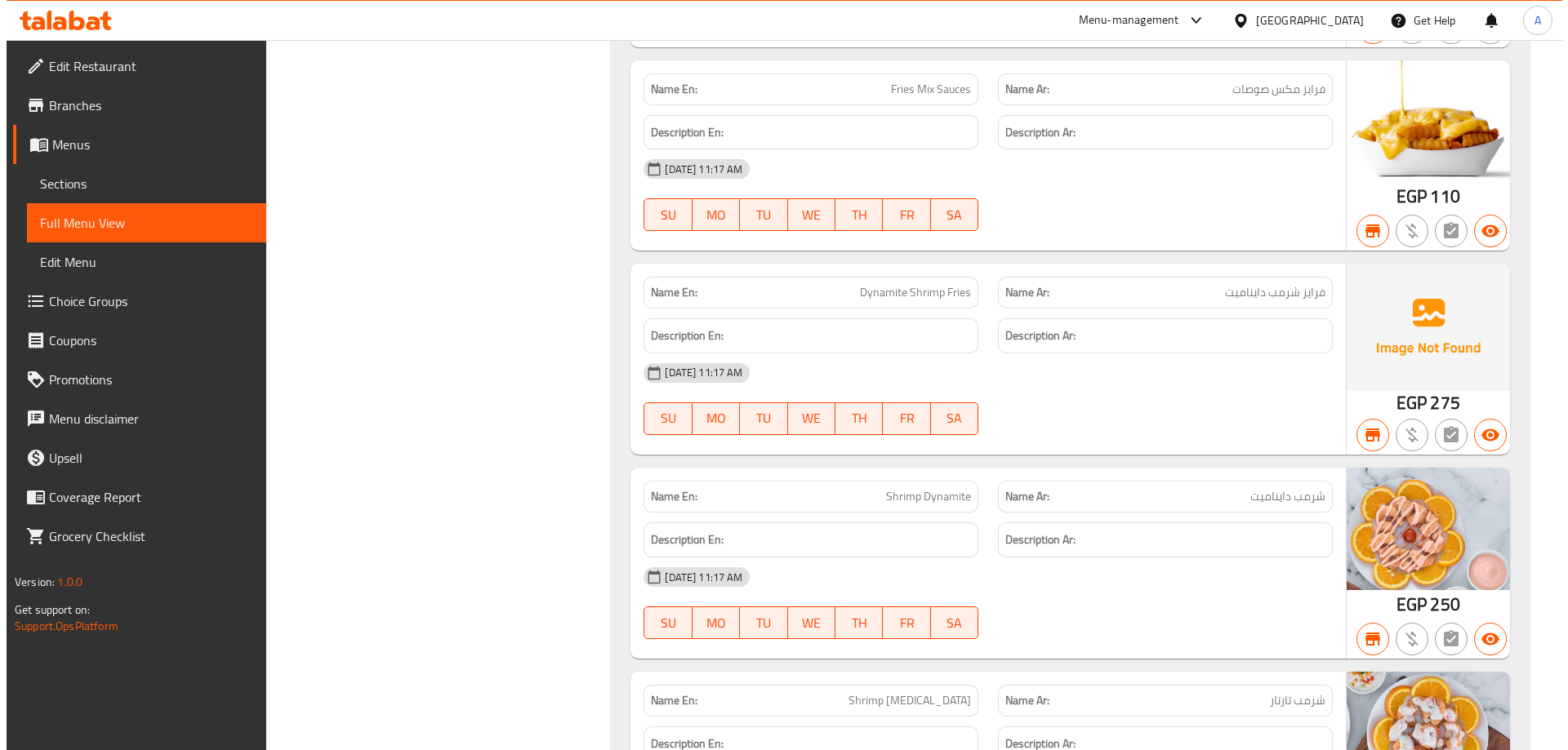
scroll to position [0, 0]
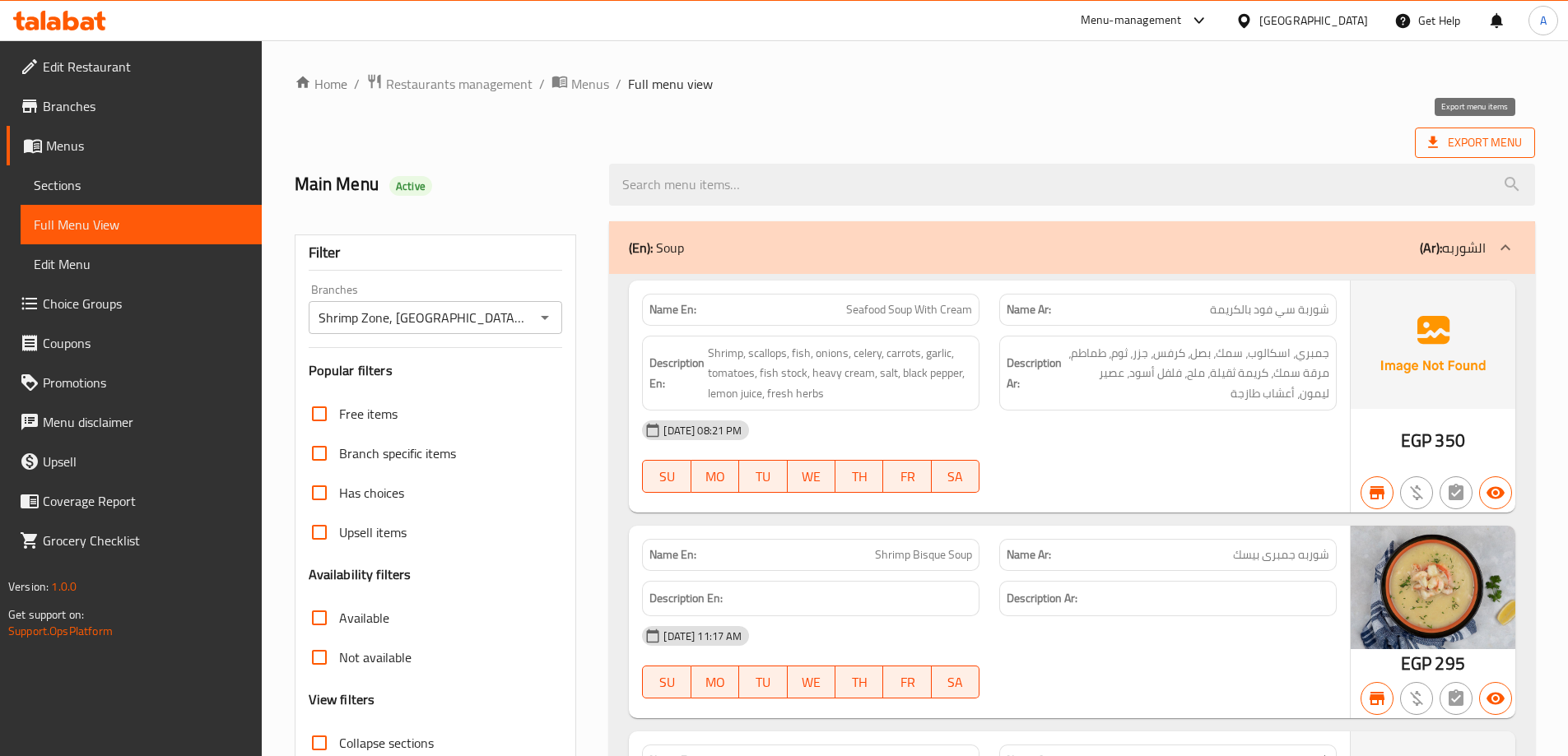
click at [1467, 136] on span "Export Menu" at bounding box center [1475, 142] width 94 height 20
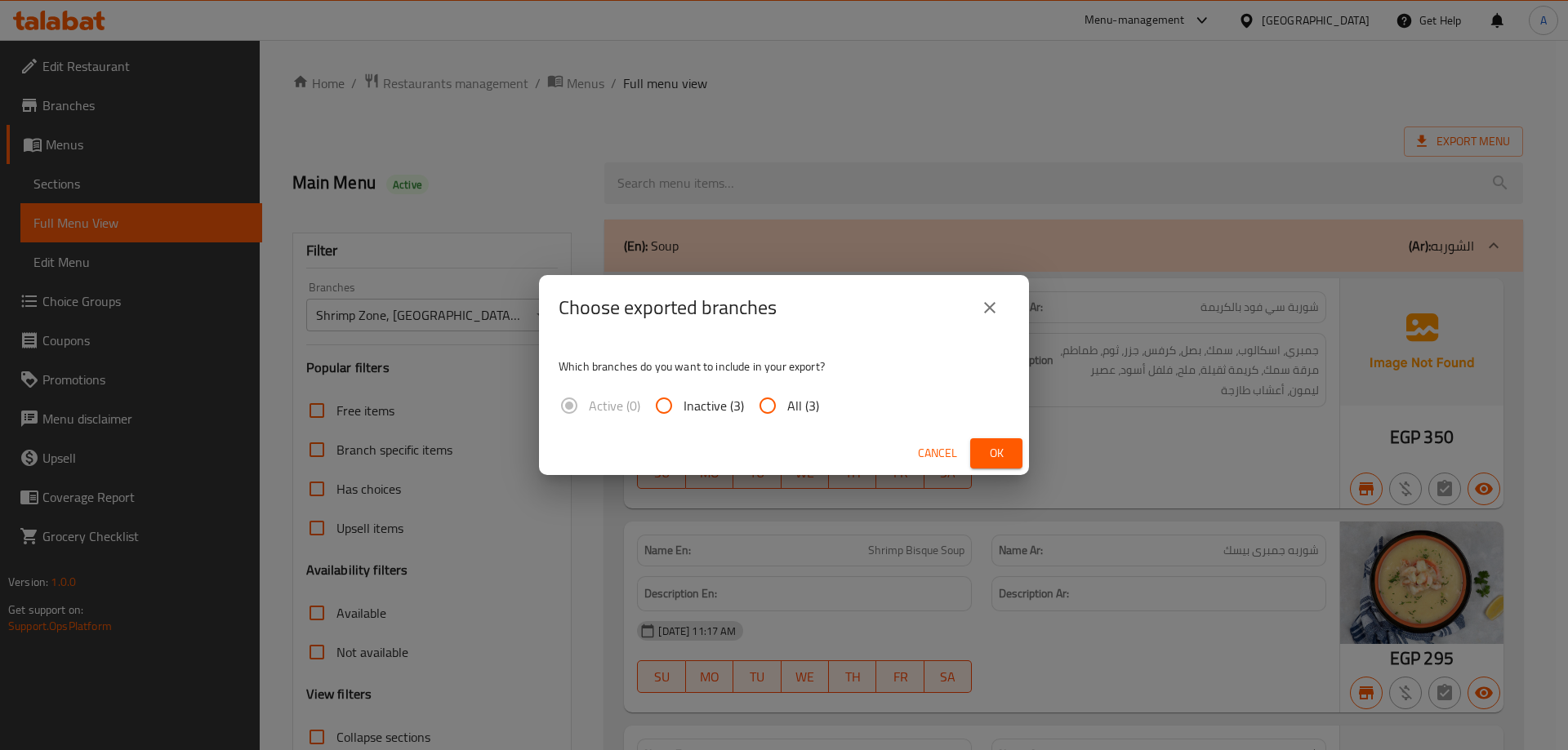
click at [776, 412] on input "All (3)" at bounding box center [767, 406] width 39 height 39
radio input "true"
click at [1001, 447] on span "Ok" at bounding box center [995, 453] width 26 height 20
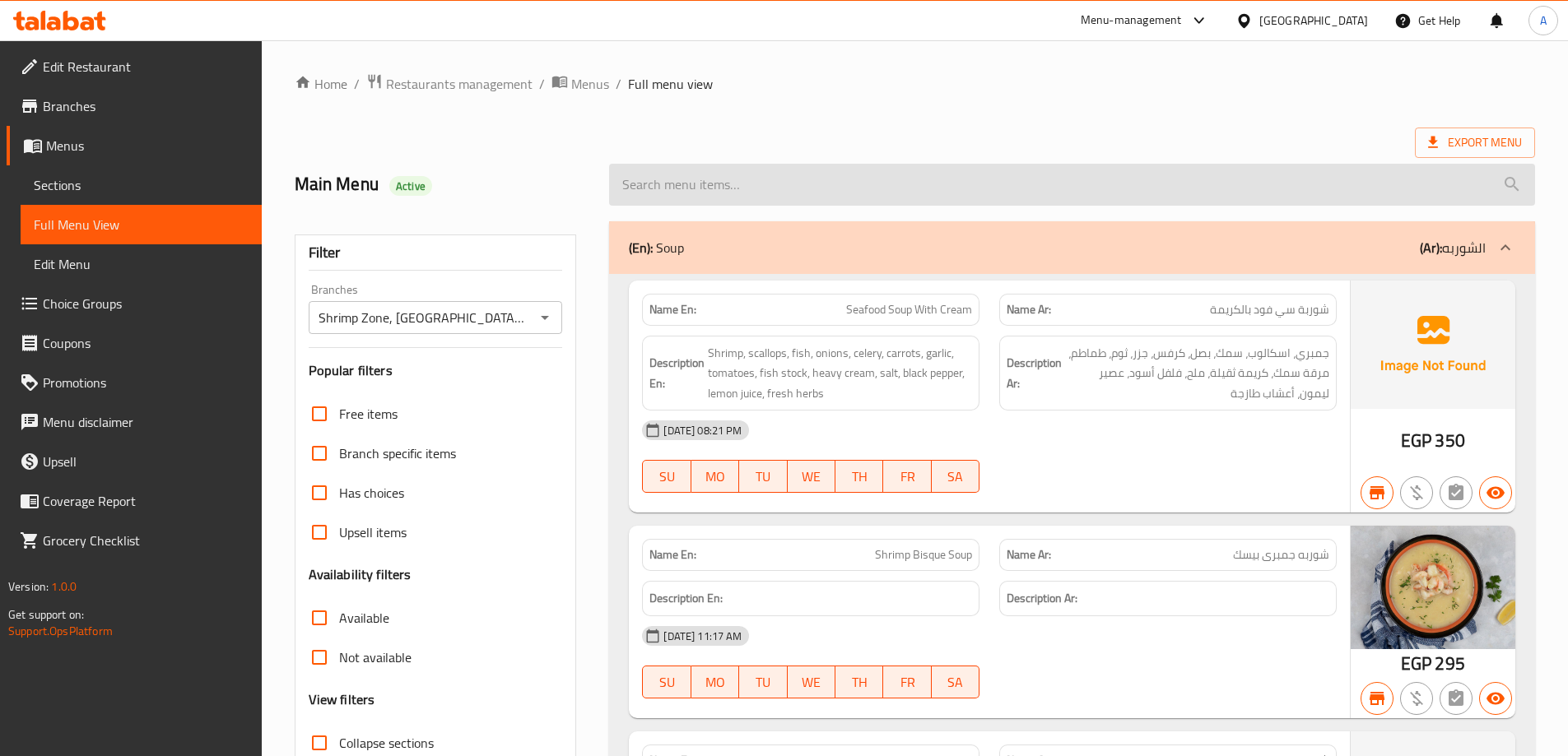
click at [796, 176] on input "search" at bounding box center [1072, 184] width 926 height 42
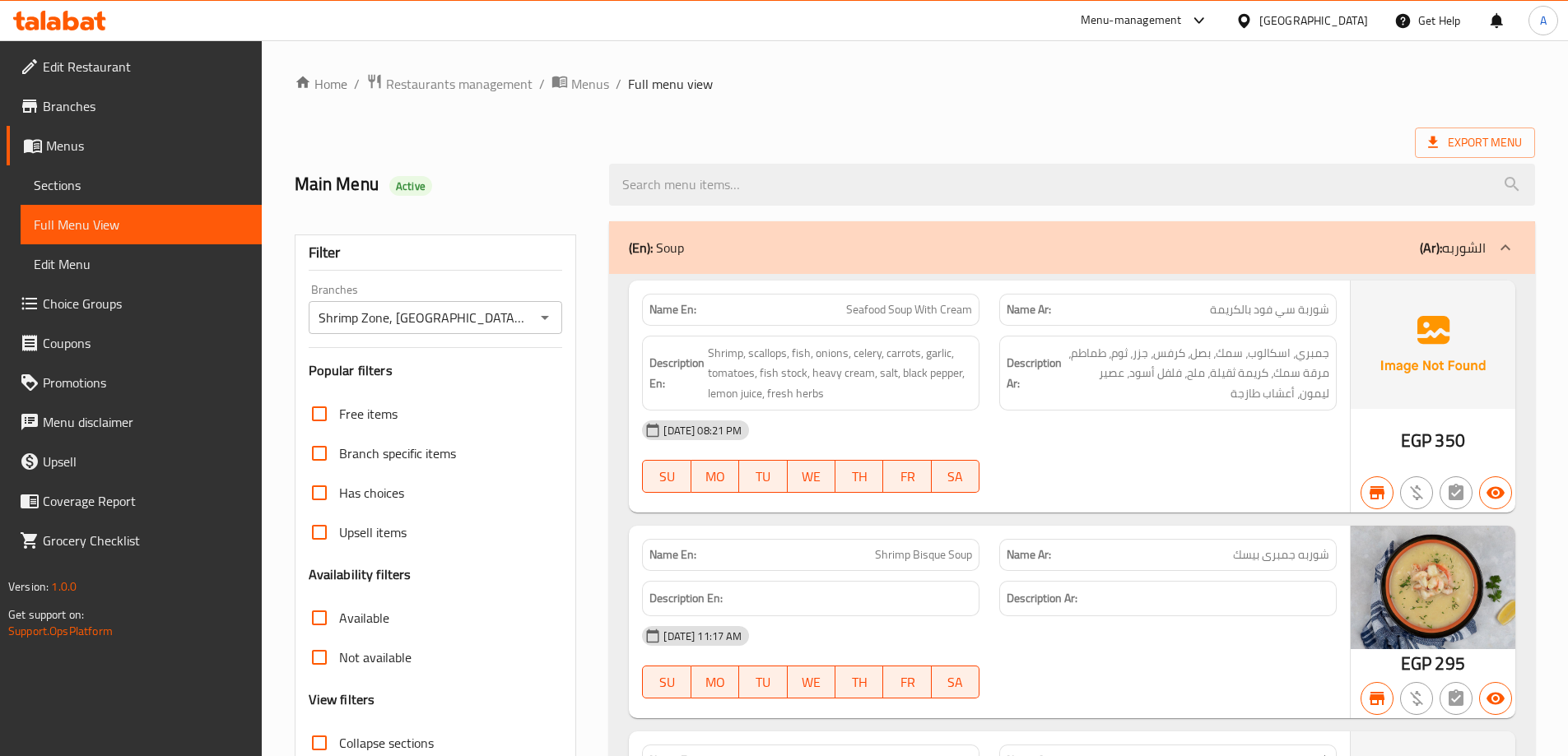
click at [794, 129] on div "Export Menu" at bounding box center [915, 143] width 1241 height 31
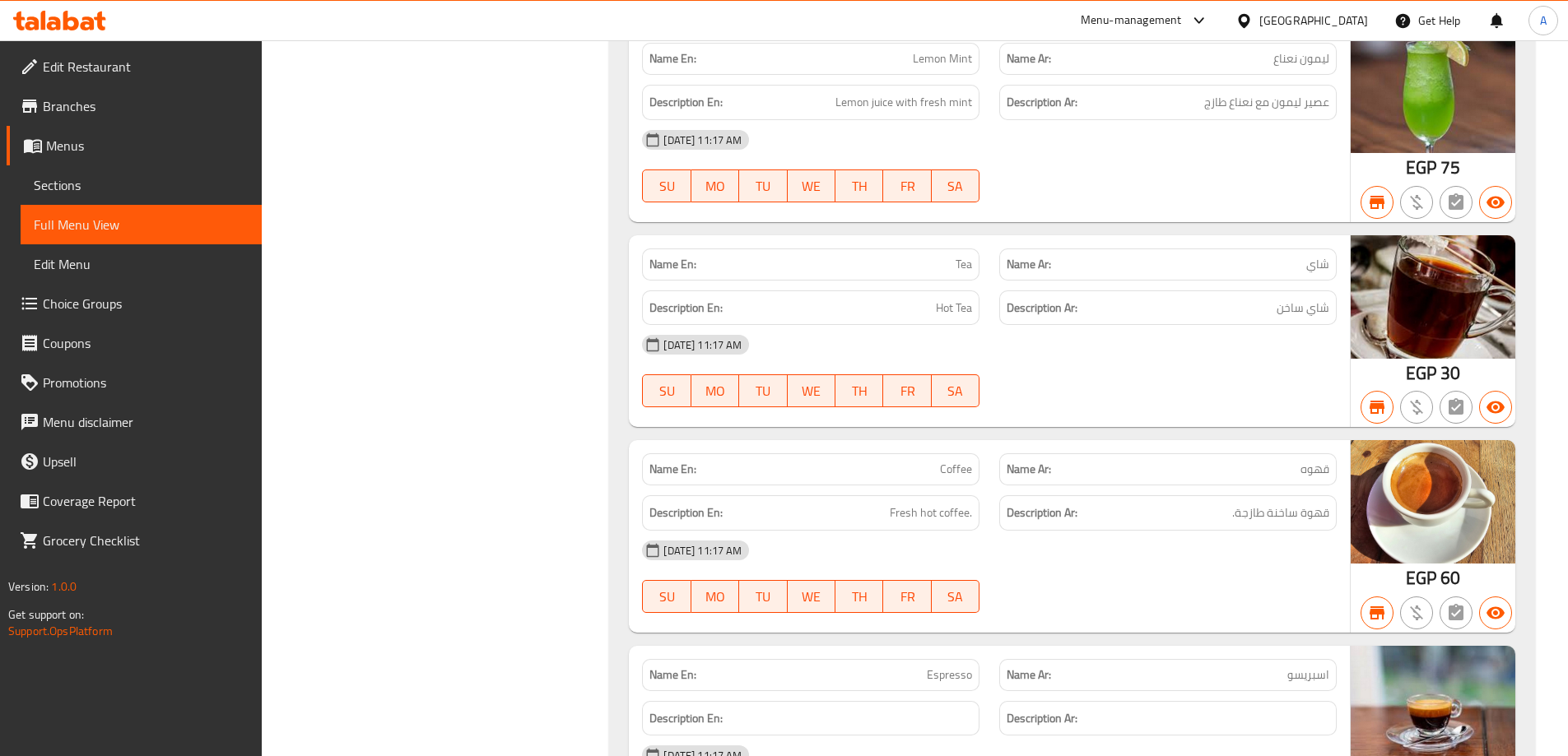
scroll to position [30562, 0]
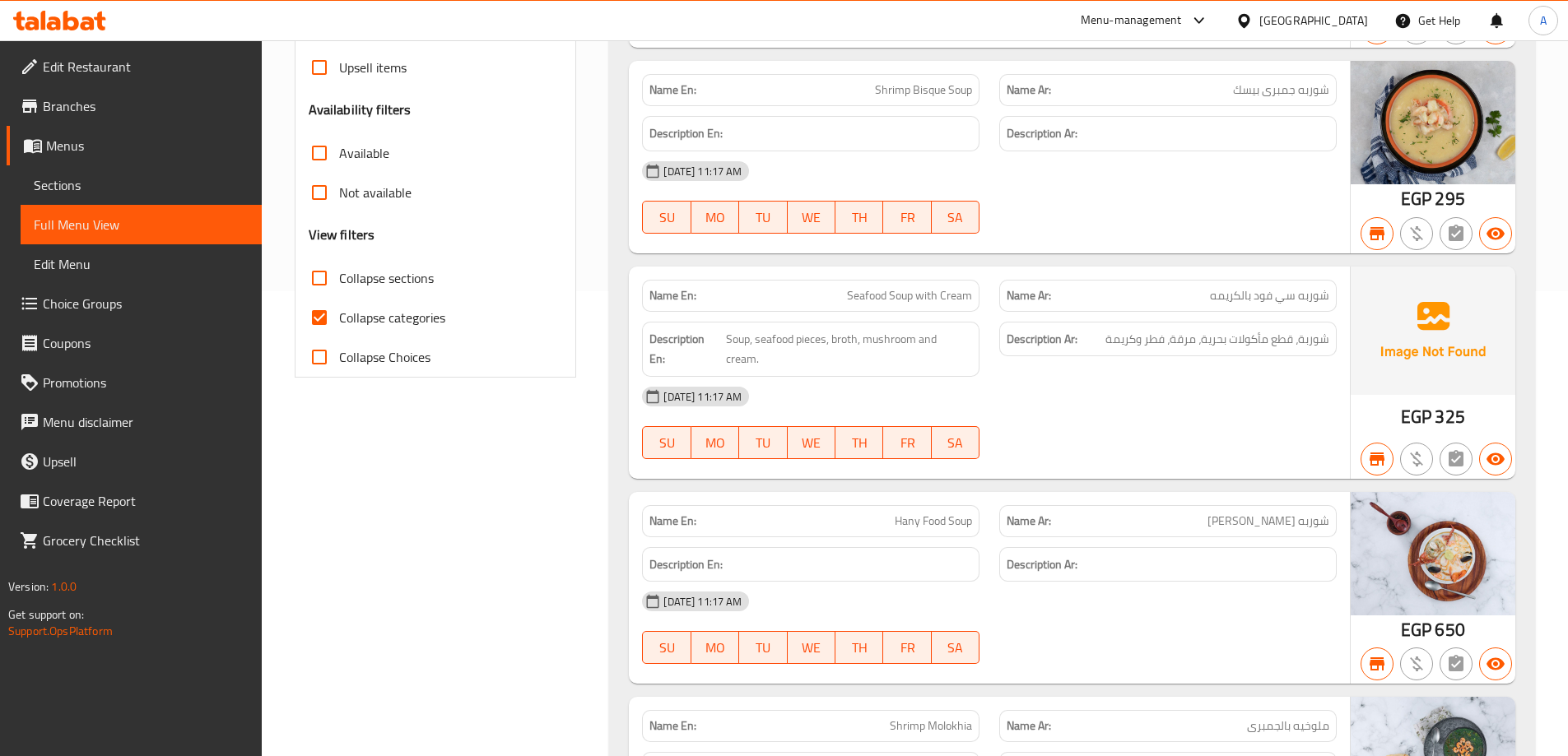
scroll to position [493, 0]
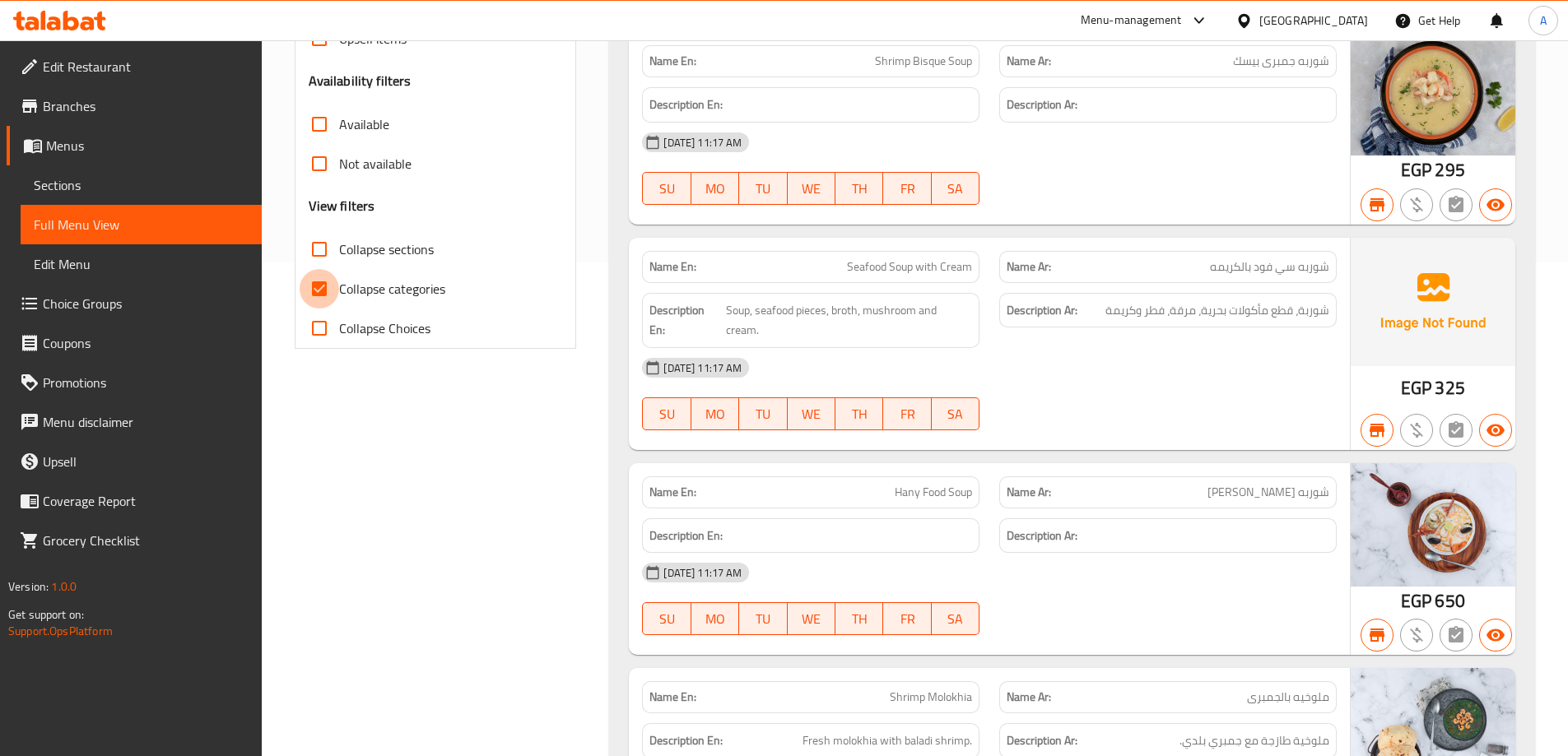
click at [322, 283] on input "Collapse categories" at bounding box center [319, 289] width 39 height 39
checkbox input "false"
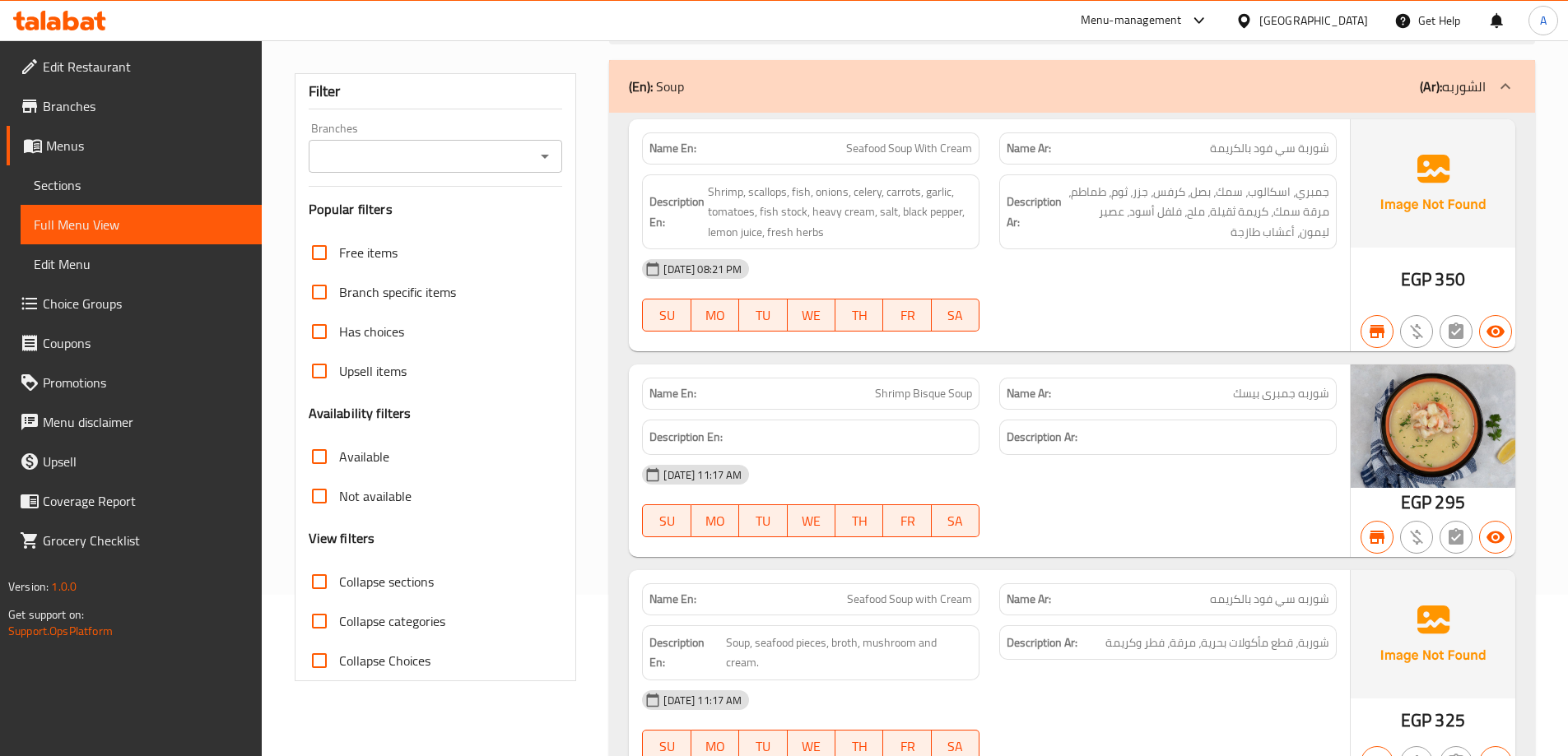
scroll to position [0, 0]
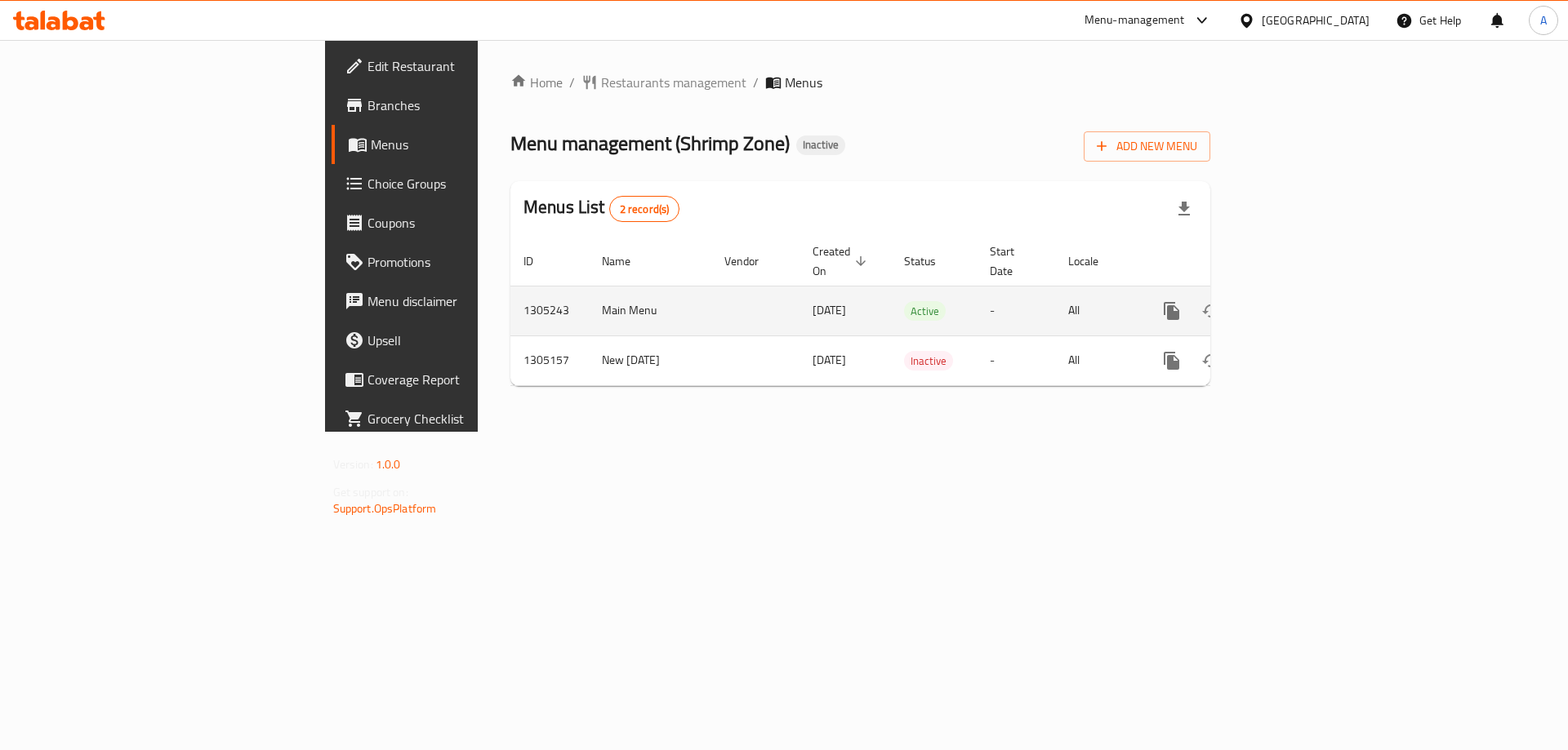
click at [1299, 301] on icon "enhanced table" at bounding box center [1289, 310] width 19 height 19
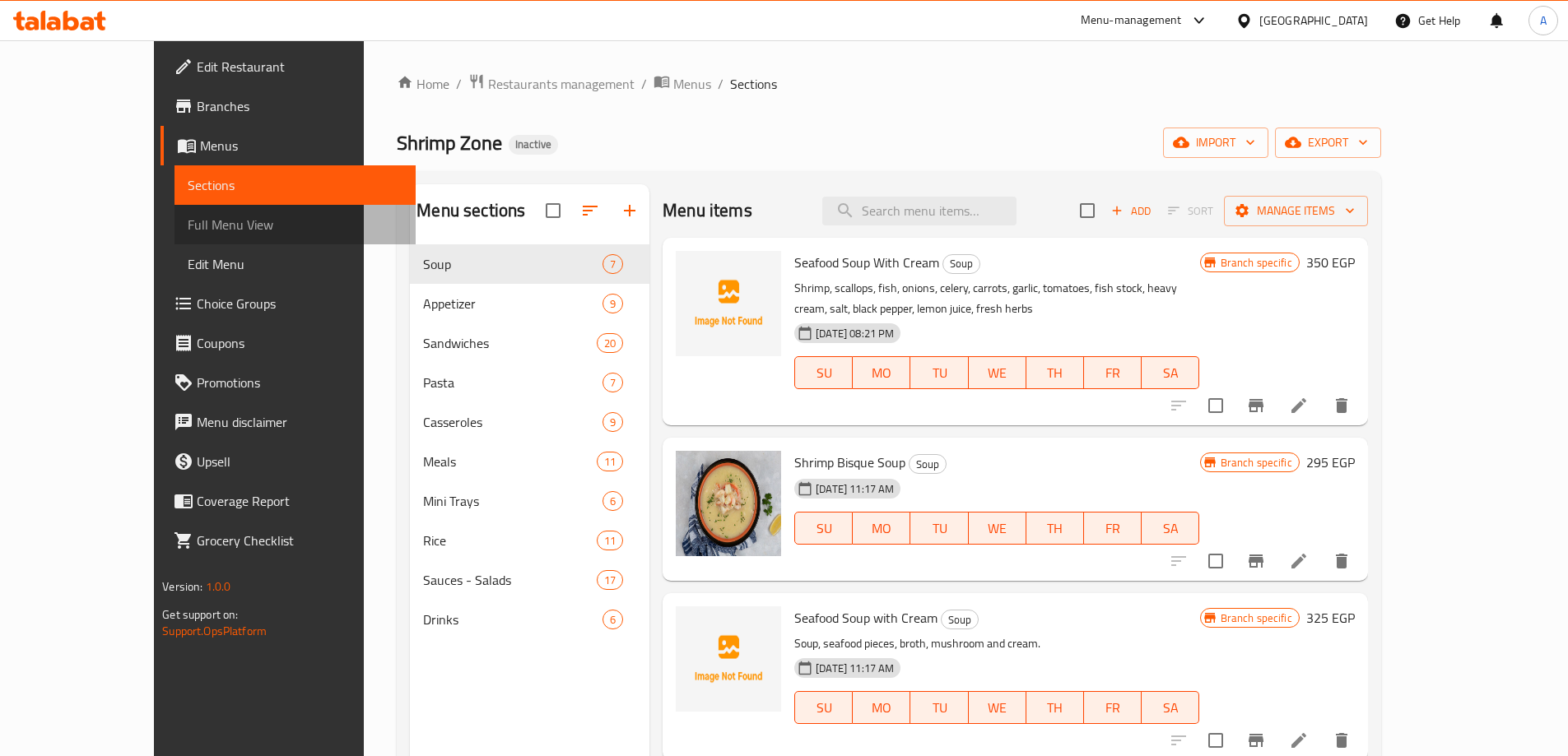
click at [188, 229] on span "Full Menu View" at bounding box center [295, 224] width 215 height 20
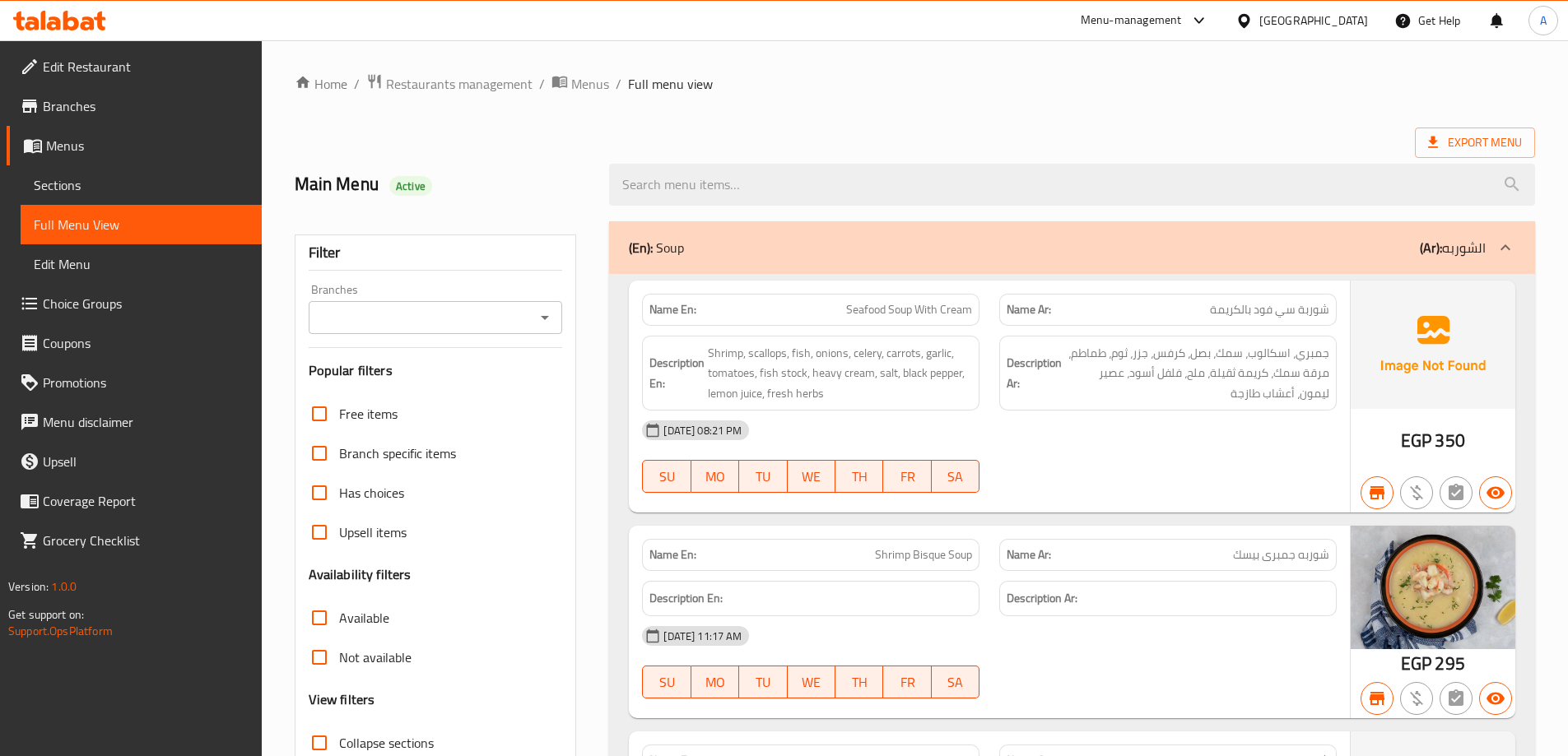
scroll to position [329, 0]
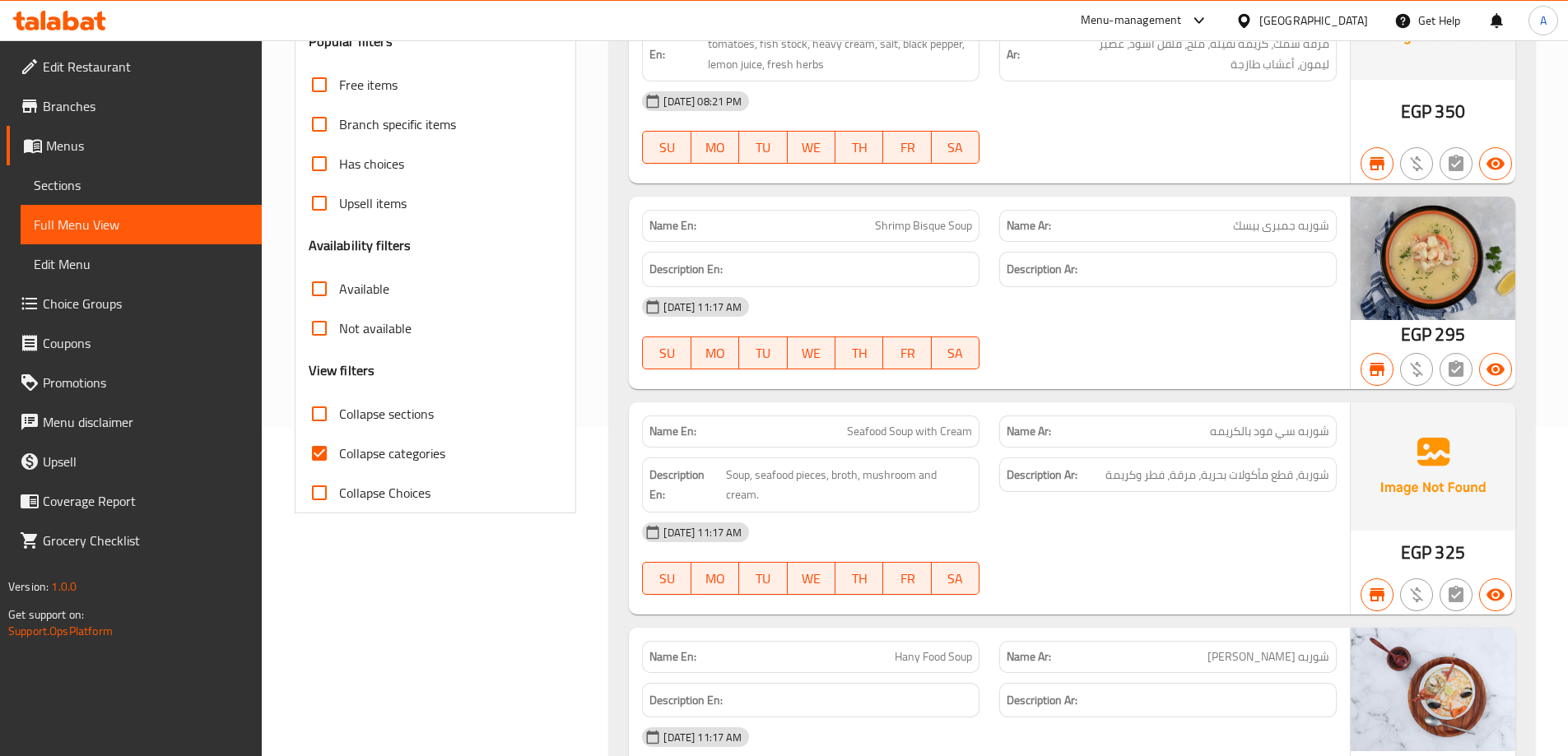
click at [310, 453] on input "Collapse categories" at bounding box center [319, 453] width 39 height 39
checkbox input "false"
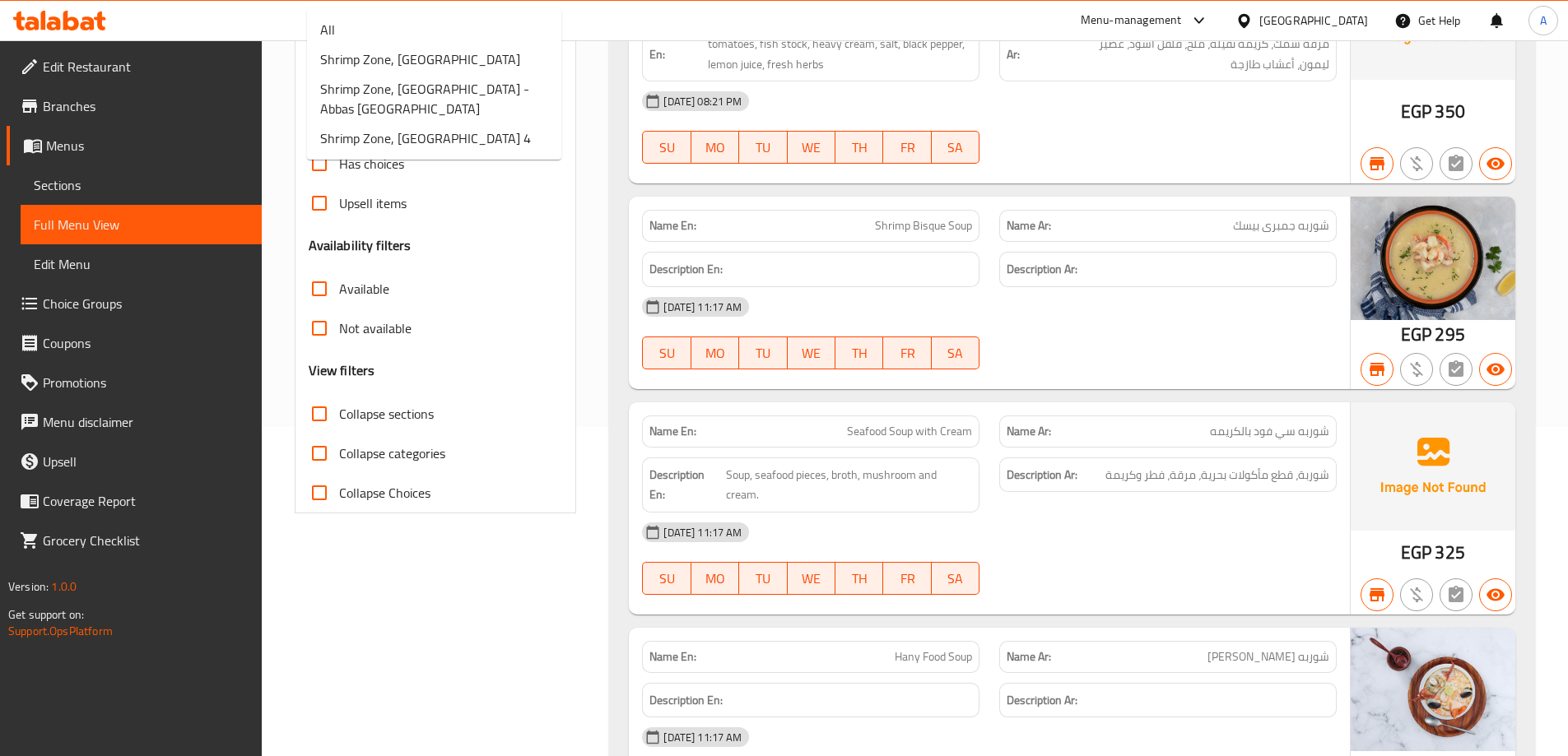
scroll to position [83, 0]
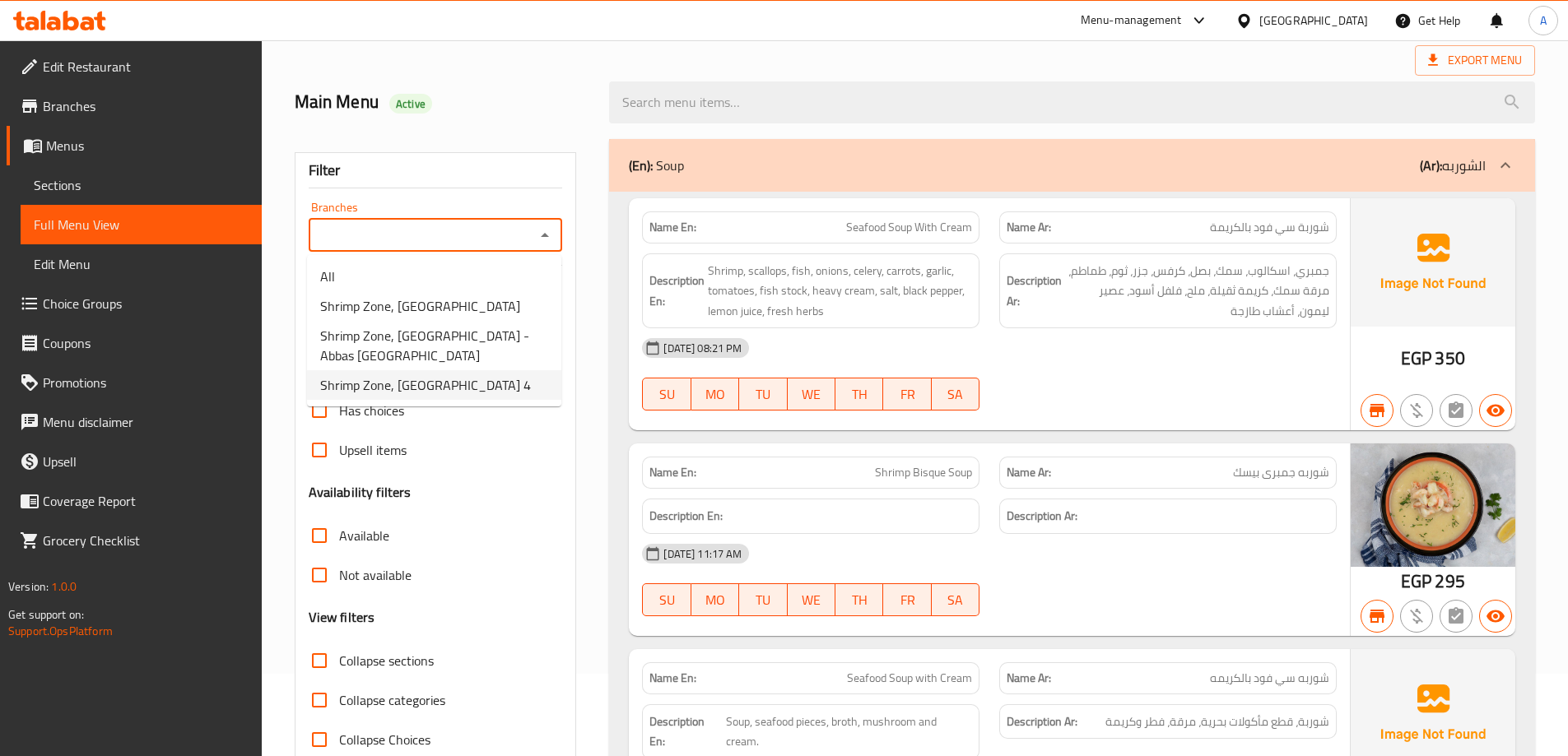
click at [412, 375] on span "Shrimp Zone, [GEOGRAPHIC_DATA] 4" at bounding box center [425, 384] width 211 height 20
type input "Shrimp Zone, [GEOGRAPHIC_DATA] 4"
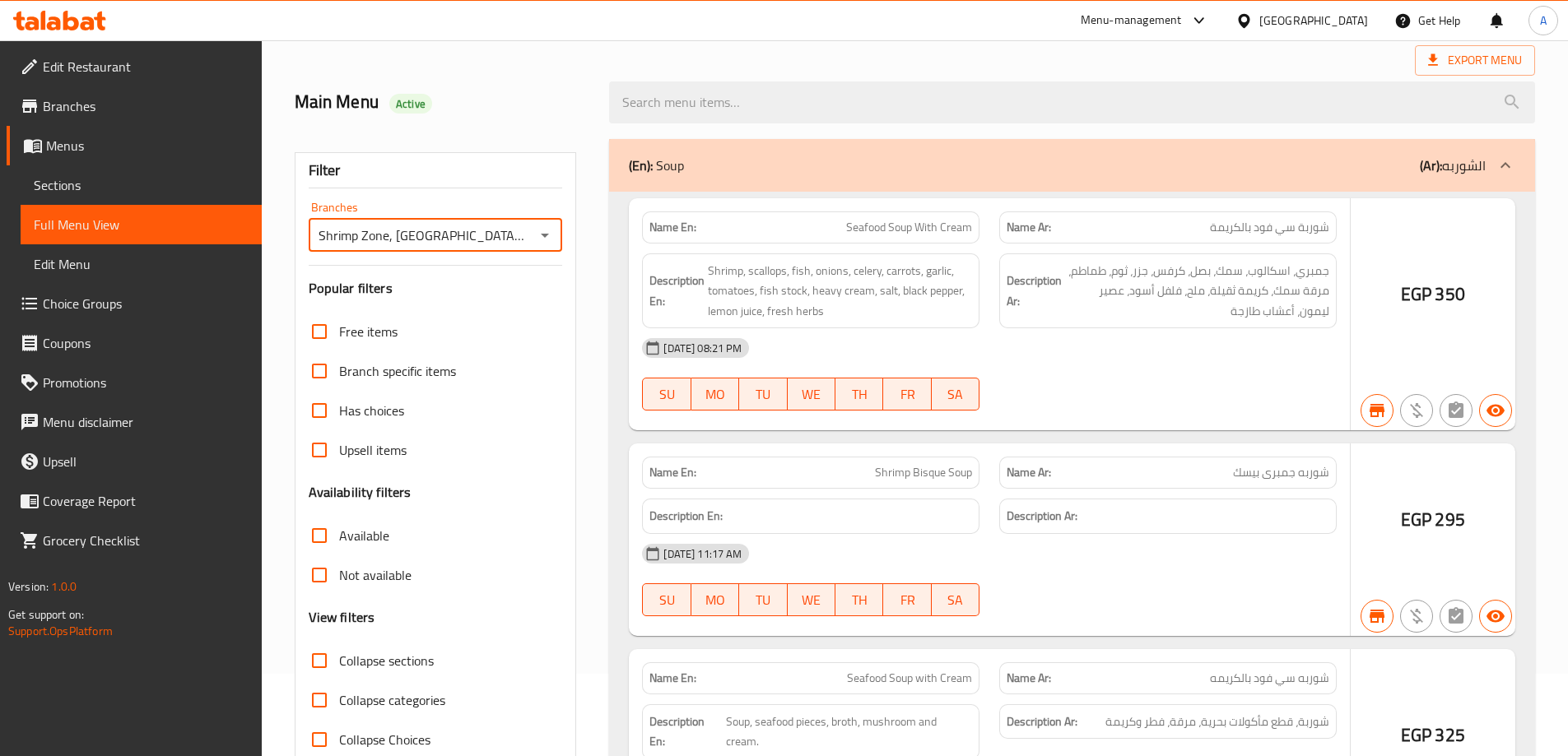
click at [581, 431] on div at bounding box center [784, 378] width 1568 height 756
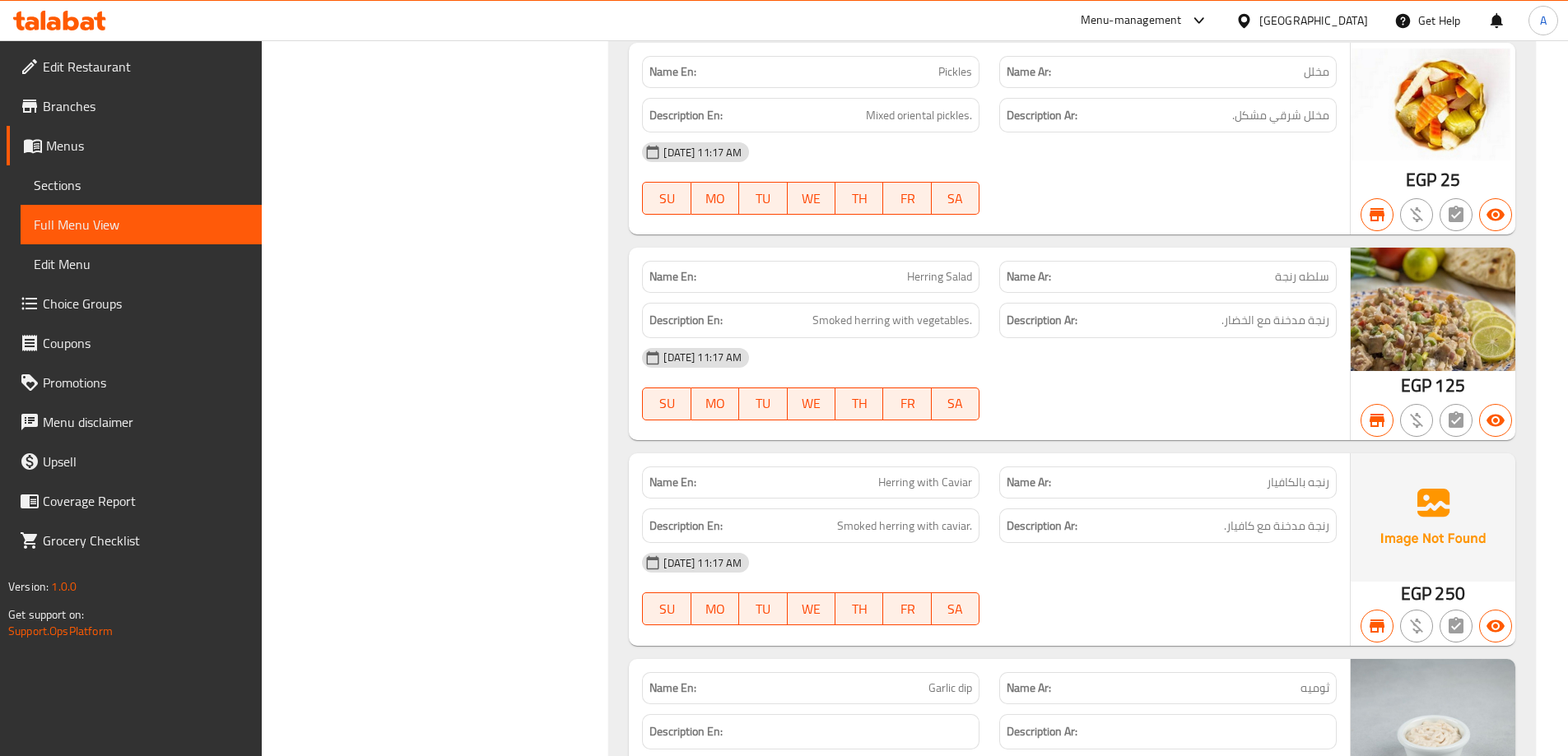
scroll to position [27565, 0]
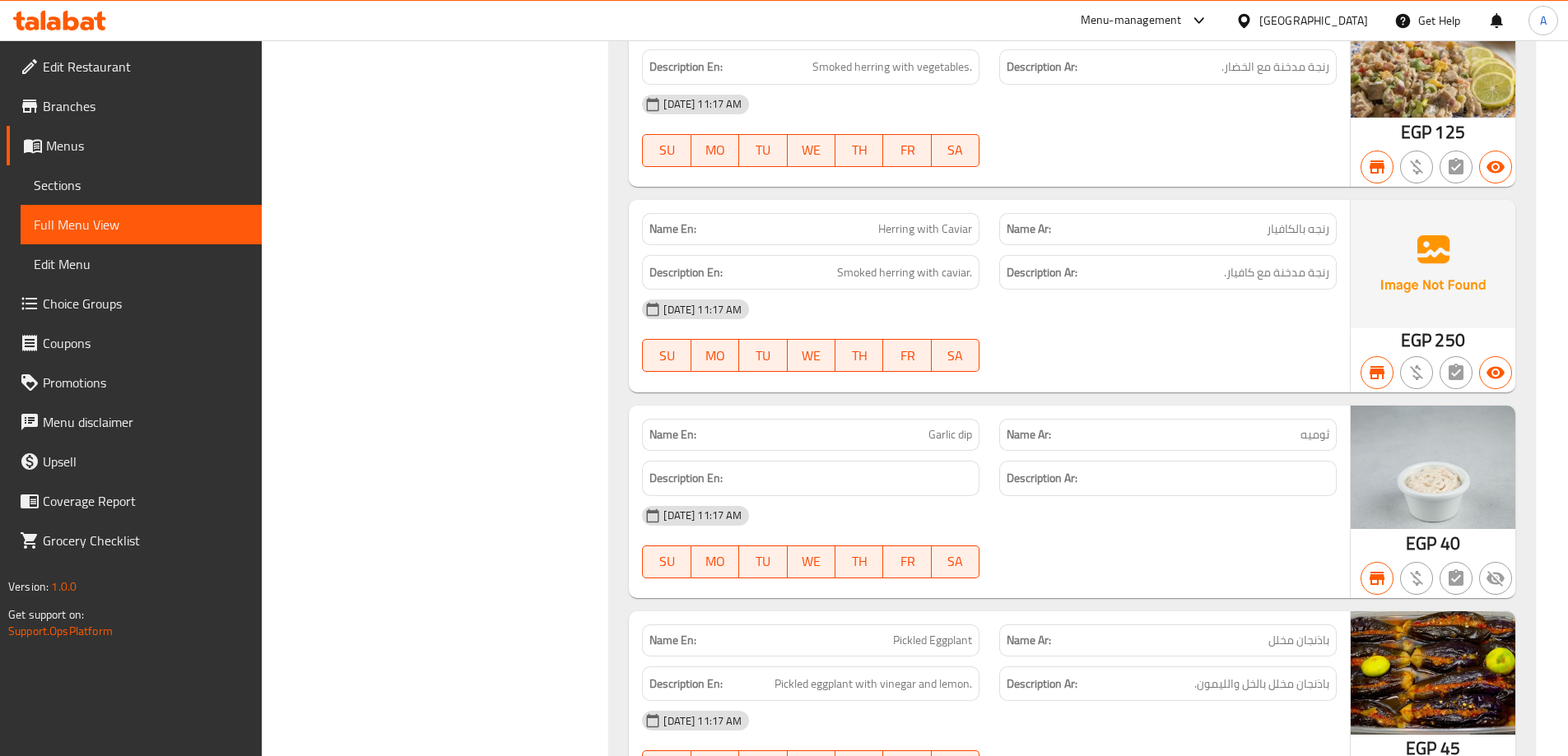
click at [103, 100] on span "Branches" at bounding box center [145, 106] width 205 height 20
